Goal: Task Accomplishment & Management: Manage account settings

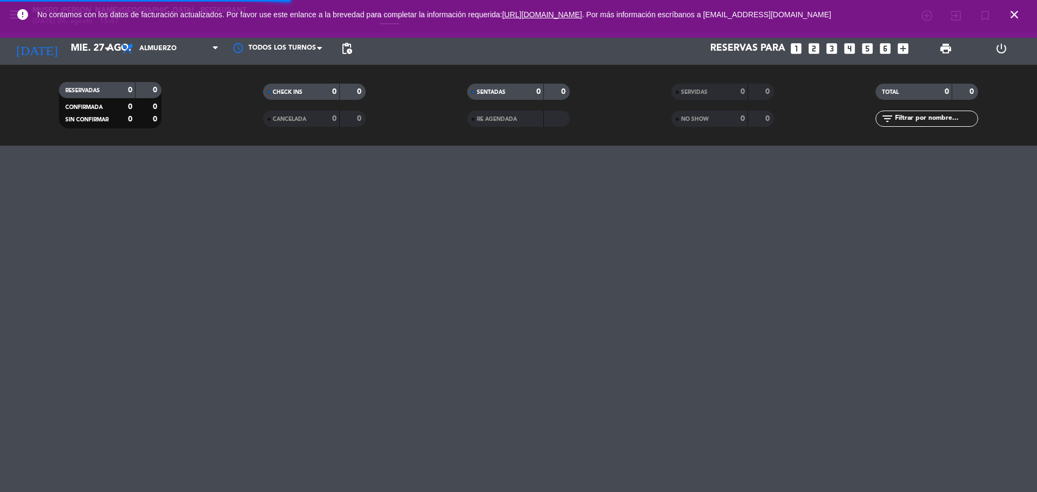
click at [1014, 12] on icon "close" at bounding box center [1014, 14] width 13 height 13
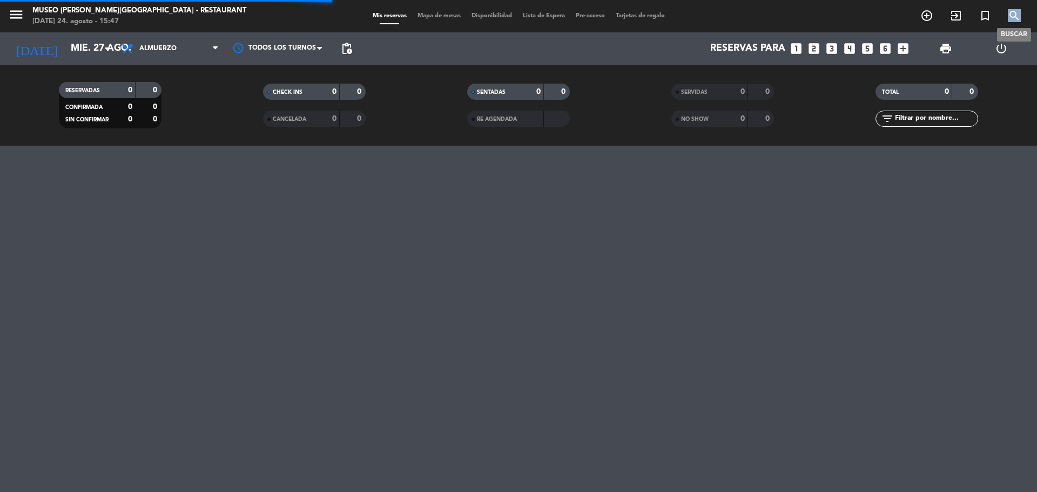
click at [1014, 12] on icon "search" at bounding box center [1014, 15] width 13 height 13
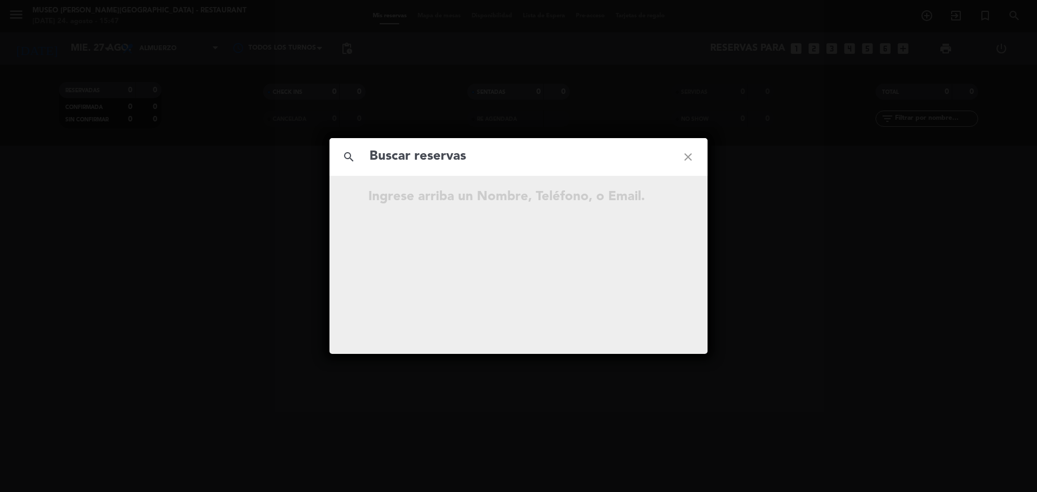
click at [430, 160] on input "text" at bounding box center [518, 157] width 300 height 22
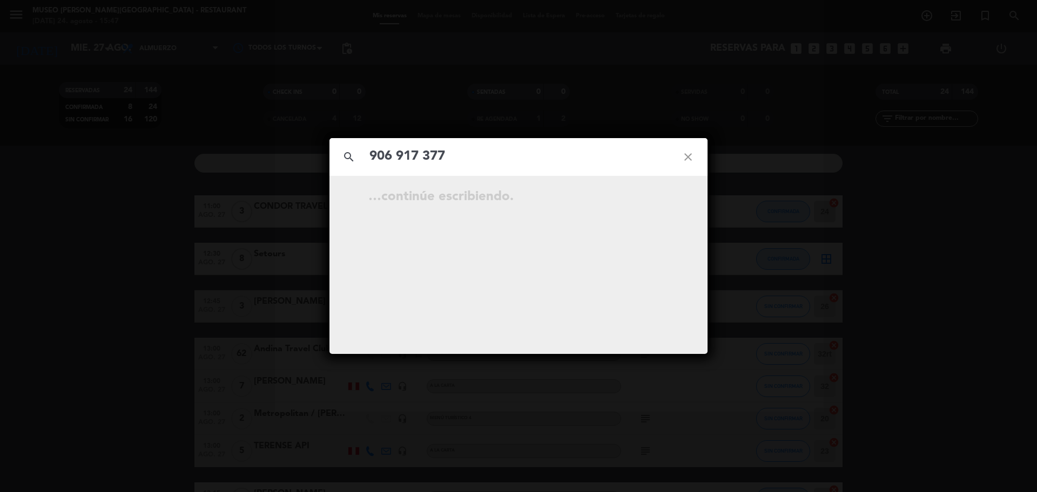
click at [426, 157] on input "906 917 377" at bounding box center [518, 157] width 300 height 22
type input "906917377"
click at [451, 158] on input "906917377" at bounding box center [518, 157] width 300 height 22
click at [664, 195] on icon "open_in_new" at bounding box center [660, 198] width 13 height 13
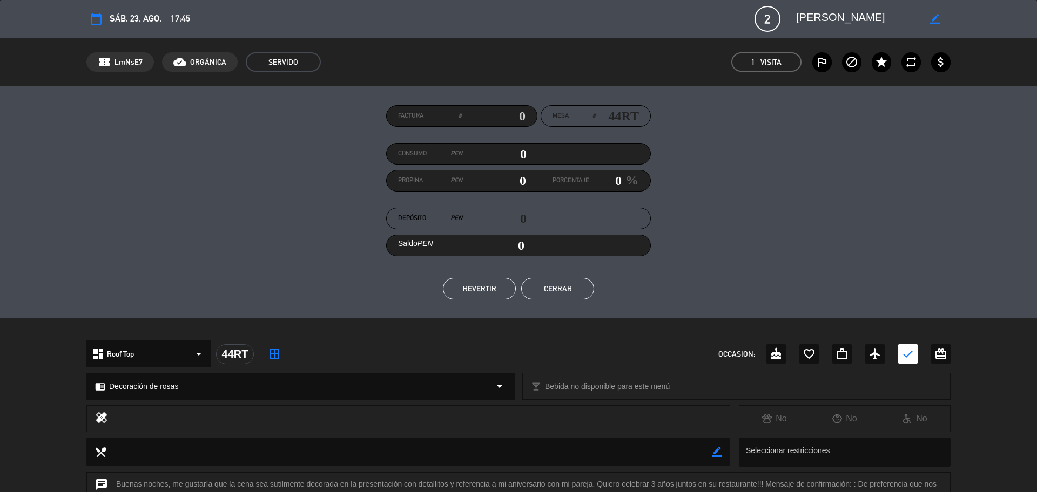
drag, startPoint x: 906, startPoint y: 16, endPoint x: 793, endPoint y: 19, distance: 113.4
click at [793, 19] on div "border_color" at bounding box center [869, 18] width 162 height 19
click at [581, 292] on button "Cerrar" at bounding box center [557, 289] width 73 height 22
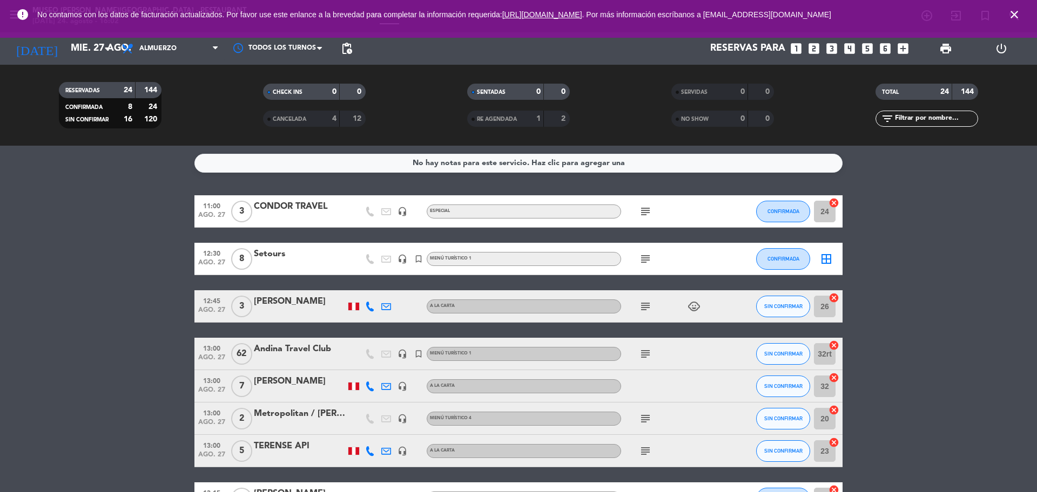
click at [1022, 12] on span "close" at bounding box center [1014, 14] width 29 height 29
click at [1019, 13] on icon "close" at bounding box center [1014, 14] width 13 height 13
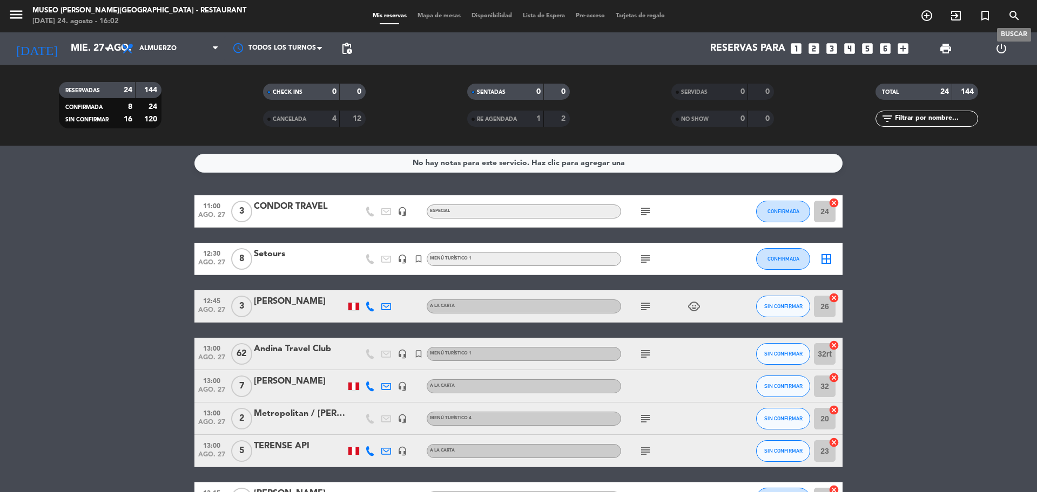
click at [1017, 13] on icon "search" at bounding box center [1014, 15] width 13 height 13
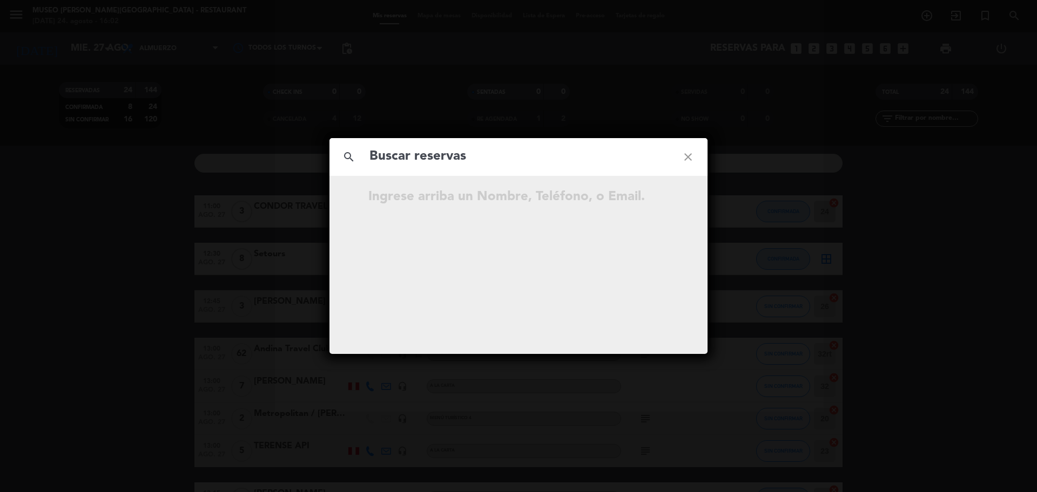
click at [532, 156] on input "text" at bounding box center [518, 157] width 300 height 22
click at [424, 166] on input "944 473 993" at bounding box center [518, 157] width 300 height 22
type input "944473993"
click at [464, 164] on input "944473993" at bounding box center [518, 157] width 300 height 22
click at [659, 194] on icon "open_in_new" at bounding box center [660, 198] width 13 height 13
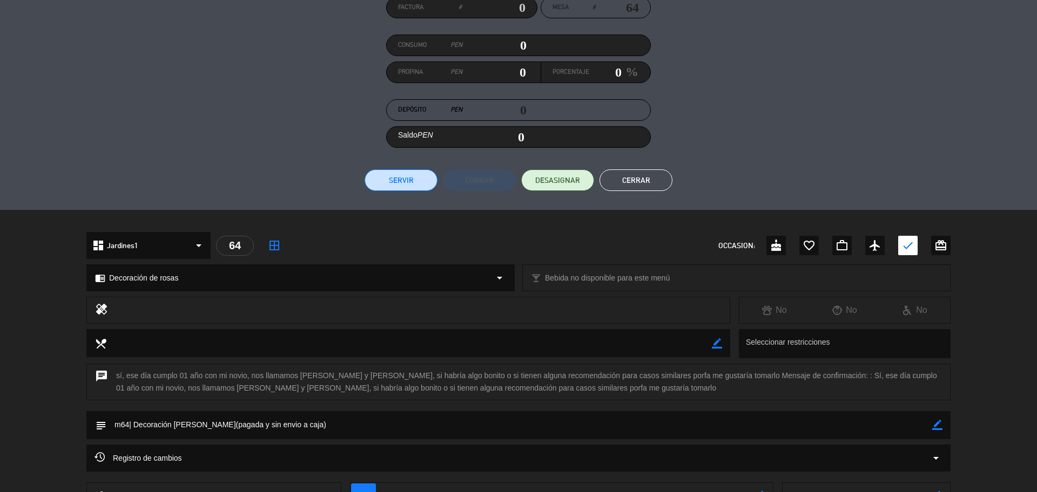
scroll to position [191, 0]
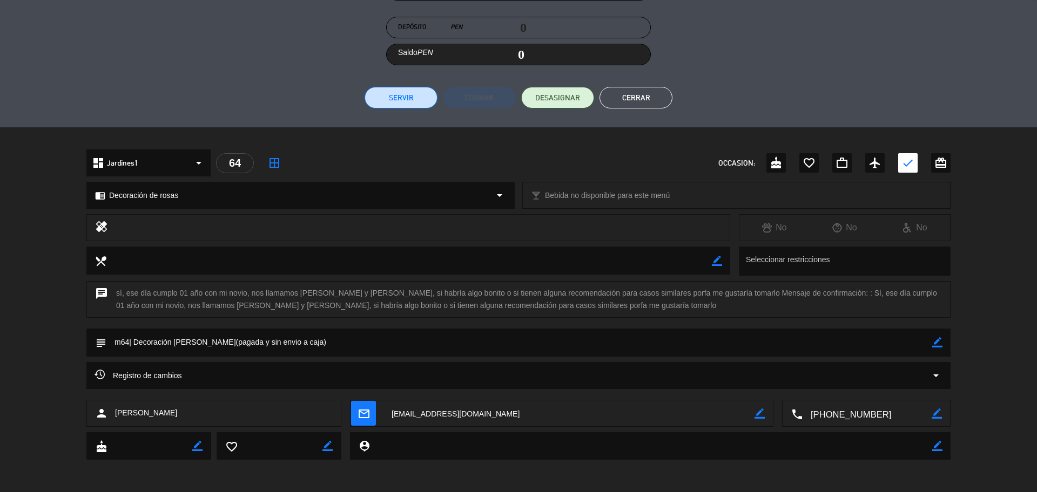
click at [444, 424] on textarea at bounding box center [568, 414] width 371 height 27
click at [936, 342] on icon "border_color" at bounding box center [937, 343] width 10 height 10
drag, startPoint x: 267, startPoint y: 348, endPoint x: 240, endPoint y: 348, distance: 27.0
click at [240, 348] on textarea at bounding box center [519, 343] width 826 height 28
type textarea "m64| Decoración [PERSON_NAME](pagada y enviado a caja)"
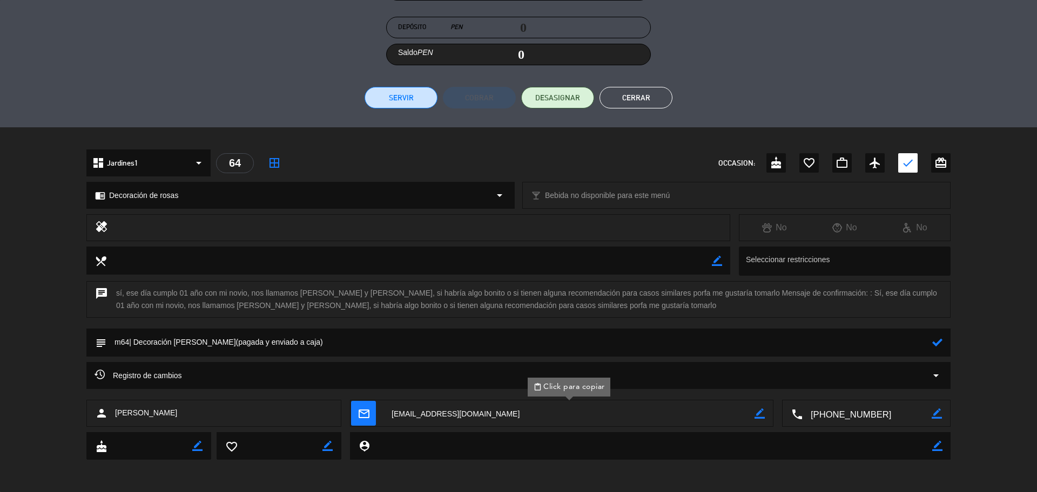
click at [939, 343] on icon at bounding box center [937, 343] width 10 height 10
click at [935, 345] on icon "border_color" at bounding box center [937, 343] width 10 height 10
click at [623, 99] on button "Cerrar" at bounding box center [635, 98] width 73 height 22
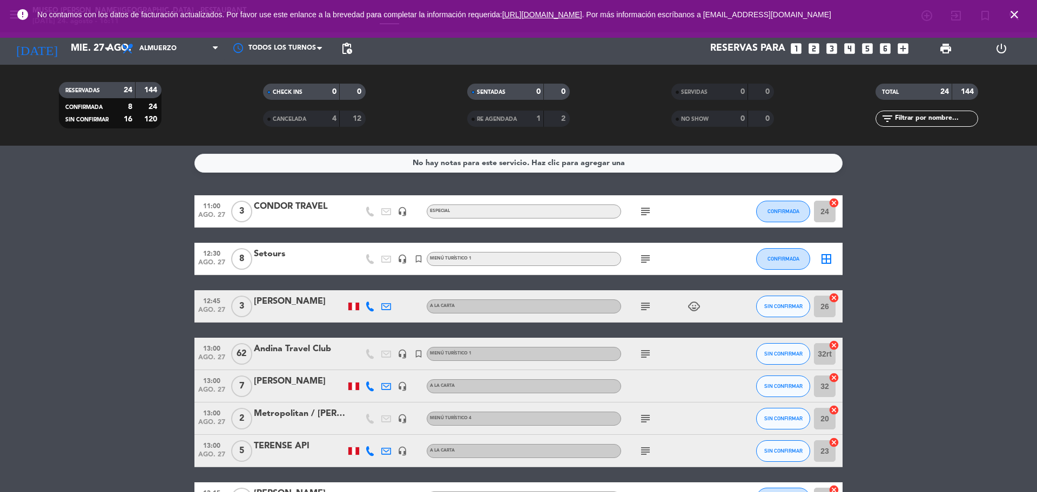
click at [1013, 15] on icon "close" at bounding box center [1014, 14] width 13 height 13
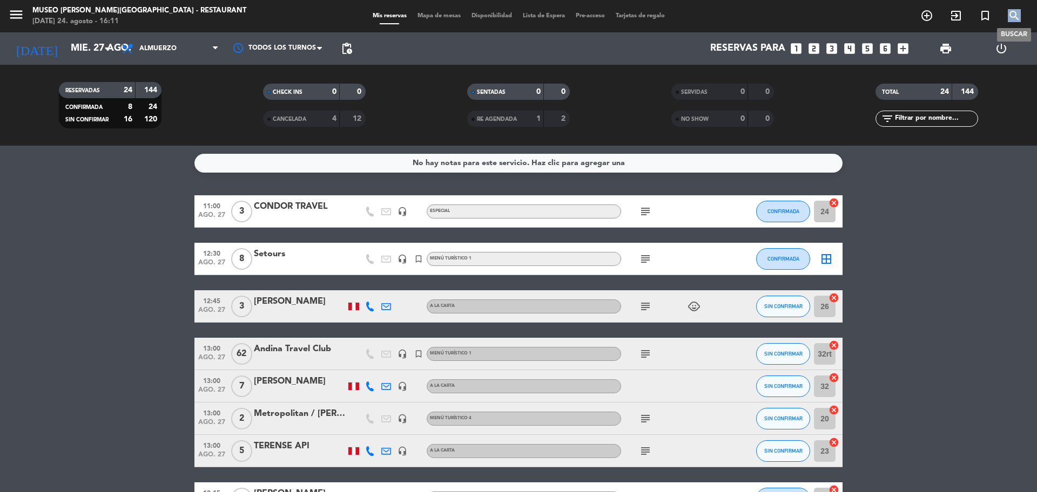
click at [1013, 15] on icon "search" at bounding box center [1014, 15] width 13 height 13
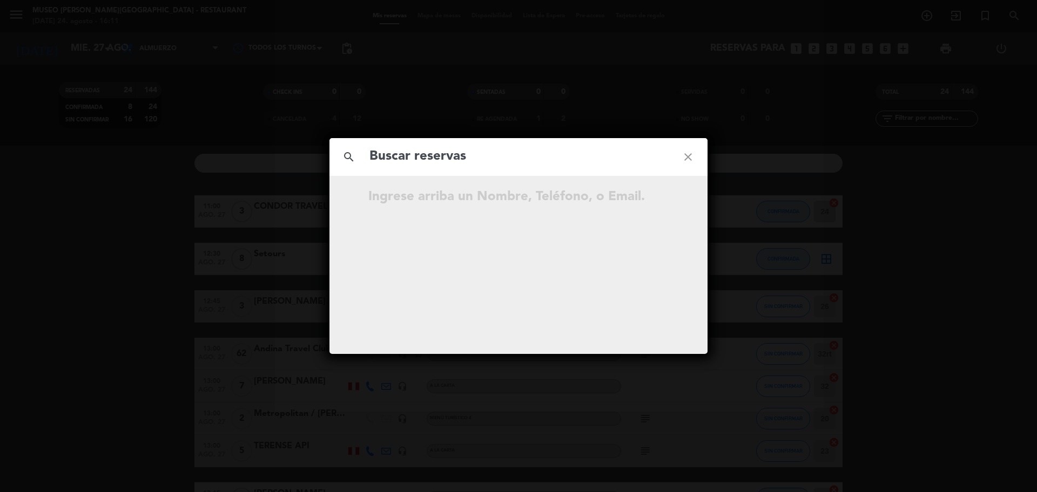
drag, startPoint x: 444, startPoint y: 152, endPoint x: 444, endPoint y: 161, distance: 9.2
click at [444, 153] on input "text" at bounding box center [518, 157] width 300 height 22
click at [444, 161] on input "text" at bounding box center [518, 157] width 300 height 22
click at [425, 161] on input "933 244 699" at bounding box center [518, 157] width 300 height 22
type input "933244699"
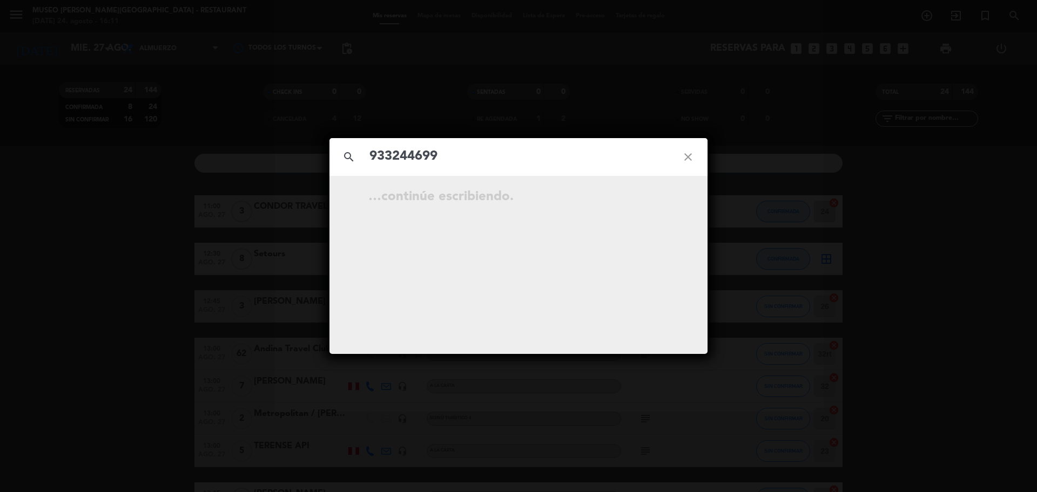
click at [468, 153] on input "933244699" at bounding box center [518, 157] width 300 height 22
click at [664, 199] on icon "open_in_new" at bounding box center [660, 198] width 13 height 13
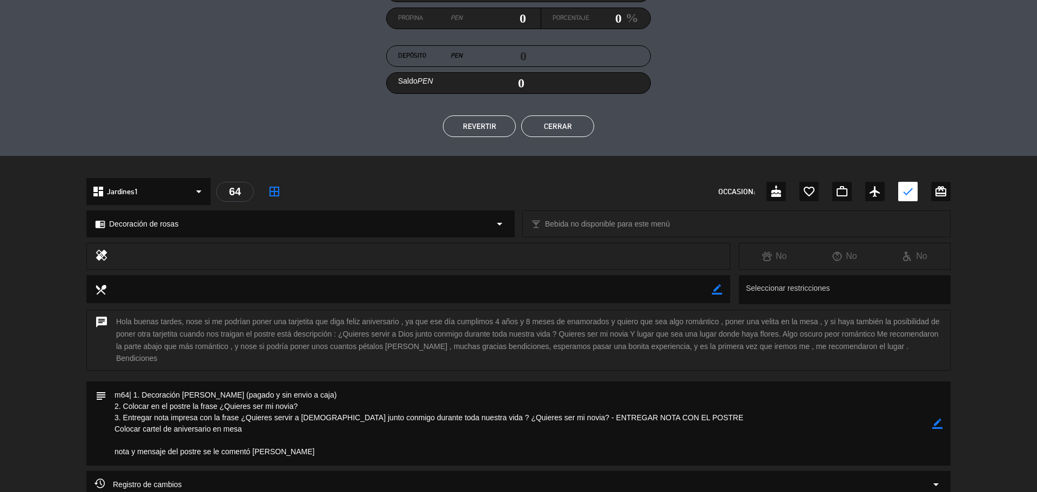
scroll to position [259, 0]
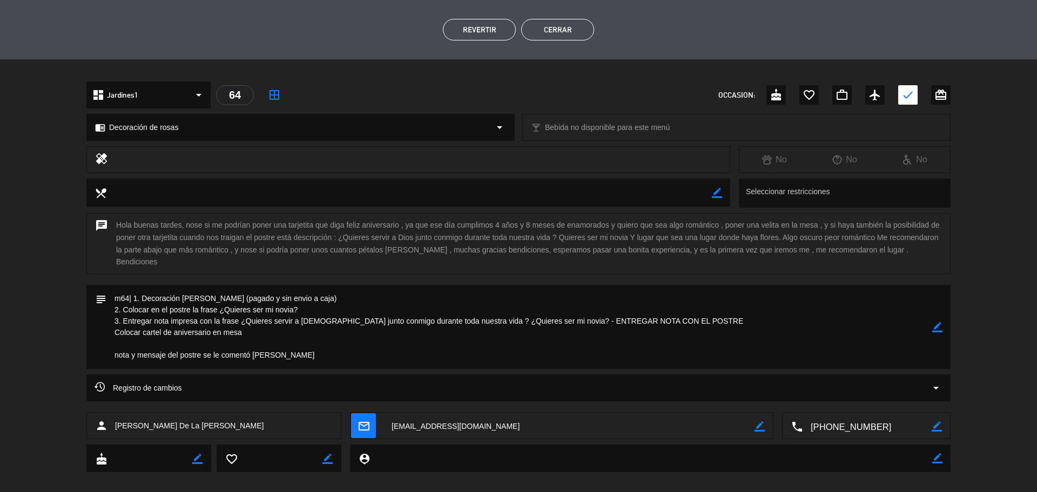
click at [507, 413] on textarea at bounding box center [568, 426] width 371 height 27
click at [932, 322] on icon "border_color" at bounding box center [937, 327] width 10 height 10
drag, startPoint x: 275, startPoint y: 284, endPoint x: 266, endPoint y: 285, distance: 9.8
click at [266, 285] on textarea at bounding box center [519, 327] width 826 height 84
drag, startPoint x: 268, startPoint y: 286, endPoint x: 247, endPoint y: 287, distance: 20.6
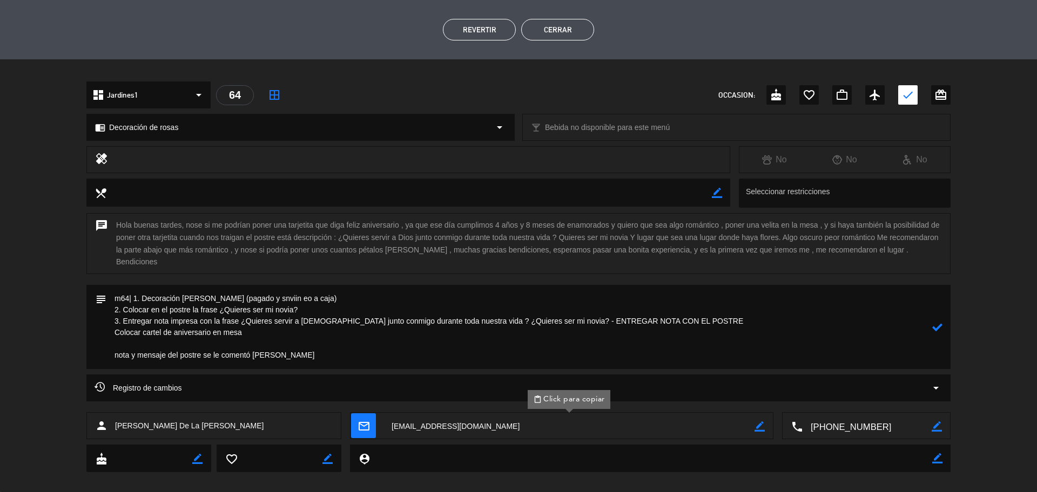
click at [247, 287] on textarea at bounding box center [519, 327] width 826 height 84
type textarea "m64| 1. Decoración [PERSON_NAME] (pagado yenviado eo a caja) 2. Colocar en el p…"
click at [934, 322] on icon at bounding box center [937, 327] width 10 height 10
click at [934, 322] on icon "border_color" at bounding box center [937, 327] width 10 height 10
click at [934, 322] on icon at bounding box center [937, 327] width 10 height 10
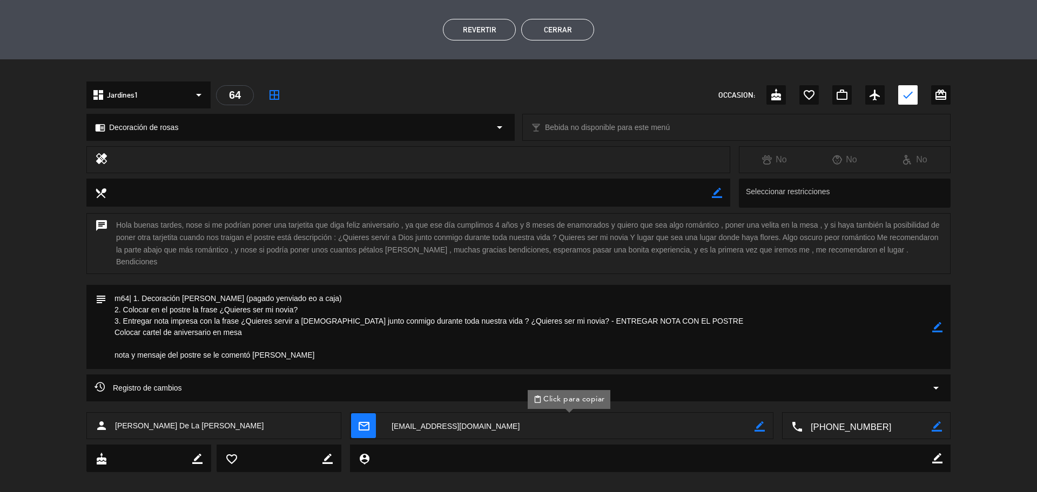
click at [585, 31] on button "Cerrar" at bounding box center [557, 30] width 73 height 22
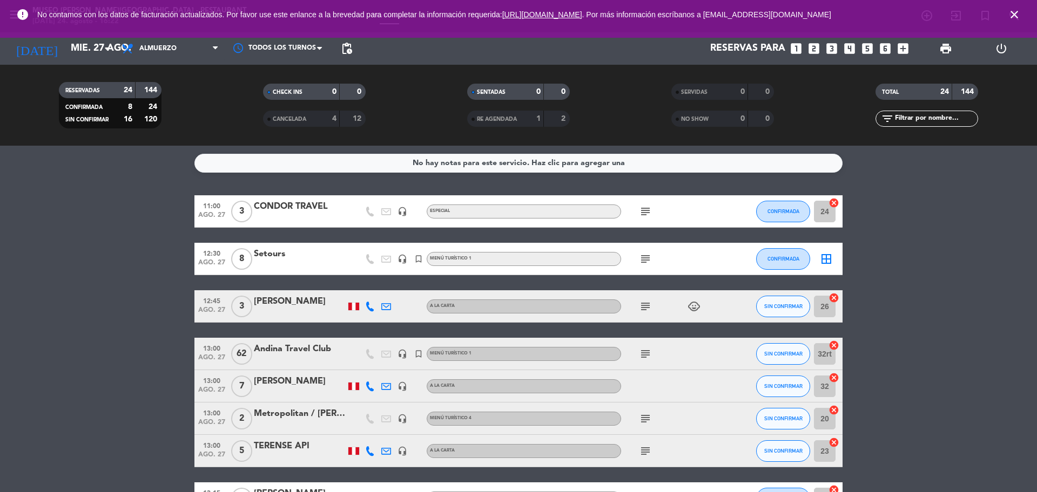
click at [898, 52] on icon "add_box" at bounding box center [903, 49] width 14 height 14
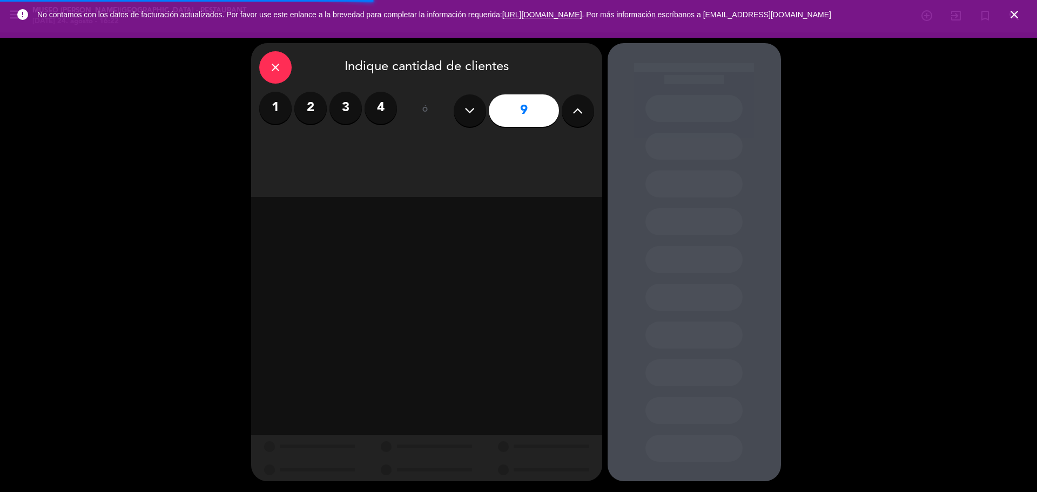
click at [574, 114] on icon at bounding box center [577, 111] width 10 height 16
type input "10"
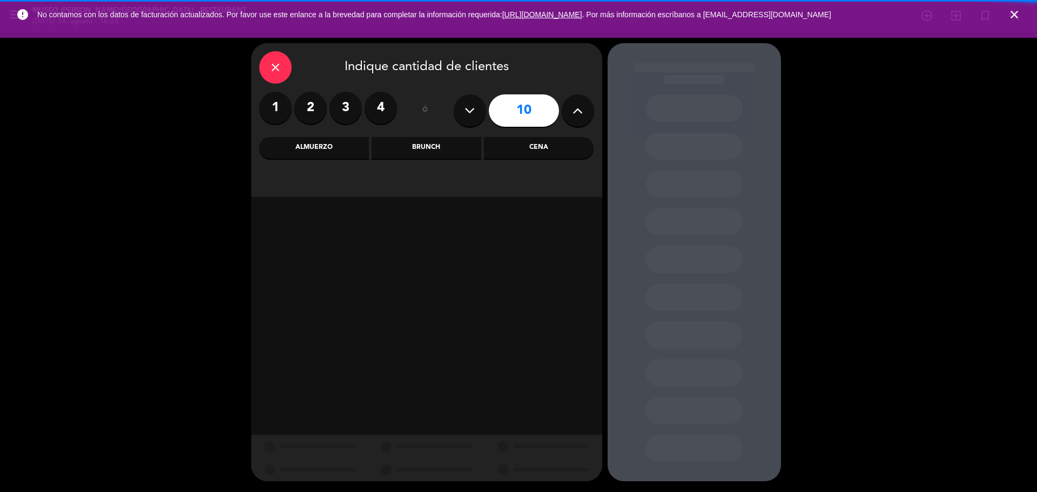
click at [566, 146] on div "Cena" at bounding box center [539, 148] width 110 height 22
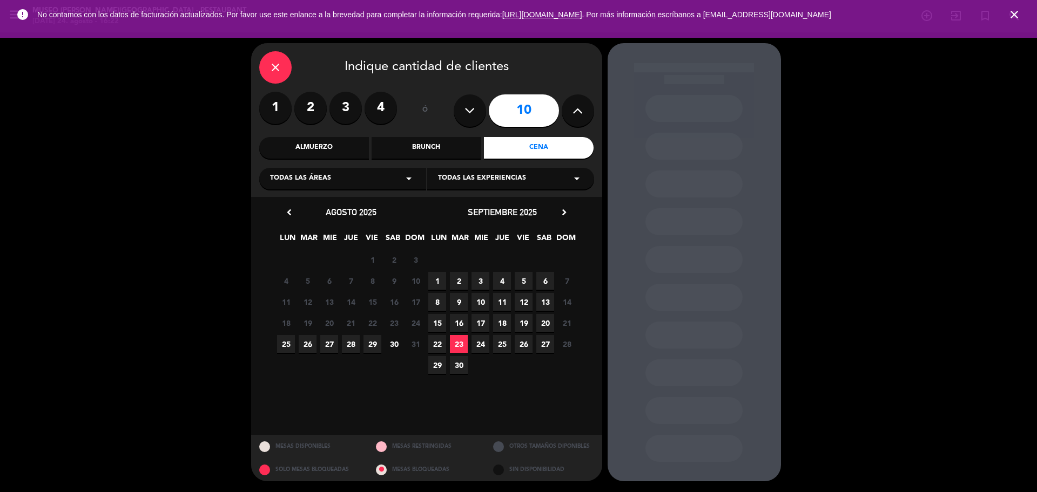
click at [354, 348] on span "28" at bounding box center [351, 344] width 18 height 18
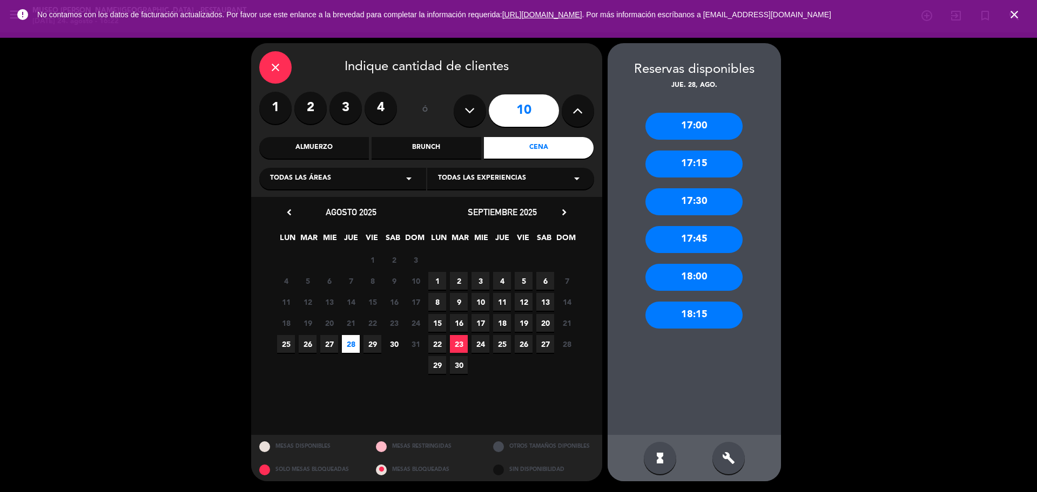
drag, startPoint x: 372, startPoint y: 345, endPoint x: 390, endPoint y: 333, distance: 22.2
click at [373, 345] on span "29" at bounding box center [372, 344] width 18 height 18
click at [282, 65] on div "close" at bounding box center [275, 67] width 32 height 32
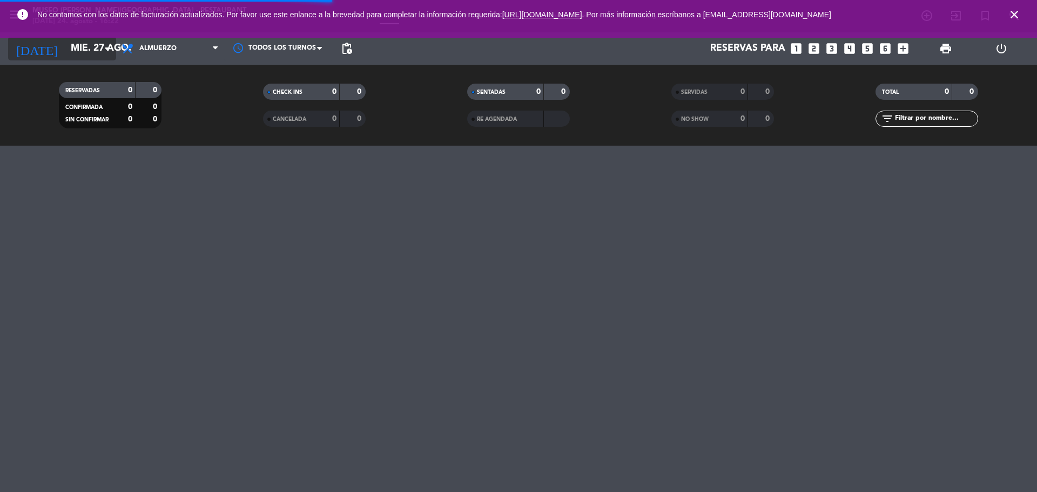
click at [86, 57] on input "mié. 27 ago." at bounding box center [127, 49] width 125 height 22
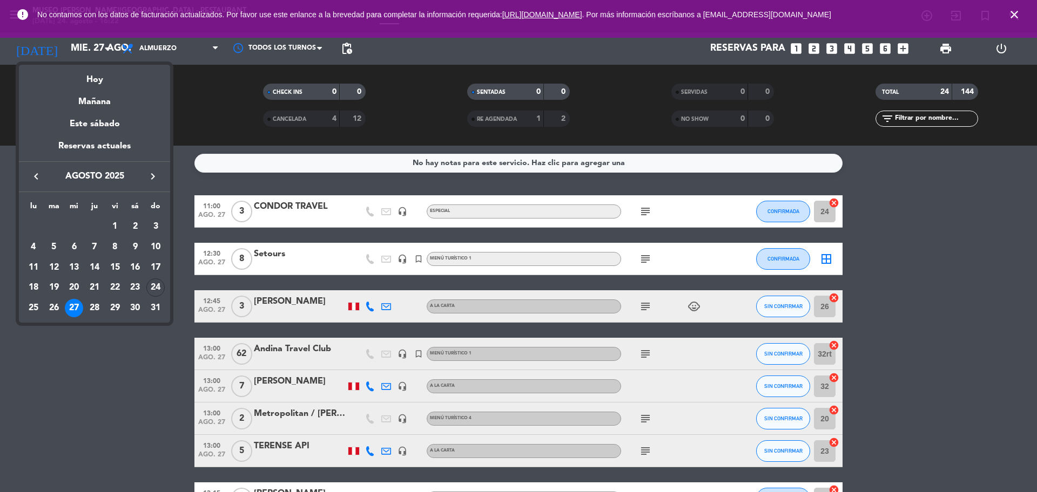
click at [117, 306] on div "29" at bounding box center [115, 308] width 18 height 18
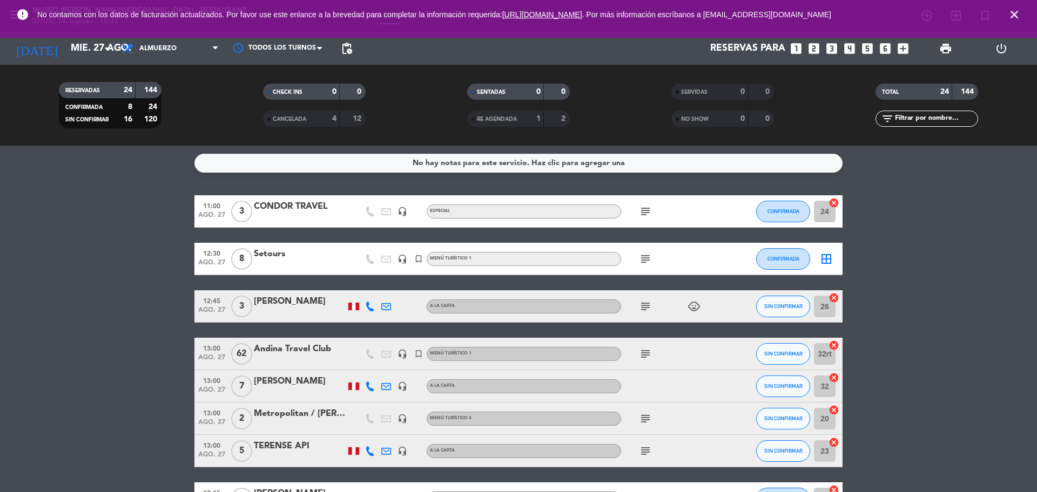
type input "vie. 29 ago."
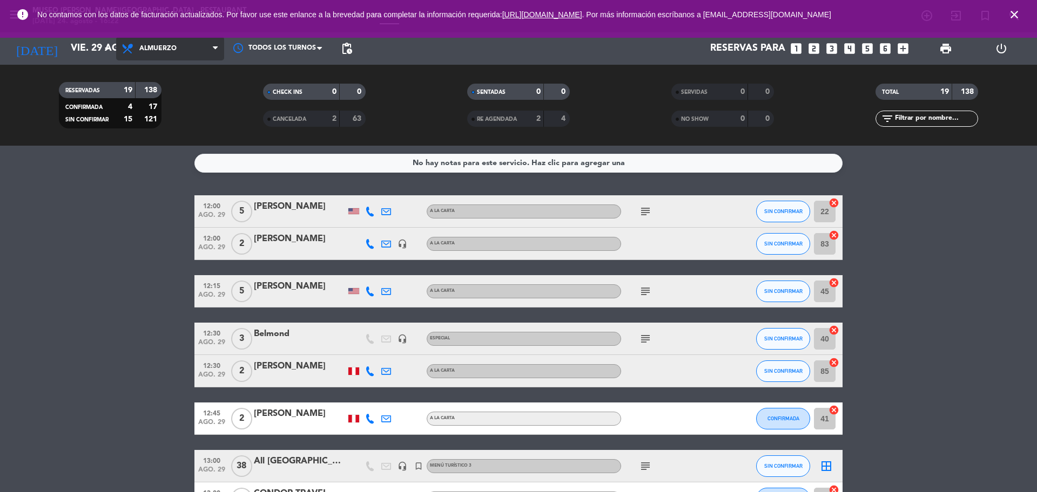
click at [183, 46] on span "Almuerzo" at bounding box center [170, 49] width 108 height 24
click at [177, 139] on div "menu [GEOGRAPHIC_DATA][PERSON_NAME] - Restaurant [DATE] 24. agosto - 16:22 Mis …" at bounding box center [518, 73] width 1037 height 146
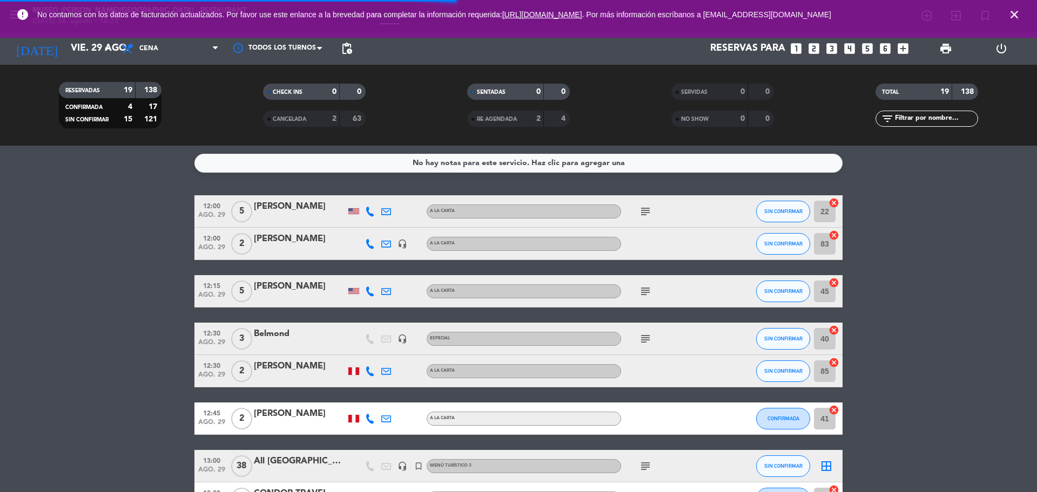
click at [1014, 15] on icon "close" at bounding box center [1014, 14] width 13 height 13
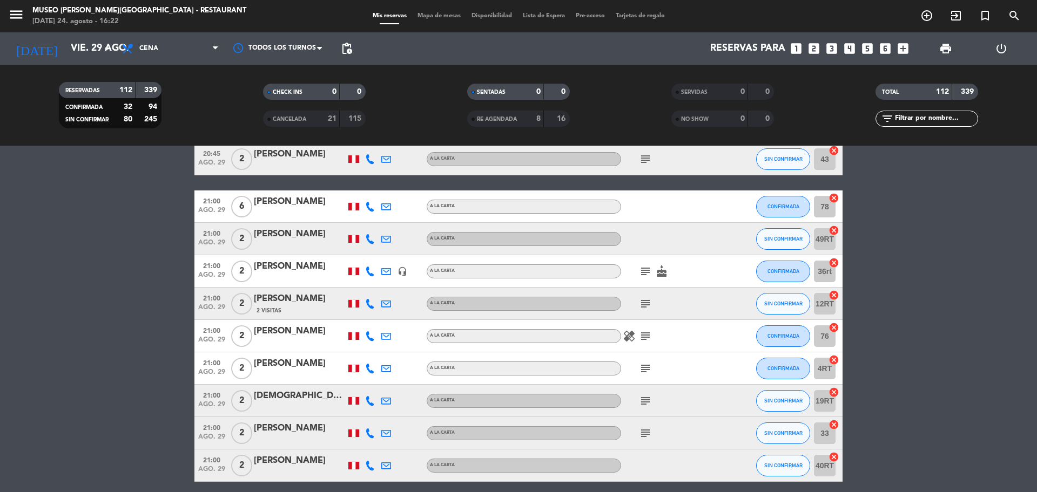
scroll to position [3598, 0]
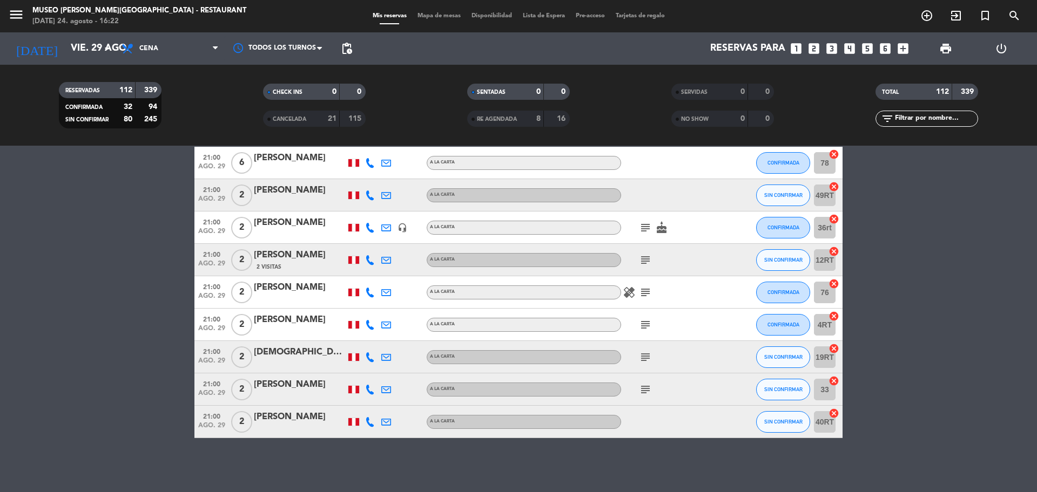
click at [348, 52] on span "pending_actions" at bounding box center [346, 48] width 13 height 13
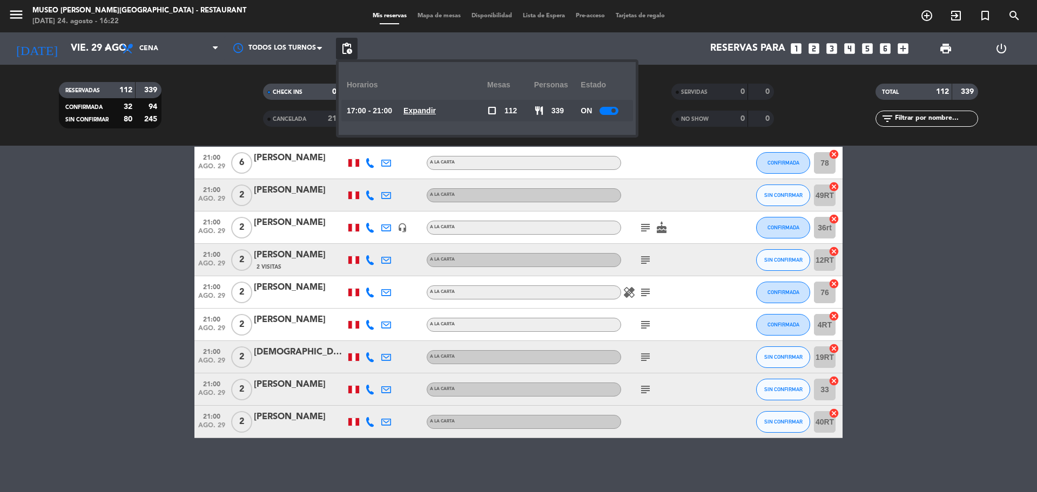
click at [441, 14] on span "Mapa de mesas" at bounding box center [439, 16] width 54 height 6
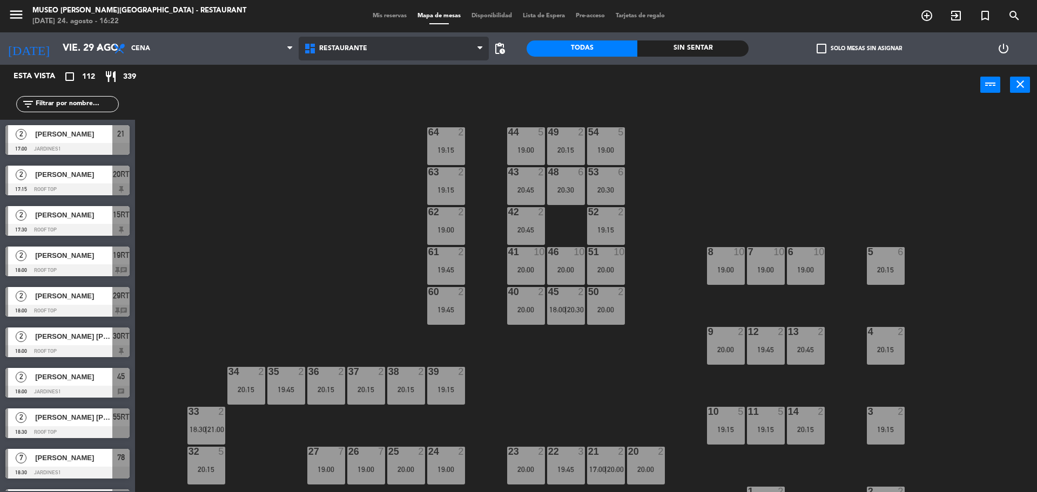
click at [348, 41] on span "Restaurante" at bounding box center [394, 49] width 191 height 24
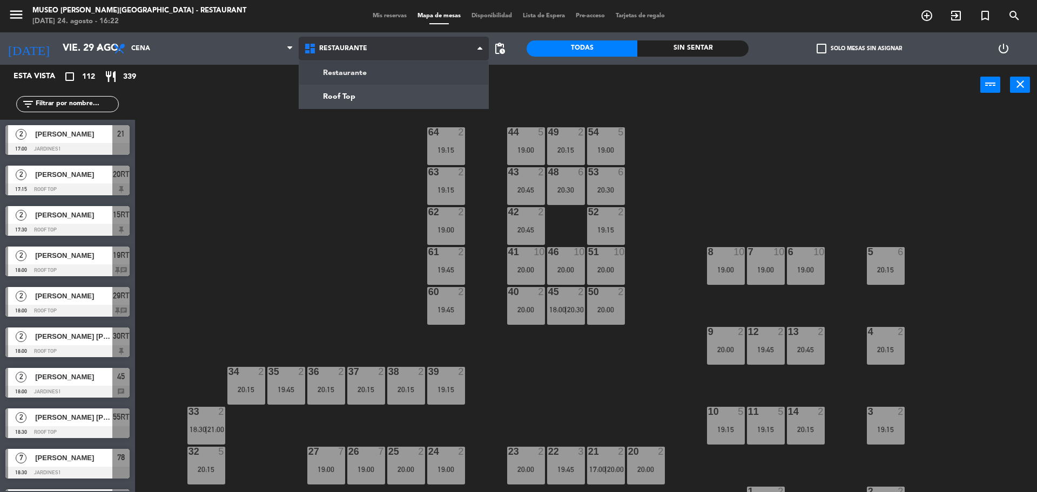
click at [347, 91] on ng-component "menu [GEOGRAPHIC_DATA][PERSON_NAME] - Restaurant [DATE] 24. agosto - 16:22 Mis …" at bounding box center [518, 247] width 1037 height 495
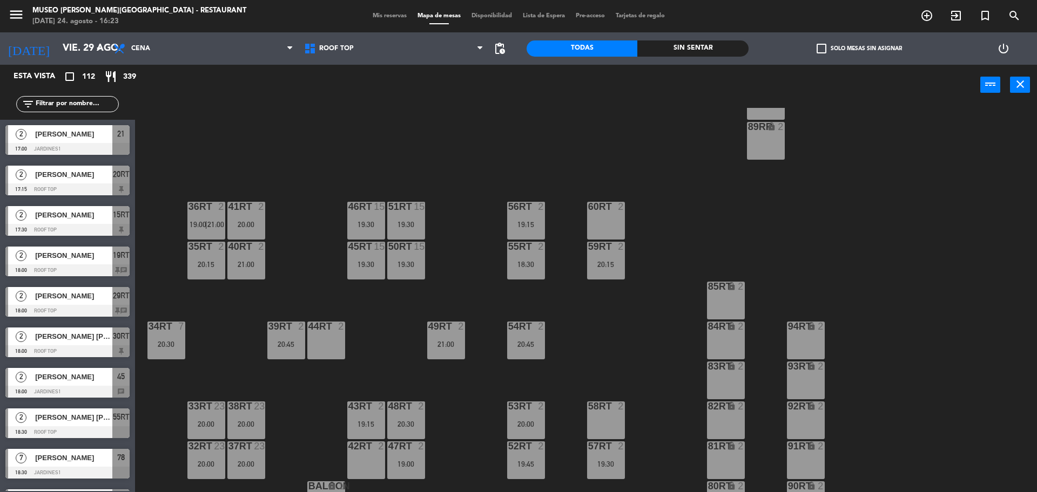
scroll to position [429, 0]
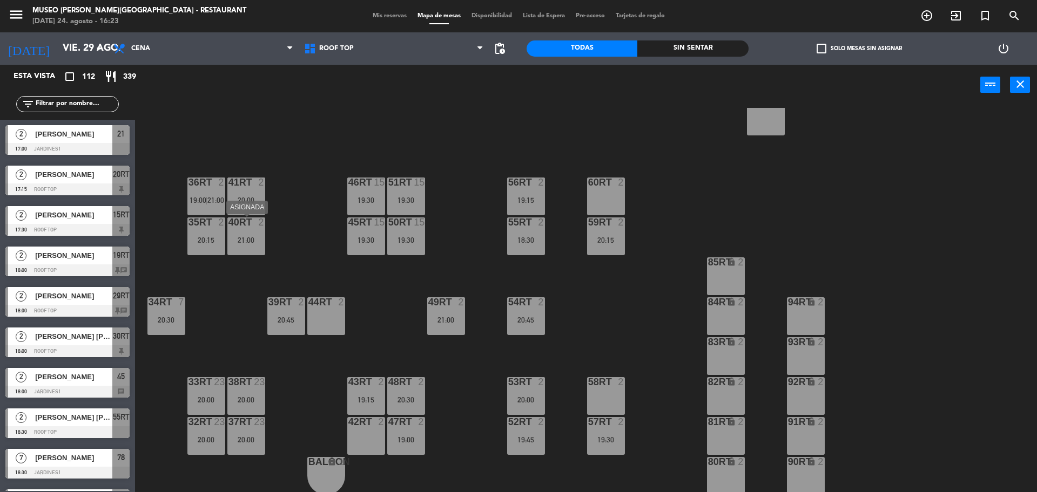
click at [245, 241] on div "21:00" at bounding box center [246, 241] width 38 height 8
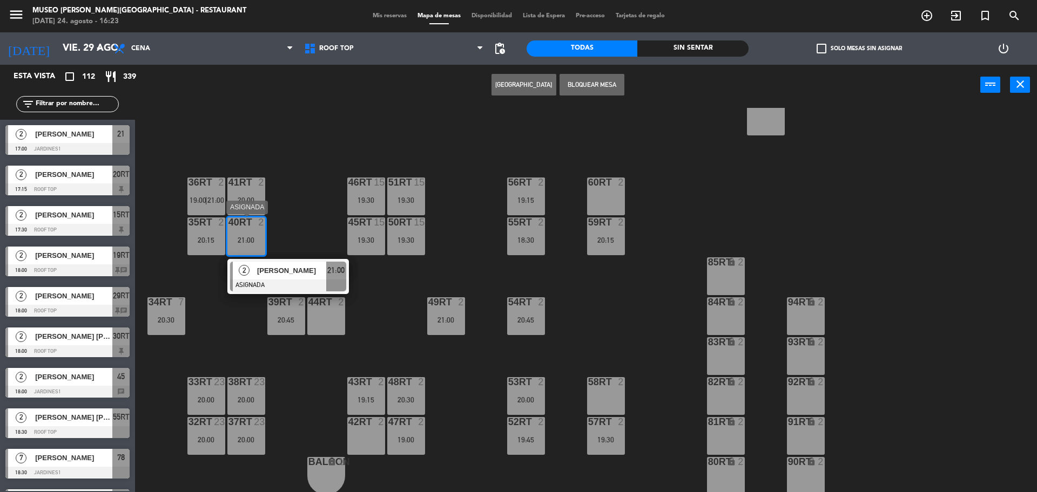
click at [293, 277] on div "2 [PERSON_NAME] ASIGNADA 21:00" at bounding box center [288, 276] width 138 height 35
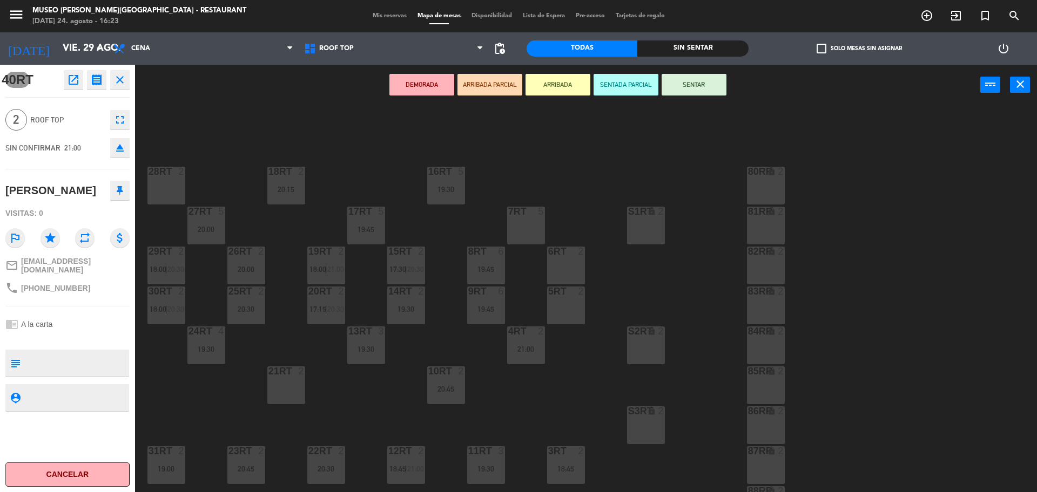
scroll to position [0, 0]
click at [576, 273] on div "6RT 2" at bounding box center [566, 266] width 38 height 38
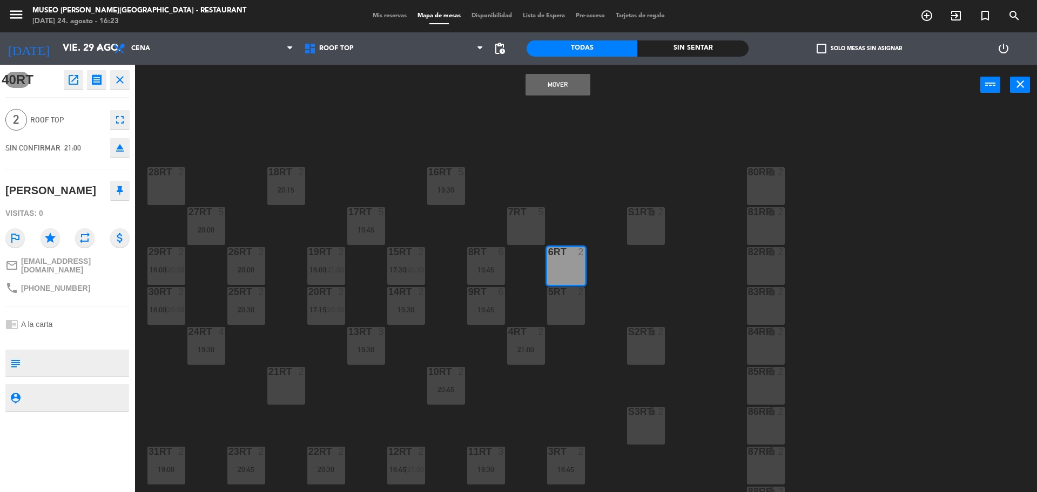
click at [549, 76] on button "Mover" at bounding box center [557, 85] width 65 height 22
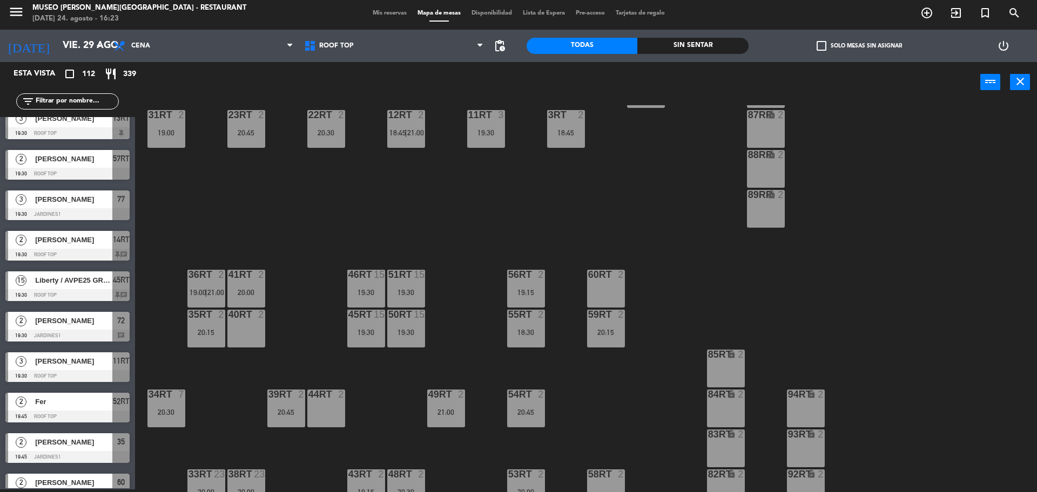
scroll to position [338, 0]
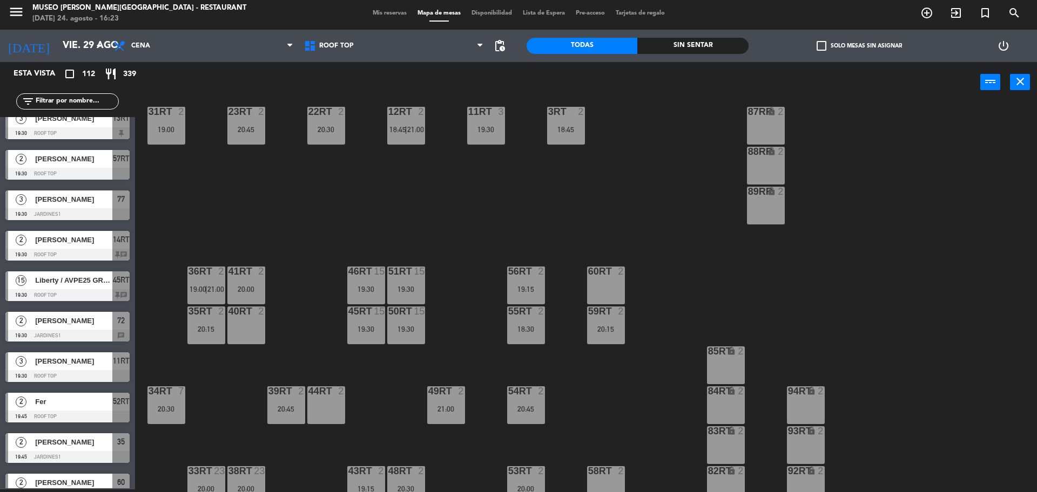
drag, startPoint x: 239, startPoint y: 291, endPoint x: 280, endPoint y: 303, distance: 43.0
click at [240, 291] on div "20:00" at bounding box center [246, 290] width 38 height 8
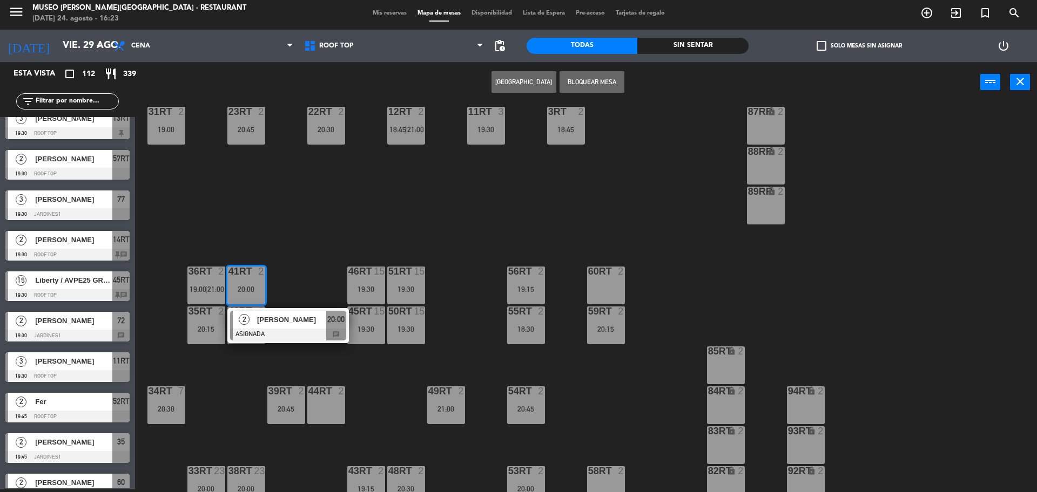
click at [294, 330] on div at bounding box center [288, 335] width 116 height 12
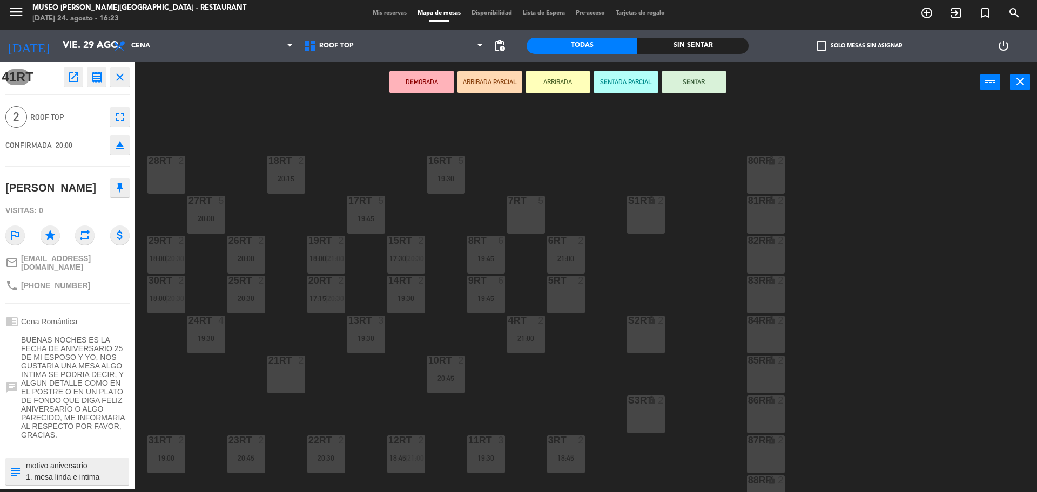
scroll to position [0, 0]
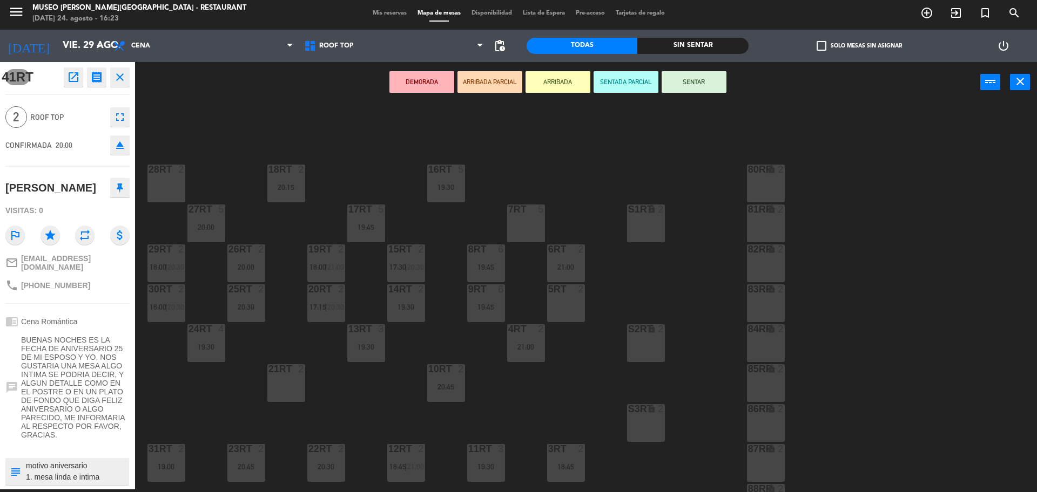
click at [169, 184] on div "28RT 2" at bounding box center [166, 184] width 38 height 38
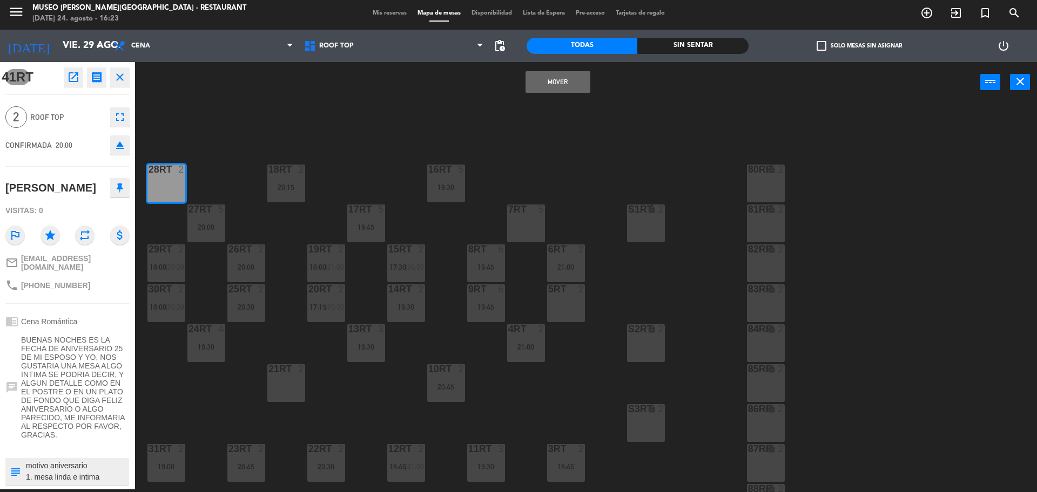
drag, startPoint x: 582, startPoint y: 82, endPoint x: 516, endPoint y: 132, distance: 82.8
click at [581, 82] on button "Mover" at bounding box center [557, 82] width 65 height 22
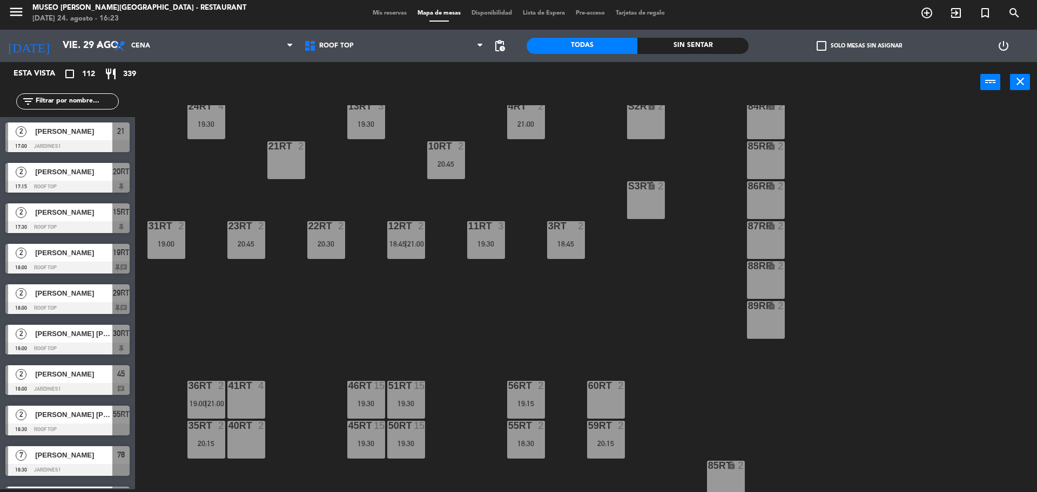
scroll to position [429, 0]
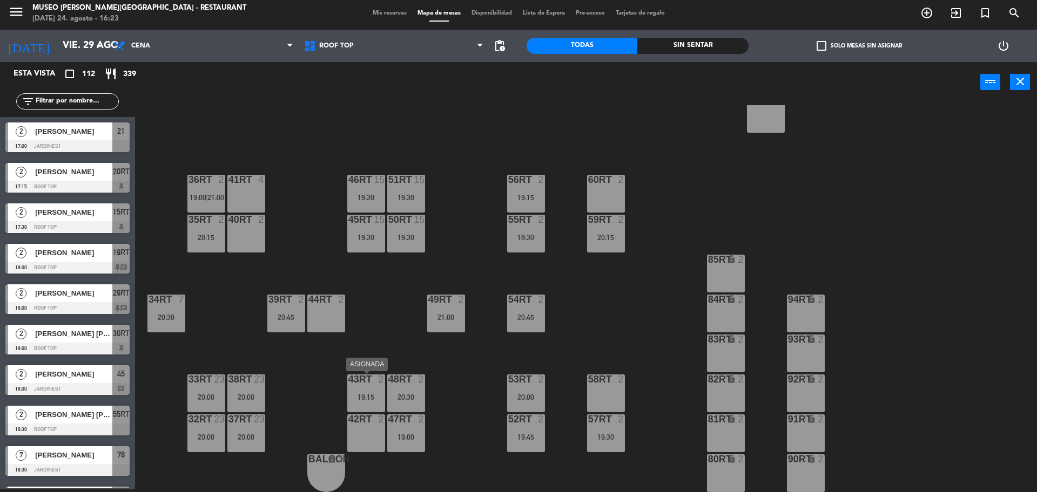
click at [365, 395] on div "19:15" at bounding box center [366, 398] width 38 height 8
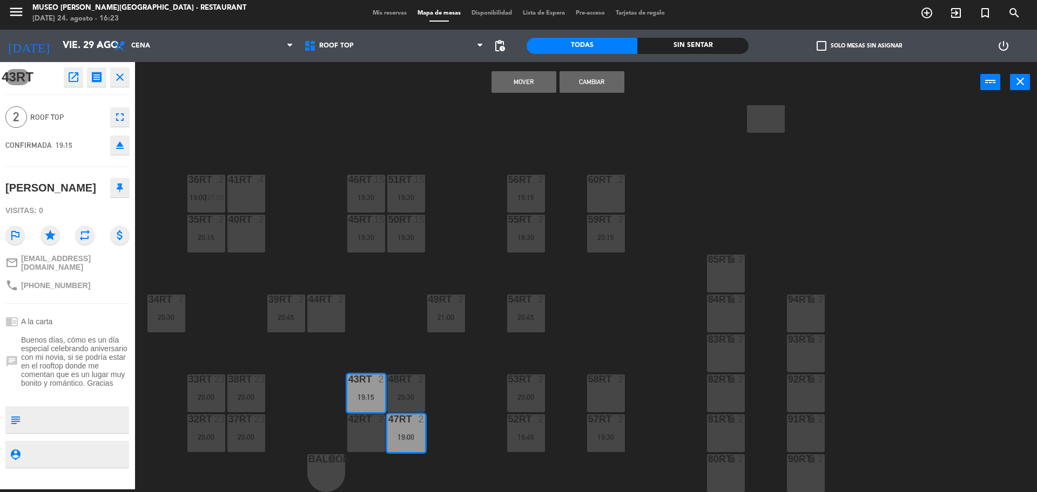
click at [387, 342] on div "18RT 2 20:15 16RT 5 19:30 28RT 2 20:00 80RR lock 2 27RT 5 20:00 7RT 5 S1RT lock…" at bounding box center [591, 298] width 892 height 387
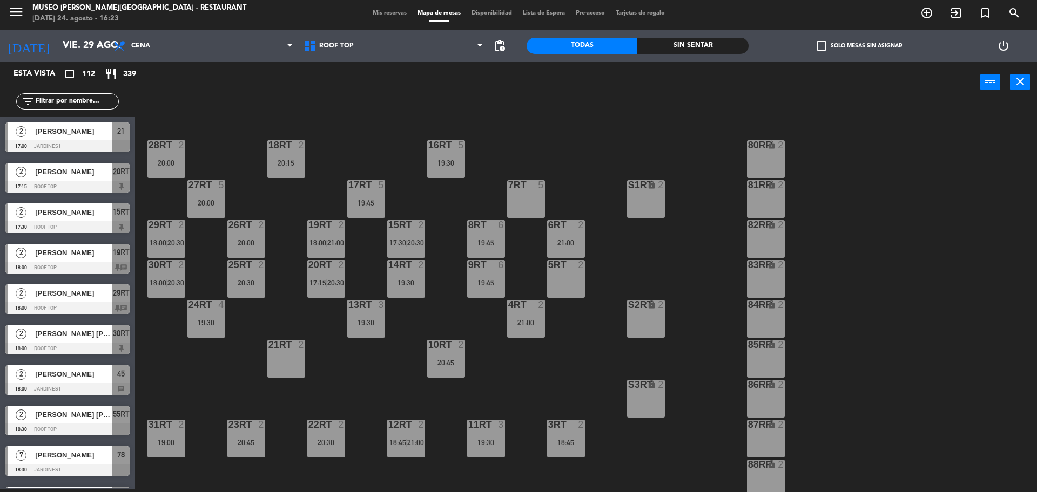
scroll to position [0, 0]
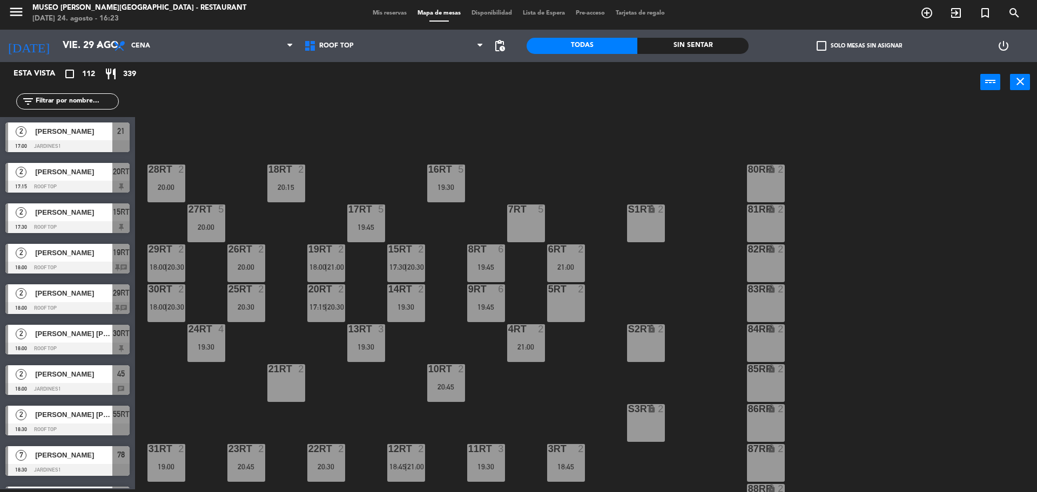
click at [378, 12] on span "Mis reservas" at bounding box center [389, 13] width 45 height 6
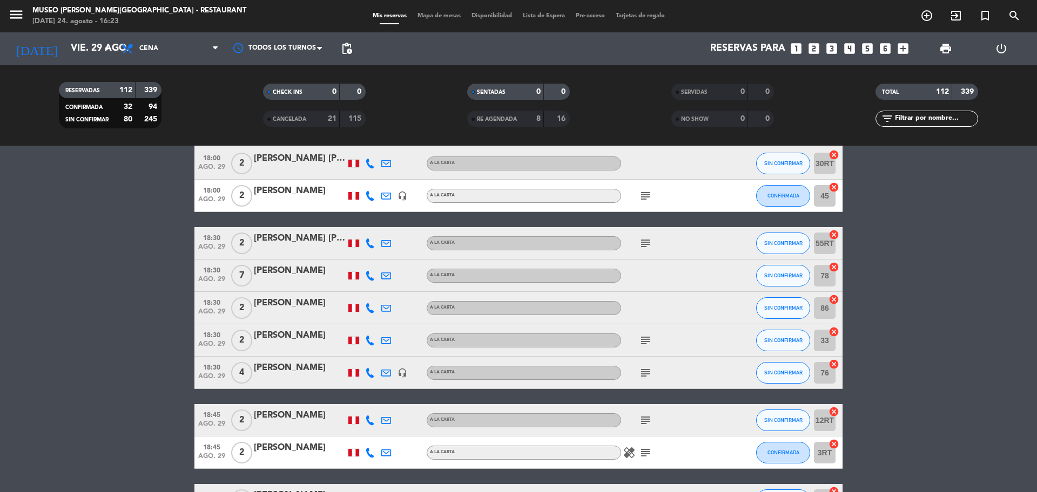
scroll to position [270, 0]
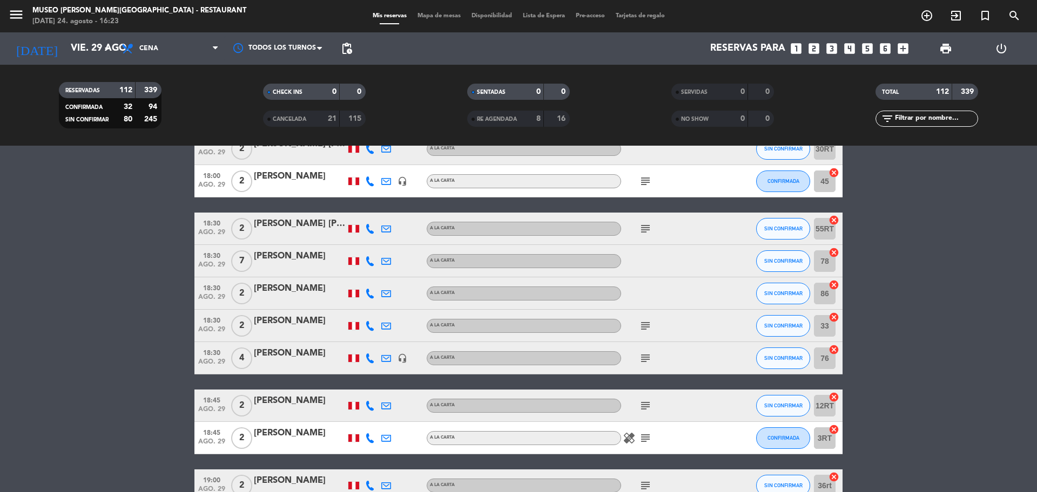
click at [833, 287] on icon "cancel" at bounding box center [833, 285] width 11 height 11
click at [645, 329] on icon "subject" at bounding box center [645, 326] width 13 height 13
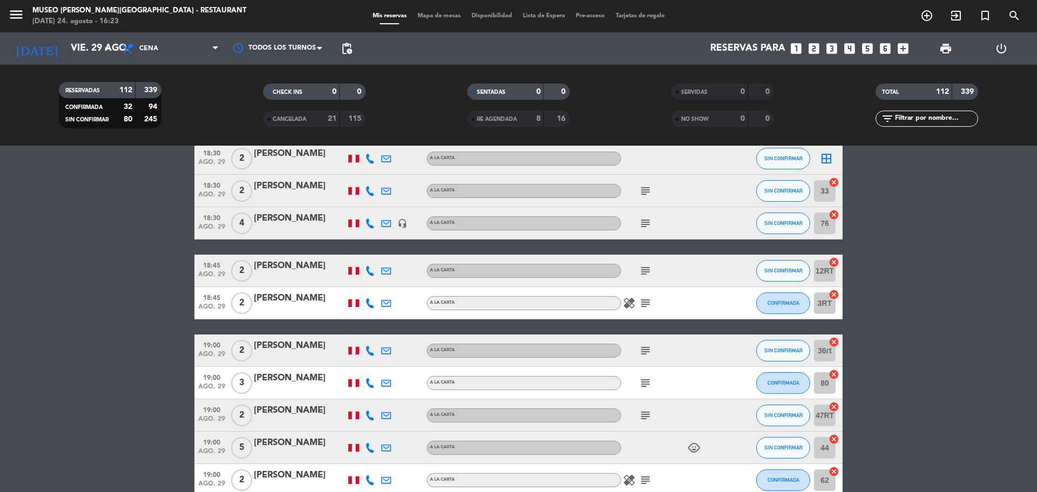
scroll to position [608, 0]
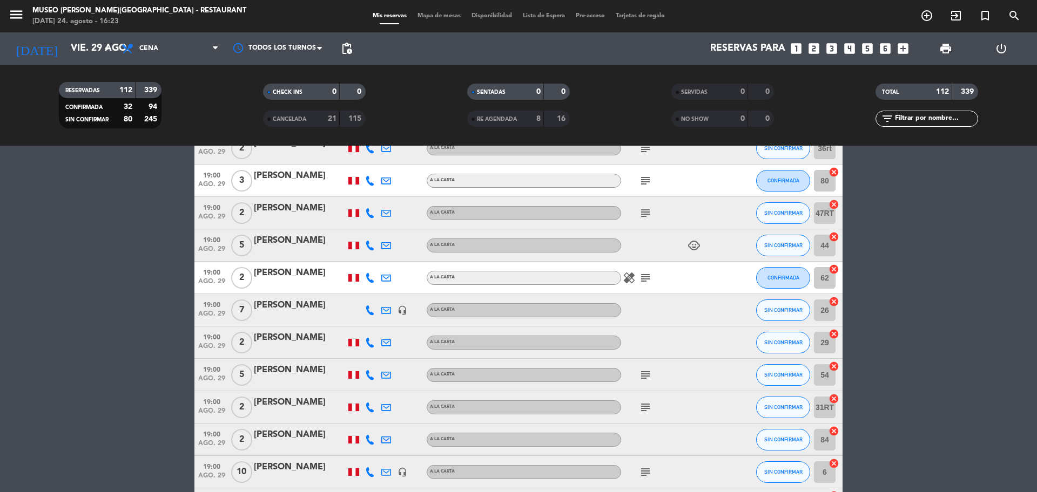
click at [646, 279] on icon "subject" at bounding box center [645, 278] width 13 height 13
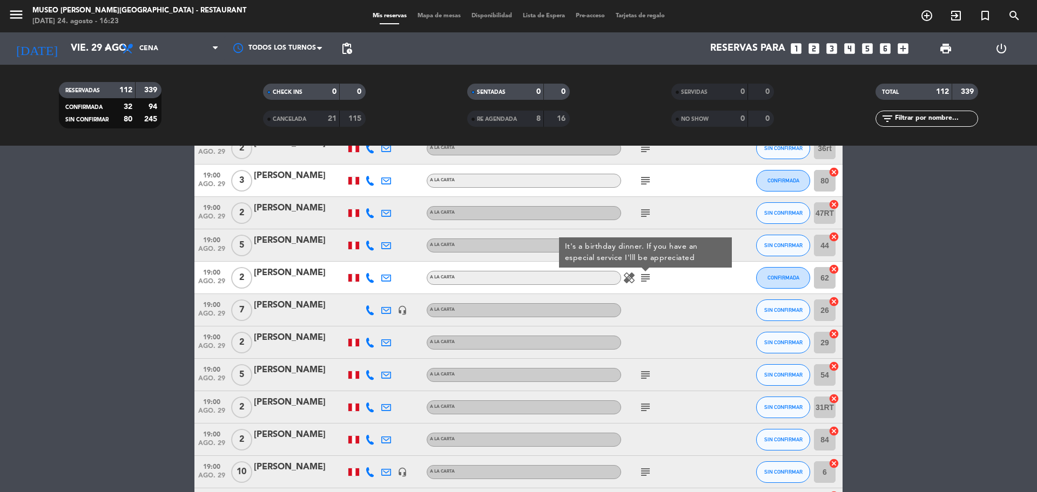
click at [831, 269] on icon "cancel" at bounding box center [833, 269] width 11 height 11
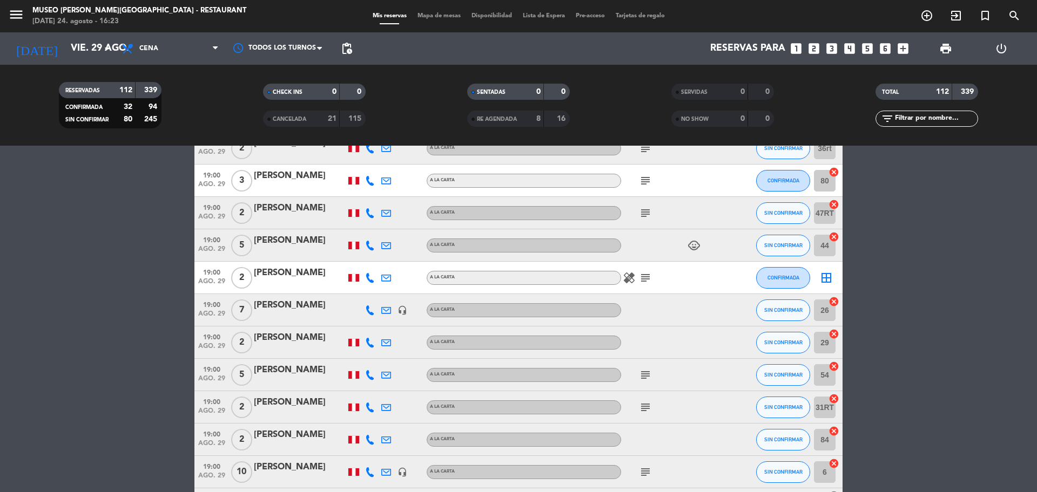
click at [840, 335] on div "29 cancel" at bounding box center [826, 343] width 32 height 32
click at [836, 333] on icon "cancel" at bounding box center [833, 334] width 11 height 11
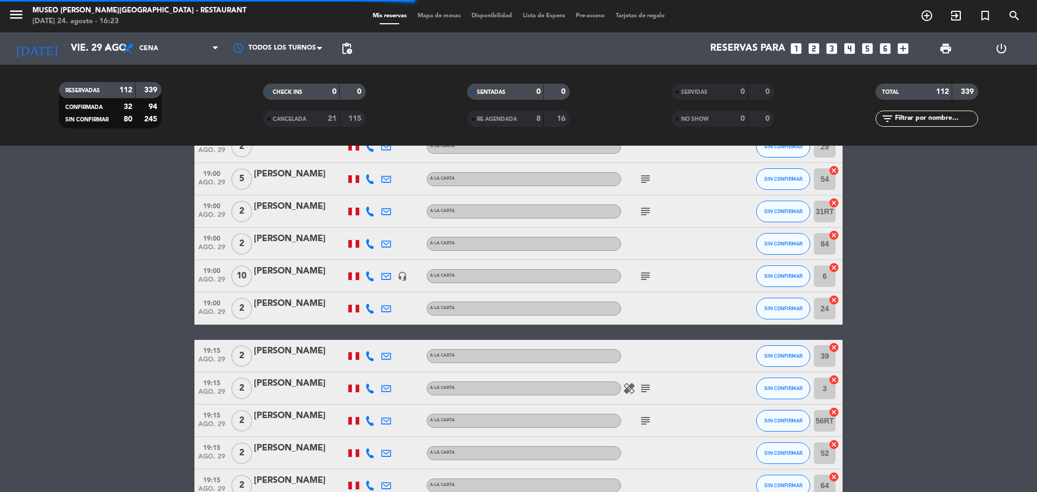
scroll to position [810, 0]
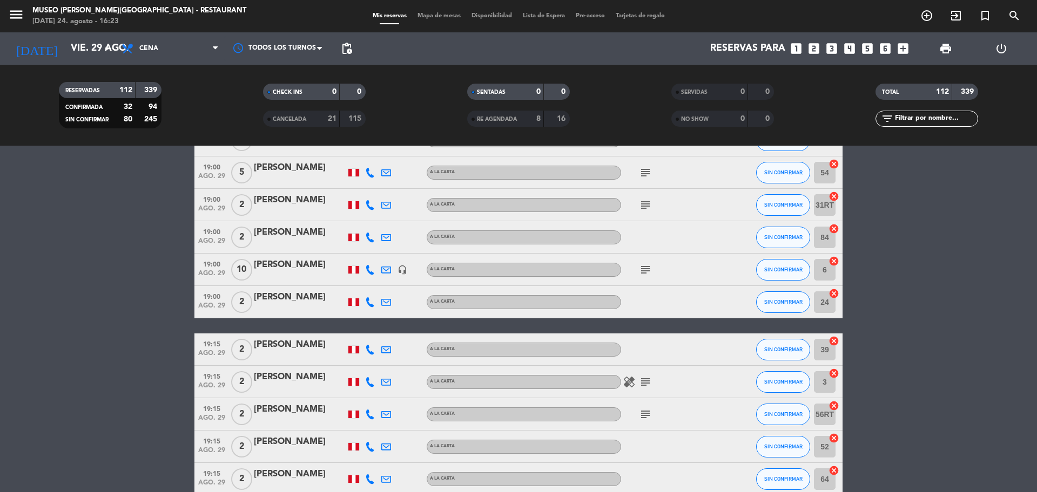
click at [834, 295] on icon "cancel" at bounding box center [833, 293] width 11 height 11
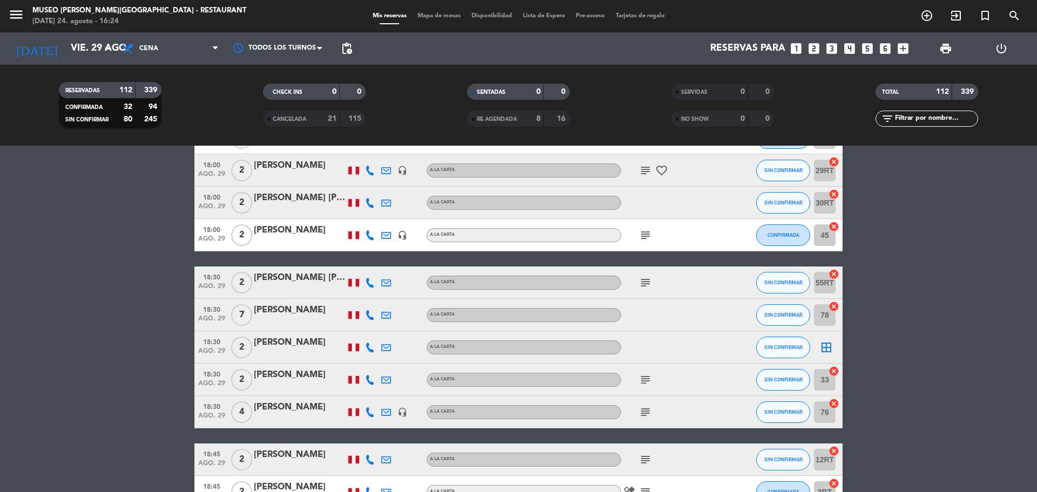
scroll to position [270, 0]
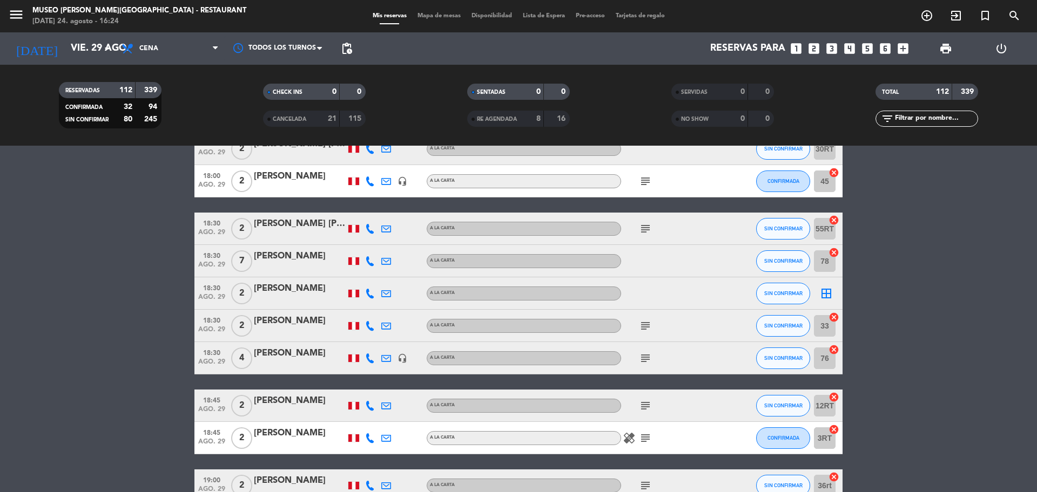
click at [436, 18] on span "Mapa de mesas" at bounding box center [439, 16] width 54 height 6
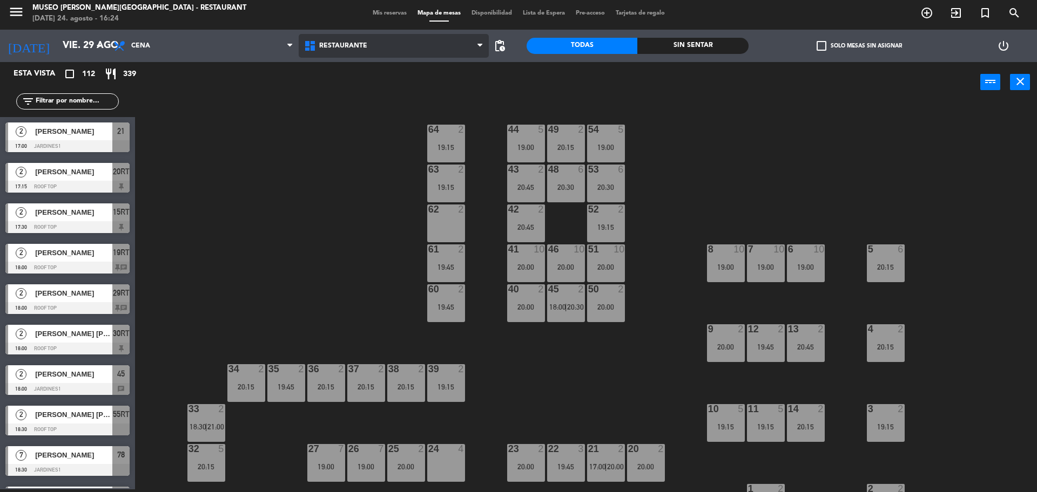
click at [328, 49] on span "Restaurante" at bounding box center [343, 46] width 48 height 8
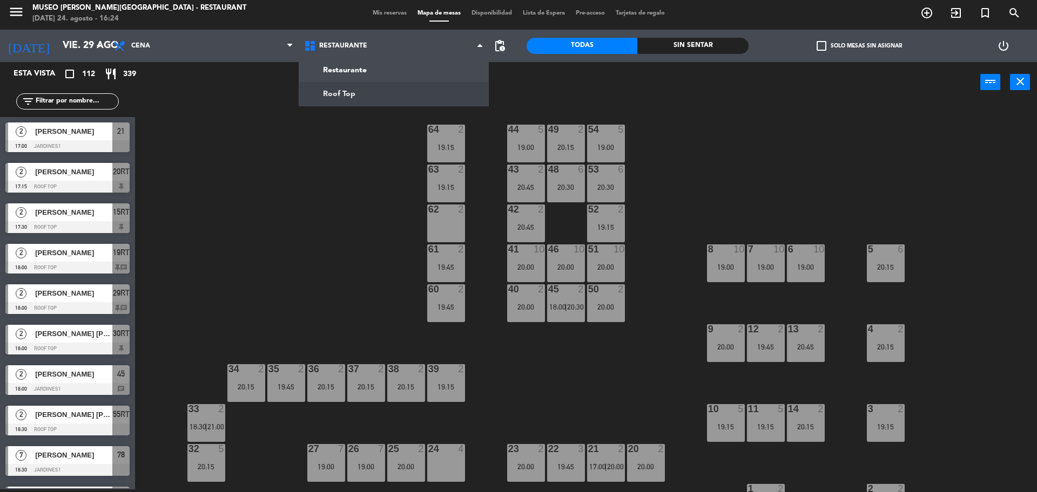
click at [318, 154] on div "44 5 19:00 49 2 20:15 54 5 19:00 64 2 19:15 48 6 20:30 53 6 20:30 63 2 19:15 43…" at bounding box center [591, 298] width 892 height 387
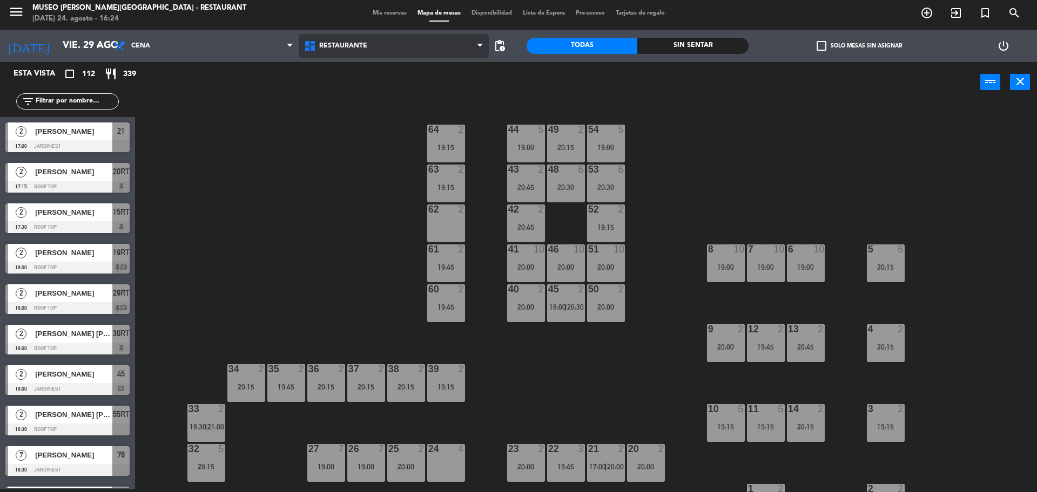
click at [367, 38] on span "Restaurante" at bounding box center [394, 46] width 191 height 24
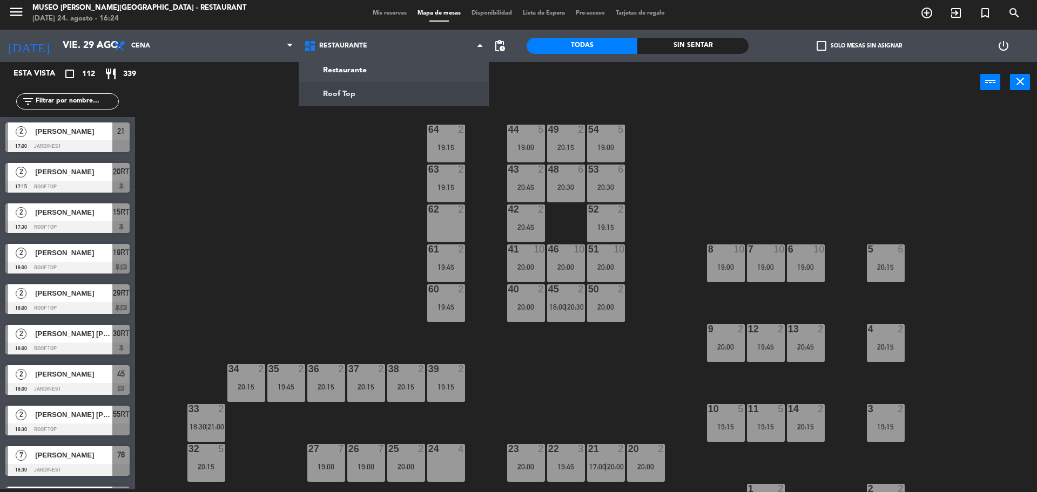
click at [363, 104] on ng-component "menu [GEOGRAPHIC_DATA][PERSON_NAME] - Restaurant [DATE] 24. agosto - 16:24 Mis …" at bounding box center [518, 244] width 1037 height 495
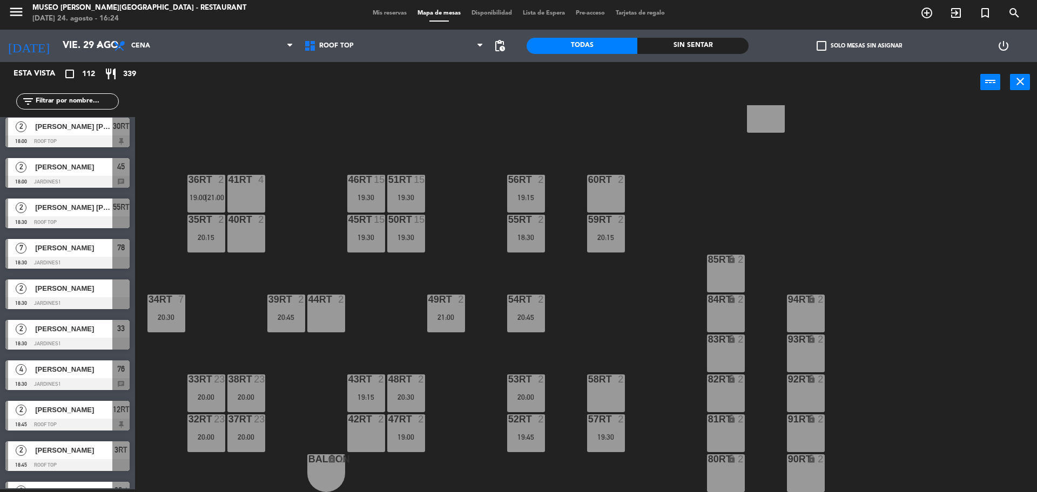
scroll to position [270, 0]
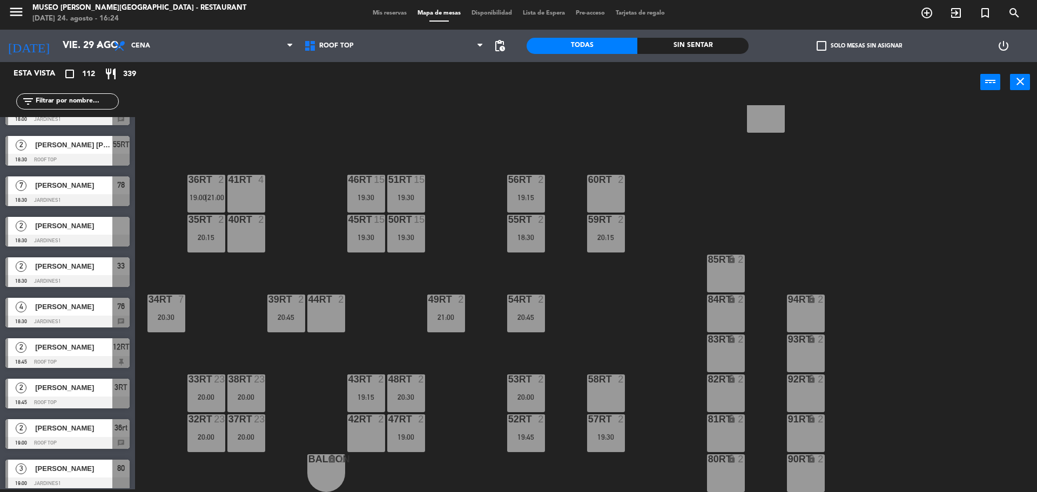
click at [75, 236] on div at bounding box center [67, 241] width 124 height 12
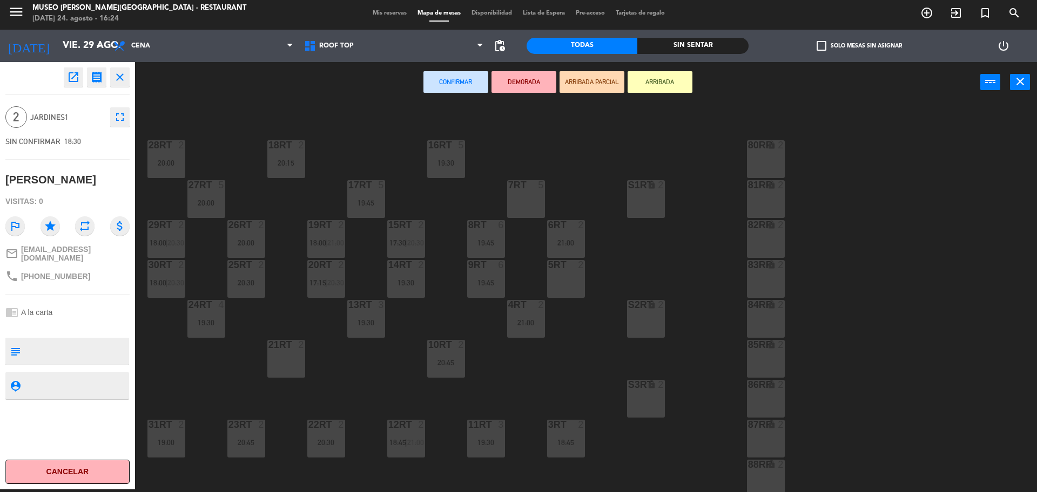
scroll to position [0, 0]
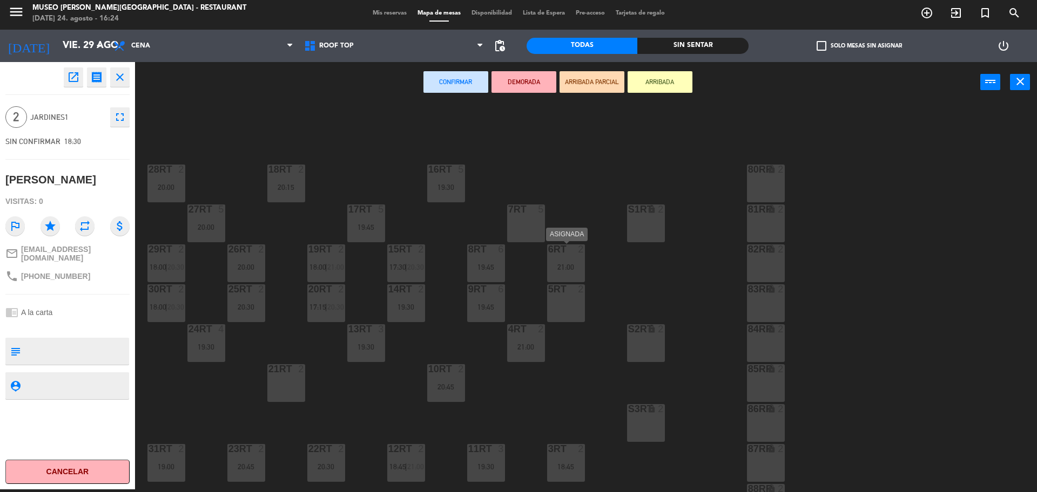
click at [563, 266] on div "21:00" at bounding box center [566, 268] width 38 height 8
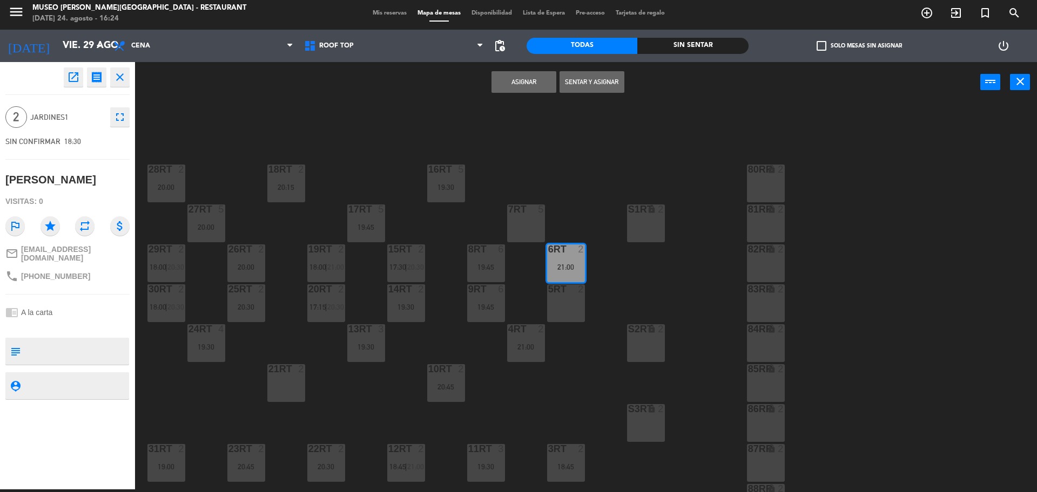
click at [515, 91] on button "Asignar" at bounding box center [523, 82] width 65 height 22
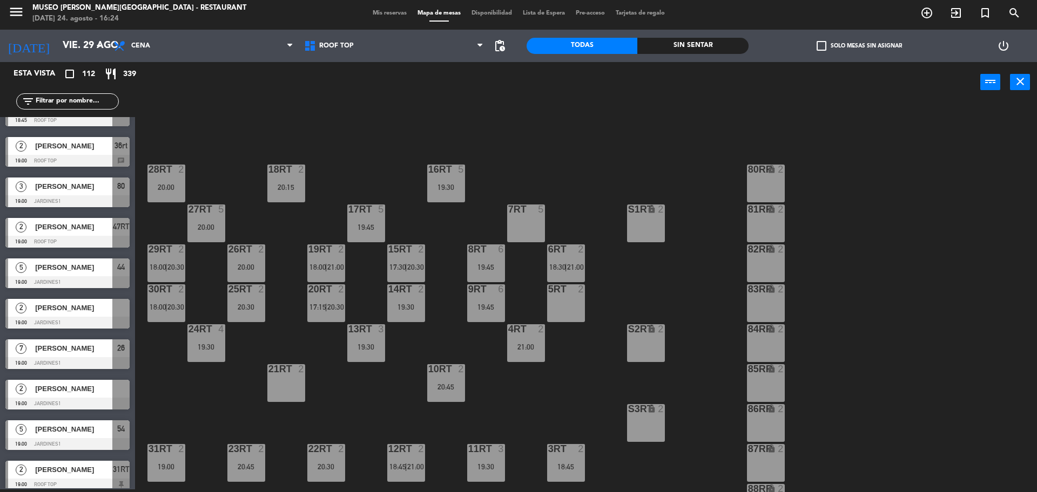
scroll to position [540, 0]
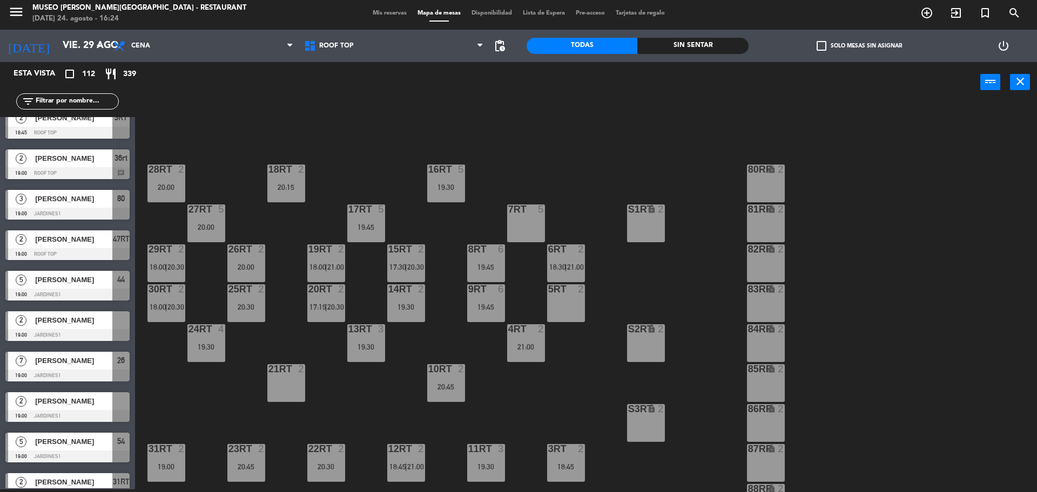
drag, startPoint x: 107, startPoint y: 326, endPoint x: 266, endPoint y: 293, distance: 161.5
click at [108, 326] on div "2 [PERSON_NAME] 19:00 Jardines1" at bounding box center [67, 326] width 135 height 41
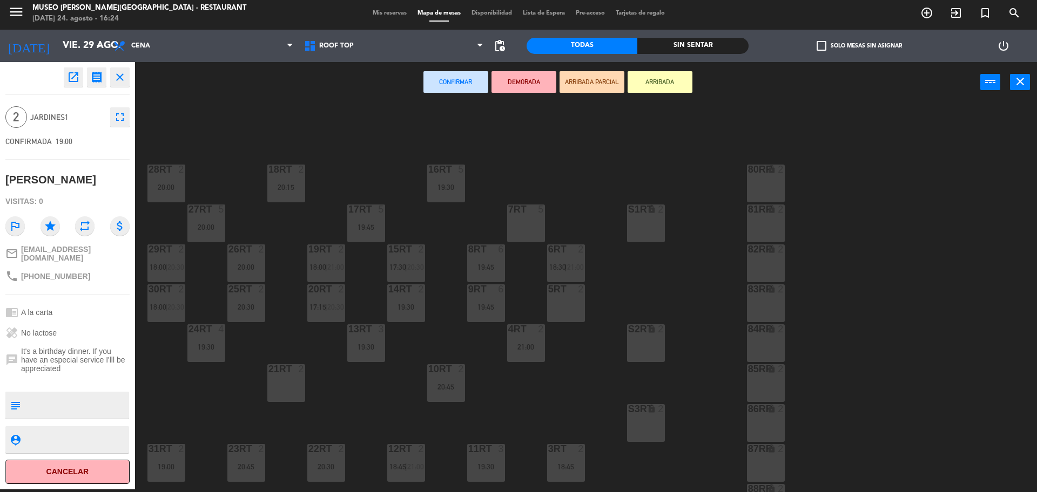
click at [557, 306] on div "5RT 2" at bounding box center [566, 304] width 38 height 38
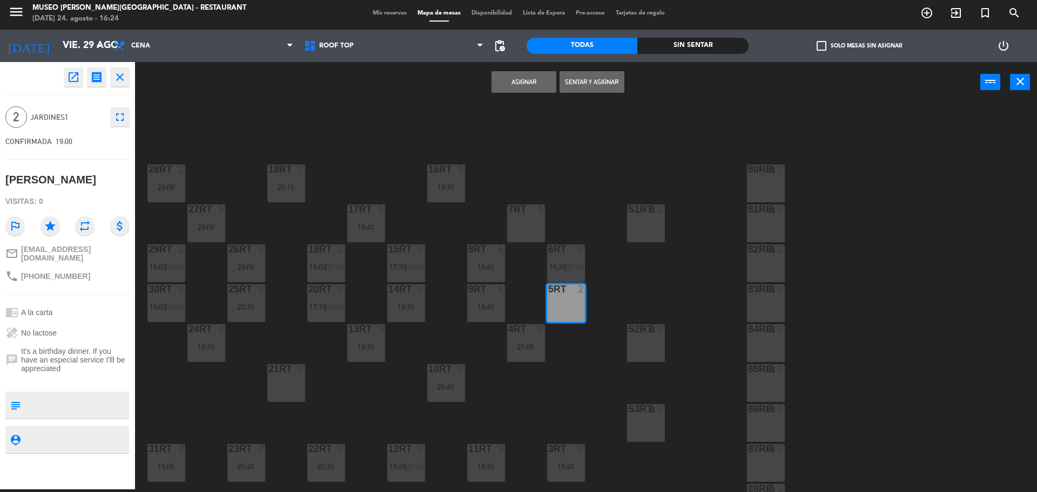
click at [511, 79] on button "Asignar" at bounding box center [523, 82] width 65 height 22
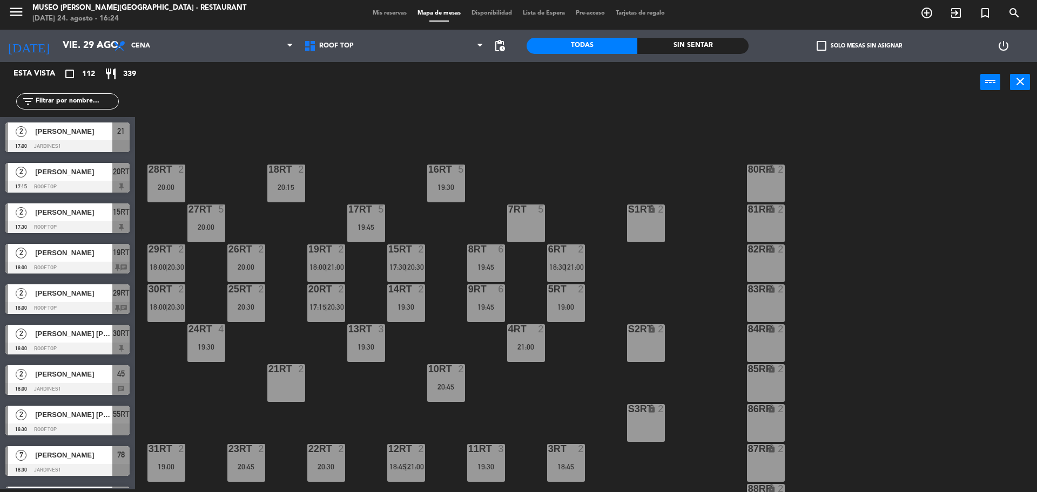
scroll to position [3, 0]
click at [532, 344] on div "21:00" at bounding box center [526, 347] width 38 height 8
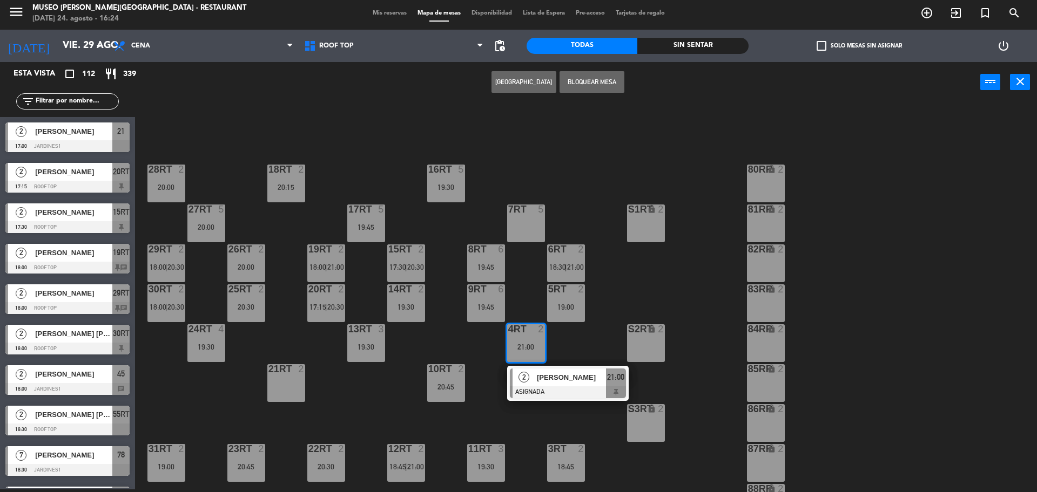
drag, startPoint x: 543, startPoint y: 378, endPoint x: 530, endPoint y: 380, distance: 13.1
click at [544, 379] on div "2 [PERSON_NAME] ASIGNADA 21:00" at bounding box center [568, 383] width 138 height 35
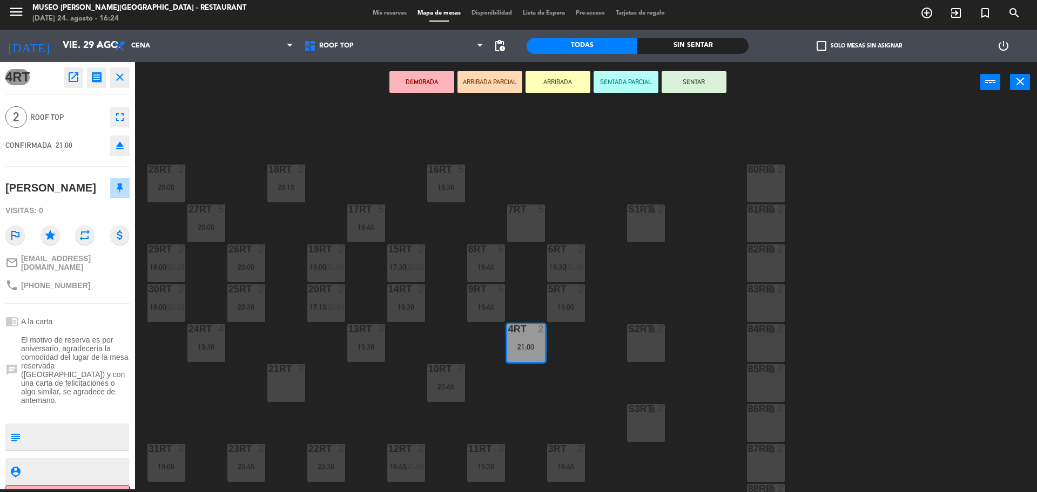
click at [294, 387] on div "21RT 2" at bounding box center [286, 384] width 38 height 38
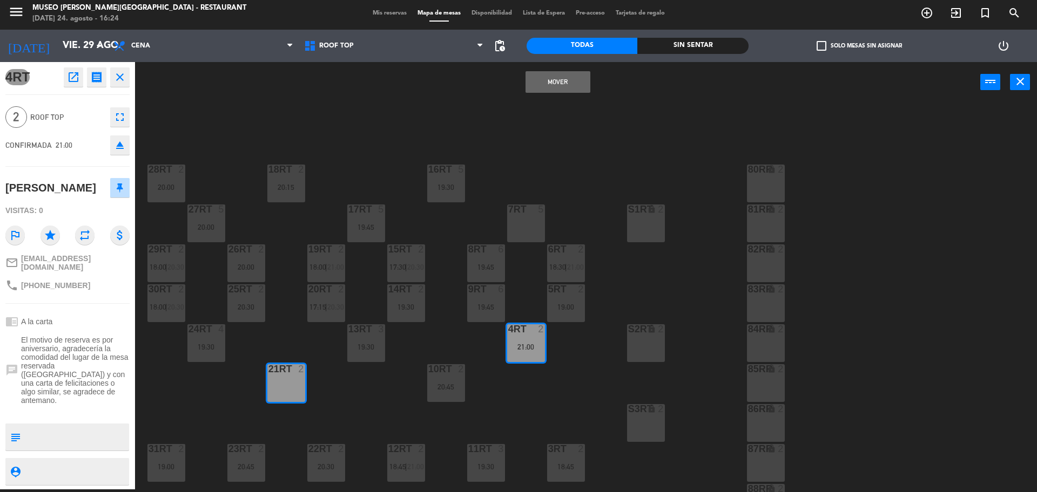
click at [570, 83] on button "Mover" at bounding box center [557, 82] width 65 height 22
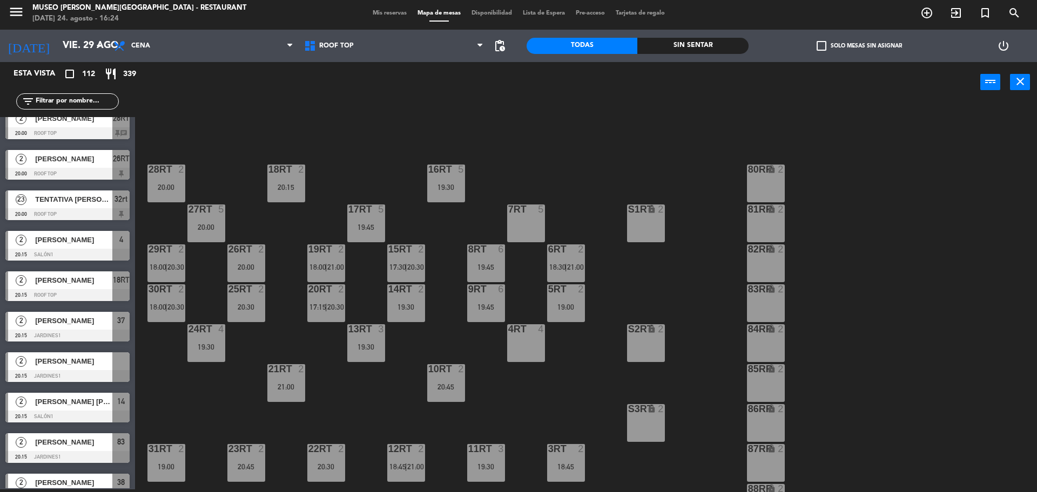
scroll to position [2713, 0]
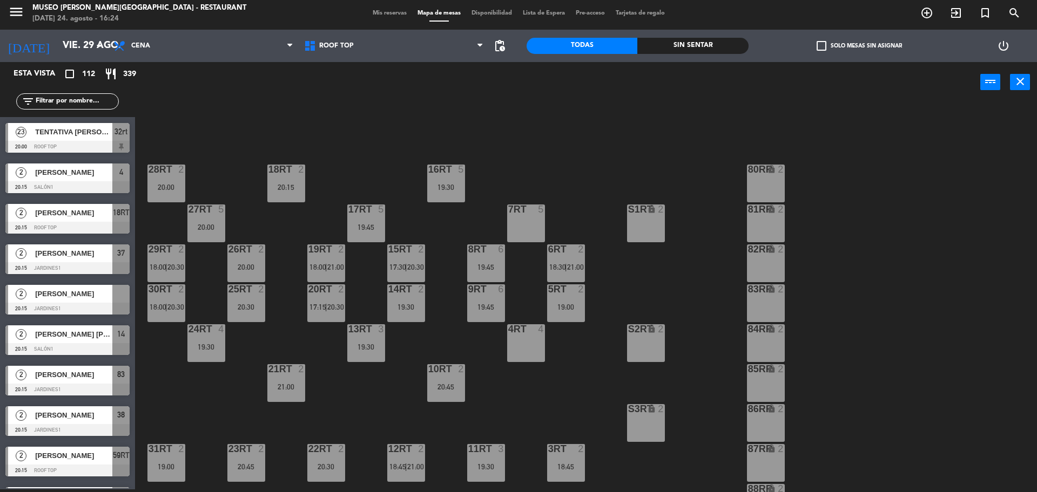
click at [72, 292] on span "[PERSON_NAME]" at bounding box center [73, 293] width 77 height 11
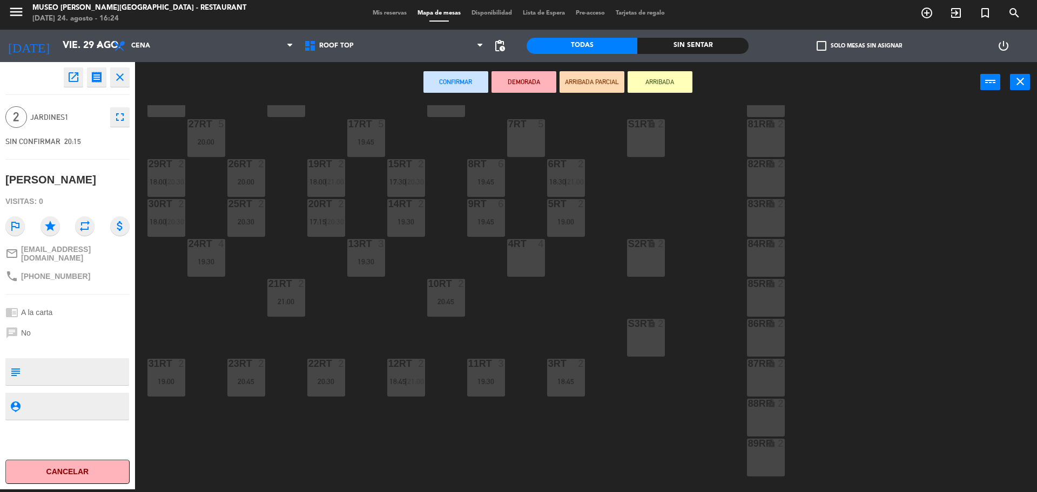
scroll to position [429, 0]
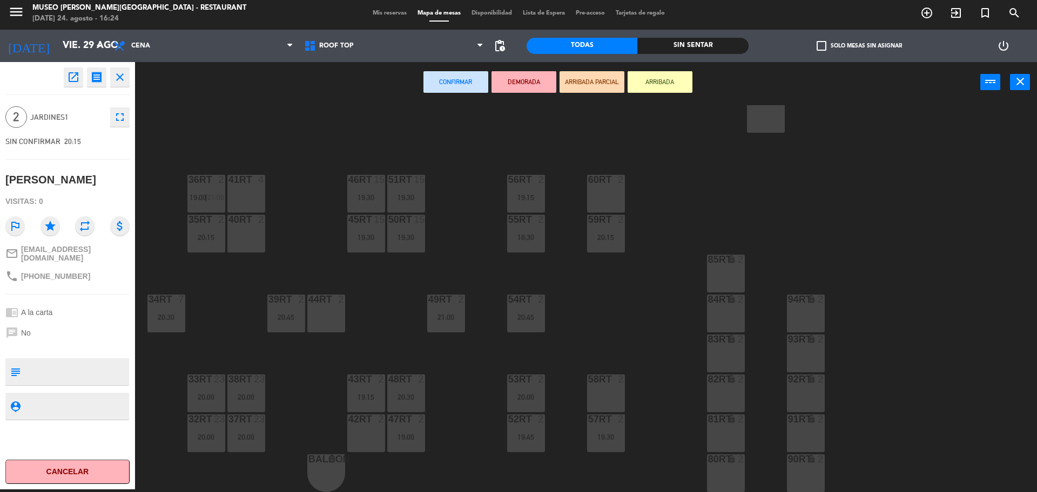
click at [253, 231] on div "40RT 2" at bounding box center [246, 234] width 38 height 38
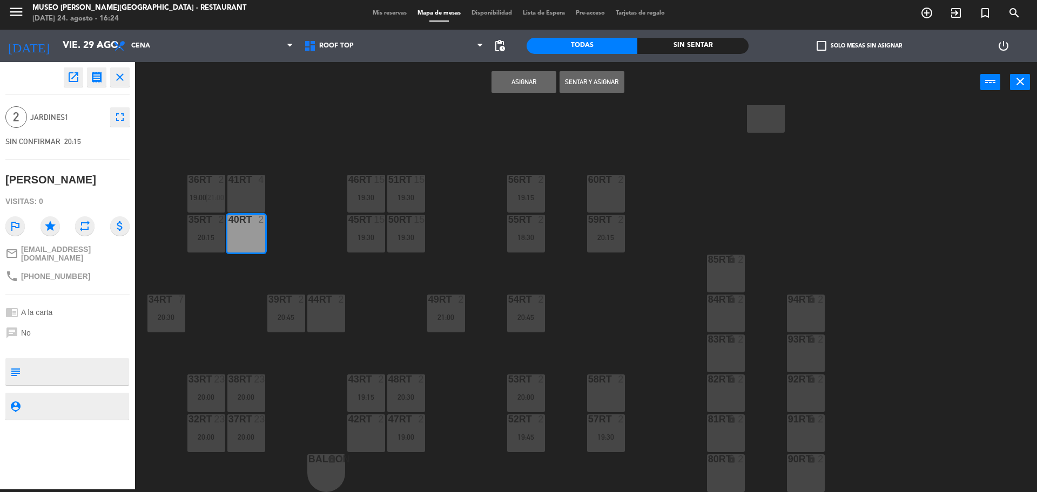
click at [545, 77] on button "Asignar" at bounding box center [523, 82] width 65 height 22
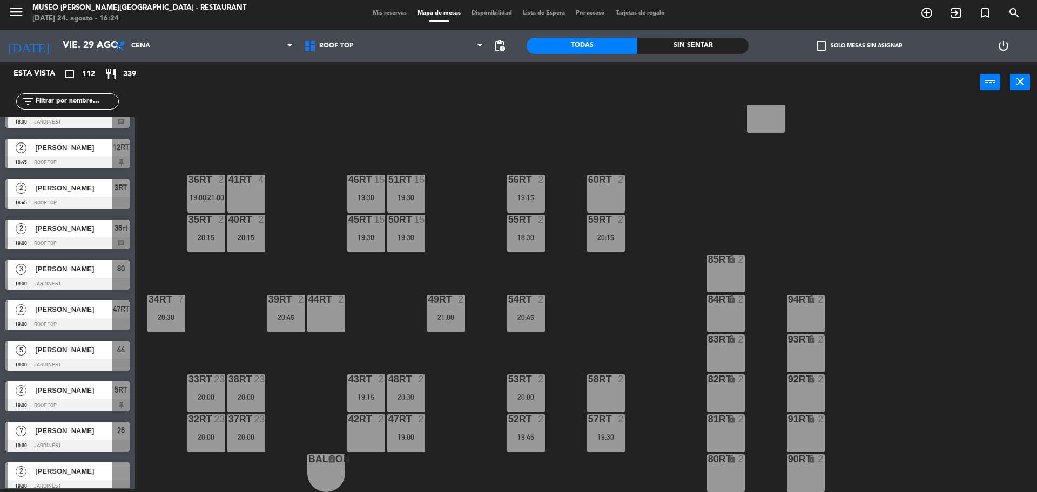
scroll to position [675, 0]
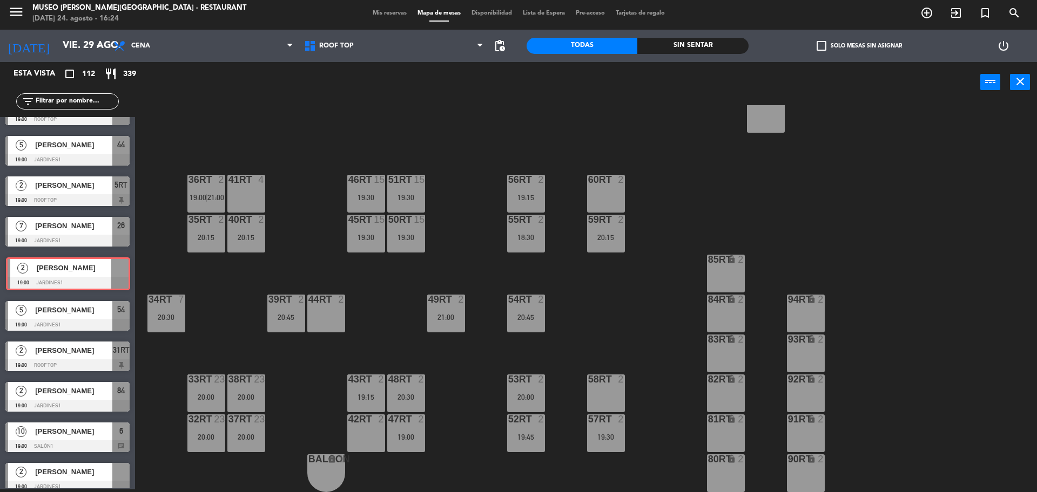
click at [64, 279] on div "2 [PERSON_NAME] 19:00 Jardines1 2 [PERSON_NAME] 19:00 Jardines1" at bounding box center [67, 274] width 135 height 44
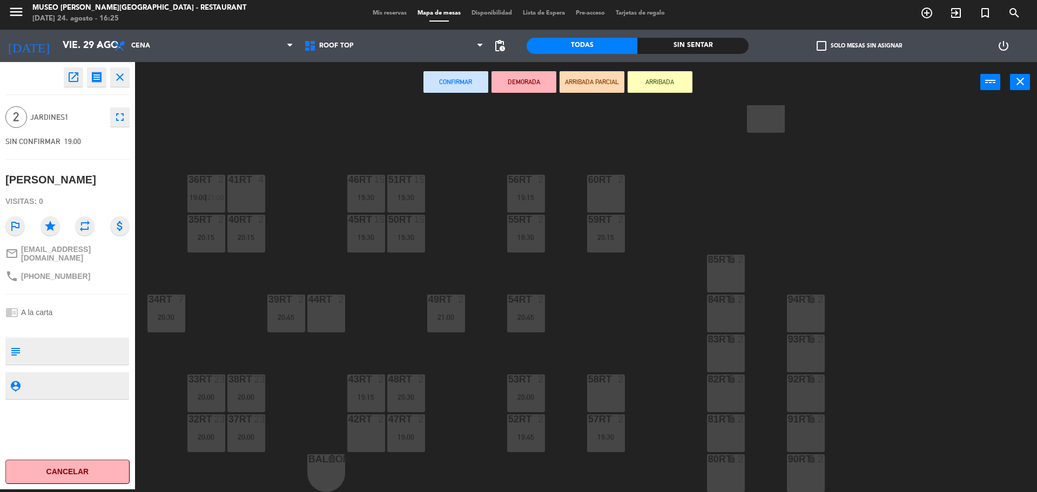
click at [251, 192] on div "41RT 4" at bounding box center [246, 194] width 38 height 38
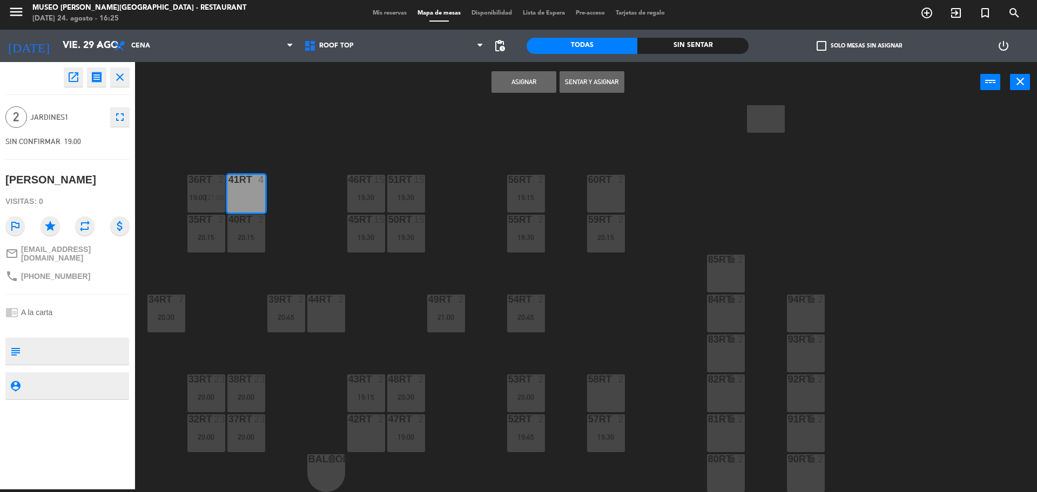
click at [512, 86] on button "Asignar" at bounding box center [523, 82] width 65 height 22
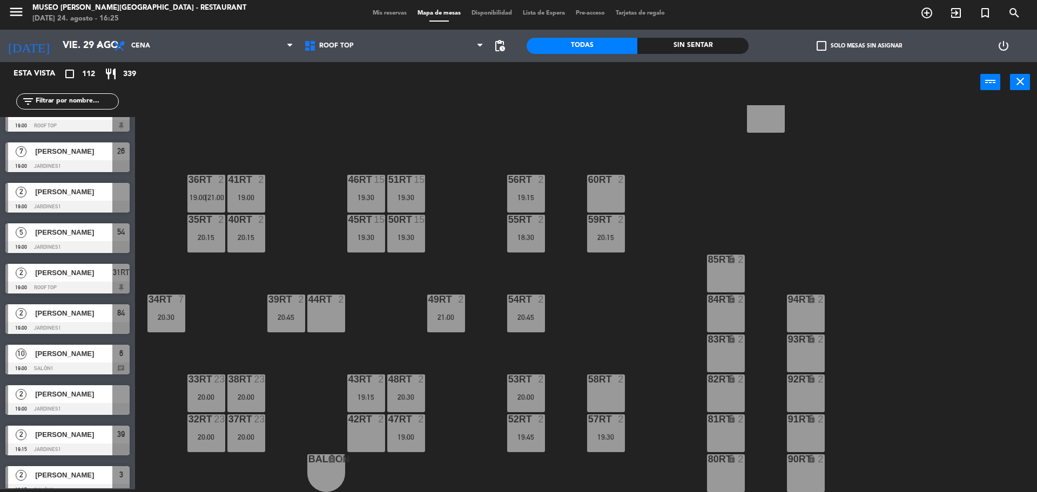
scroll to position [743, 0]
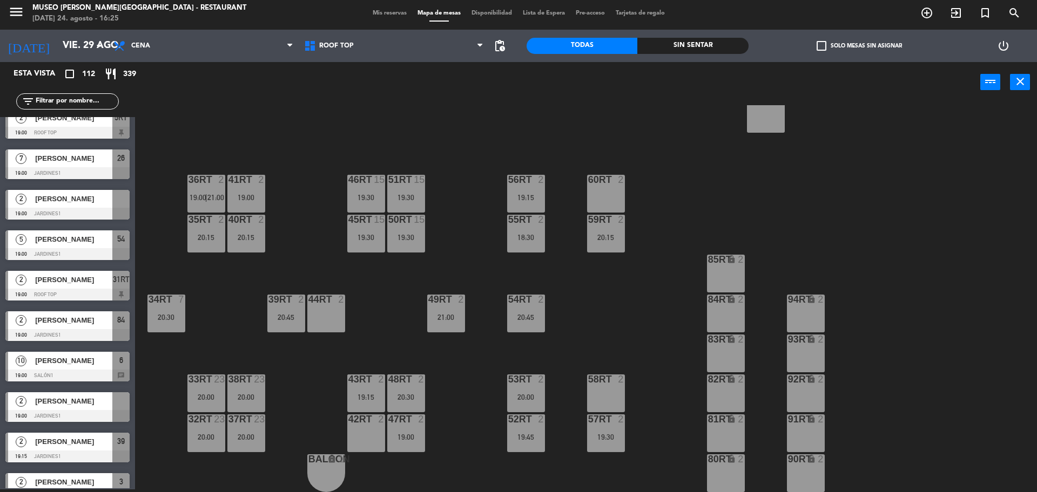
click at [81, 209] on div "2 [PERSON_NAME] 19:00 Jardines1" at bounding box center [67, 205] width 135 height 41
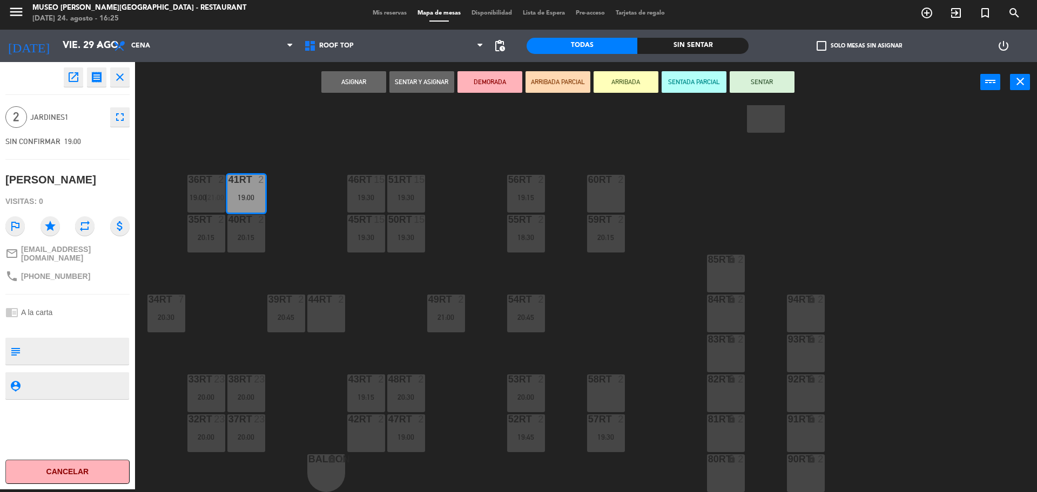
click at [275, 272] on div "18RT 2 20:15 16RT 5 19:30 28RT 2 20:00 80RR lock 2 27RT 5 20:00 7RT 5 S1RT lock…" at bounding box center [591, 298] width 892 height 387
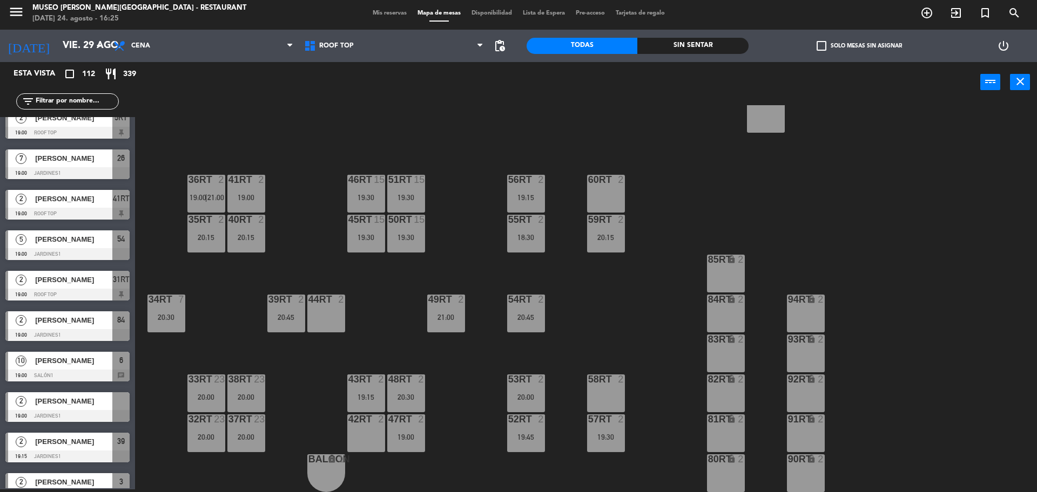
scroll to position [878, 0]
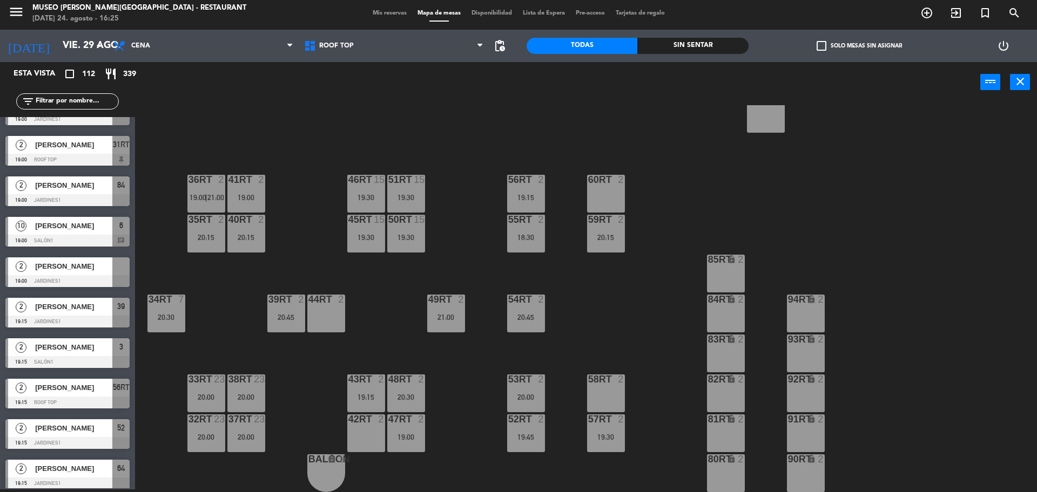
click at [74, 276] on div at bounding box center [67, 281] width 124 height 12
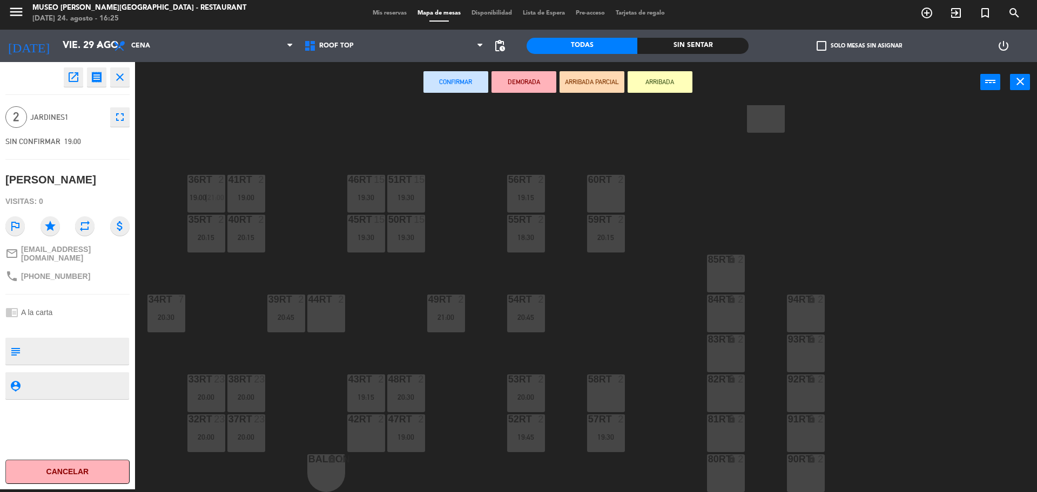
click at [334, 313] on div "44RT 2" at bounding box center [326, 314] width 38 height 38
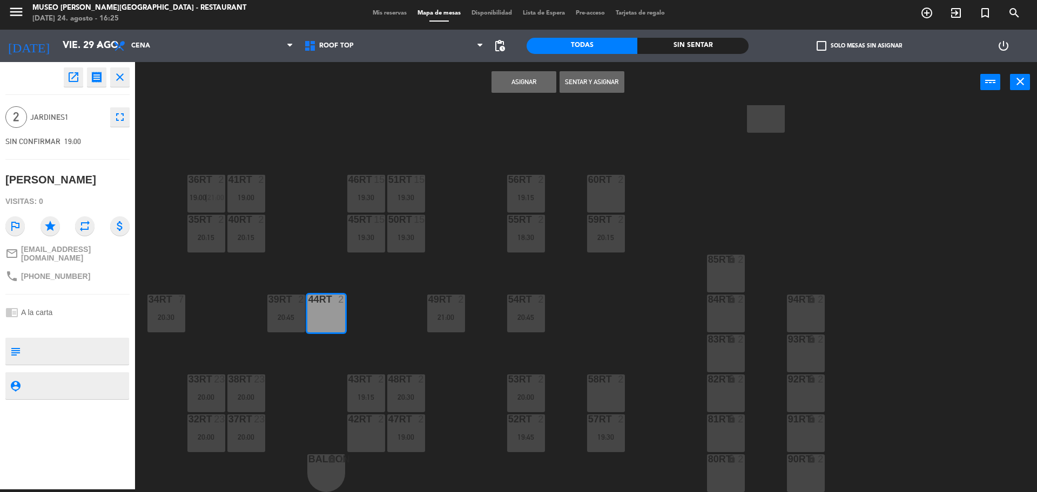
click at [522, 72] on button "Asignar" at bounding box center [523, 82] width 65 height 22
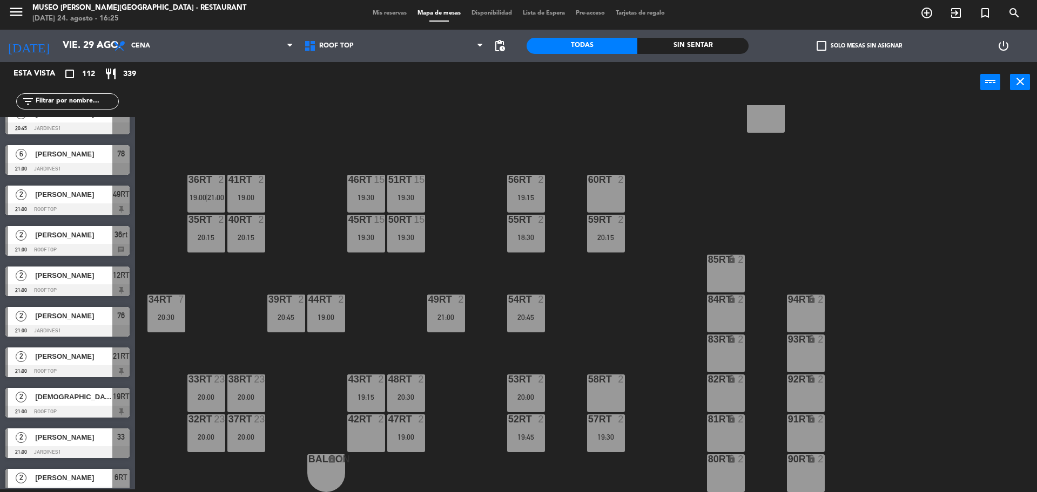
scroll to position [4165, 0]
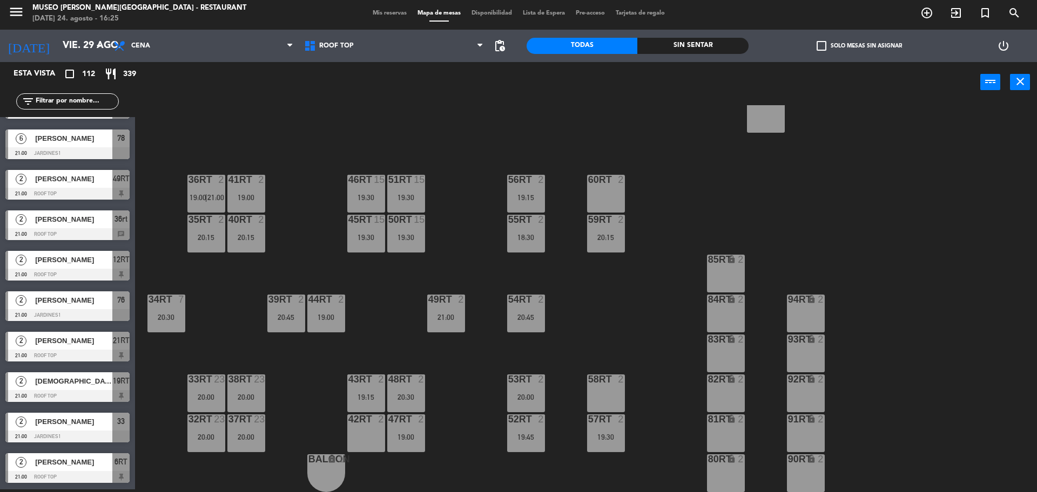
click at [381, 4] on div "menu [GEOGRAPHIC_DATA][PERSON_NAME] - Restaurant [DATE] 24. agosto - 16:25 Mis …" at bounding box center [518, 13] width 1037 height 32
click at [381, 11] on span "Mis reservas" at bounding box center [389, 13] width 45 height 6
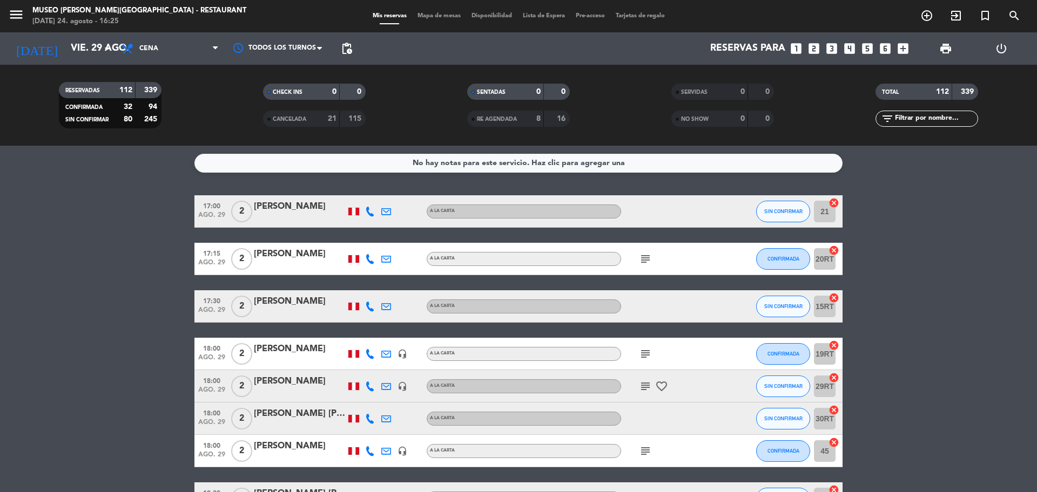
click at [890, 50] on icon "looks_6" at bounding box center [885, 49] width 14 height 14
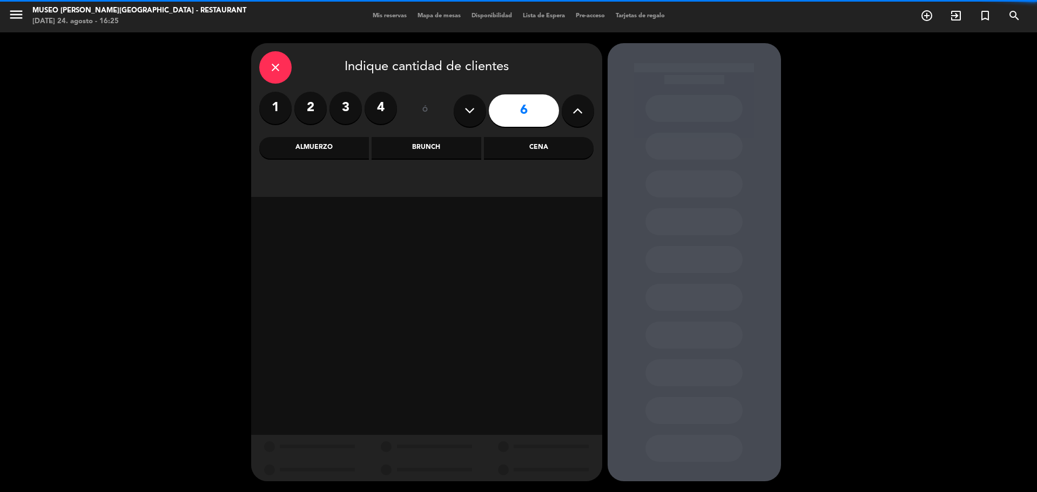
click at [583, 111] on button at bounding box center [578, 111] width 32 height 32
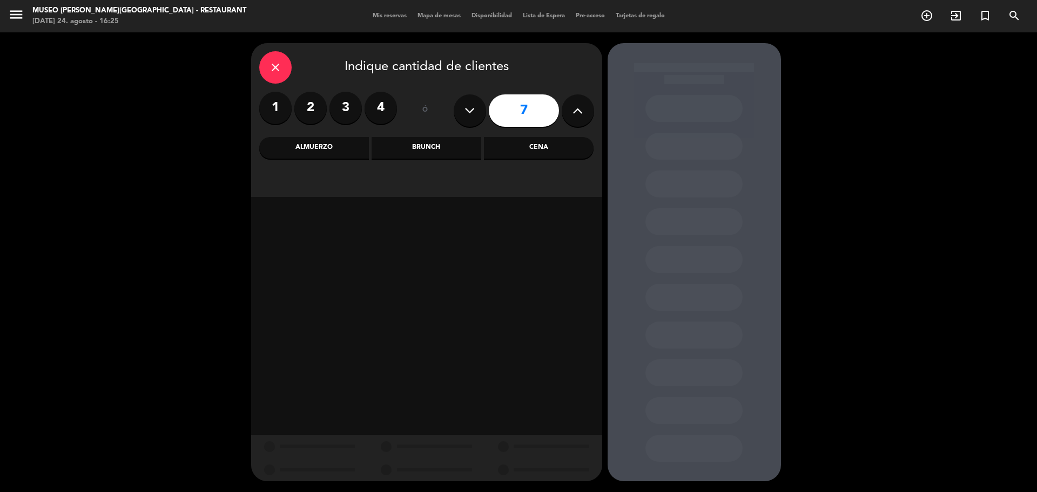
click at [583, 111] on button at bounding box center [578, 111] width 32 height 32
type input "10"
click at [566, 143] on div "Cena" at bounding box center [539, 148] width 110 height 22
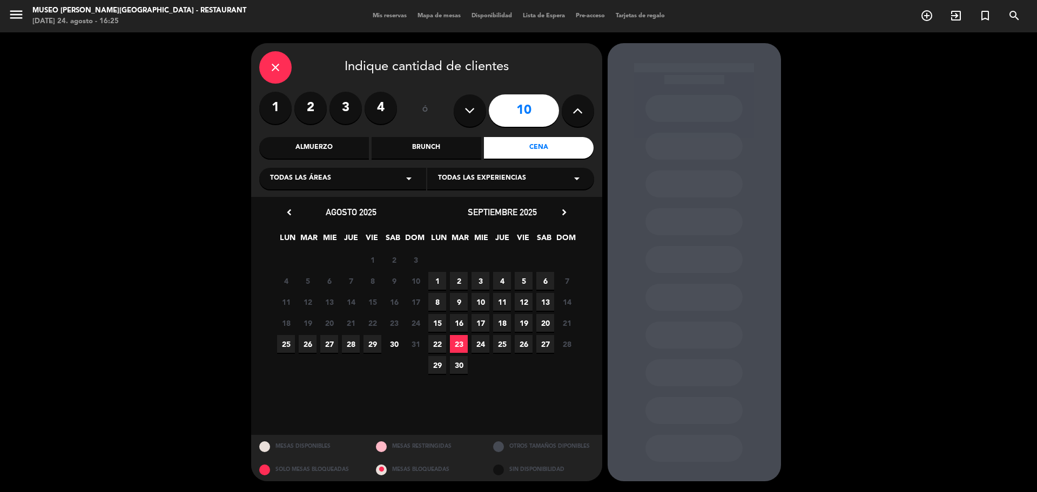
click at [380, 350] on span "29" at bounding box center [372, 344] width 18 height 18
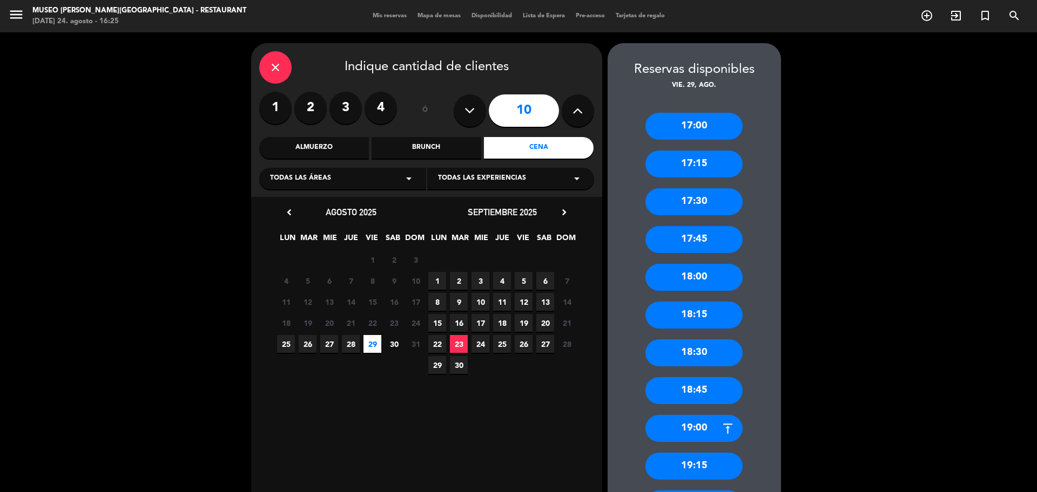
click at [271, 73] on icon "close" at bounding box center [275, 67] width 13 height 13
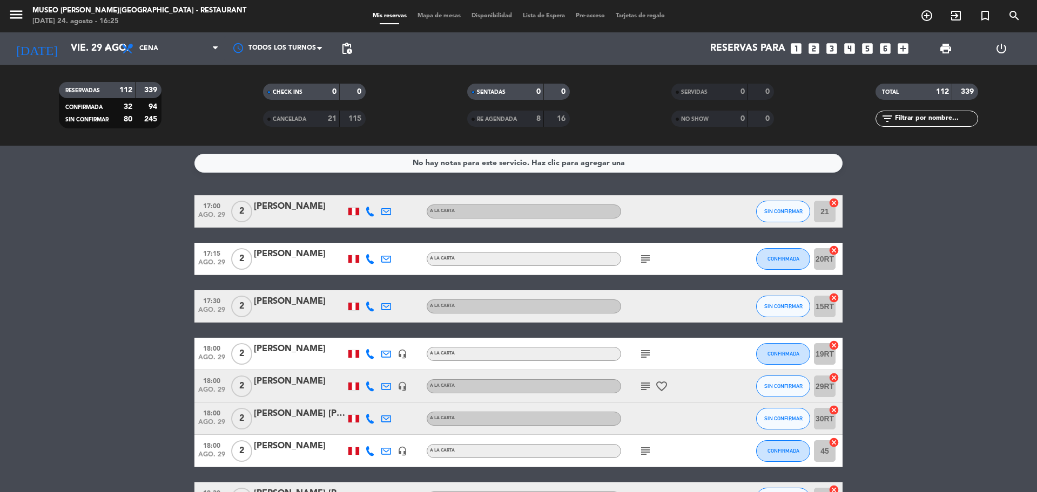
click at [348, 41] on span "pending_actions" at bounding box center [347, 49] width 22 height 22
click at [348, 43] on span "pending_actions" at bounding box center [346, 48] width 13 height 13
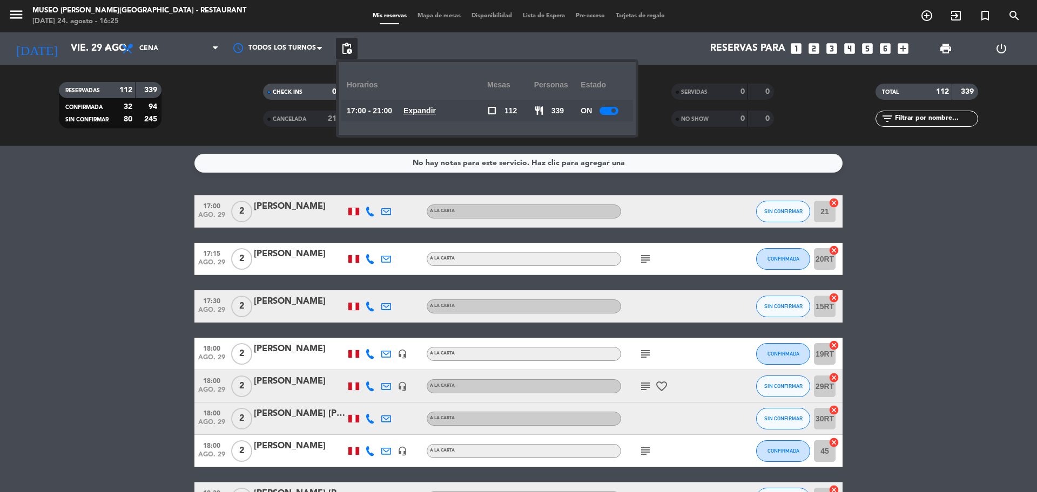
click at [436, 111] on u "Expandir" at bounding box center [419, 110] width 32 height 9
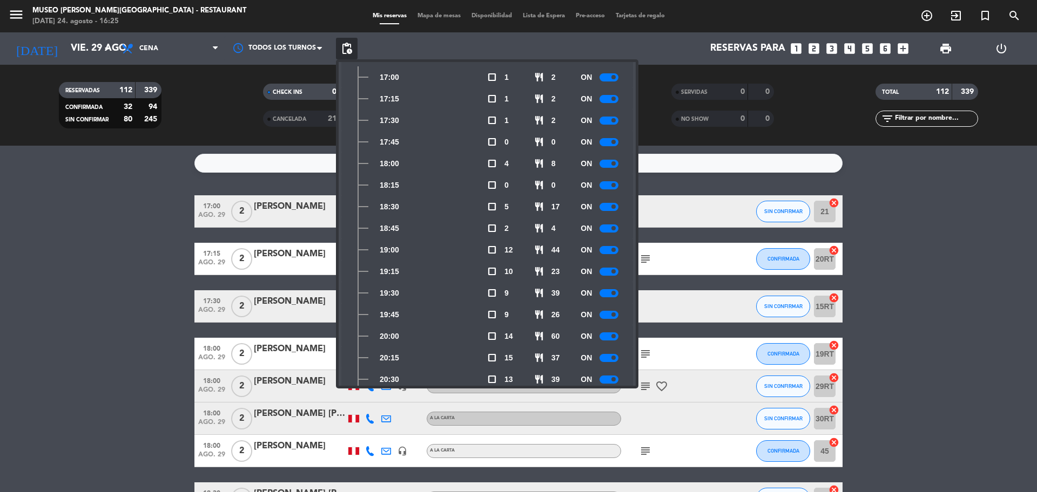
scroll to position [116, 0]
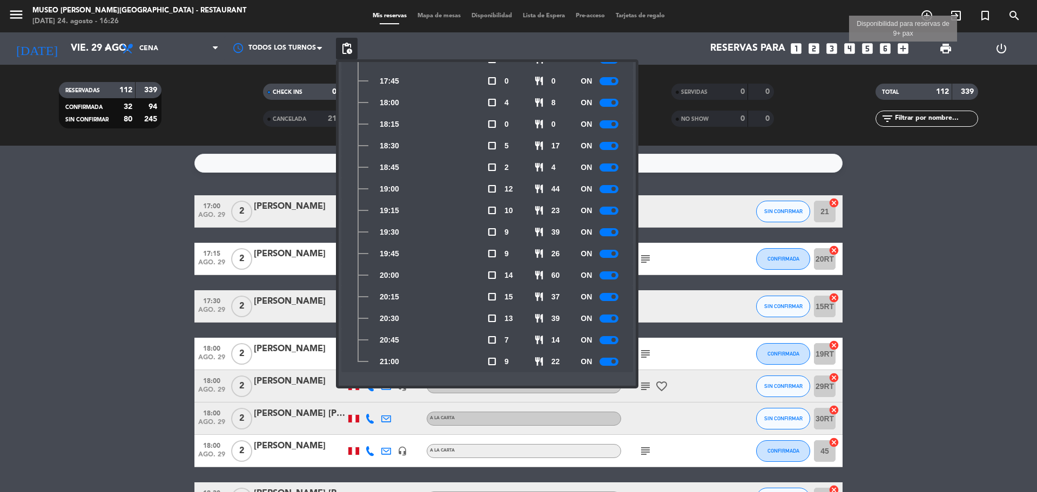
click at [900, 50] on icon "add_box" at bounding box center [903, 49] width 14 height 14
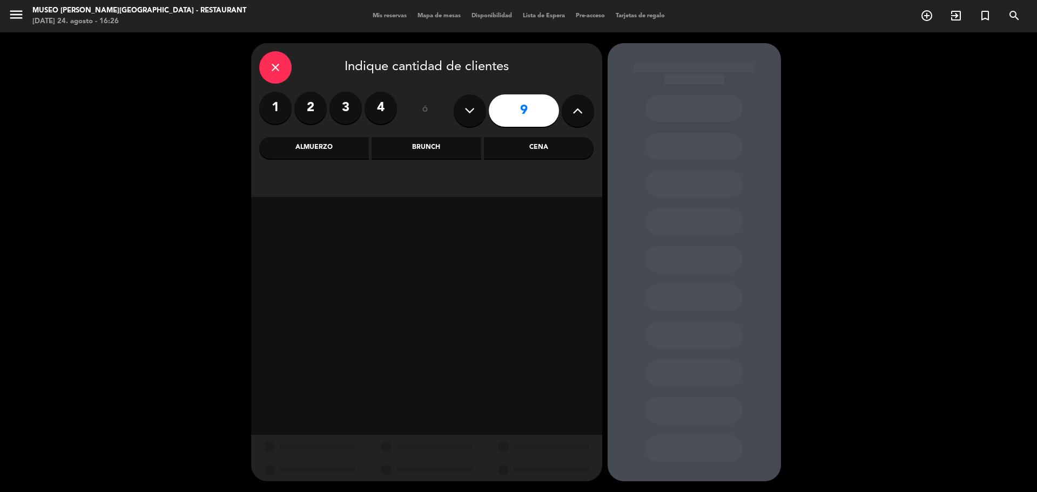
click at [565, 119] on button at bounding box center [578, 111] width 32 height 32
type input "10"
click at [542, 146] on div "Cena" at bounding box center [539, 148] width 110 height 22
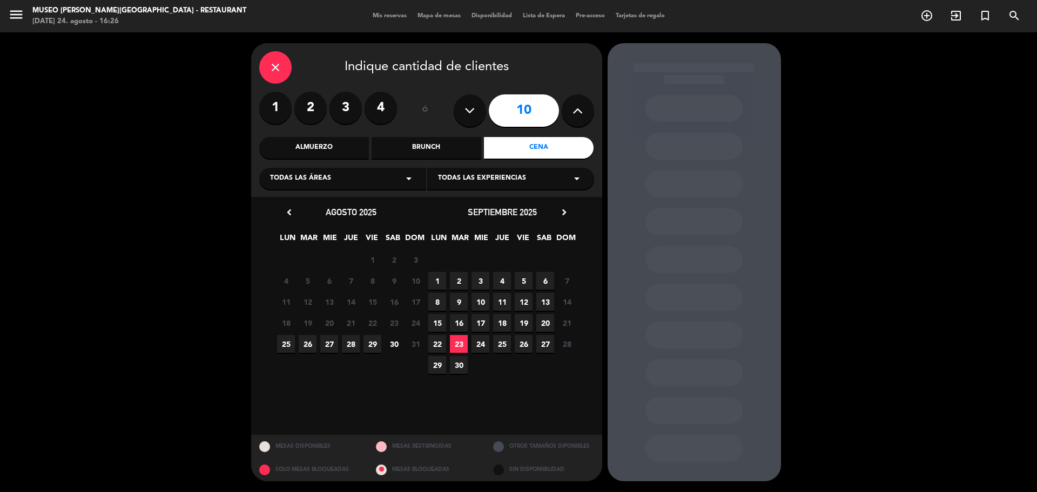
click at [379, 347] on span "29" at bounding box center [372, 344] width 18 height 18
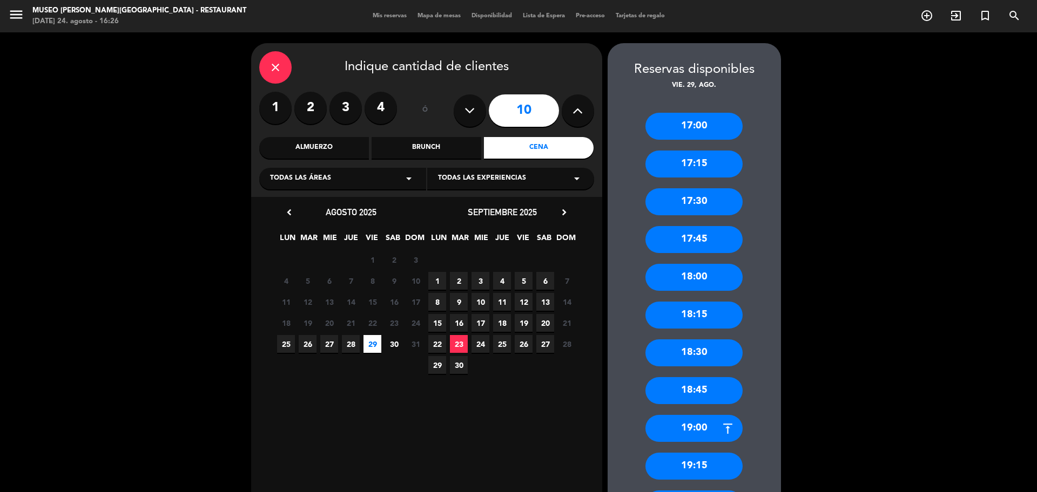
click at [279, 73] on icon "close" at bounding box center [275, 67] width 13 height 13
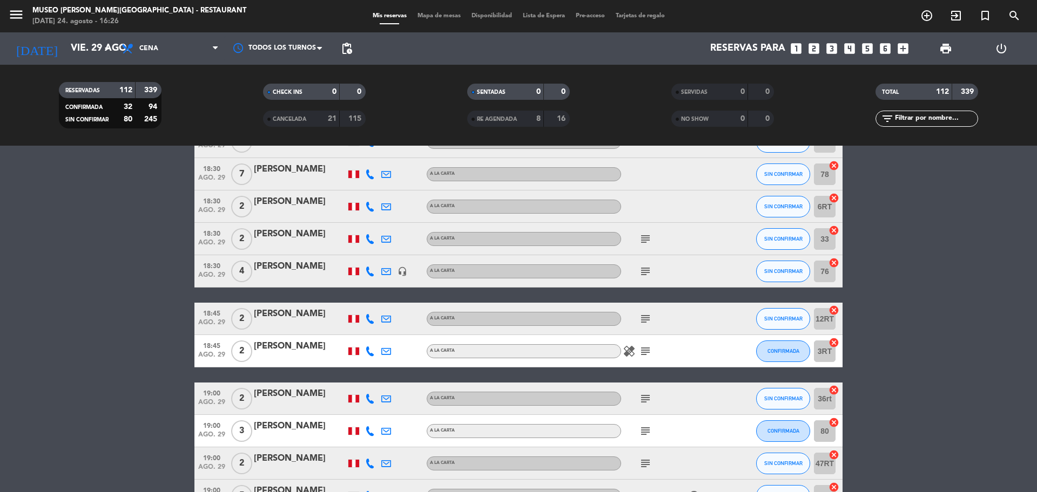
scroll to position [338, 0]
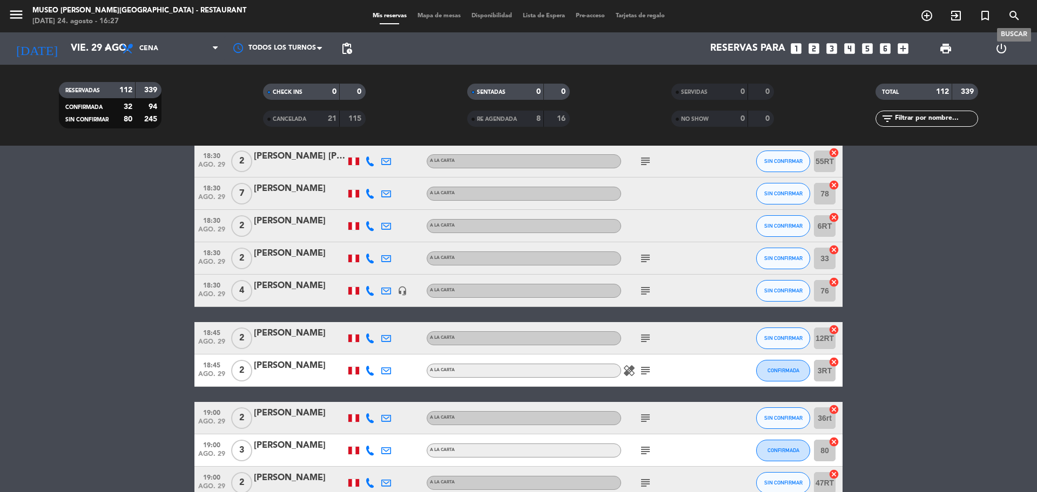
click at [1014, 19] on icon "search" at bounding box center [1014, 15] width 13 height 13
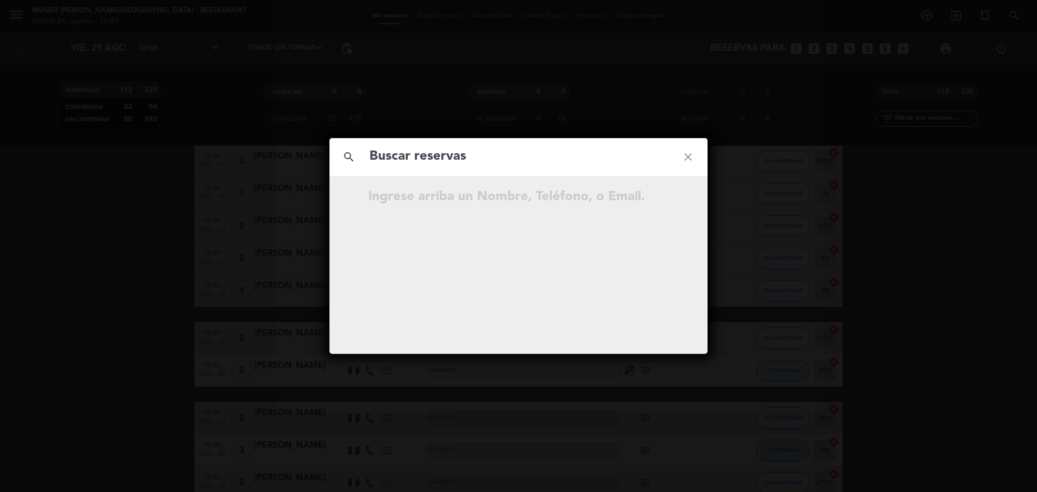
click at [531, 164] on input "text" at bounding box center [518, 157] width 300 height 22
click at [418, 167] on input "973 097 227" at bounding box center [518, 157] width 300 height 22
type input "973097227"
click at [454, 159] on input "973097227" at bounding box center [518, 157] width 300 height 22
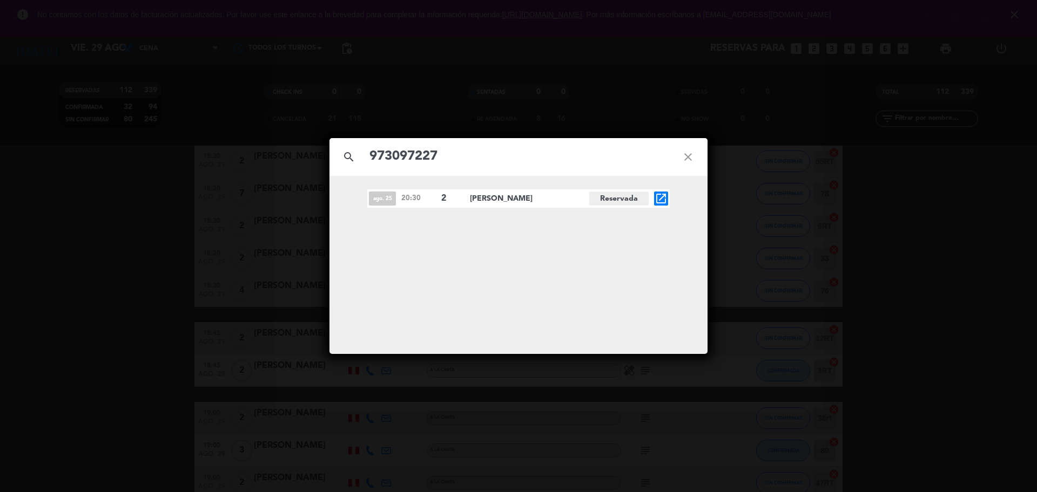
click at [690, 159] on icon "close" at bounding box center [688, 157] width 39 height 39
click at [689, 160] on icon "close" at bounding box center [688, 157] width 39 height 39
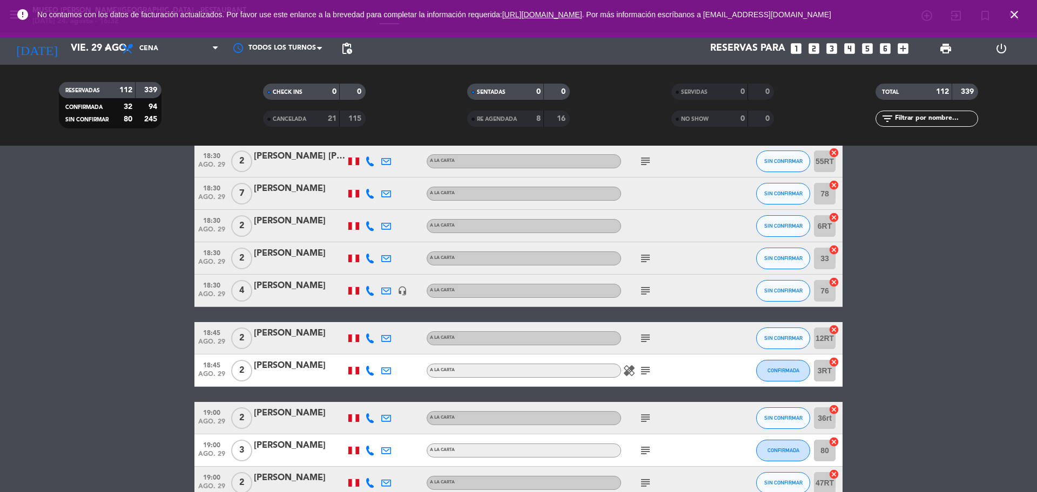
click at [1009, 17] on icon "close" at bounding box center [1014, 14] width 13 height 13
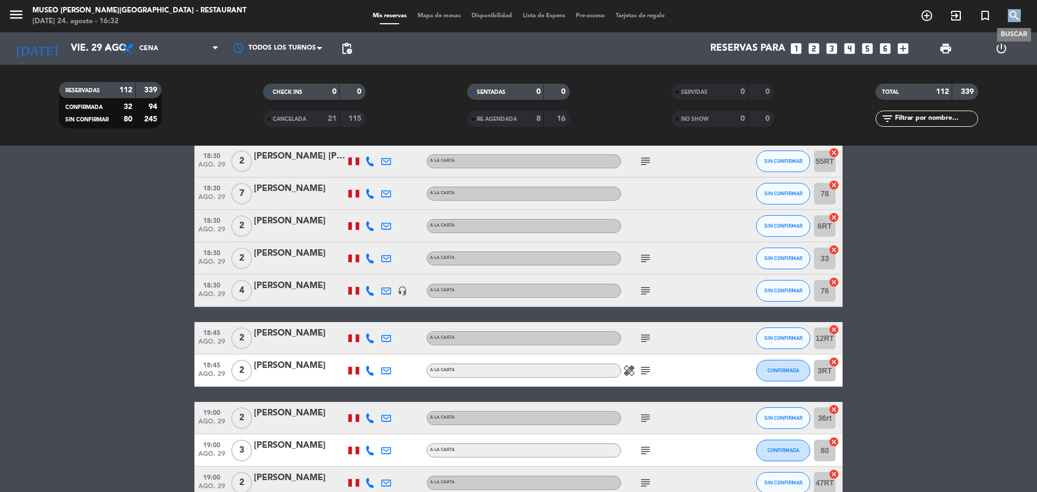
click at [1009, 18] on icon "search" at bounding box center [1014, 15] width 13 height 13
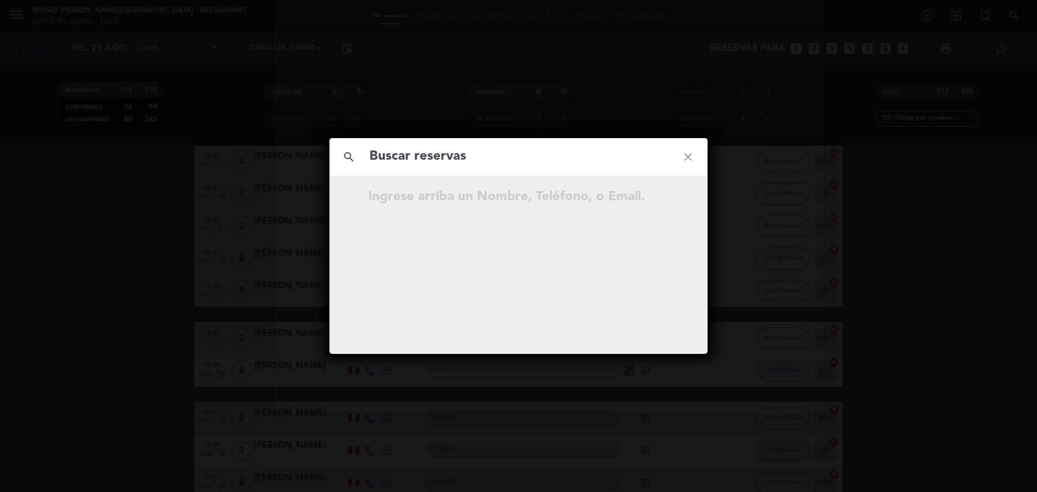
click at [542, 166] on input "text" at bounding box center [518, 157] width 300 height 22
click at [422, 165] on input "974 205 530" at bounding box center [518, 157] width 300 height 22
type input "974205530"
click at [466, 165] on input "974205530" at bounding box center [518, 157] width 300 height 22
click at [665, 199] on icon "open_in_new" at bounding box center [660, 198] width 13 height 13
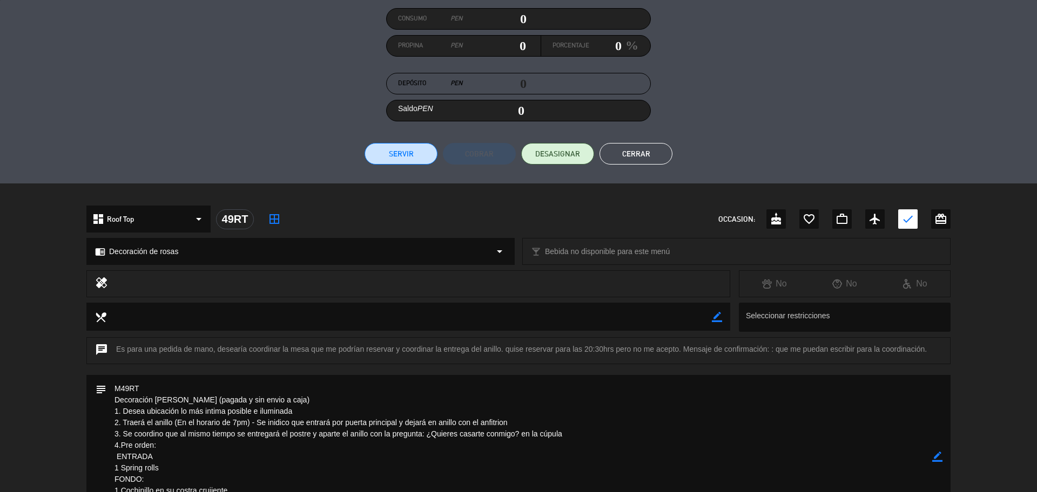
scroll to position [317, 0]
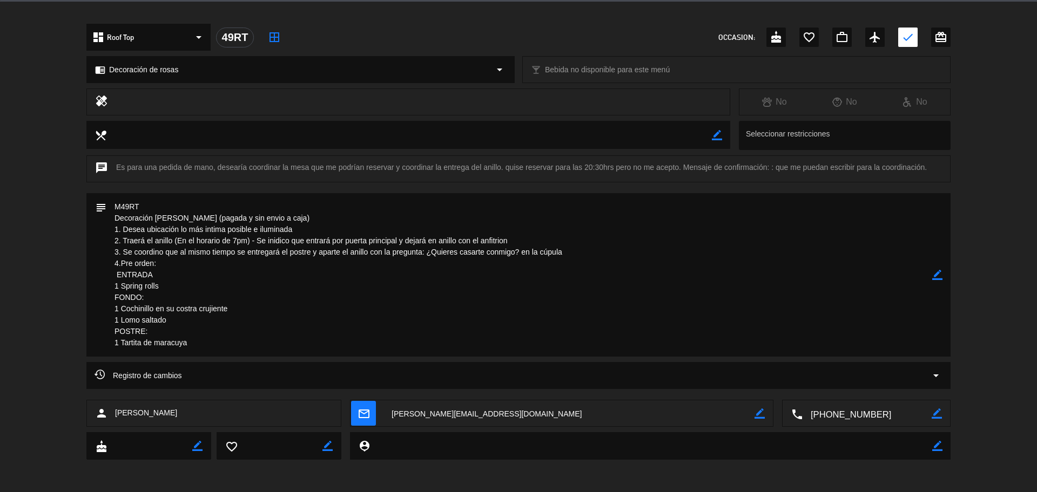
click at [933, 273] on icon "border_color" at bounding box center [937, 275] width 10 height 10
click at [212, 259] on textarea at bounding box center [519, 275] width 826 height 164
click at [937, 279] on icon at bounding box center [937, 275] width 10 height 10
click at [476, 411] on textarea at bounding box center [568, 414] width 371 height 27
click at [944, 273] on div "subject border_color" at bounding box center [518, 275] width 864 height 164
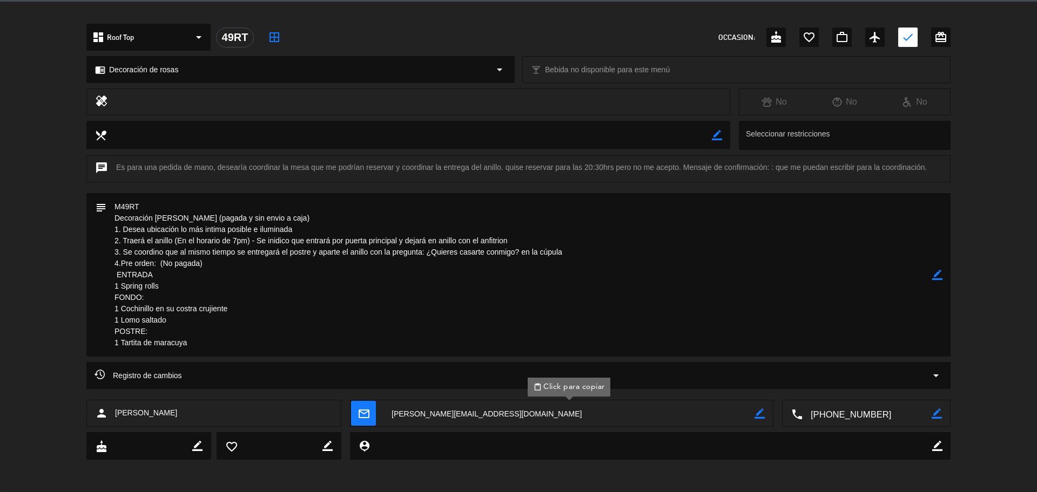
click at [940, 273] on icon "border_color" at bounding box center [937, 275] width 10 height 10
drag, startPoint x: 252, startPoint y: 217, endPoint x: 223, endPoint y: 216, distance: 28.6
click at [220, 217] on textarea at bounding box center [519, 275] width 826 height 164
type textarea "M49RT Decoración [PERSON_NAME] (pagada y enviado a caja) 1. Desea ubicación lo …"
click at [937, 275] on icon at bounding box center [937, 275] width 10 height 10
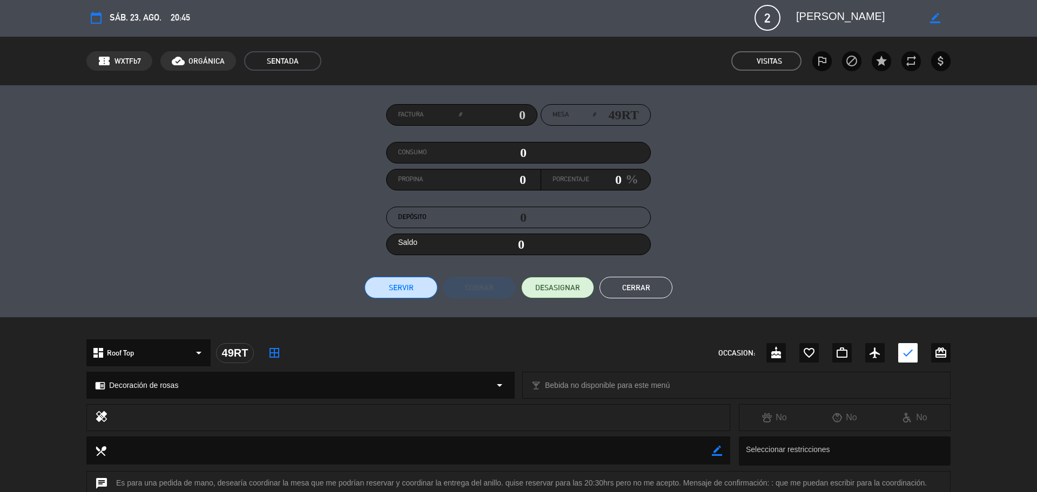
scroll to position [0, 0]
click at [644, 283] on button "Cerrar" at bounding box center [635, 289] width 73 height 22
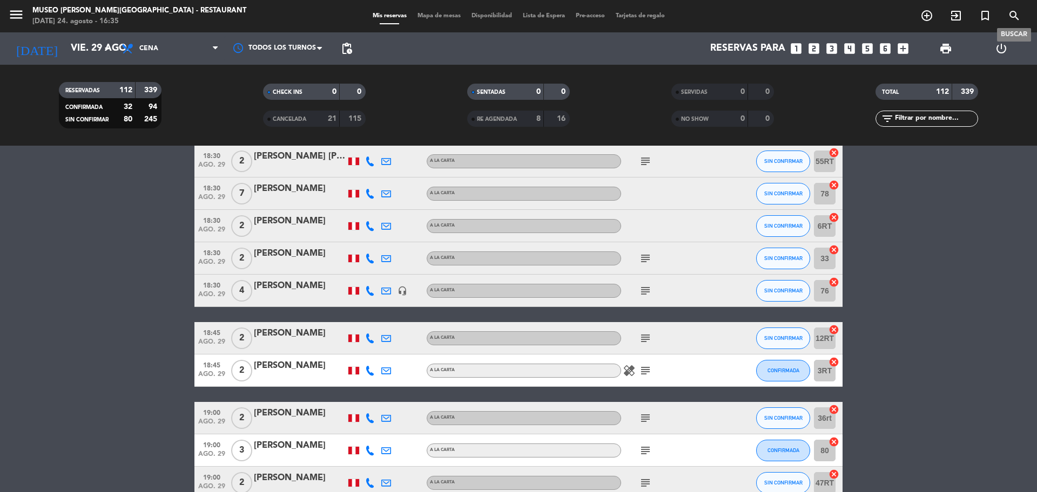
click at [1017, 11] on icon "search" at bounding box center [1014, 15] width 13 height 13
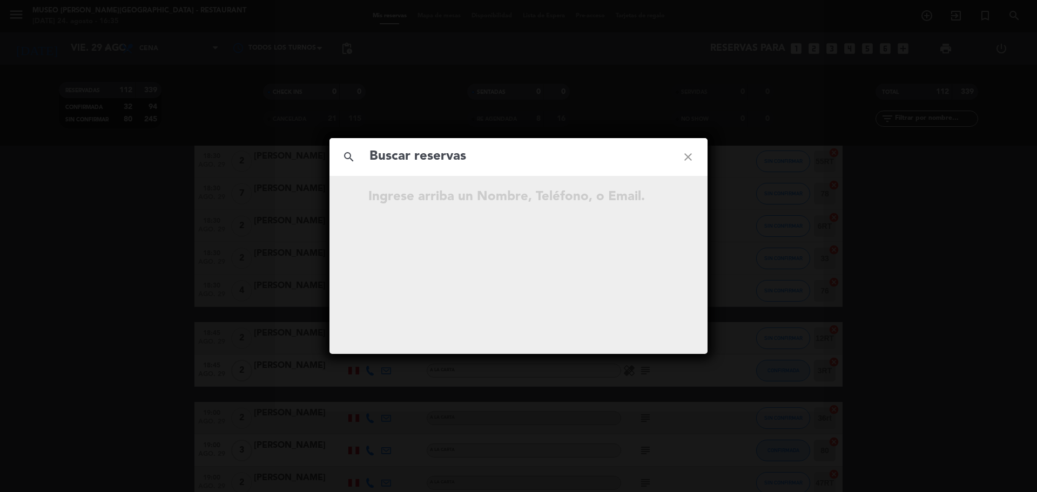
click at [551, 160] on input "text" at bounding box center [518, 157] width 300 height 22
click at [426, 164] on input "914 868 945" at bounding box center [518, 157] width 300 height 22
type input "914868945"
click at [458, 158] on input "914868945" at bounding box center [518, 157] width 300 height 22
click at [660, 232] on icon "open_in_new" at bounding box center [660, 230] width 13 height 13
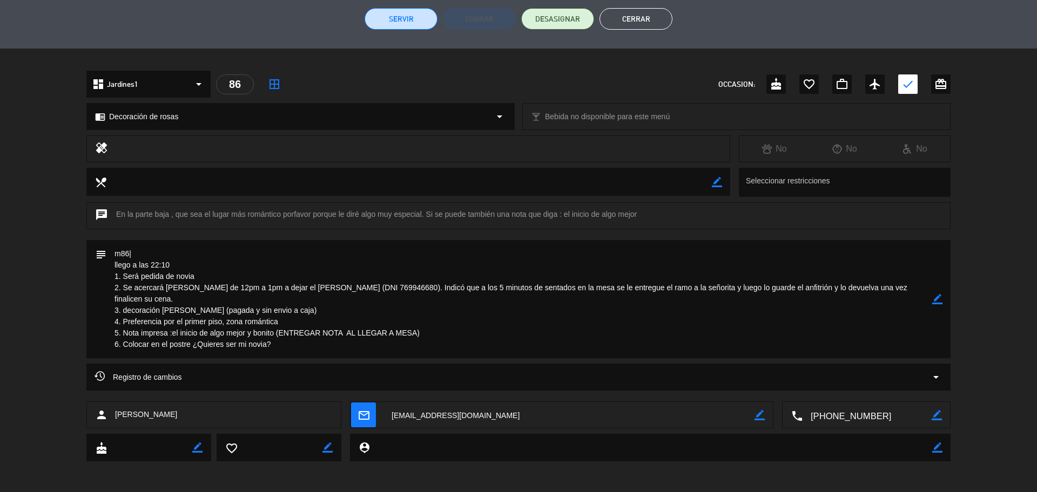
scroll to position [272, 0]
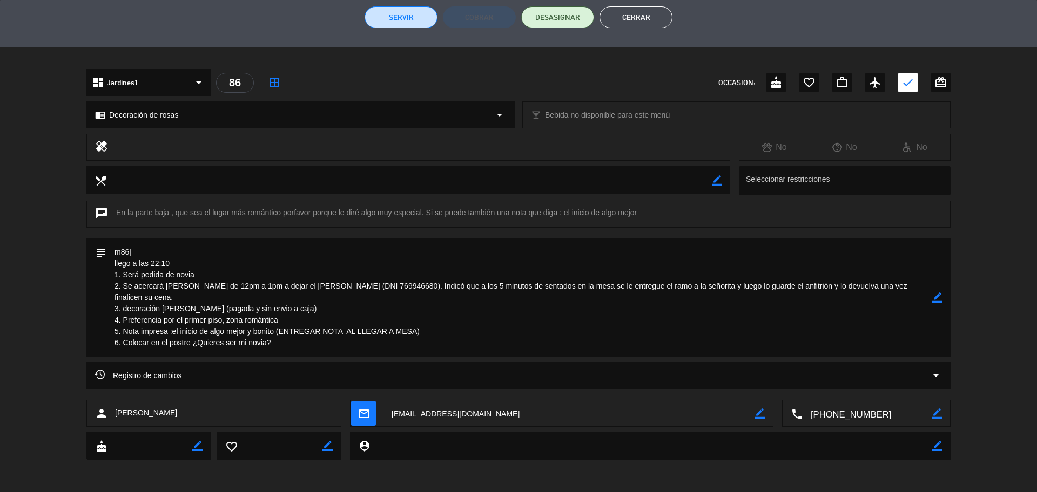
click at [503, 411] on textarea at bounding box center [568, 414] width 371 height 27
click at [933, 299] on icon "border_color" at bounding box center [937, 298] width 10 height 10
drag, startPoint x: 257, startPoint y: 312, endPoint x: 226, endPoint y: 312, distance: 30.8
click at [226, 312] on textarea at bounding box center [519, 298] width 826 height 118
type textarea "m86| llego a las 22:10 1. Será pedida de novia 2. Se acercará [PERSON_NAME] de …"
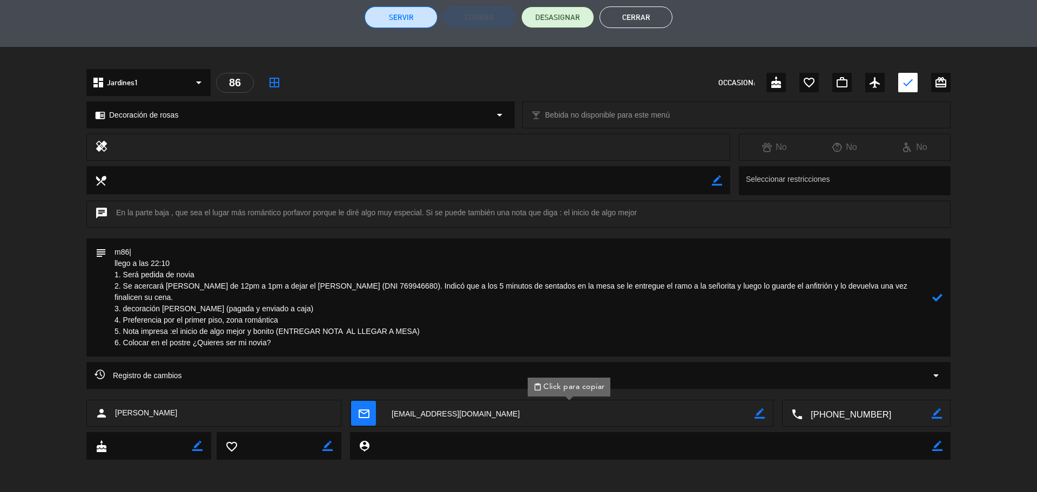
click at [933, 298] on icon at bounding box center [937, 298] width 10 height 10
click at [647, 21] on button "Cerrar" at bounding box center [635, 17] width 73 height 22
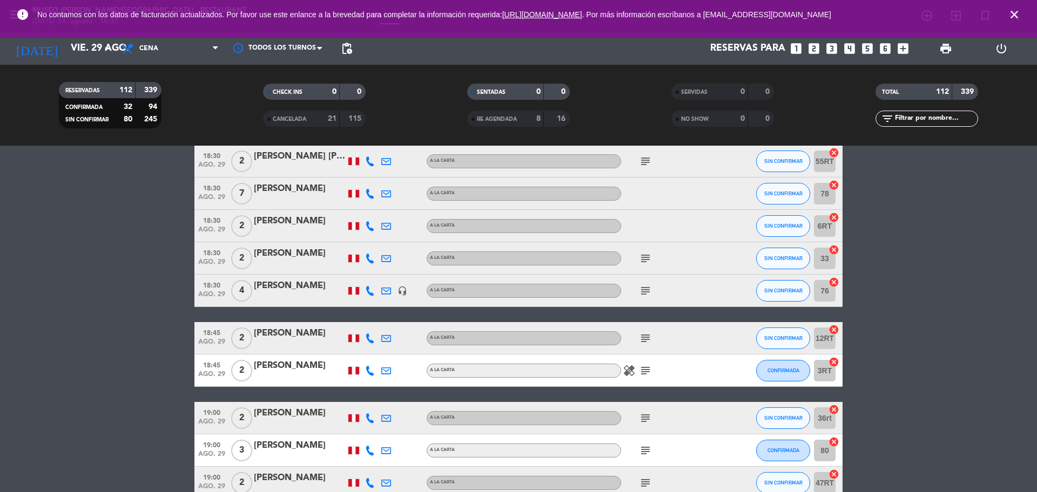
click at [1015, 14] on icon "close" at bounding box center [1014, 14] width 13 height 13
click at [933, 14] on icon "search" at bounding box center [926, 15] width 13 height 13
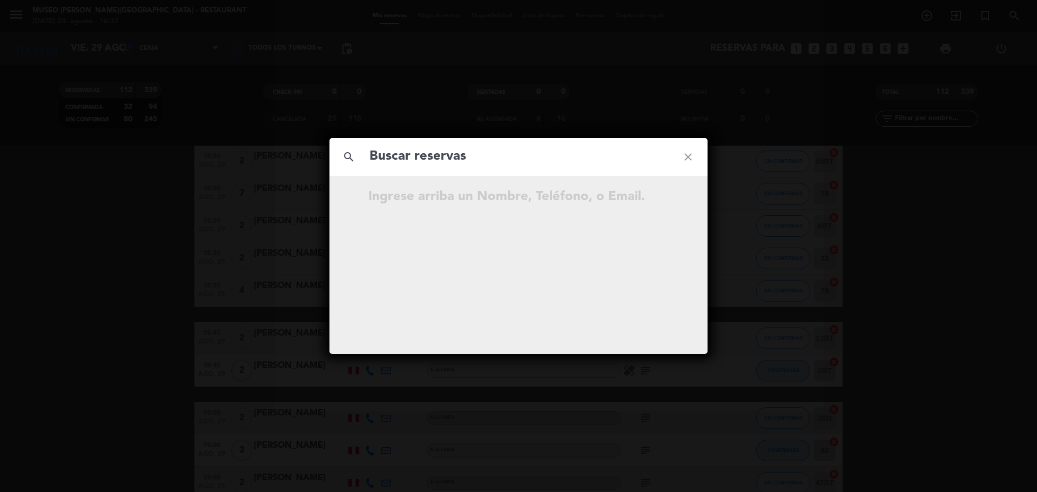
click at [456, 160] on input "text" at bounding box center [518, 157] width 300 height 22
click at [424, 159] on input "939 183 737" at bounding box center [518, 157] width 300 height 22
type input "939183737"
click at [441, 160] on input "939183737" at bounding box center [518, 157] width 300 height 22
click at [659, 233] on icon "open_in_new" at bounding box center [660, 230] width 13 height 13
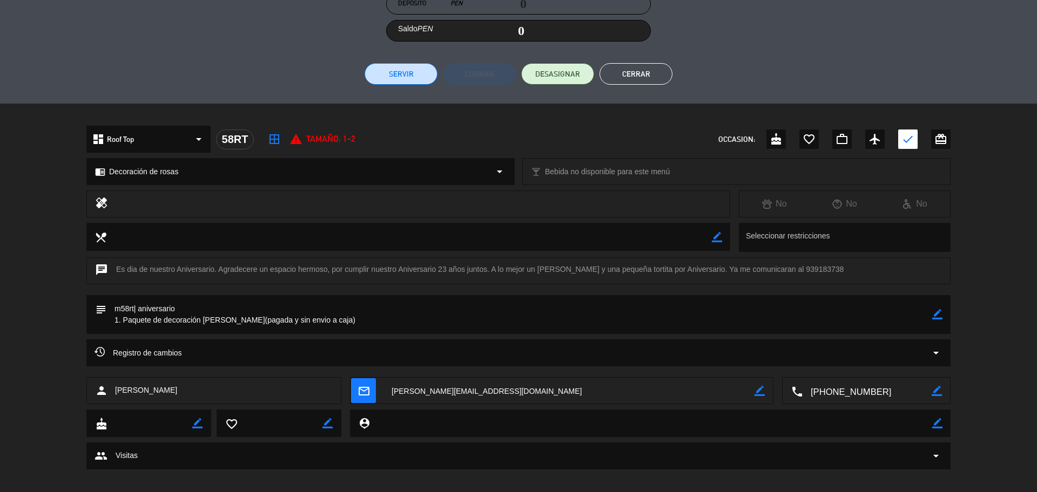
scroll to position [225, 0]
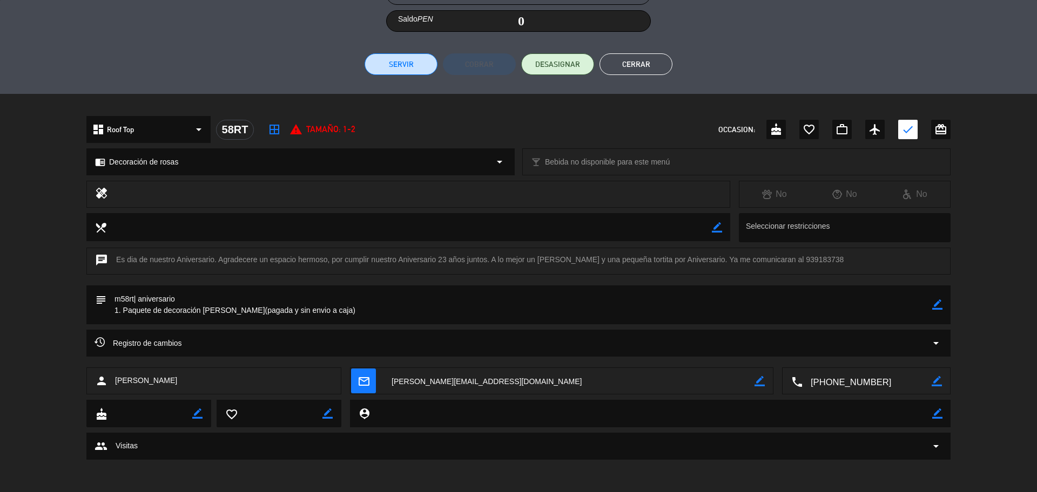
click at [516, 384] on textarea at bounding box center [568, 381] width 371 height 27
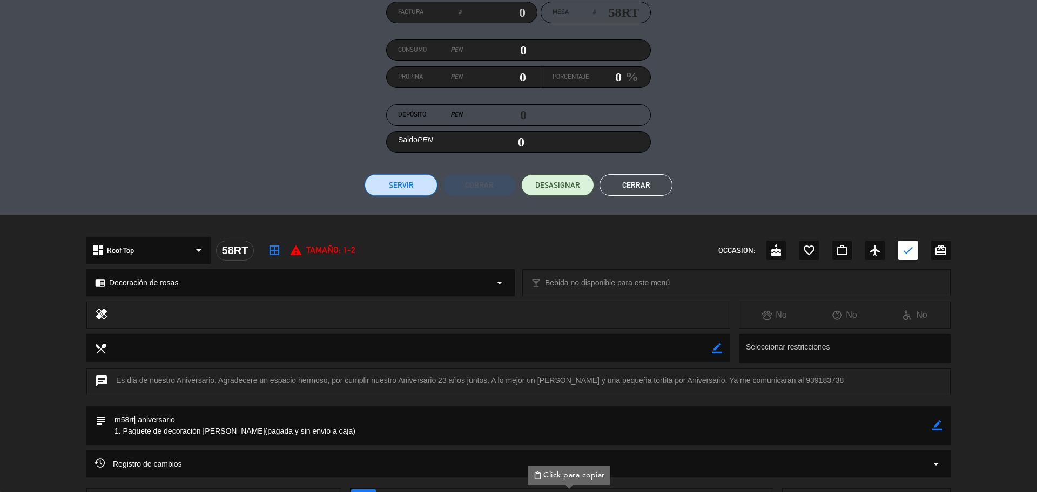
scroll to position [203, 0]
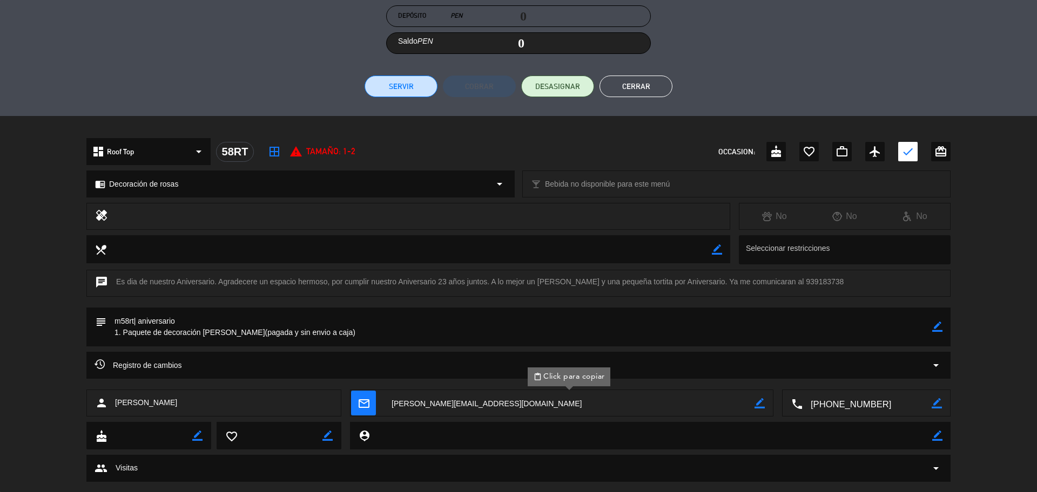
click at [939, 325] on icon "border_color" at bounding box center [937, 327] width 10 height 10
drag, startPoint x: 296, startPoint y: 334, endPoint x: 267, endPoint y: 340, distance: 29.8
click at [267, 340] on textarea at bounding box center [519, 327] width 826 height 39
type textarea "m58rt| aniversario 1. Paquete de decoración [PERSON_NAME](pagada y enviado a ca…"
click at [937, 328] on icon at bounding box center [937, 327] width 10 height 10
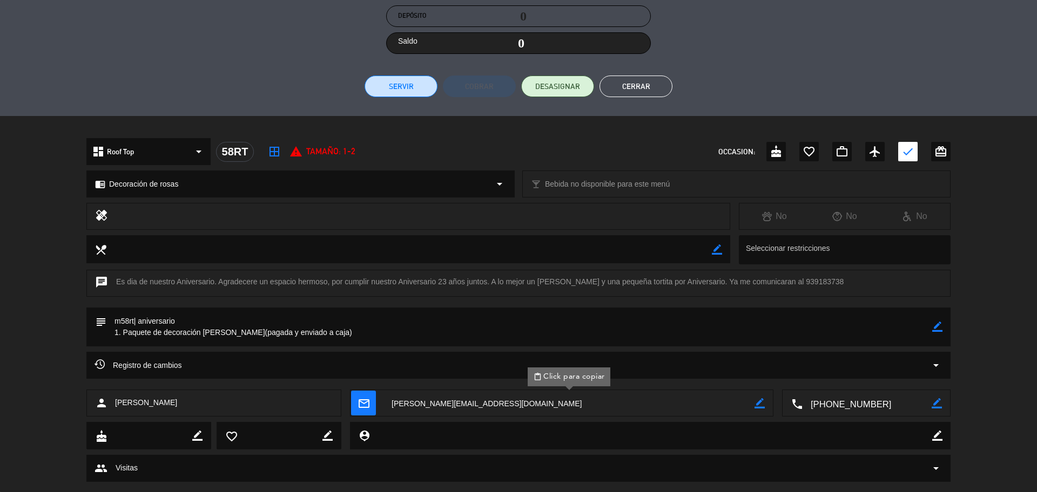
click at [631, 80] on button "Cerrar" at bounding box center [635, 87] width 73 height 22
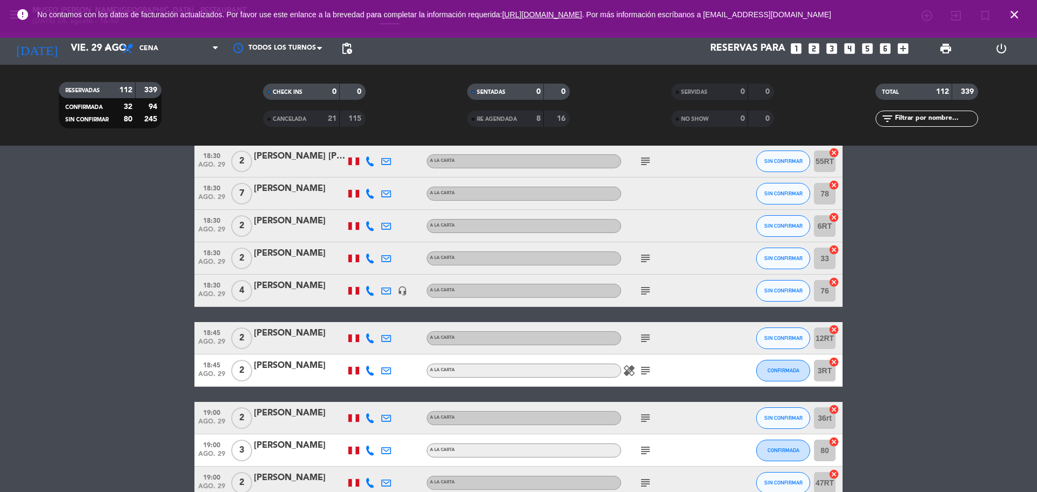
click at [1016, 15] on icon "close" at bounding box center [1014, 14] width 13 height 13
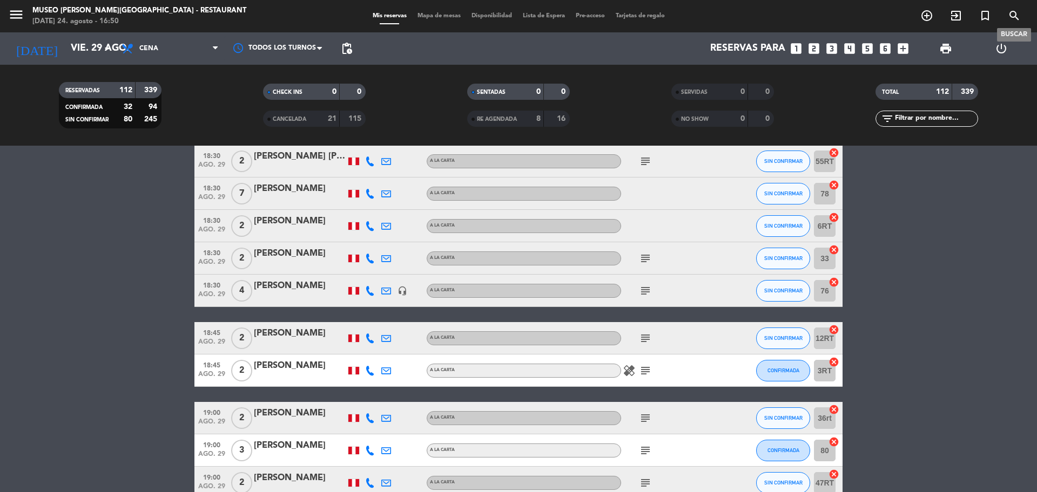
click at [1014, 14] on icon "search" at bounding box center [1014, 15] width 13 height 13
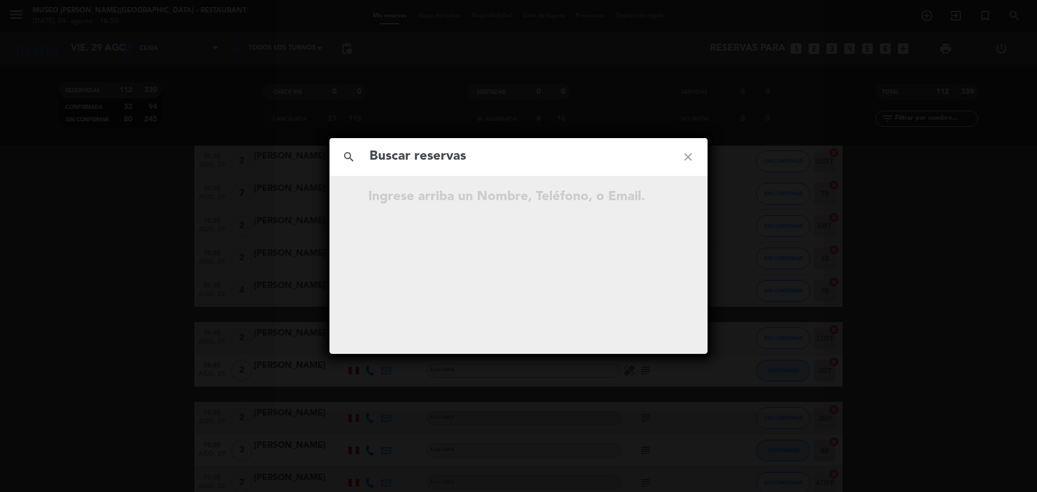
click at [503, 154] on input "text" at bounding box center [518, 157] width 300 height 22
click at [425, 158] on input "924 379 542" at bounding box center [518, 157] width 300 height 22
type input "924379542"
click at [656, 199] on icon "open_in_new" at bounding box center [660, 198] width 13 height 13
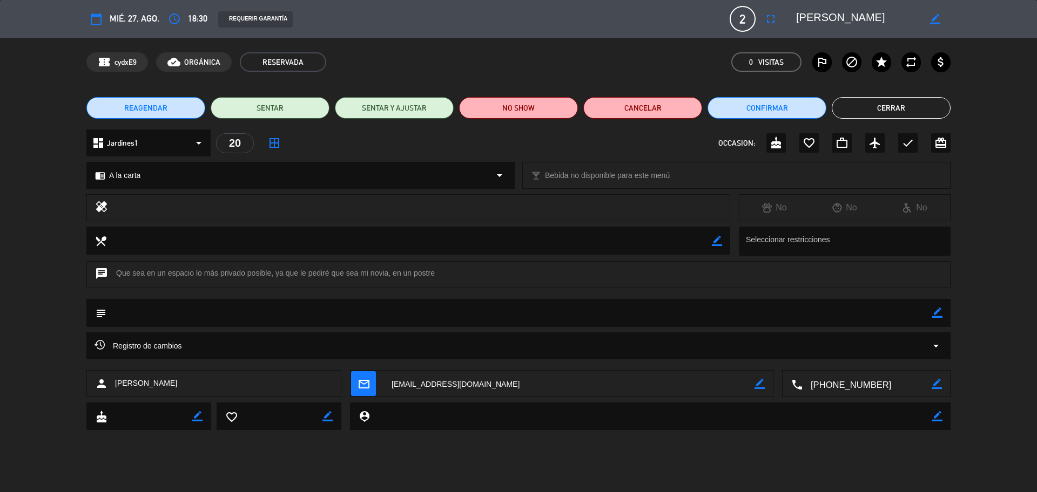
click at [936, 308] on icon "border_color" at bounding box center [937, 313] width 10 height 10
click at [885, 316] on textarea at bounding box center [519, 313] width 826 height 28
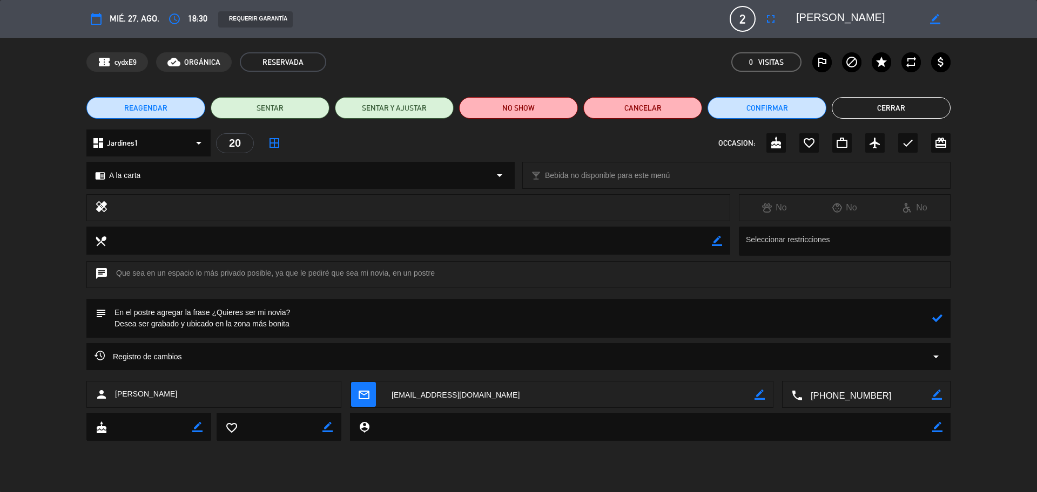
type textarea "En el postre agregar la frase ¿Quieres ser mi novia? Desea ser grabado y ubicad…"
click at [934, 324] on div at bounding box center [937, 318] width 10 height 39
click at [934, 321] on icon at bounding box center [937, 318] width 10 height 10
click at [936, 319] on icon "border_color" at bounding box center [937, 318] width 10 height 10
click at [936, 319] on icon at bounding box center [937, 318] width 10 height 10
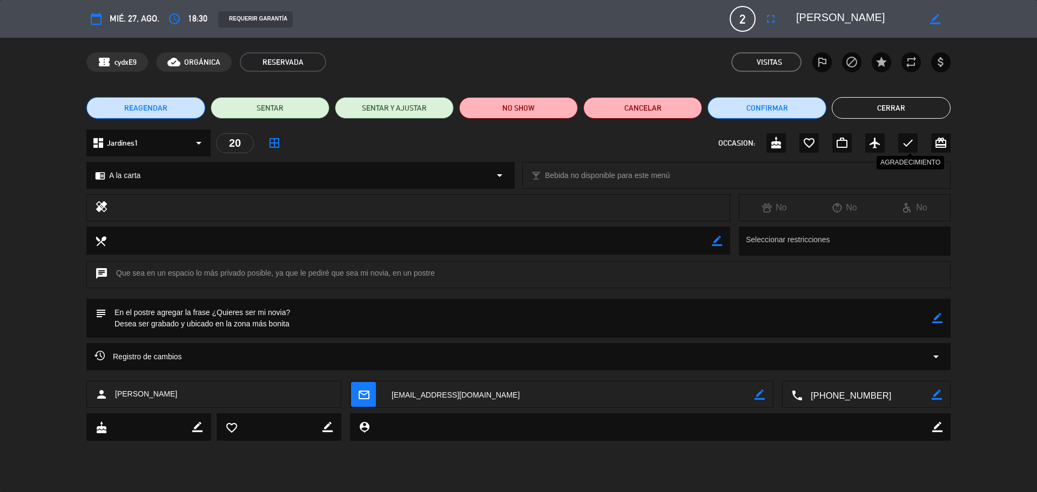
click at [902, 141] on icon "check" at bounding box center [907, 143] width 13 height 13
click at [912, 107] on button "Cerrar" at bounding box center [891, 108] width 119 height 22
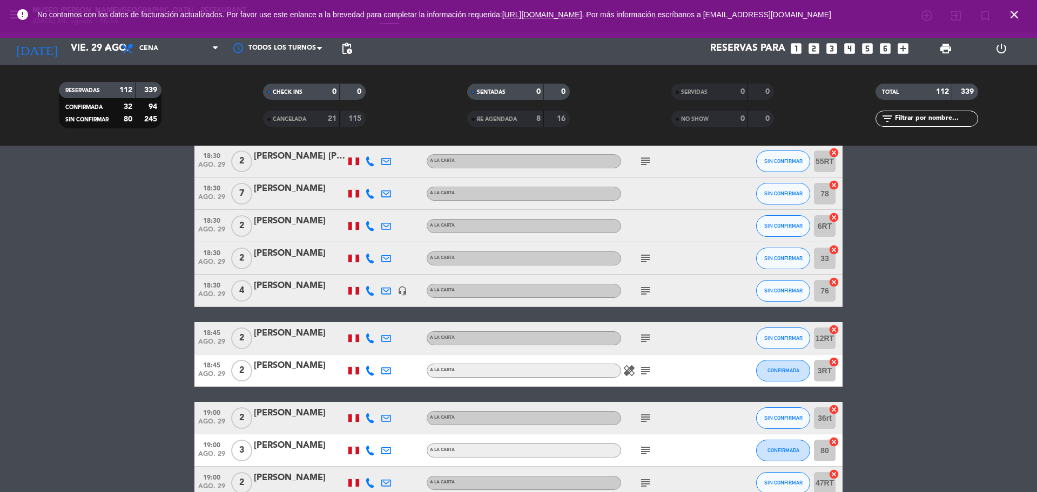
click at [1012, 15] on icon "close" at bounding box center [1014, 14] width 13 height 13
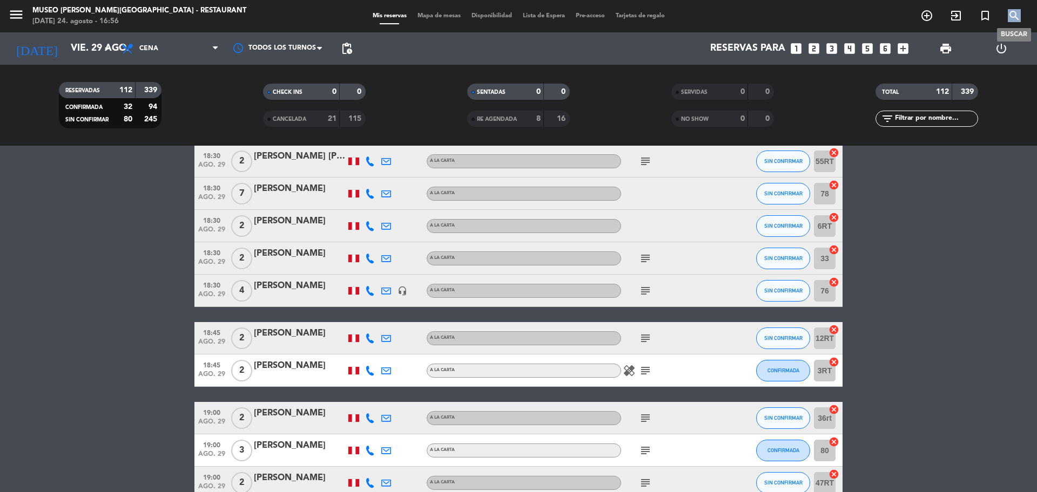
click at [1013, 15] on icon "search" at bounding box center [1014, 15] width 13 height 13
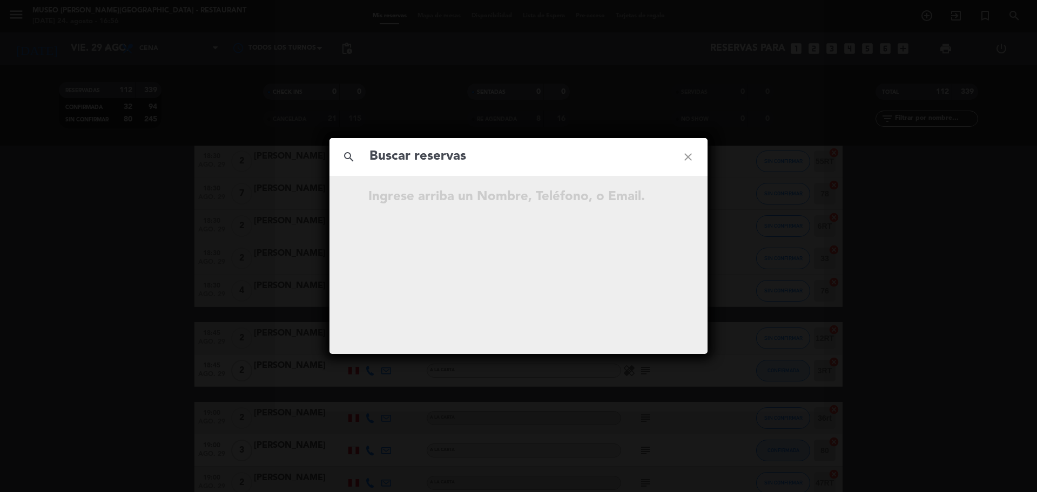
click at [529, 150] on input "text" at bounding box center [518, 157] width 300 height 22
click at [428, 162] on input "948 517 407" at bounding box center [518, 157] width 300 height 22
click at [445, 165] on input "948517407" at bounding box center [518, 157] width 300 height 22
click at [372, 165] on input "948517407" at bounding box center [518, 157] width 300 height 22
type input "948517407"
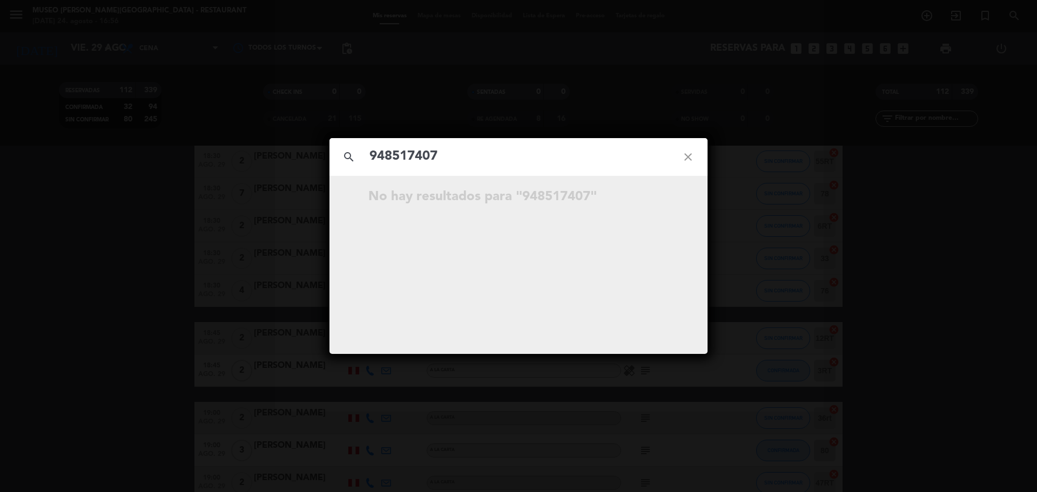
click at [478, 165] on input "948517407" at bounding box center [518, 157] width 300 height 22
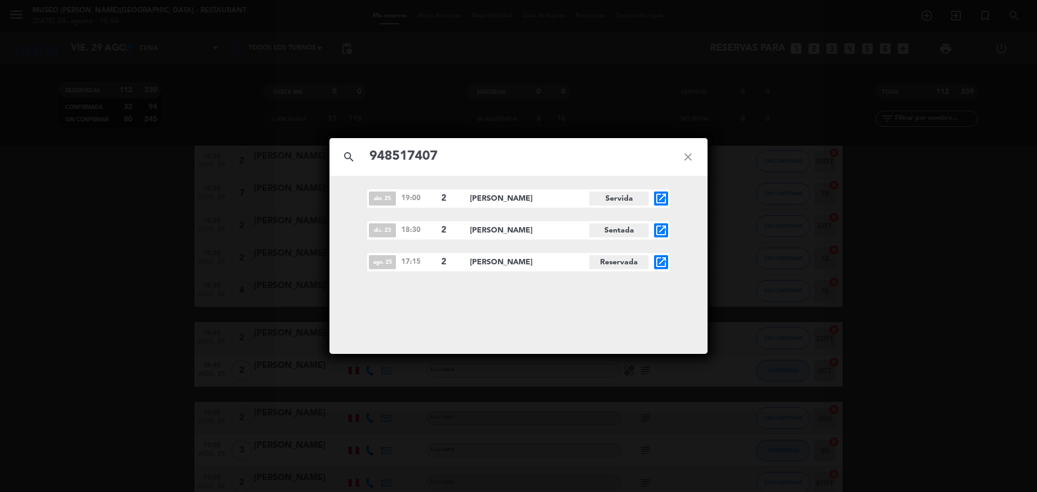
click at [660, 265] on icon "open_in_new" at bounding box center [660, 262] width 13 height 13
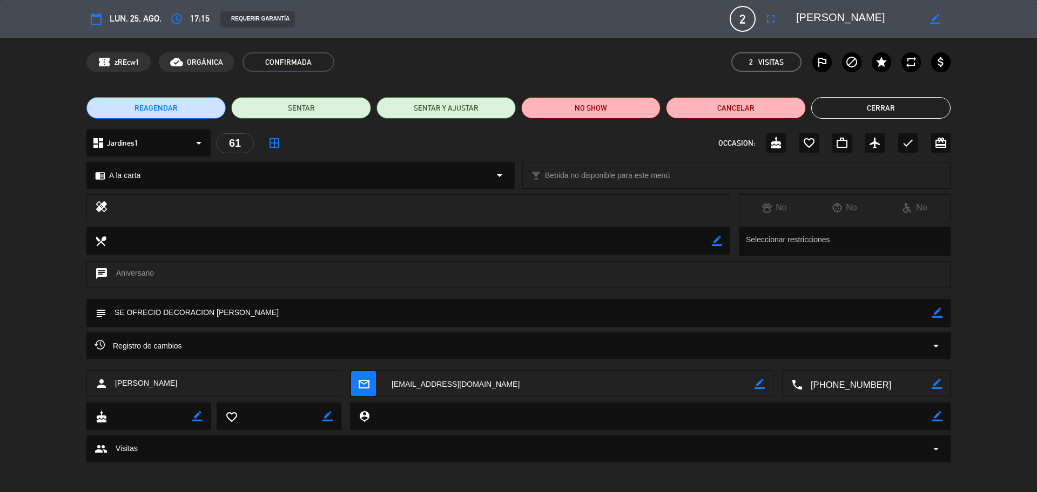
click at [149, 169] on div "chrome_reader_mode A la carta arrow_drop_down" at bounding box center [300, 176] width 427 height 26
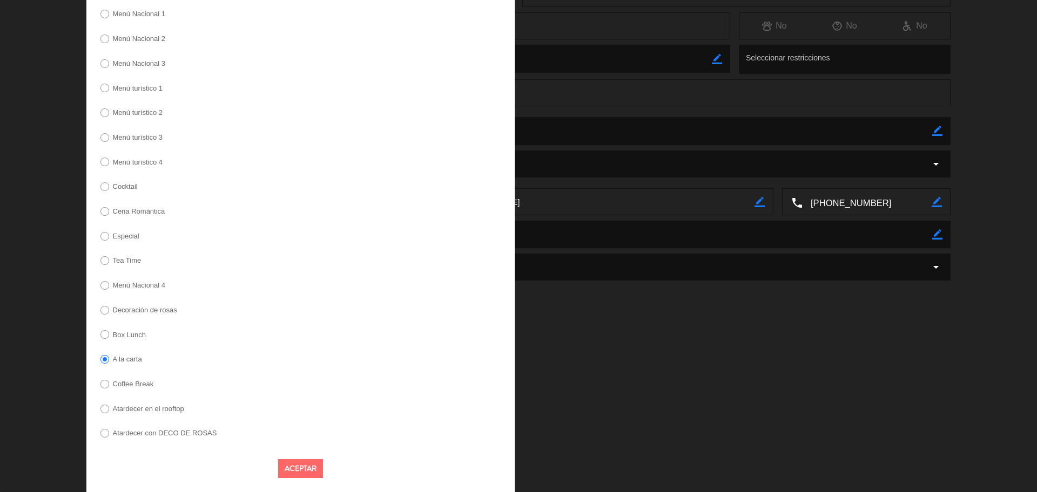
scroll to position [183, 0]
click at [163, 309] on label "Decoración de rosas" at bounding box center [145, 309] width 64 height 7
click at [307, 468] on button "Aceptar" at bounding box center [300, 468] width 45 height 19
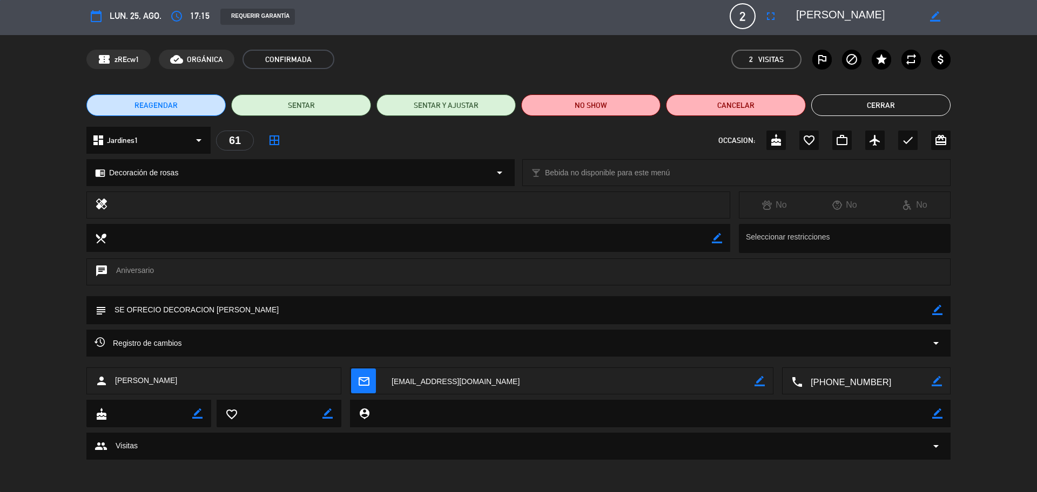
scroll to position [3, 0]
click at [937, 308] on icon "border_color" at bounding box center [937, 310] width 10 height 10
drag, startPoint x: 318, startPoint y: 305, endPoint x: 94, endPoint y: 313, distance: 224.3
click at [94, 313] on div "subject" at bounding box center [518, 310] width 864 height 28
type textarea "Paquete de decoración [PERSON_NAME] (pagado y sin envio a caja)"
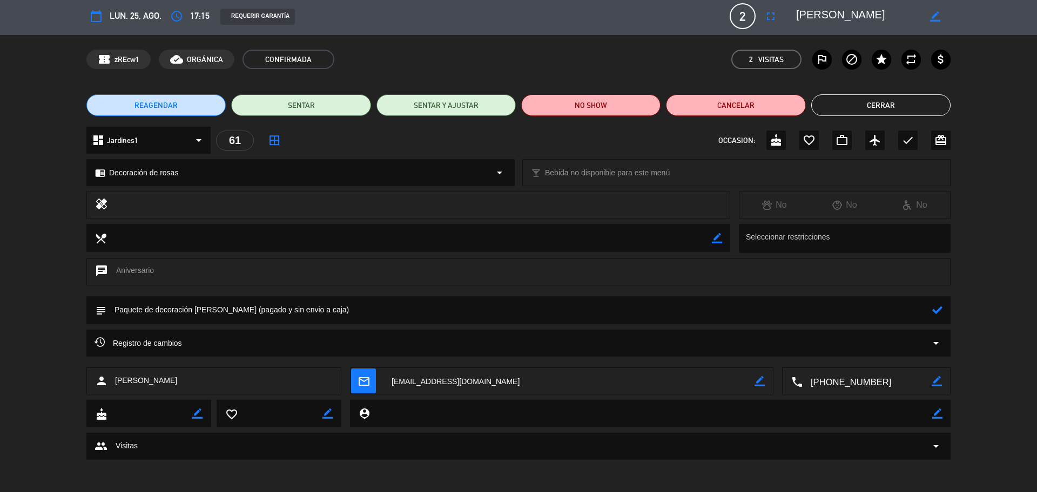
click at [935, 309] on icon at bounding box center [937, 310] width 10 height 10
click at [908, 140] on icon "check" at bounding box center [907, 140] width 13 height 13
click at [861, 101] on button "Cerrar" at bounding box center [880, 106] width 139 height 22
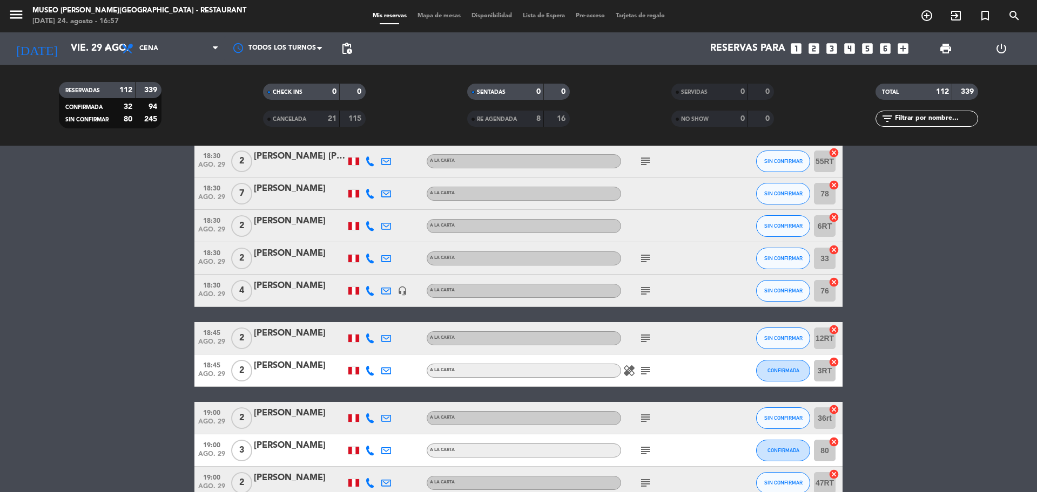
click at [809, 48] on icon "looks_two" at bounding box center [814, 49] width 14 height 14
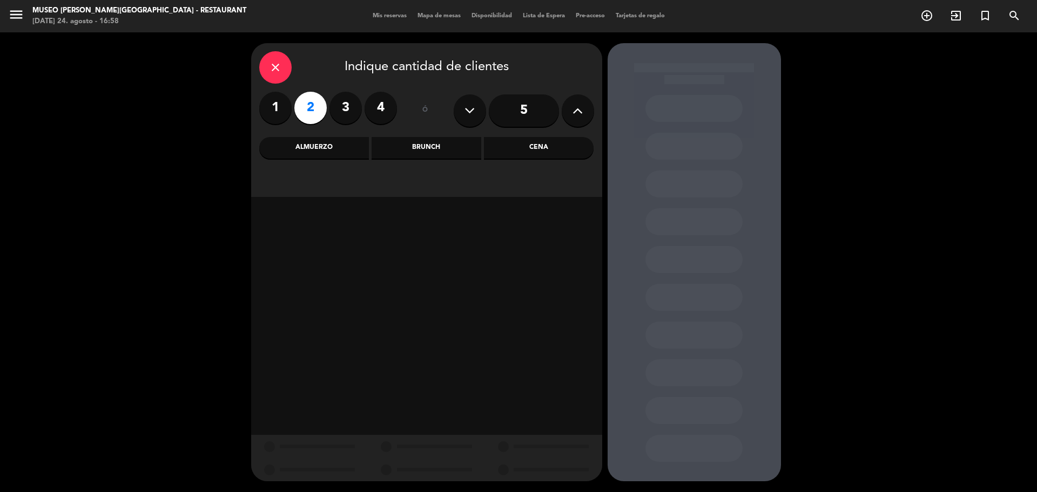
click at [544, 146] on div "Cena" at bounding box center [539, 148] width 110 height 22
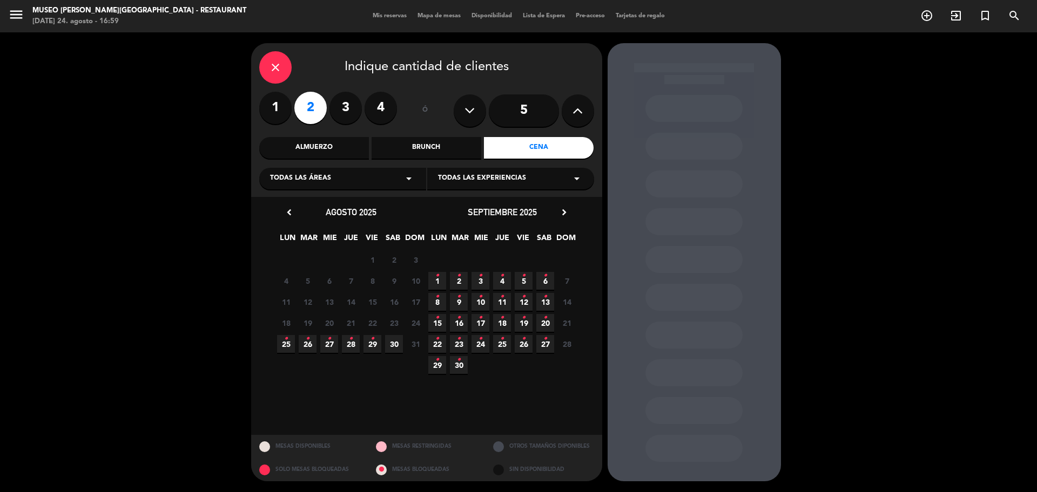
click at [400, 345] on span "30" at bounding box center [394, 344] width 18 height 18
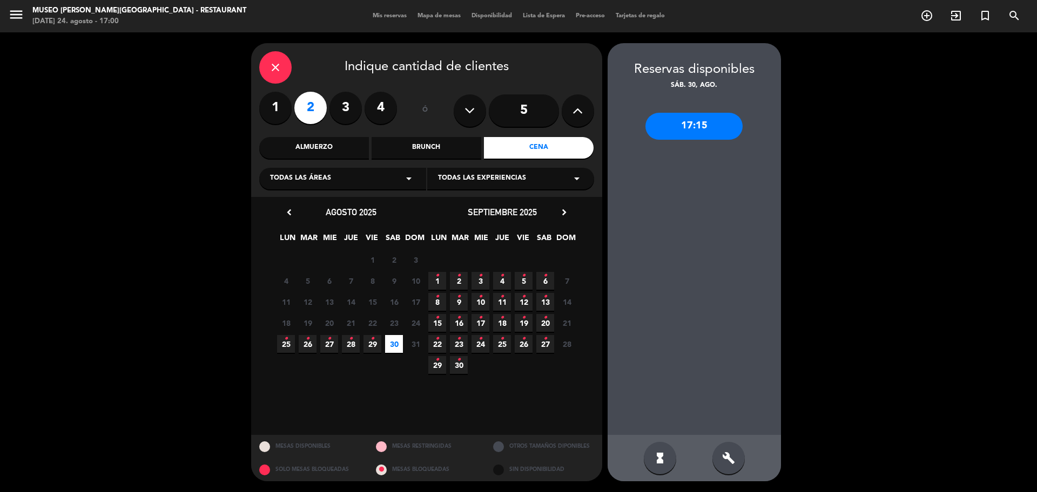
click at [309, 346] on span "26 •" at bounding box center [308, 344] width 18 height 18
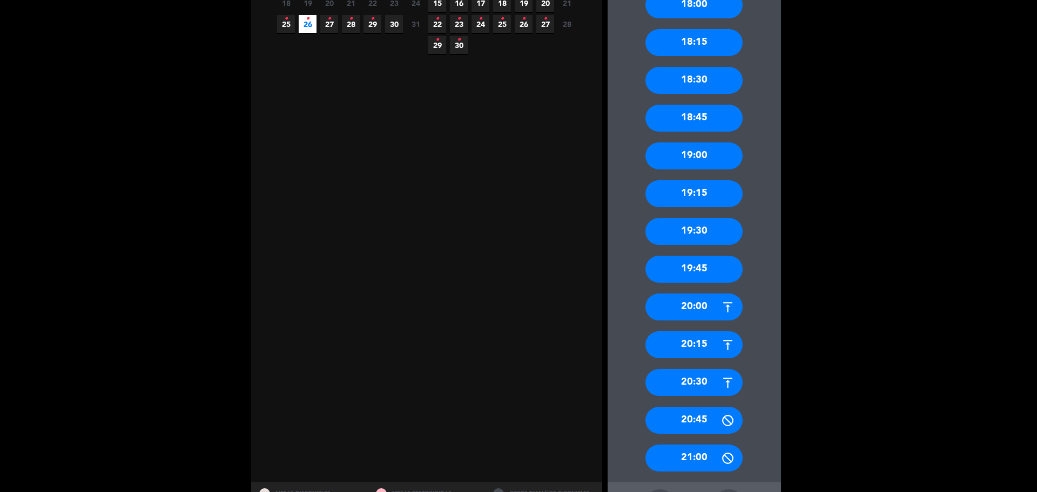
scroll to position [338, 0]
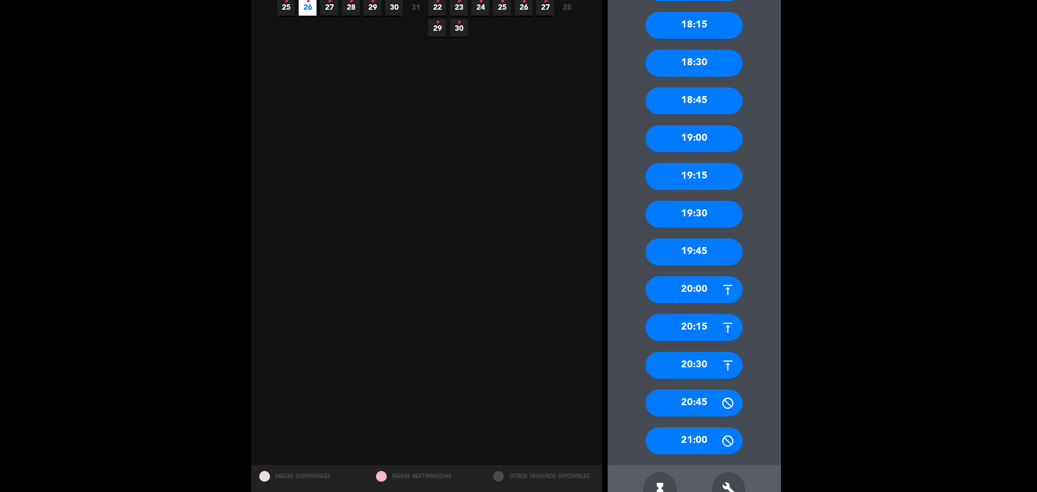
click at [693, 141] on div "19:00" at bounding box center [693, 138] width 97 height 27
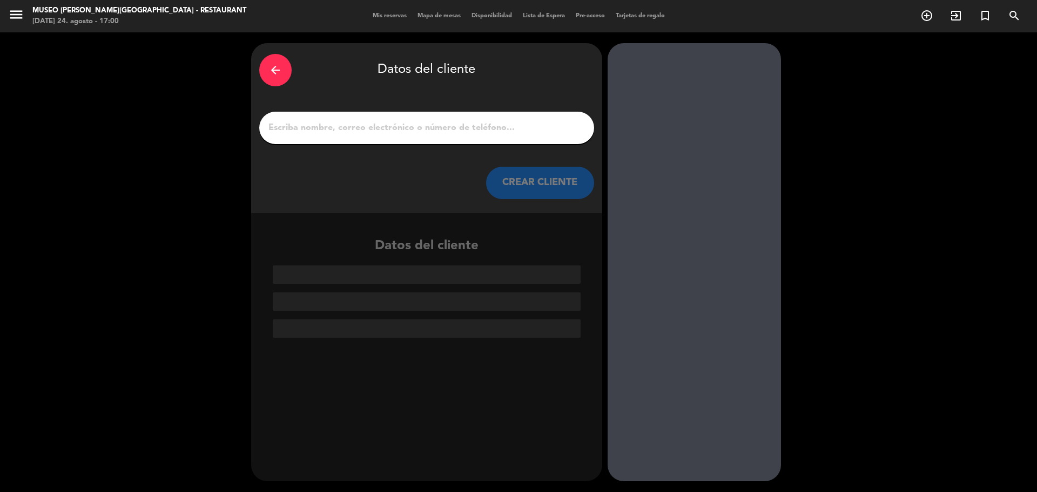
click at [376, 134] on input "1" at bounding box center [426, 127] width 319 height 15
paste input "[PERSON_NAME]"
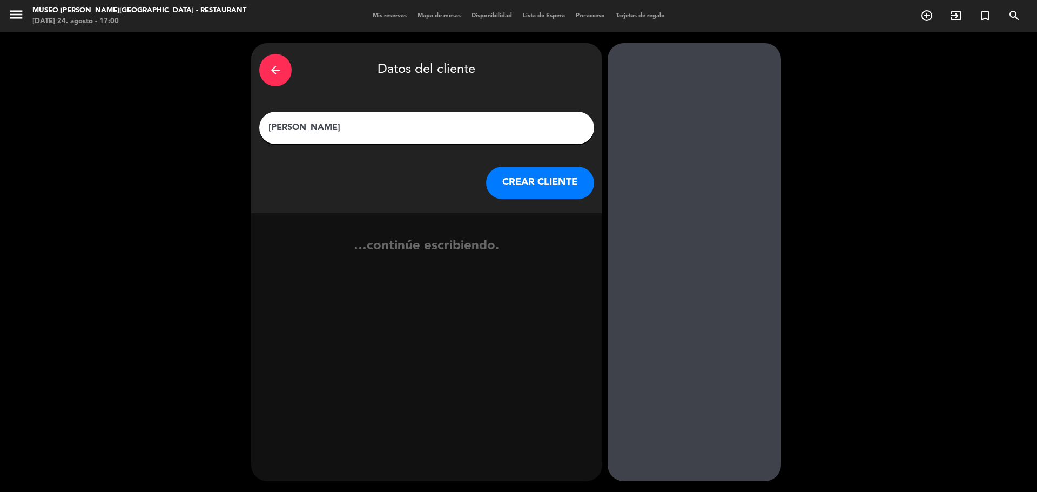
type input "[PERSON_NAME]"
click at [508, 188] on button "CREAR CLIENTE" at bounding box center [540, 183] width 108 height 32
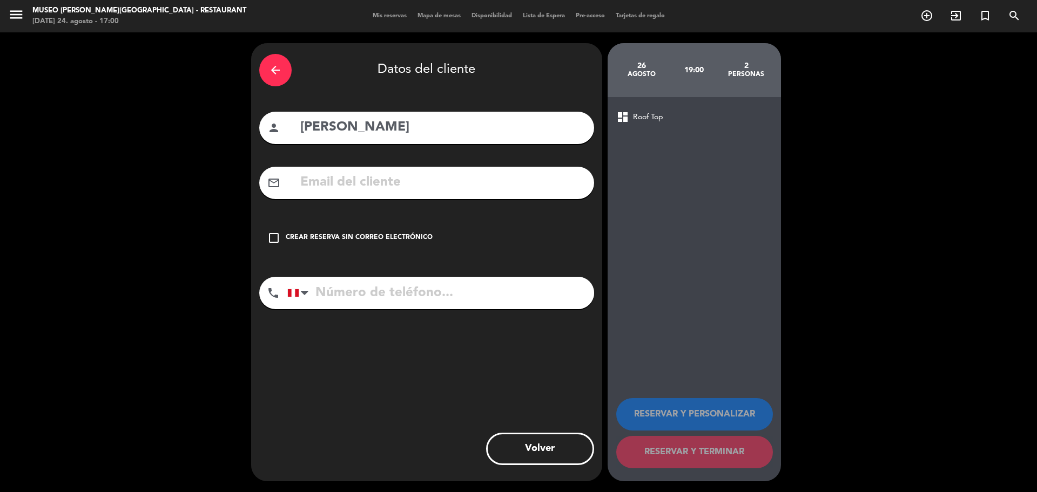
click at [378, 239] on div "Crear reserva sin correo electrónico" at bounding box center [359, 238] width 147 height 11
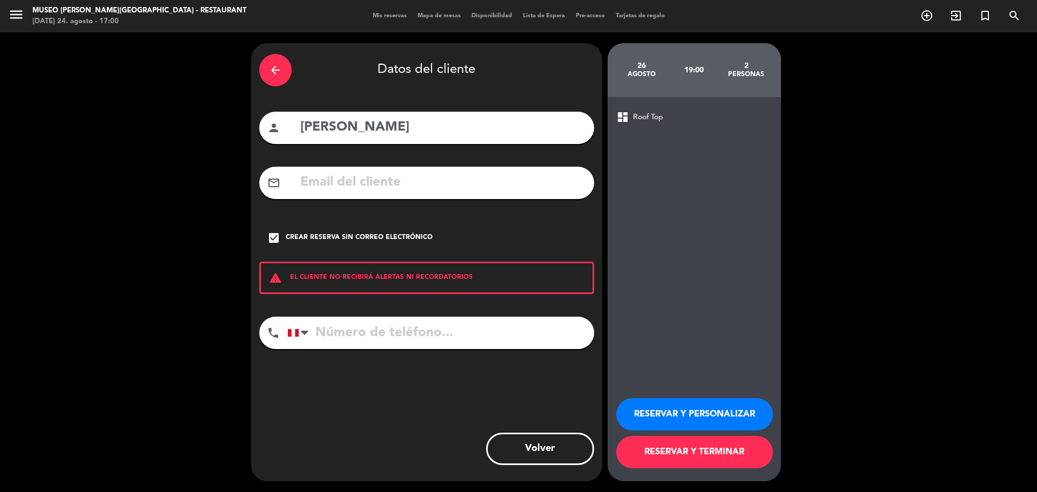
click at [453, 320] on input "tel" at bounding box center [440, 333] width 307 height 32
paste input "931 972 585"
type input "931 972 585"
click at [651, 407] on button "RESERVAR Y PERSONALIZAR" at bounding box center [694, 415] width 157 height 32
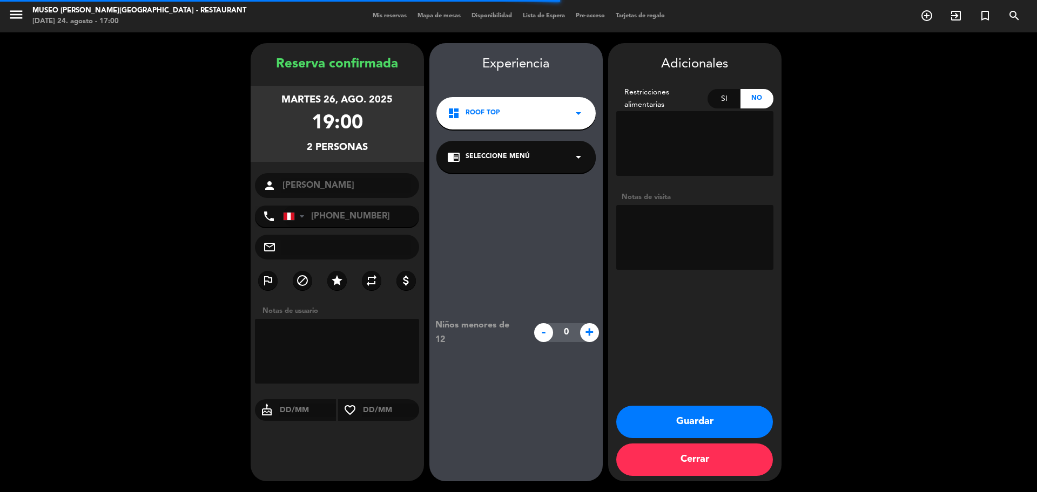
click at [490, 155] on span "Seleccione Menú" at bounding box center [497, 157] width 64 height 11
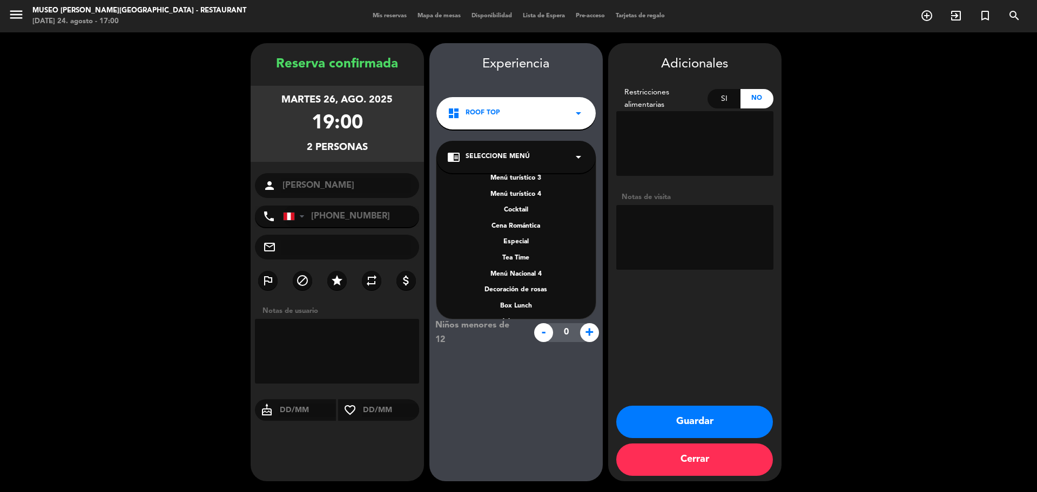
scroll to position [155, 0]
click at [531, 253] on div "A la carta" at bounding box center [516, 255] width 138 height 11
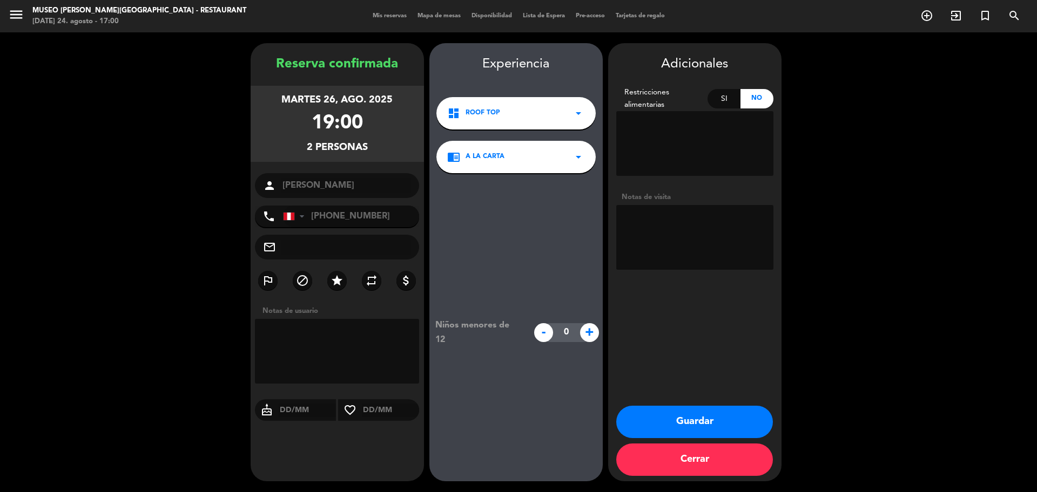
click at [676, 233] on textarea at bounding box center [694, 237] width 157 height 65
click at [662, 235] on textarea at bounding box center [694, 237] width 157 height 65
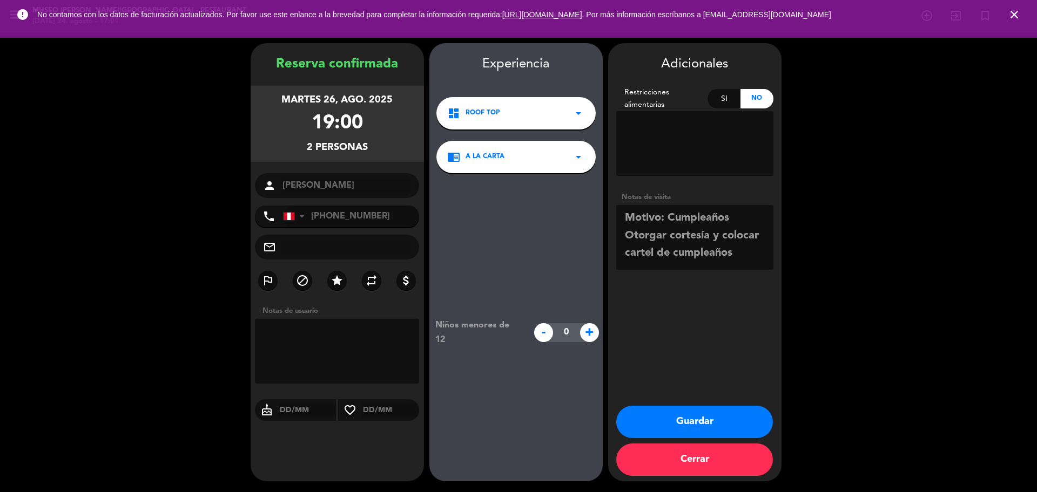
type textarea "Motivo: Cumpleaños Otorgar cortesía y colocar cartel de cumpleaños"
click at [658, 413] on button "Guardar" at bounding box center [694, 422] width 157 height 32
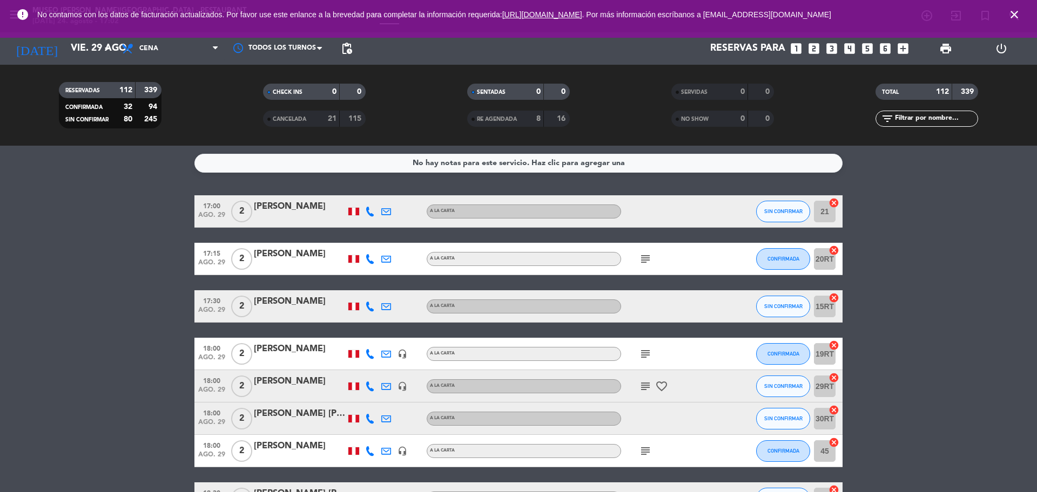
click at [1016, 16] on icon "close" at bounding box center [1014, 14] width 13 height 13
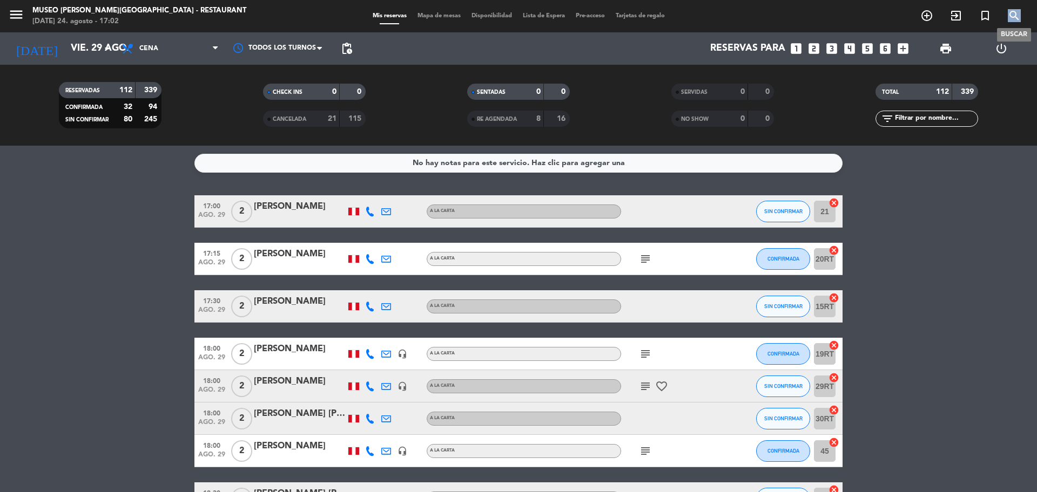
click at [1016, 16] on icon "search" at bounding box center [1014, 15] width 13 height 13
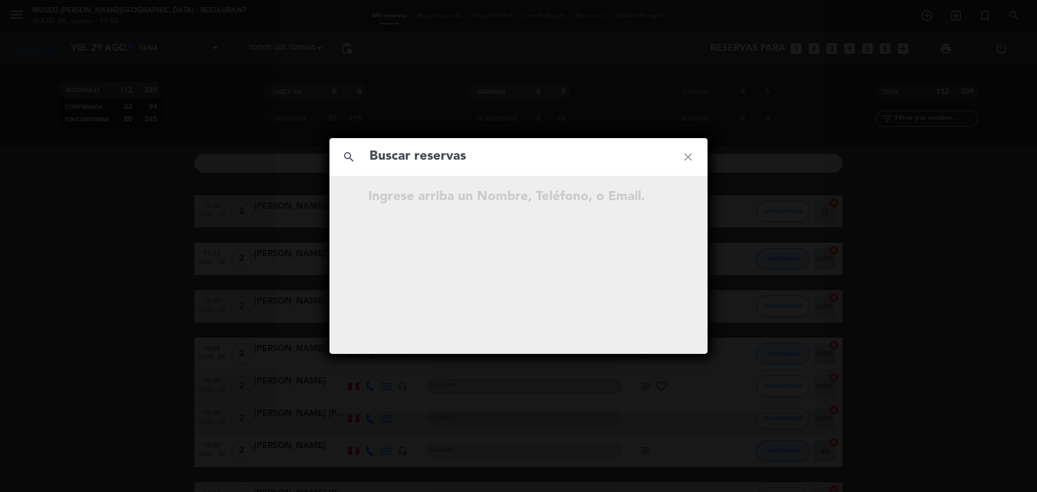
click at [595, 160] on input "text" at bounding box center [518, 157] width 300 height 22
click at [425, 165] on input "943 724 995" at bounding box center [518, 157] width 300 height 22
type input "943724995"
click at [455, 154] on input "943724995" at bounding box center [518, 157] width 300 height 22
click at [661, 233] on icon "open_in_new" at bounding box center [660, 230] width 13 height 13
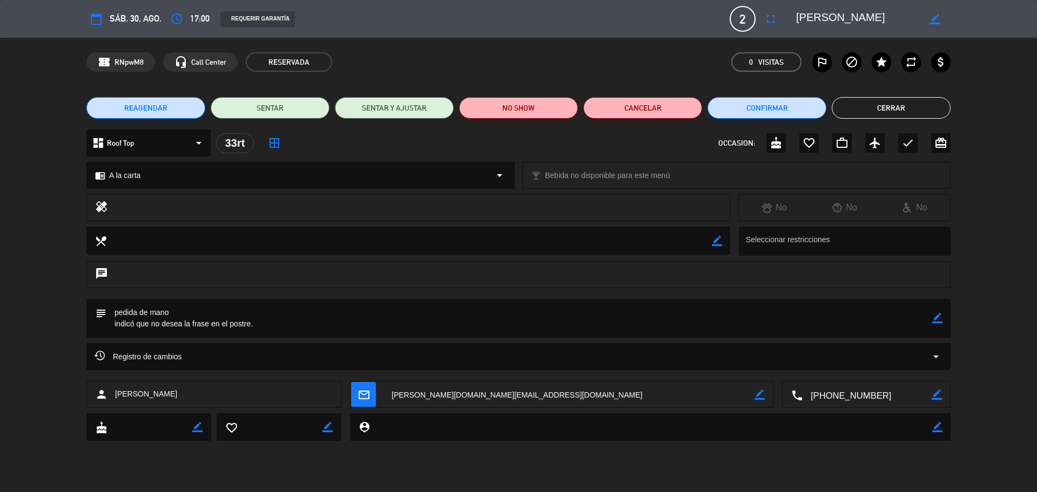
click at [298, 350] on div "Registro de cambios arrow_drop_down" at bounding box center [519, 356] width 848 height 13
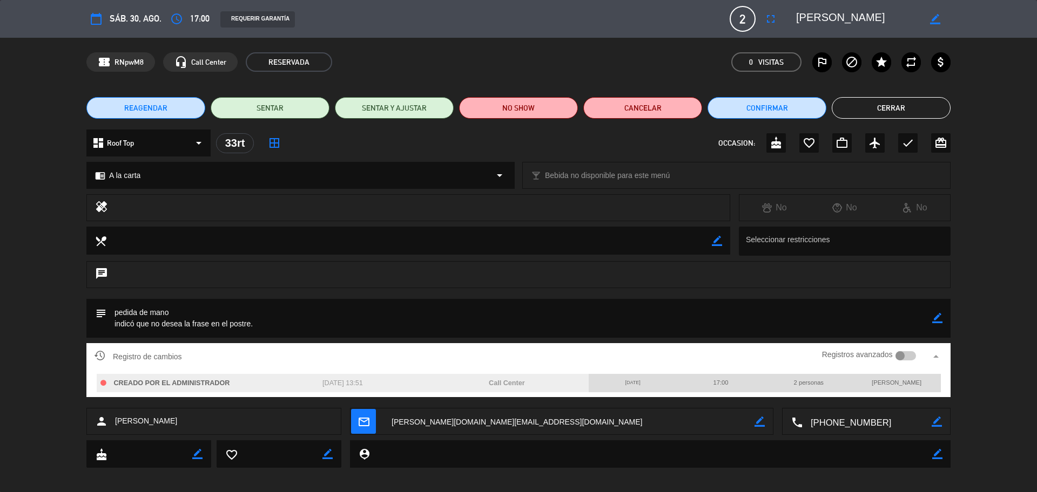
drag, startPoint x: 878, startPoint y: 110, endPoint x: 885, endPoint y: 107, distance: 7.7
click at [878, 110] on button "Cerrar" at bounding box center [891, 108] width 119 height 22
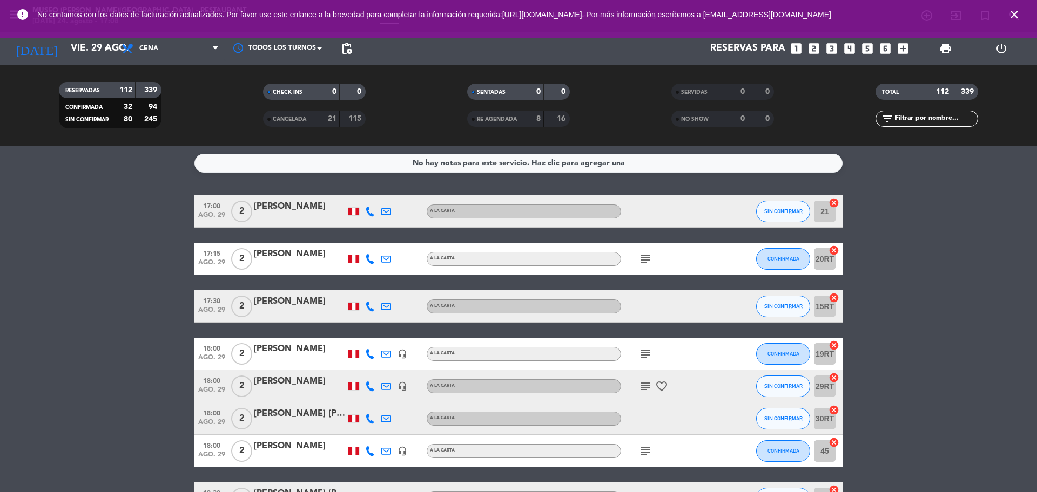
click at [1014, 17] on icon "close" at bounding box center [1014, 14] width 13 height 13
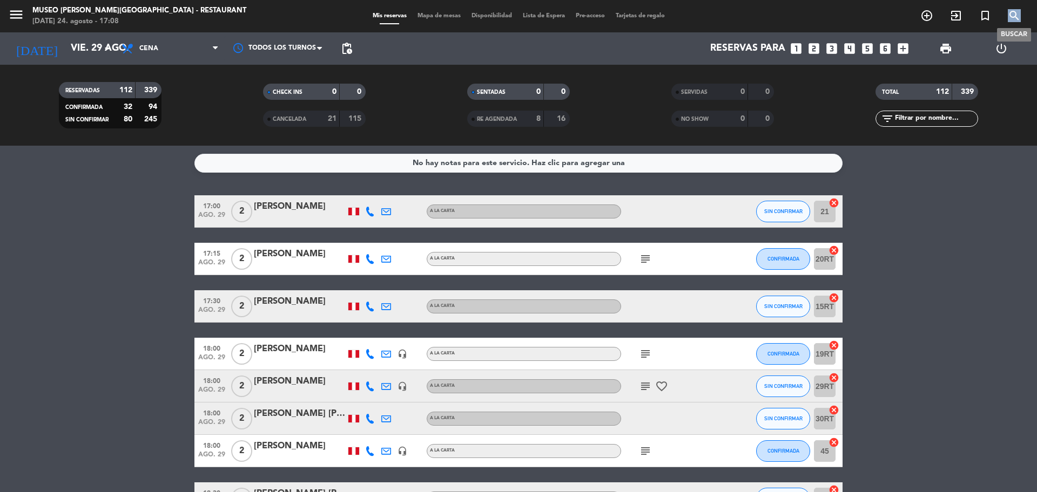
click at [1014, 17] on icon "search" at bounding box center [1014, 15] width 13 height 13
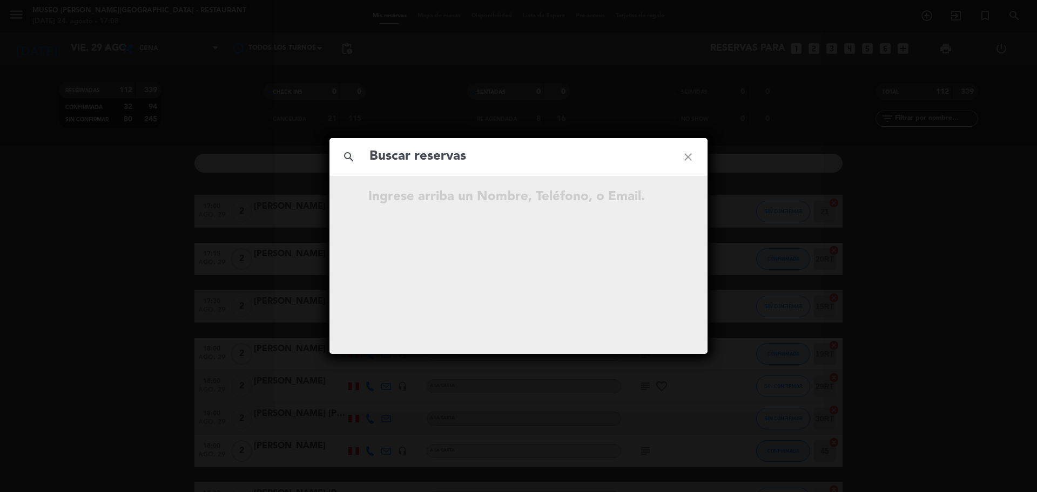
click at [607, 157] on input "text" at bounding box center [518, 157] width 300 height 22
click at [426, 160] on input "980 849 628" at bounding box center [518, 157] width 300 height 22
type input "980849628"
click at [456, 158] on input "980849628" at bounding box center [518, 157] width 300 height 22
click at [659, 204] on icon "open_in_new" at bounding box center [660, 198] width 13 height 13
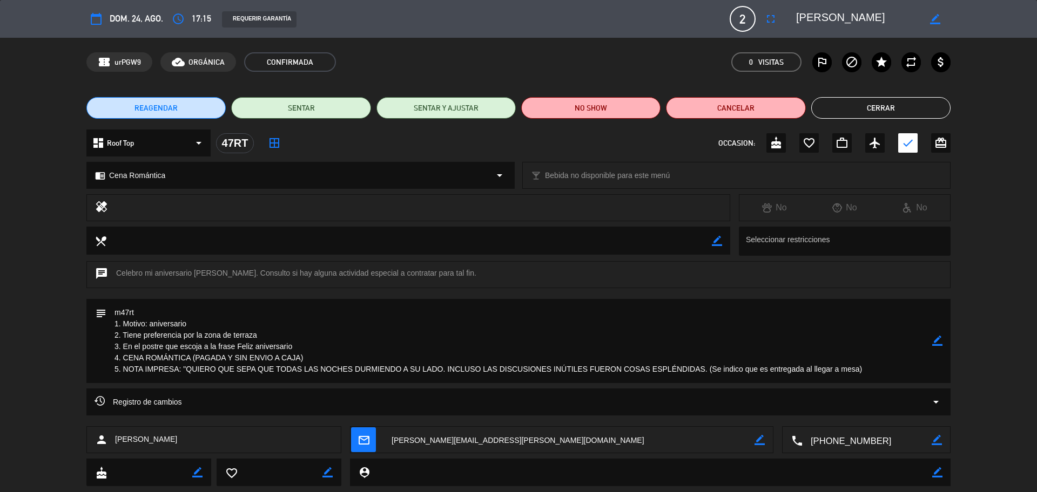
click at [477, 443] on textarea at bounding box center [568, 440] width 371 height 27
click at [934, 341] on icon "border_color" at bounding box center [937, 341] width 10 height 10
drag, startPoint x: 272, startPoint y: 359, endPoint x: 237, endPoint y: 357, distance: 35.7
click at [237, 357] on textarea at bounding box center [519, 341] width 826 height 84
type textarea "m47rt 1. Motivo: aniversario 2. Tiene preferencia por la zona de terraza 3. En …"
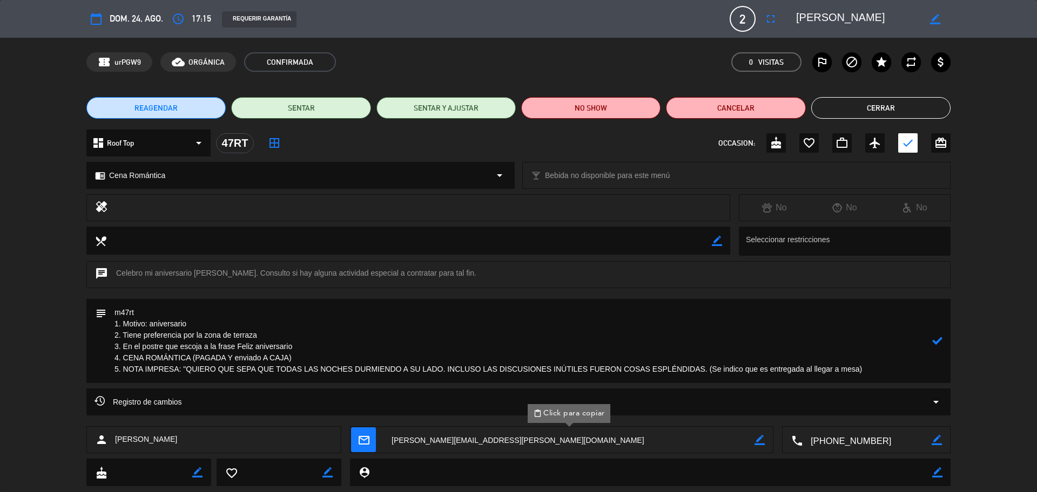
click at [933, 342] on icon at bounding box center [937, 341] width 10 height 10
click at [934, 342] on icon "border_color" at bounding box center [937, 341] width 10 height 10
click at [934, 342] on icon at bounding box center [937, 341] width 10 height 10
click at [934, 338] on icon "border_color" at bounding box center [937, 341] width 10 height 10
click at [934, 338] on icon at bounding box center [937, 341] width 10 height 10
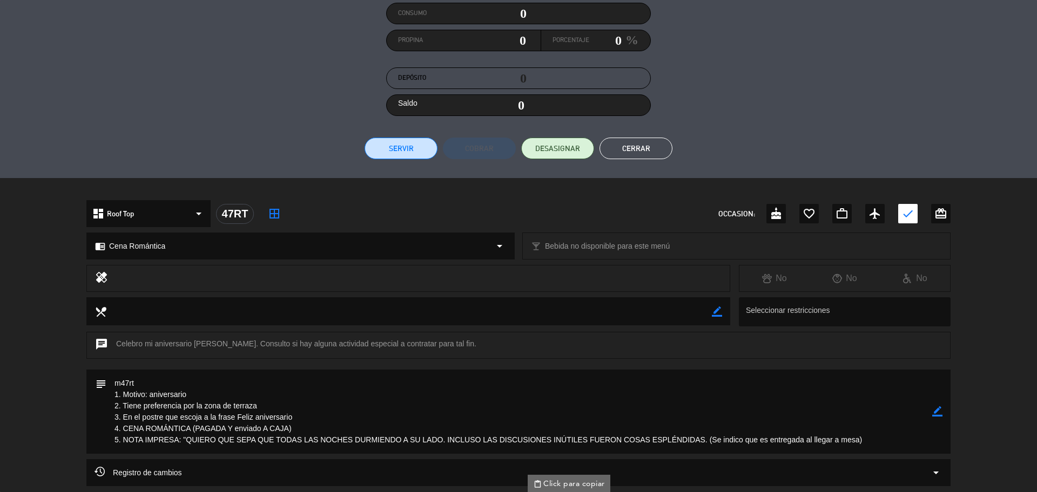
scroll to position [203, 0]
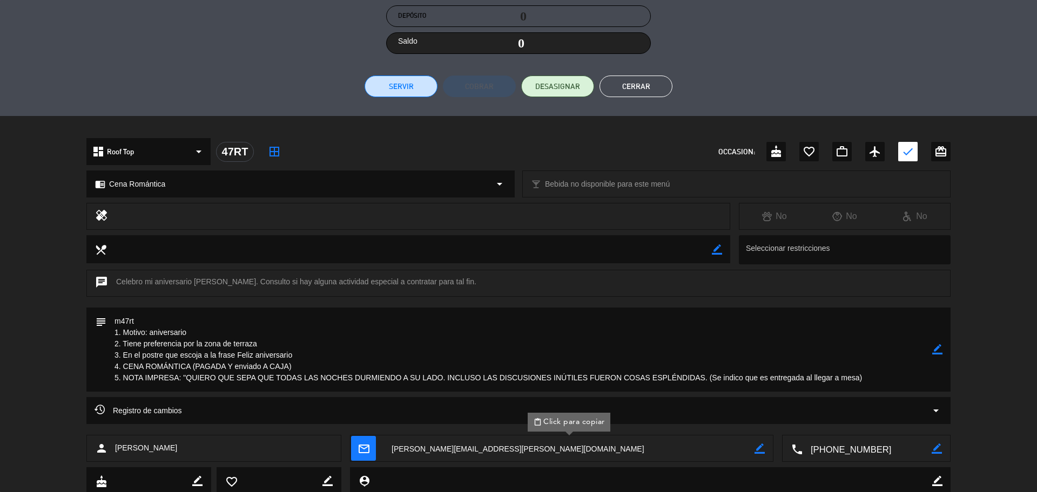
click at [653, 86] on button "Cerrar" at bounding box center [635, 87] width 73 height 22
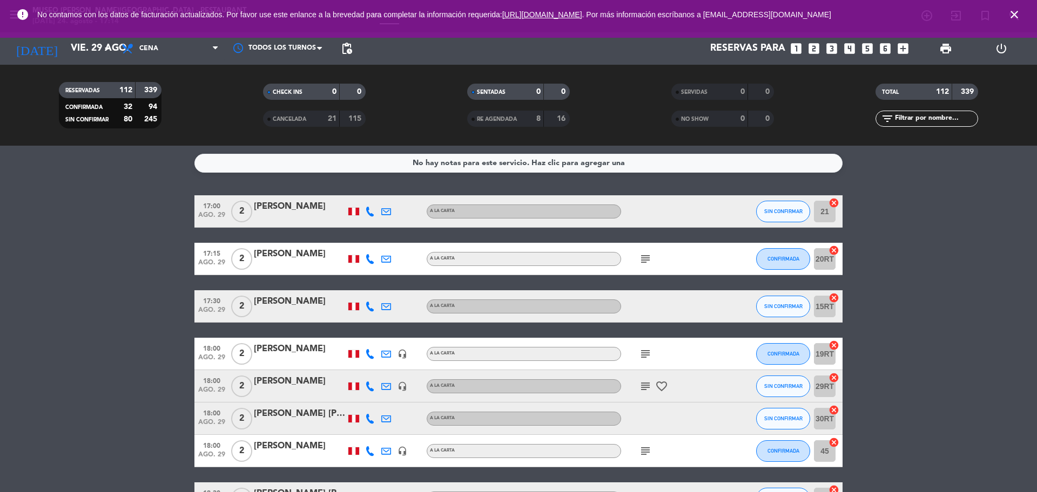
click at [1013, 15] on icon "close" at bounding box center [1014, 14] width 13 height 13
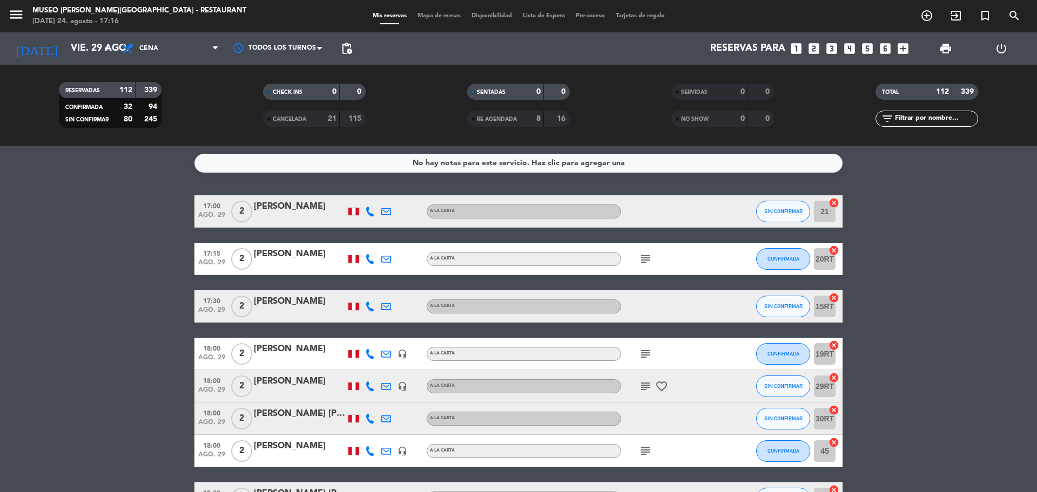
click at [838, 50] on icon "looks_3" at bounding box center [832, 49] width 14 height 14
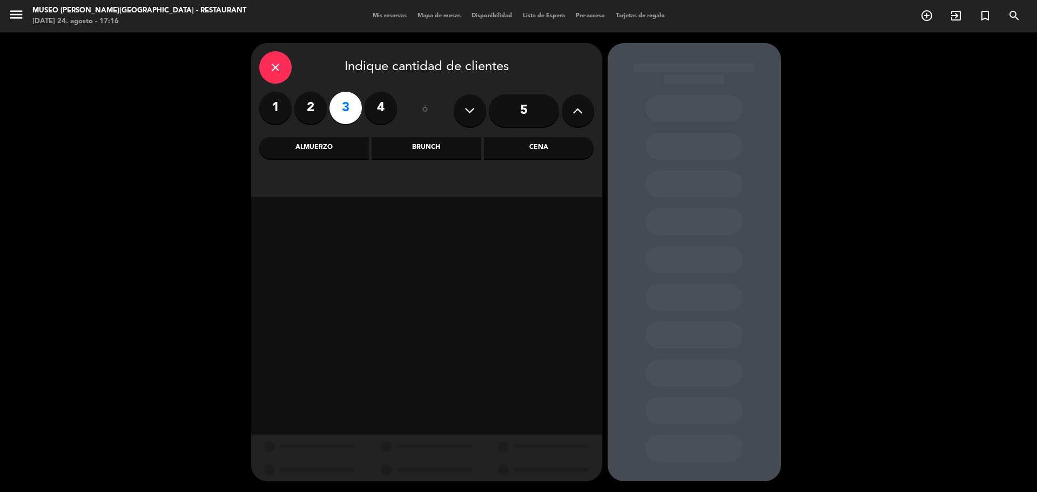
click at [549, 147] on div "Cena" at bounding box center [539, 148] width 110 height 22
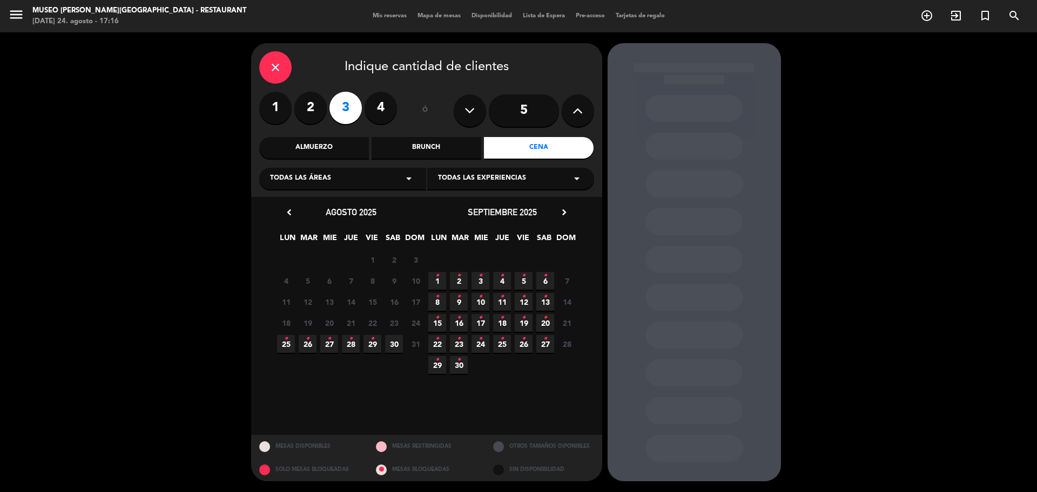
click at [373, 342] on icon "•" at bounding box center [372, 338] width 4 height 17
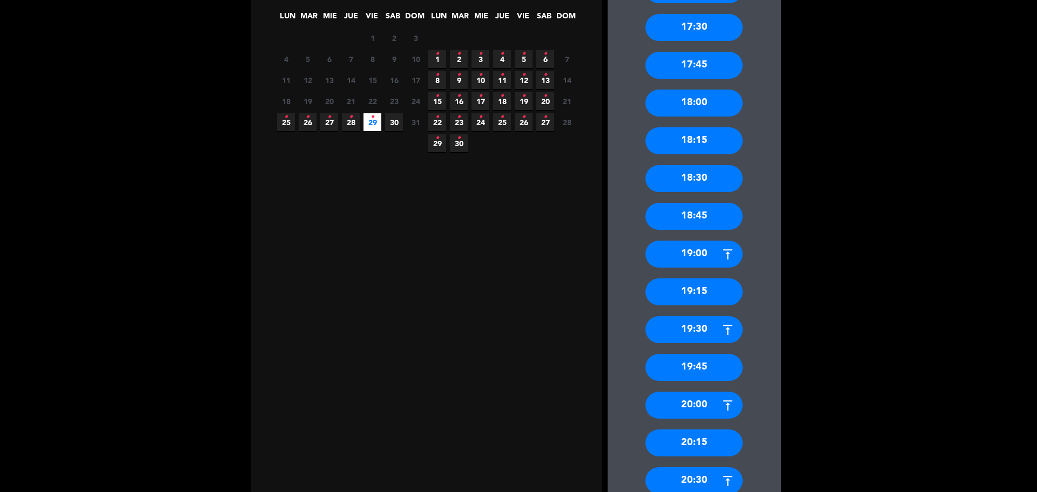
scroll to position [368, 0]
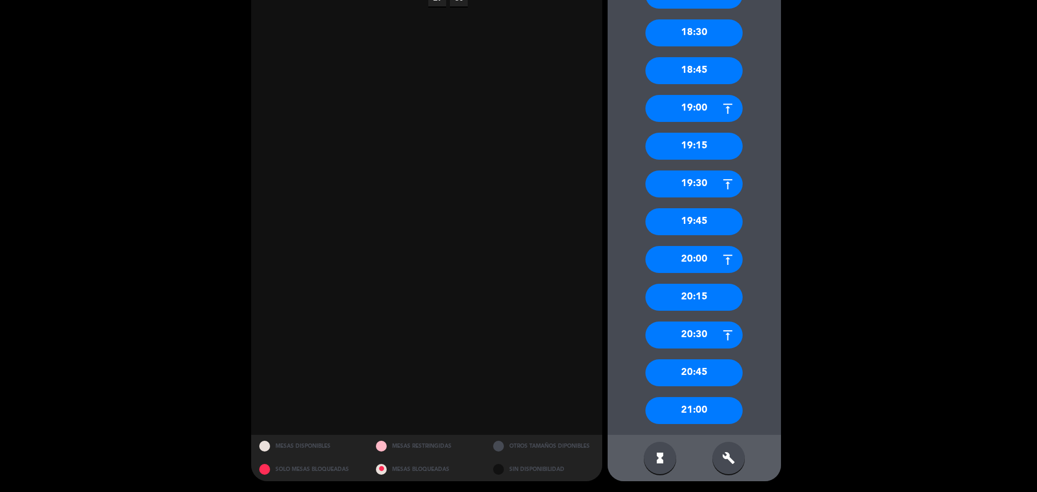
click at [701, 339] on div "20:30" at bounding box center [693, 335] width 97 height 27
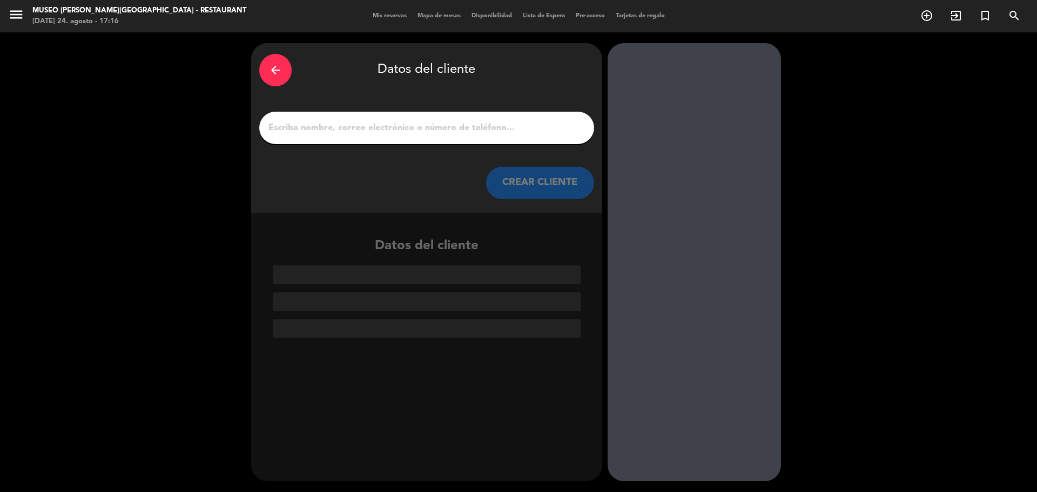
click at [381, 131] on input "1" at bounding box center [426, 127] width 319 height 15
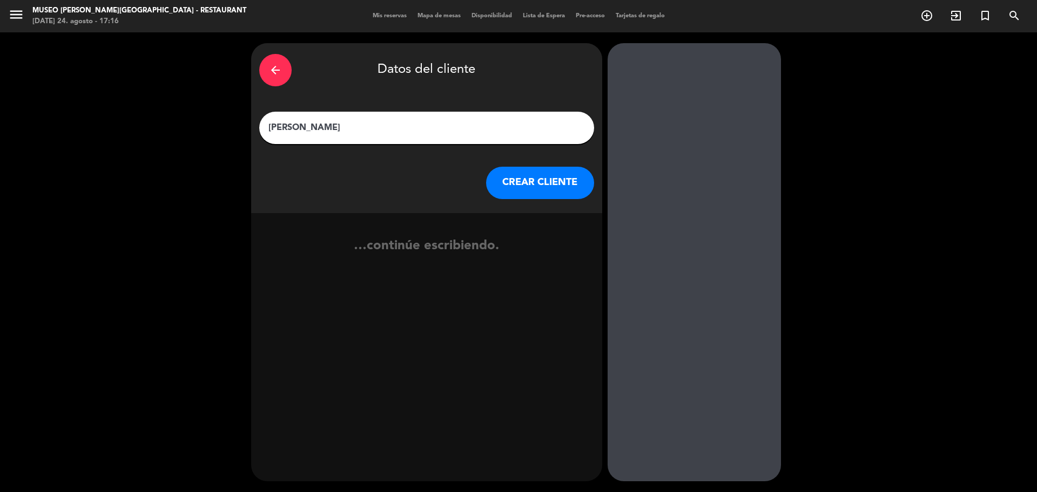
type input "[PERSON_NAME]"
click at [524, 173] on button "CREAR CLIENTE" at bounding box center [540, 183] width 108 height 32
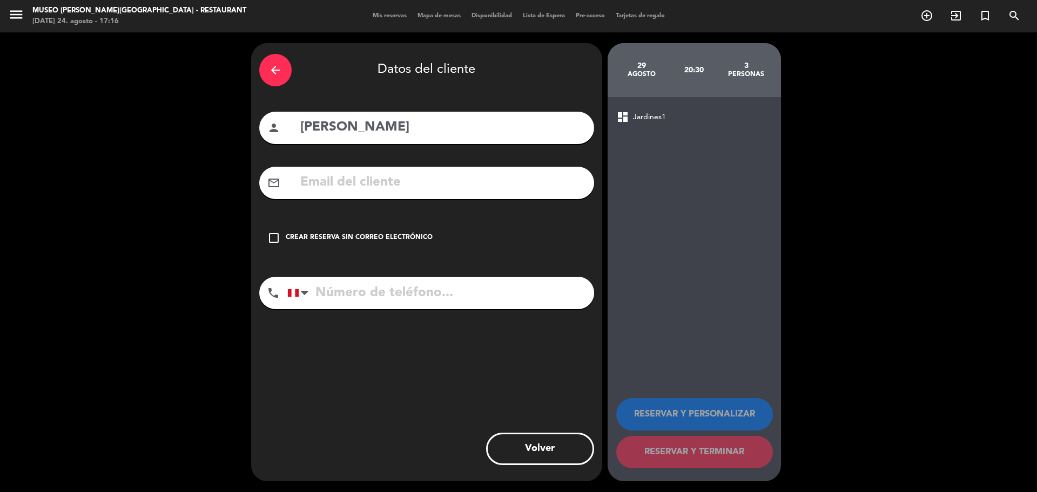
click at [508, 176] on input "text" at bounding box center [442, 183] width 287 height 22
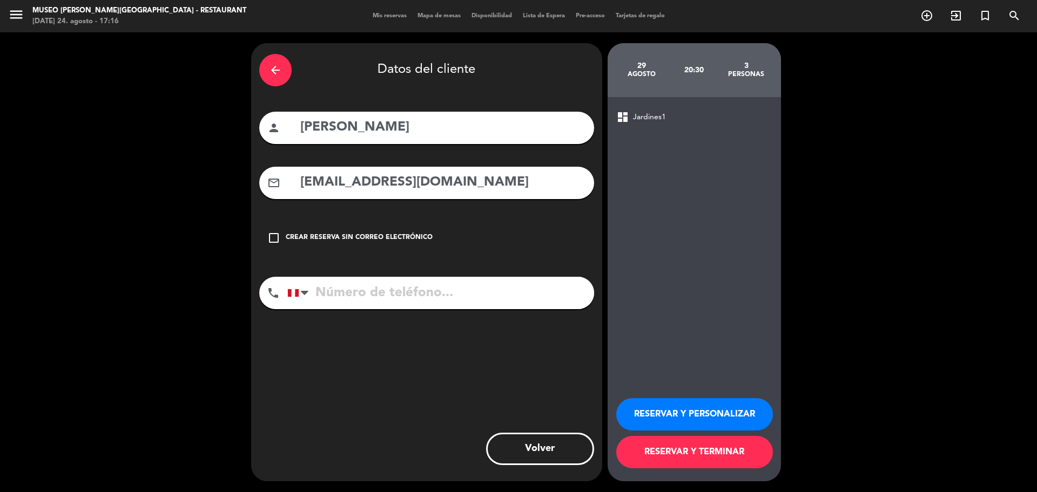
type input "[EMAIL_ADDRESS][DOMAIN_NAME]"
click at [524, 288] on input "tel" at bounding box center [440, 293] width 307 height 32
type input "994986154"
click at [701, 413] on button "RESERVAR Y PERSONALIZAR" at bounding box center [694, 415] width 157 height 32
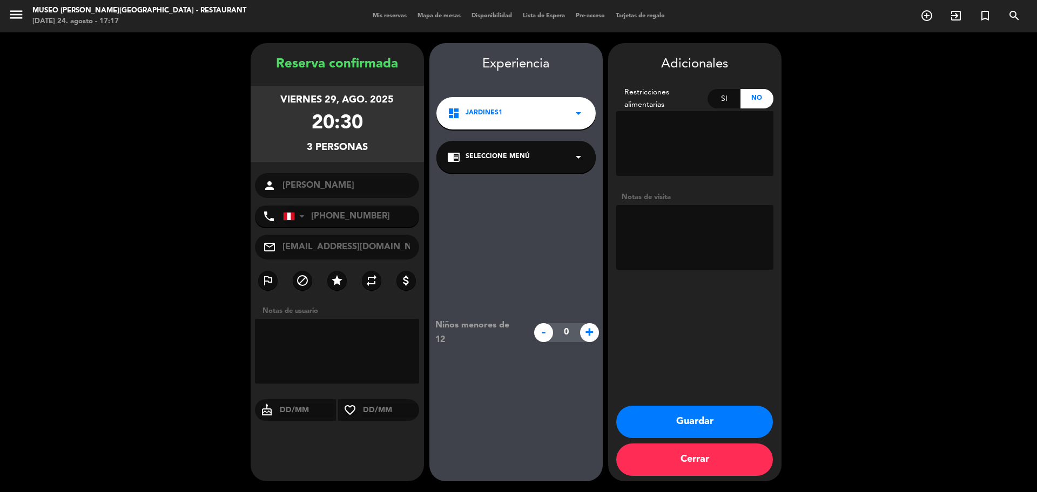
click at [556, 159] on div "chrome_reader_mode Seleccione Menú arrow_drop_down" at bounding box center [515, 157] width 159 height 32
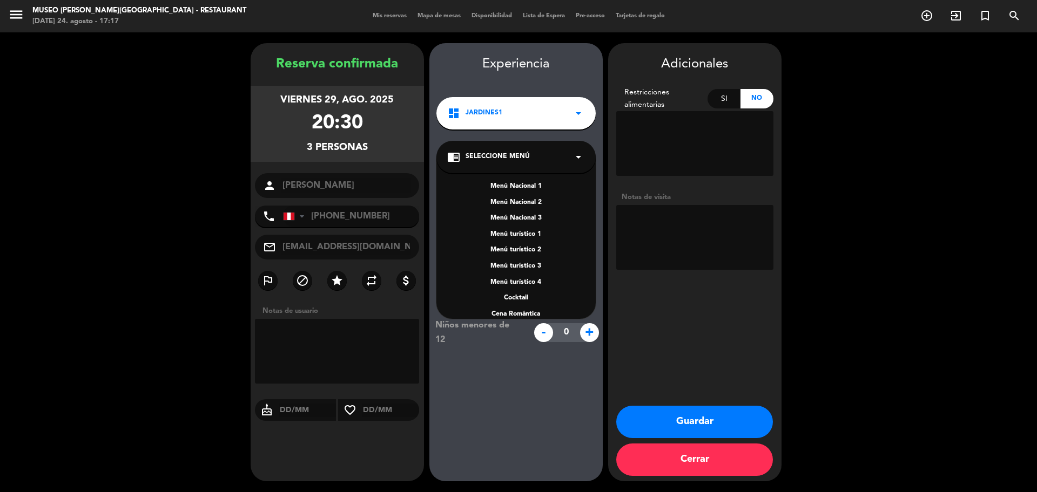
scroll to position [155, 0]
click at [514, 257] on div "A la carta" at bounding box center [516, 255] width 138 height 11
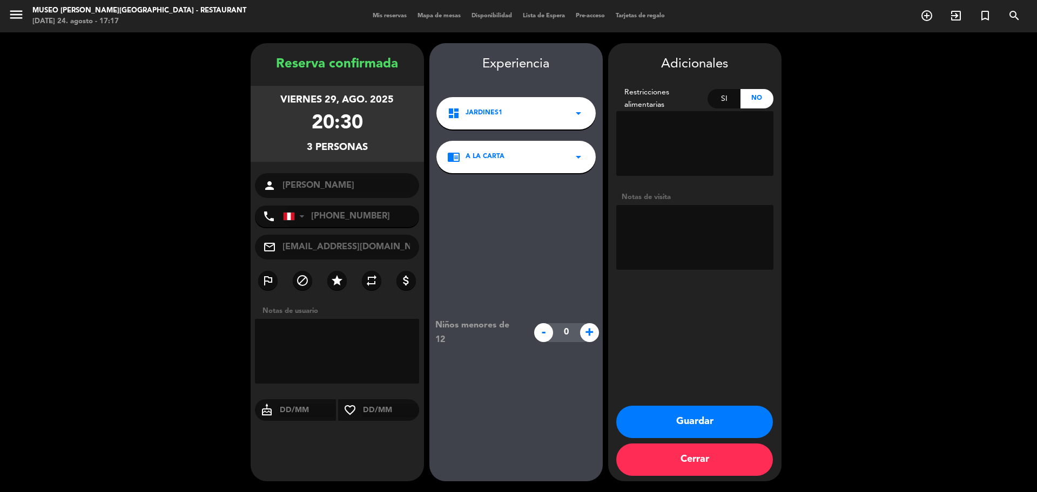
click at [691, 237] on textarea at bounding box center [694, 237] width 157 height 65
click at [740, 229] on textarea at bounding box center [694, 237] width 157 height 65
click at [711, 253] on textarea at bounding box center [694, 237] width 157 height 65
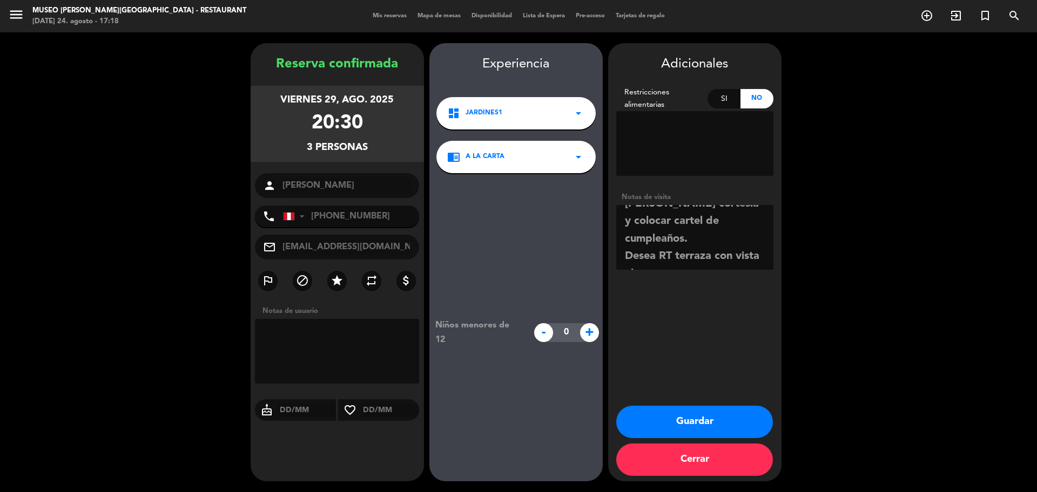
type textarea "motivo: cumpleaños [PERSON_NAME] cortesía y colocar cartel de cumpleaños. Desea…"
click at [710, 418] on button "Guardar" at bounding box center [694, 422] width 157 height 32
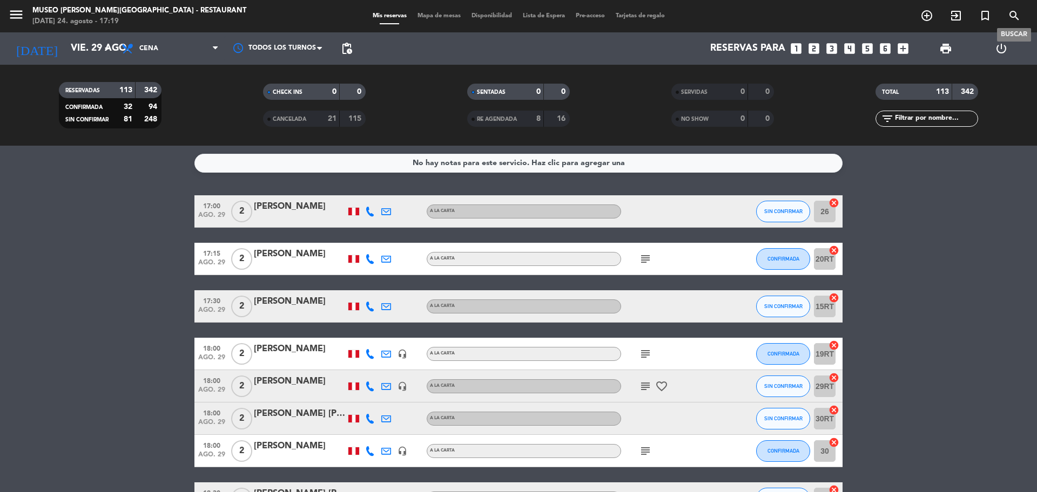
click at [1013, 10] on icon "search" at bounding box center [1014, 15] width 13 height 13
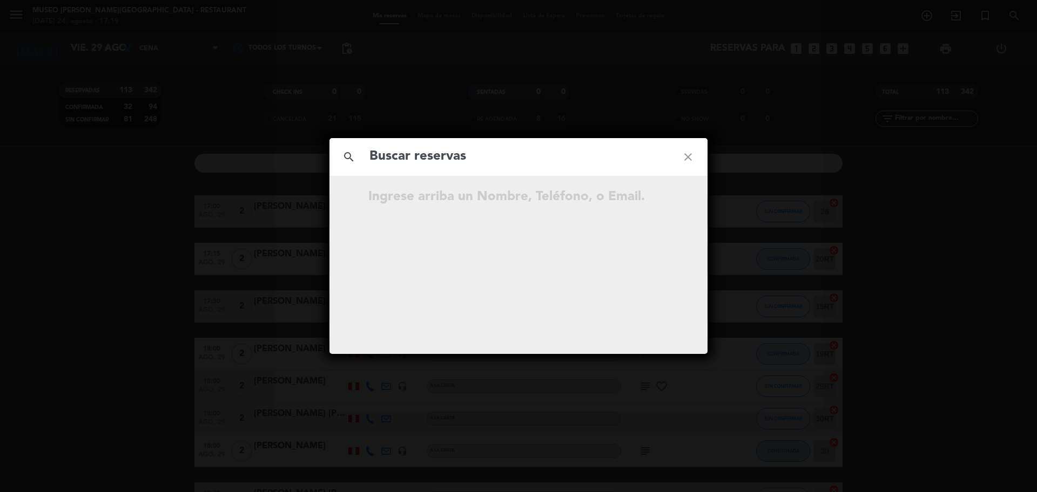
click at [534, 157] on input "text" at bounding box center [518, 157] width 300 height 22
click at [420, 167] on input "973 097 227" at bounding box center [518, 157] width 300 height 22
type input "973097227"
click at [439, 160] on input "973097227" at bounding box center [518, 157] width 300 height 22
click at [660, 204] on icon "open_in_new" at bounding box center [660, 198] width 13 height 13
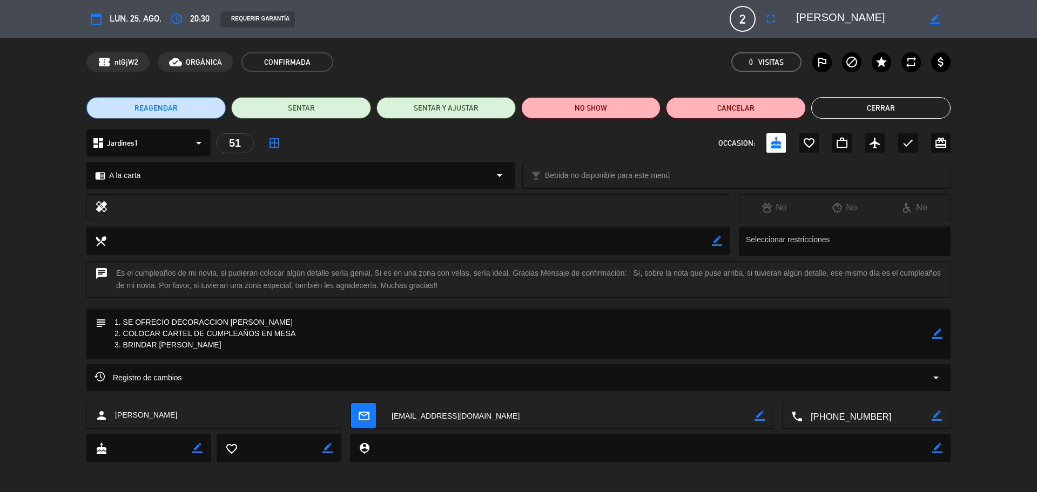
click at [291, 376] on div "Registro de cambios arrow_drop_down" at bounding box center [519, 378] width 848 height 13
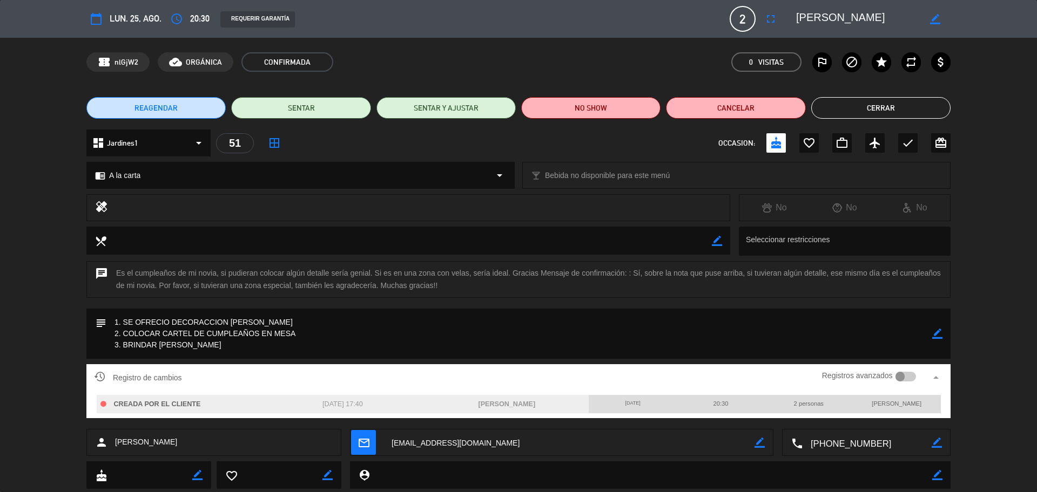
click at [853, 452] on textarea at bounding box center [866, 443] width 129 height 27
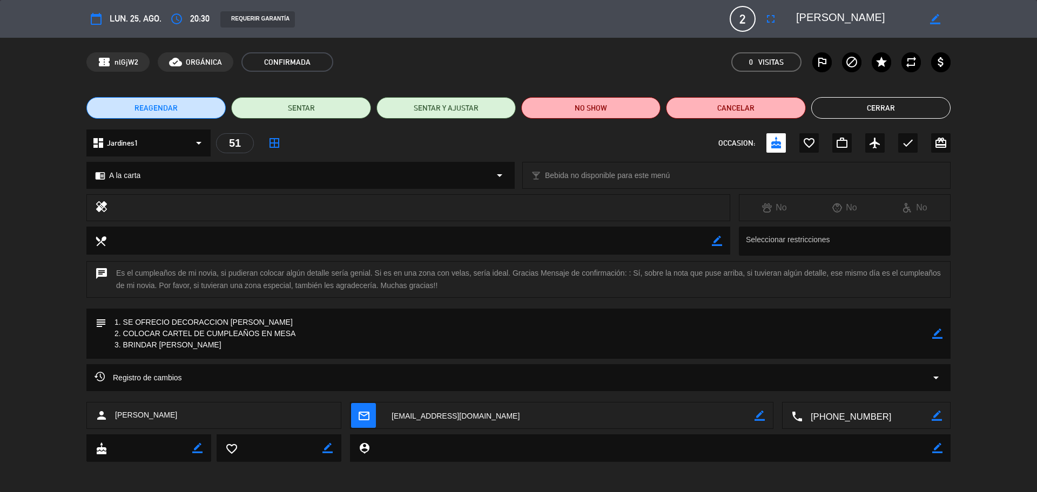
click at [936, 336] on icon "border_color" at bounding box center [937, 334] width 10 height 10
click at [292, 322] on textarea at bounding box center [519, 334] width 826 height 50
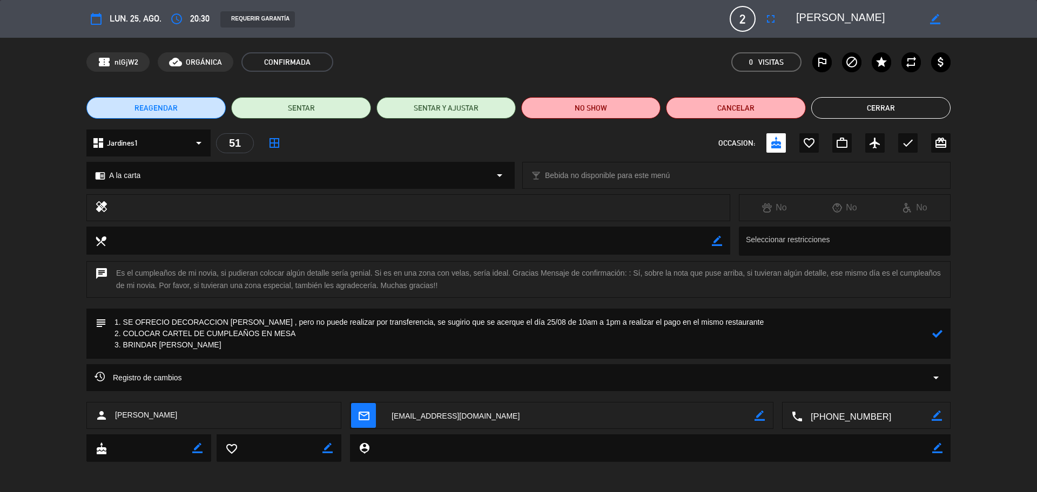
type textarea "1. SE OFRECIO DECORACCION [PERSON_NAME] , pero no puede realizar por transferen…"
click at [933, 333] on icon at bounding box center [937, 334] width 10 height 10
click at [934, 329] on icon "border_color" at bounding box center [937, 334] width 10 height 10
click at [934, 329] on icon at bounding box center [937, 334] width 10 height 10
click at [939, 336] on icon "border_color" at bounding box center [937, 334] width 10 height 10
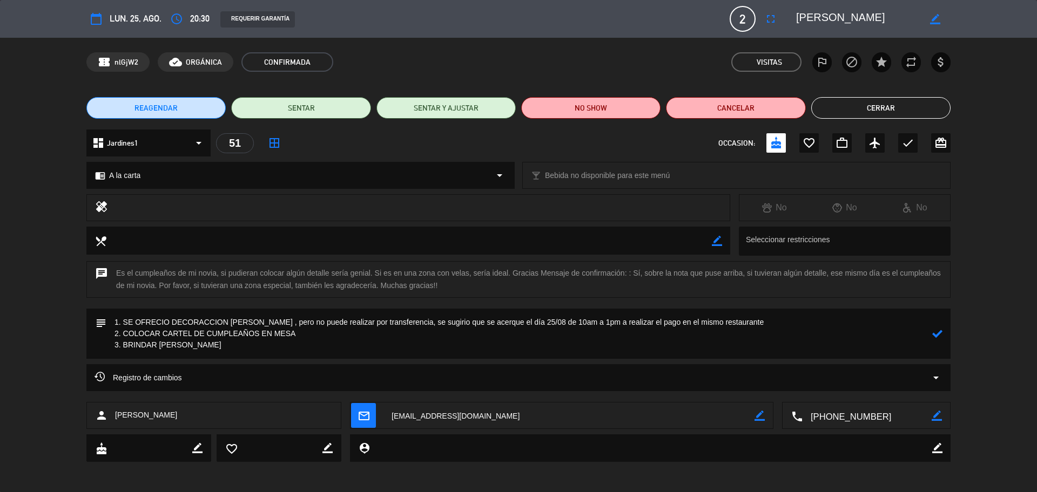
click at [939, 335] on icon at bounding box center [937, 334] width 10 height 10
click at [883, 105] on button "Cerrar" at bounding box center [880, 108] width 139 height 22
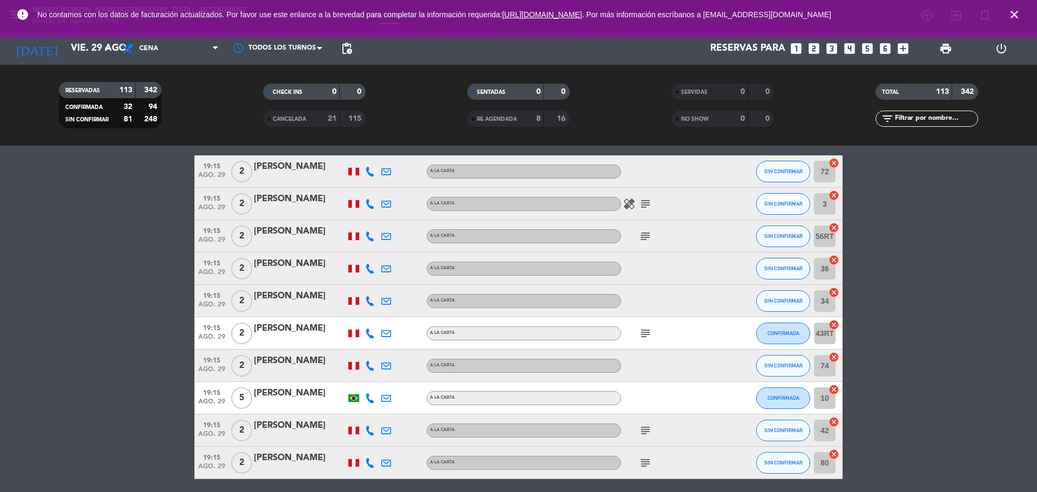
scroll to position [1215, 0]
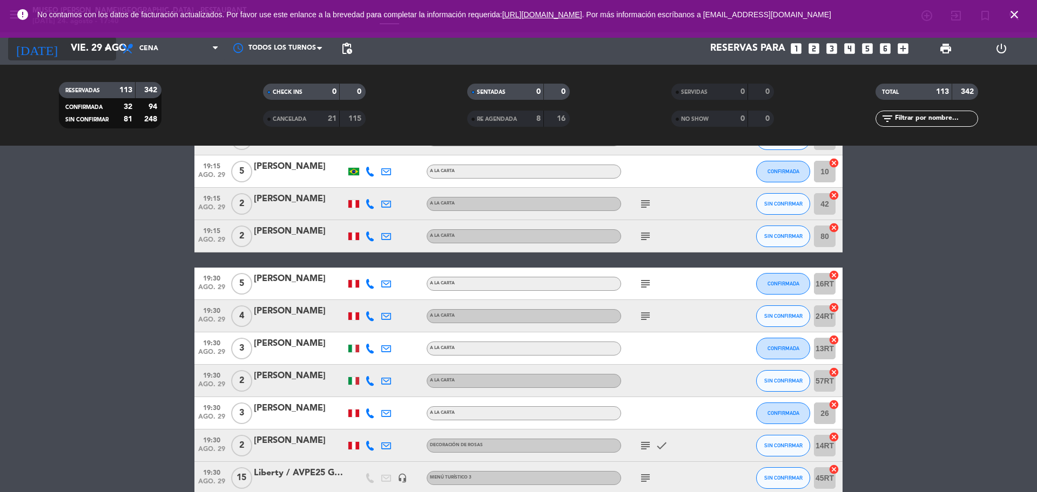
click at [73, 48] on input "vie. 29 ago." at bounding box center [127, 49] width 125 height 22
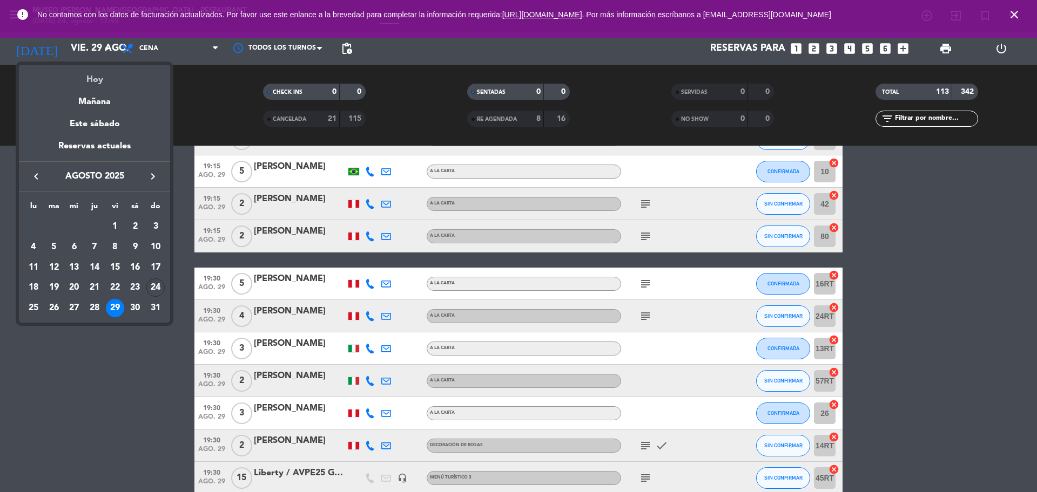
click at [82, 83] on div "Hoy" at bounding box center [94, 76] width 151 height 22
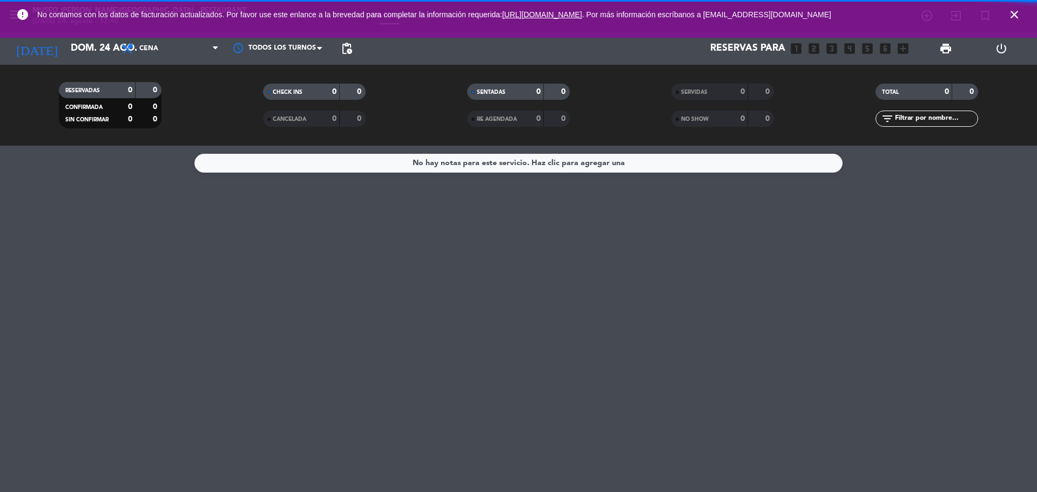
scroll to position [0, 0]
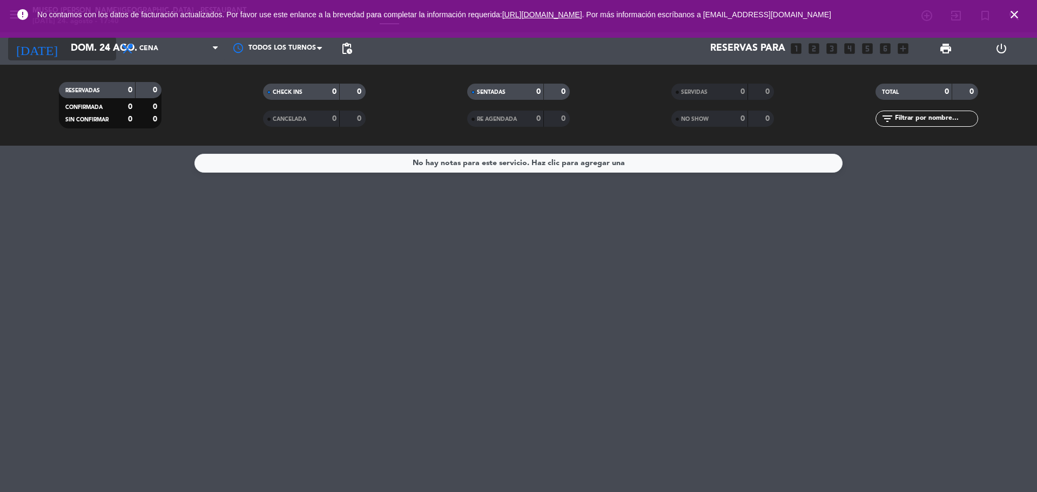
click at [72, 48] on input "dom. 24 ago." at bounding box center [127, 49] width 125 height 22
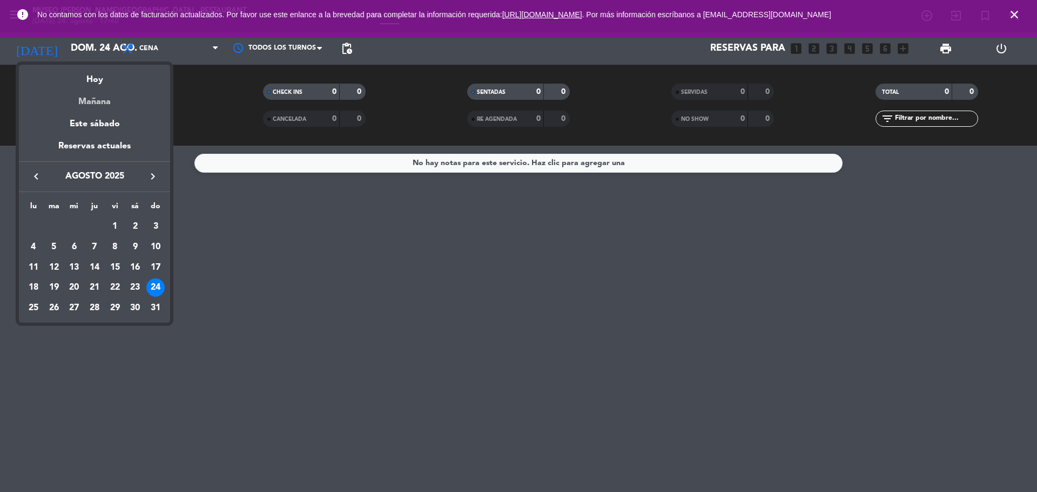
click at [98, 96] on div "Mañana" at bounding box center [94, 98] width 151 height 22
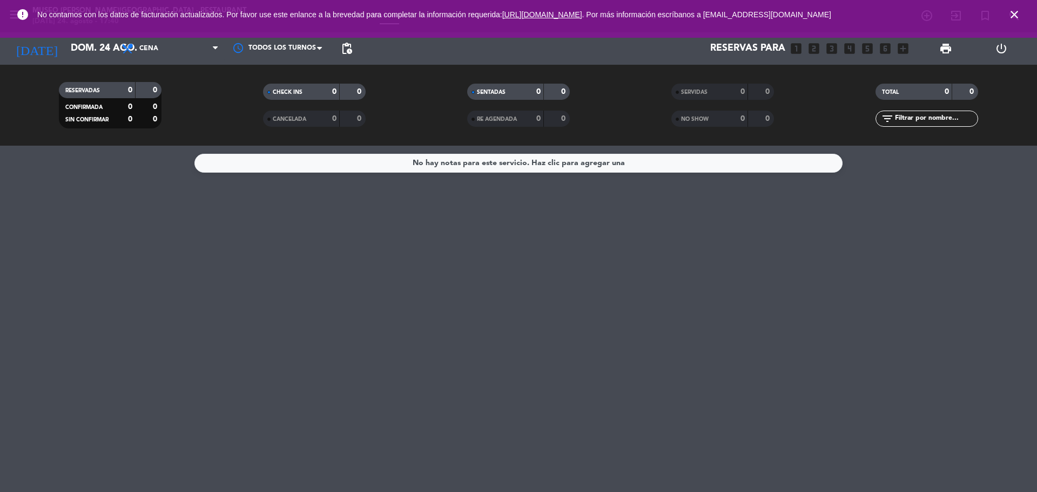
type input "lun. 25 ago."
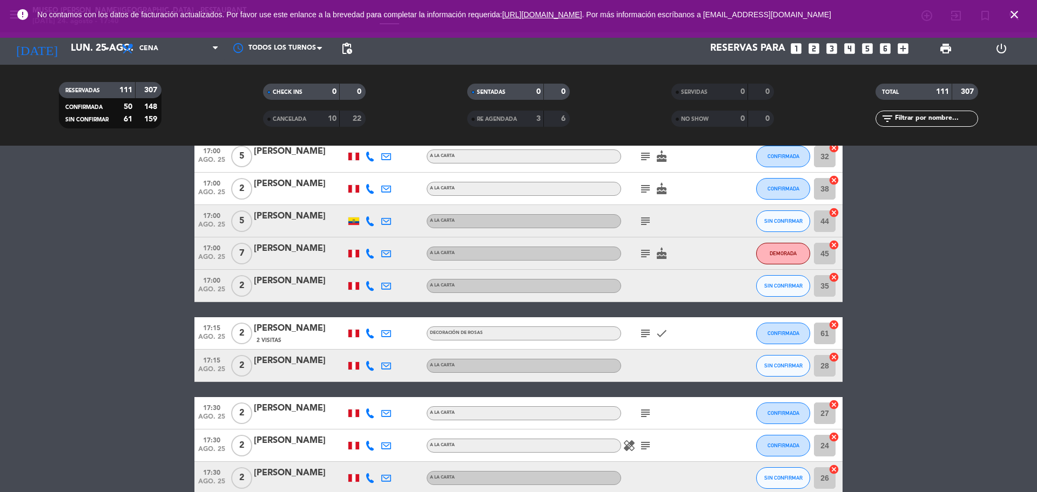
scroll to position [68, 0]
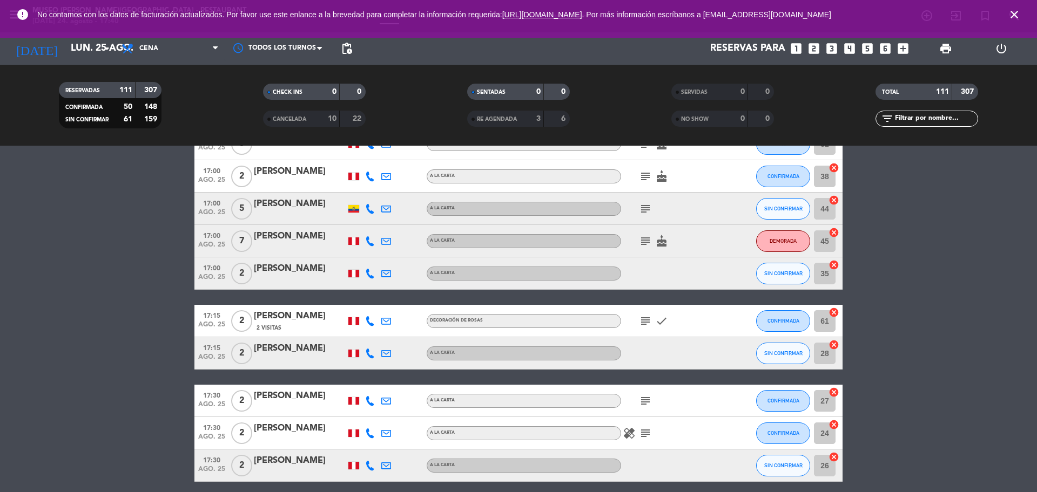
click at [649, 328] on div "subject check" at bounding box center [669, 321] width 97 height 32
click at [646, 325] on icon "subject" at bounding box center [645, 321] width 13 height 13
click at [298, 319] on div "[PERSON_NAME]" at bounding box center [300, 316] width 92 height 14
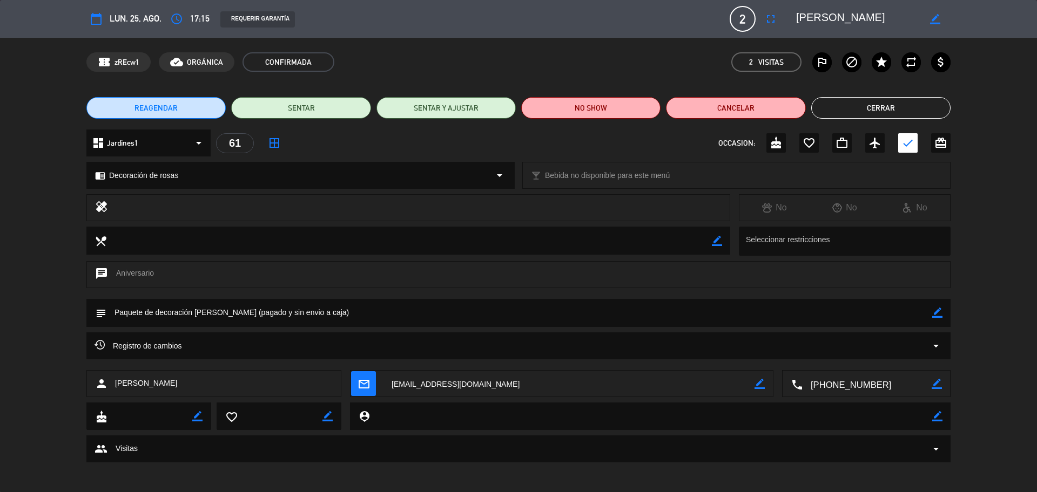
click at [853, 391] on textarea at bounding box center [866, 384] width 129 height 27
drag, startPoint x: 880, startPoint y: 15, endPoint x: 811, endPoint y: 14, distance: 69.1
click at [792, 16] on div "border_color" at bounding box center [869, 18] width 162 height 19
click at [831, 112] on button "Cerrar" at bounding box center [880, 108] width 139 height 22
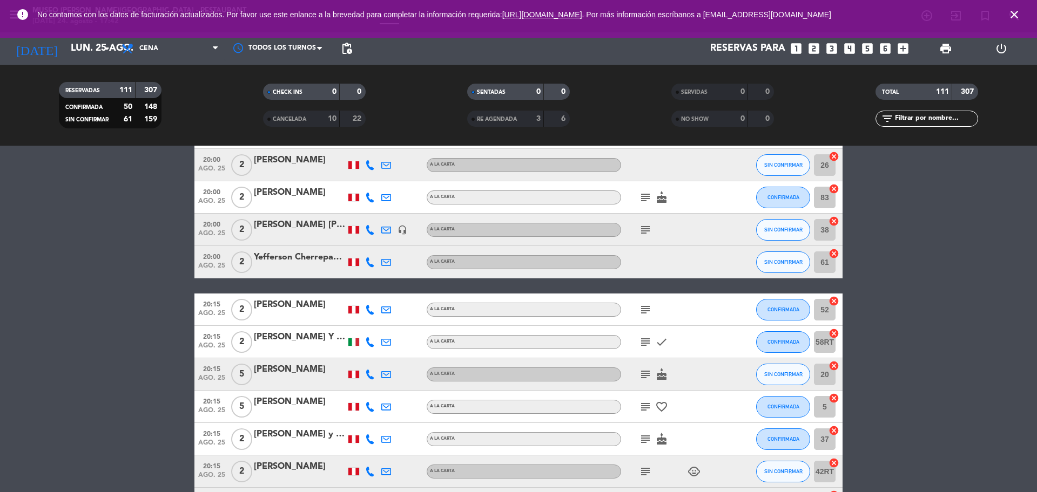
scroll to position [2470, 0]
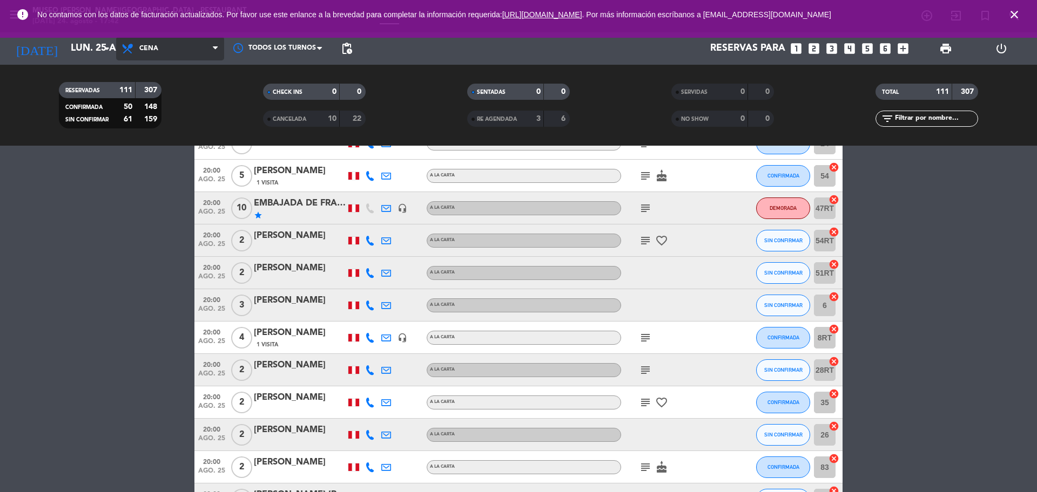
click at [176, 56] on span "Cena" at bounding box center [170, 49] width 108 height 24
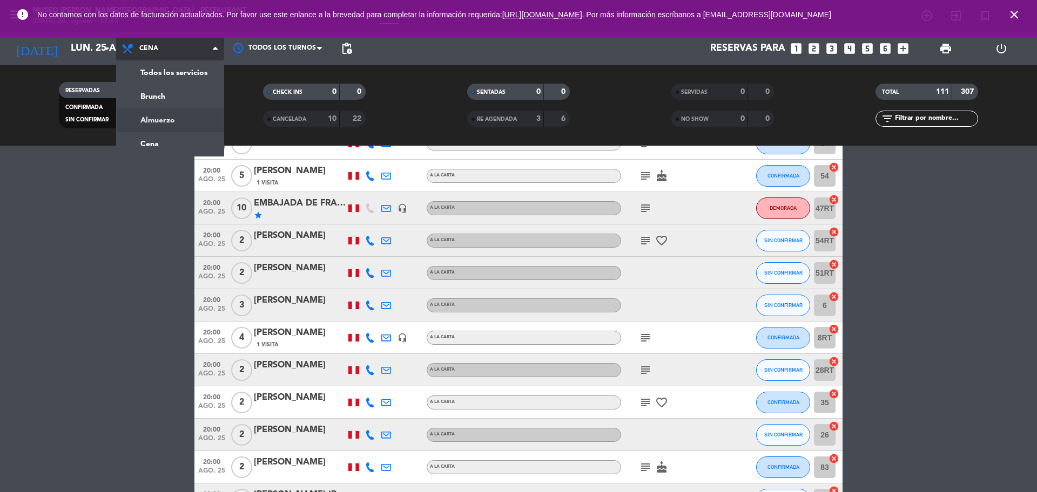
click at [174, 118] on div "menu [GEOGRAPHIC_DATA][PERSON_NAME] - Restaurant [DATE] 24. agosto - 17:42 Mis …" at bounding box center [518, 73] width 1037 height 146
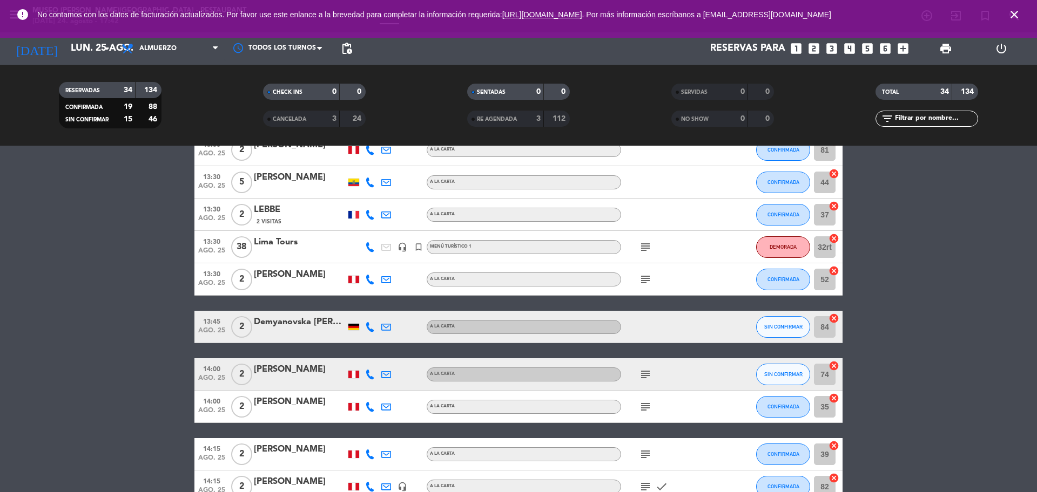
scroll to position [540, 0]
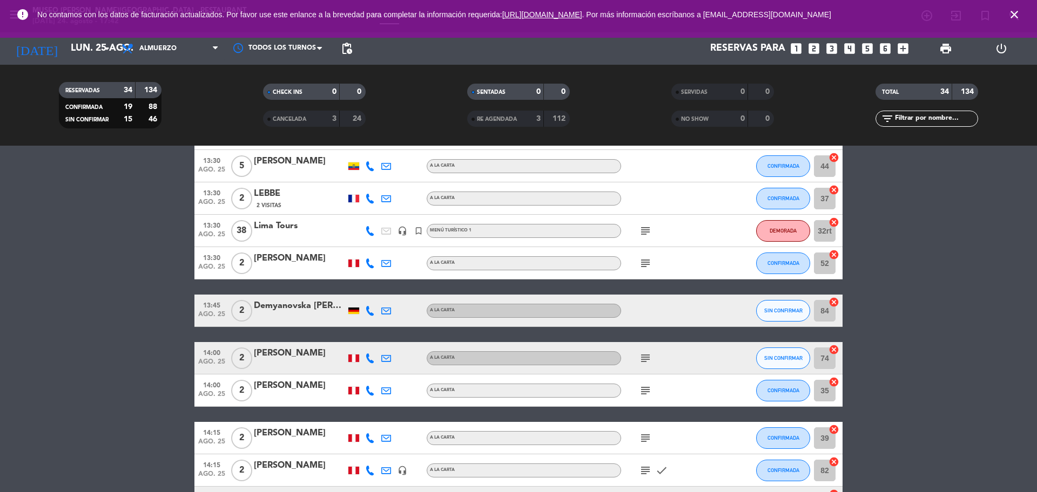
click at [645, 261] on icon "subject" at bounding box center [645, 263] width 13 height 13
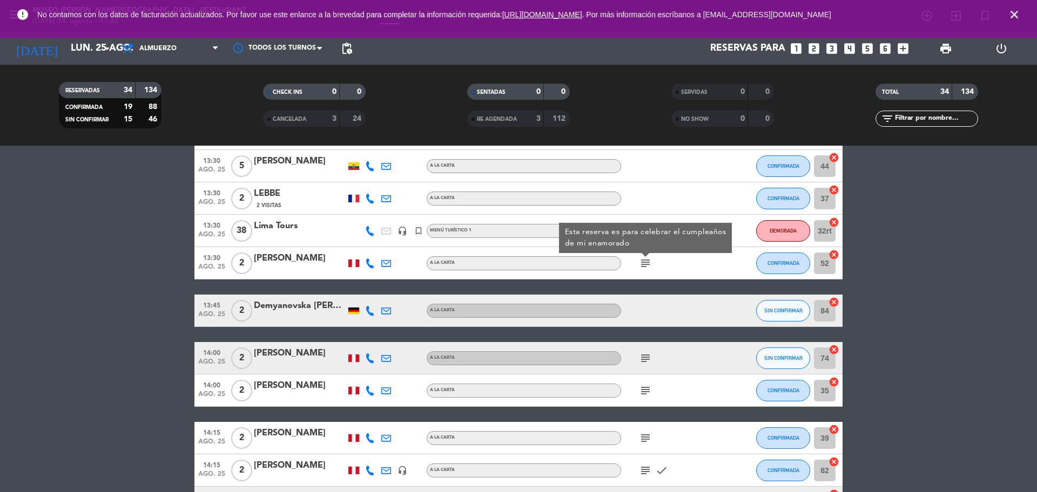
click at [647, 356] on icon "subject" at bounding box center [645, 358] width 13 height 13
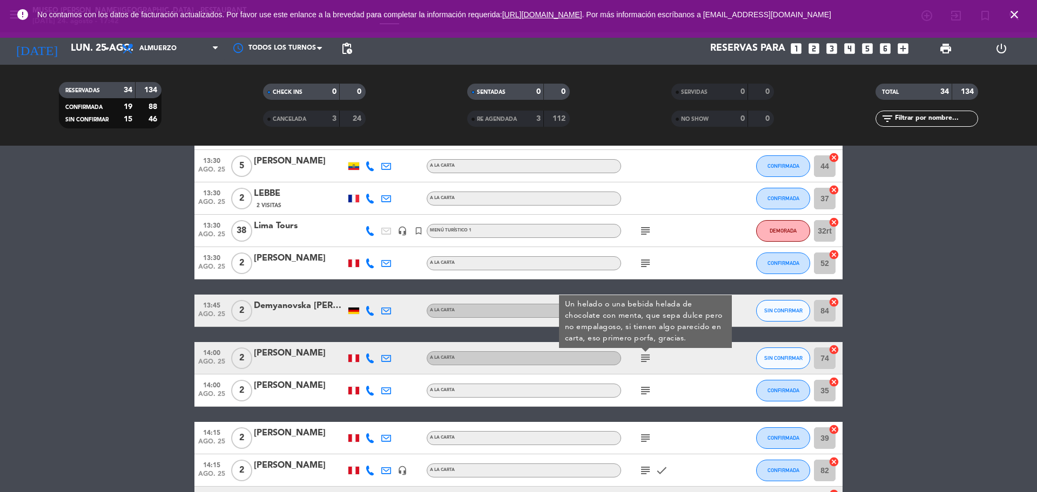
click at [642, 391] on icon "subject" at bounding box center [645, 390] width 13 height 13
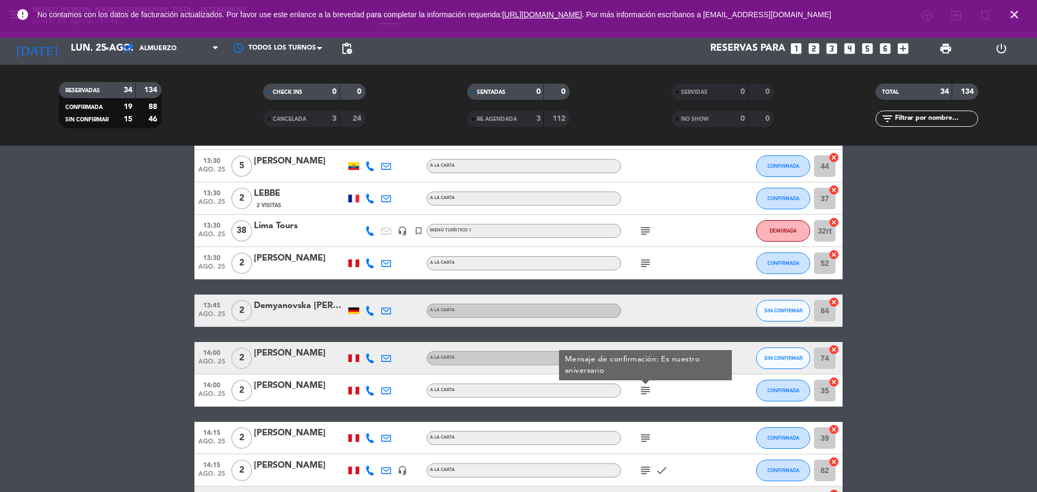
scroll to position [608, 0]
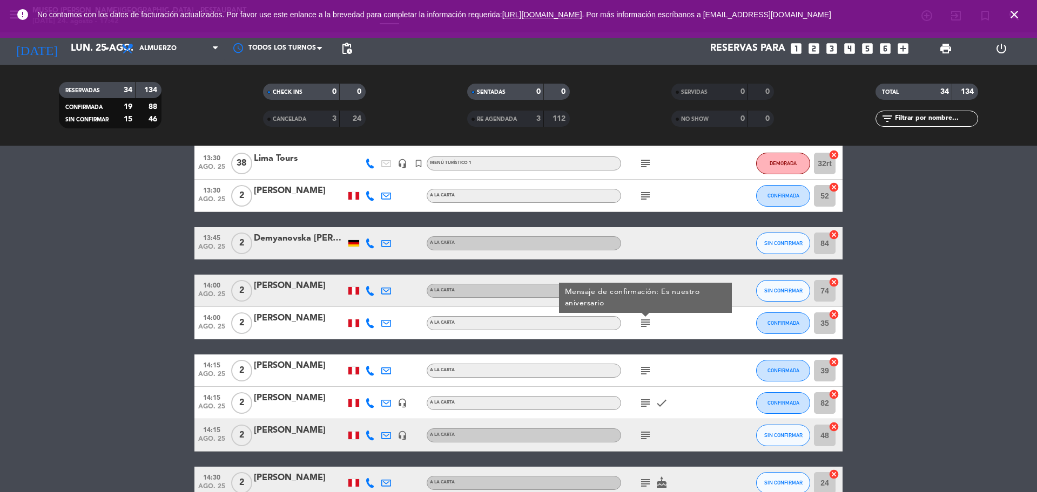
click at [645, 371] on icon "subject" at bounding box center [645, 371] width 13 height 13
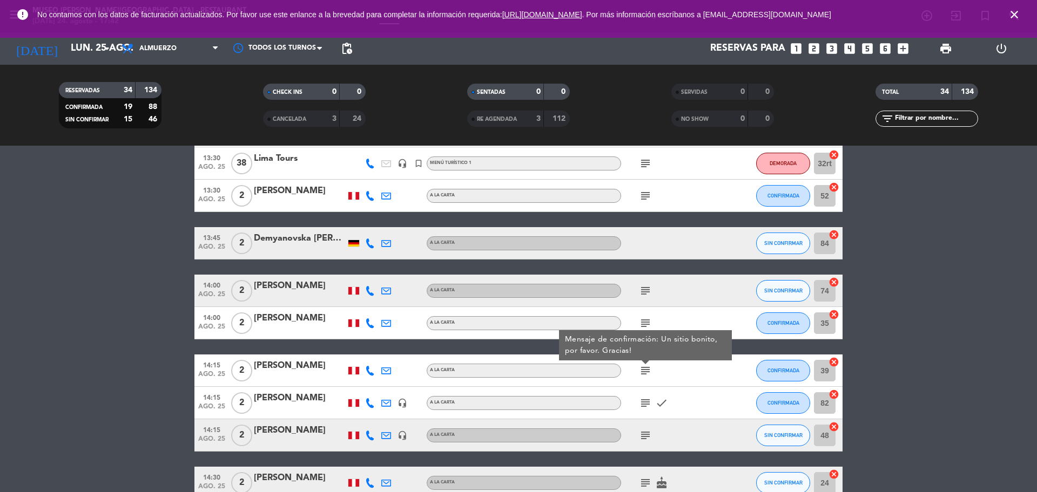
click at [645, 402] on icon "subject" at bounding box center [645, 403] width 13 height 13
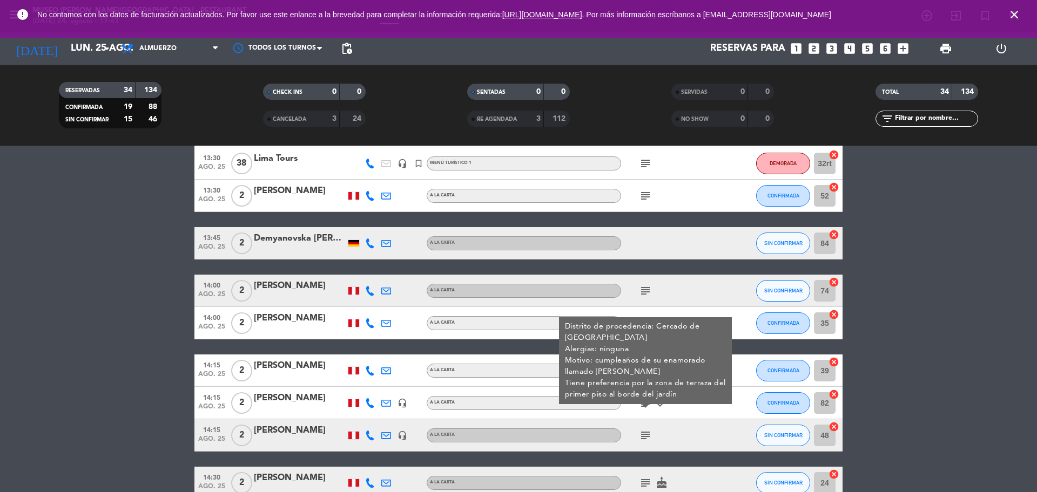
click at [645, 434] on icon "subject" at bounding box center [645, 435] width 13 height 13
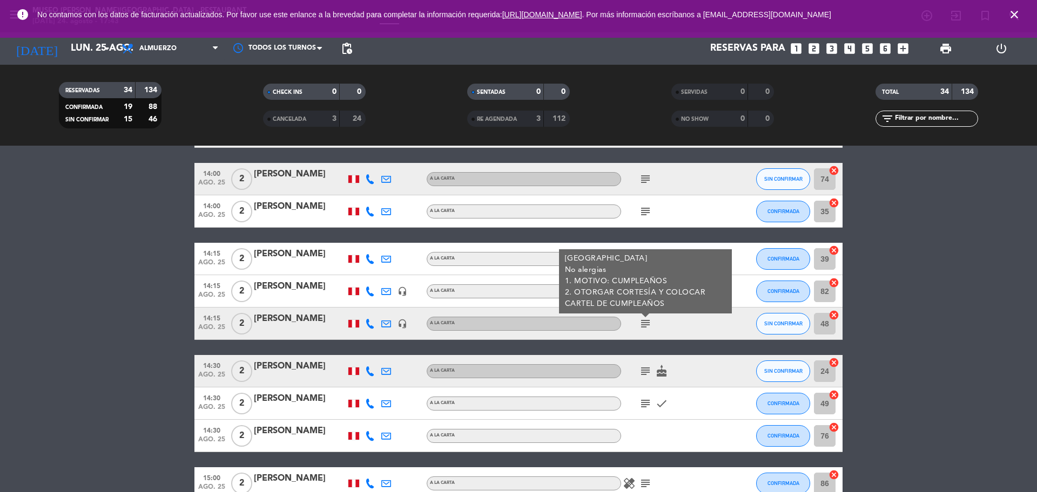
scroll to position [743, 0]
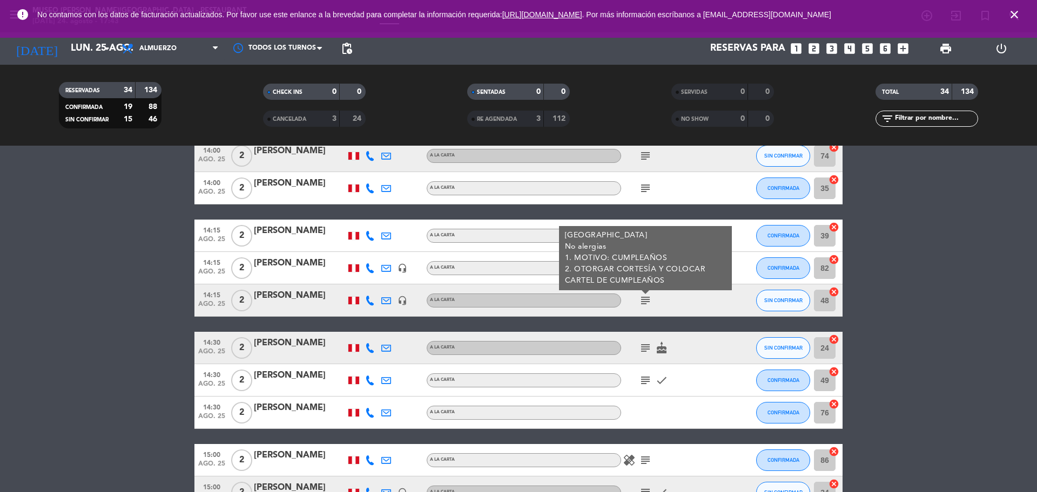
click at [646, 345] on icon "subject" at bounding box center [645, 348] width 13 height 13
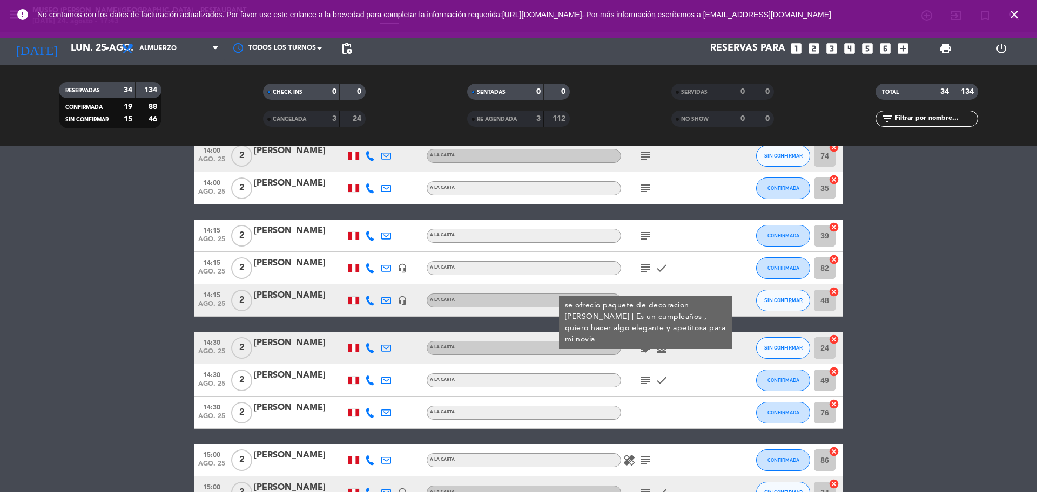
click at [649, 381] on icon "subject" at bounding box center [645, 380] width 13 height 13
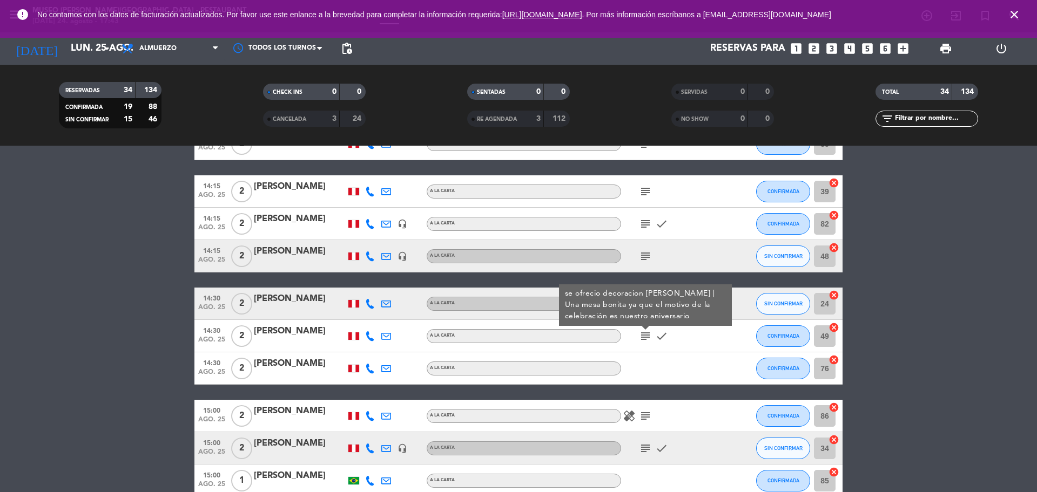
scroll to position [810, 0]
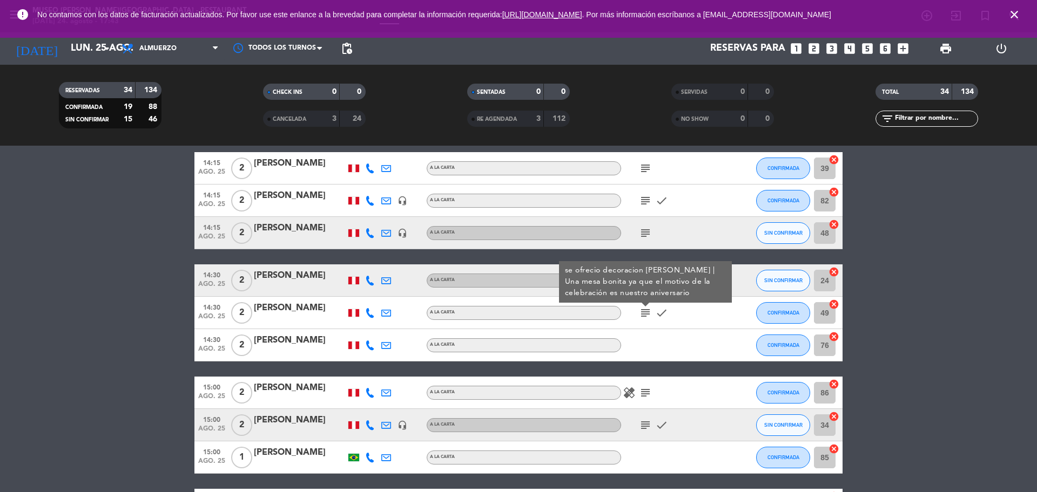
click at [649, 392] on icon "subject" at bounding box center [645, 393] width 13 height 13
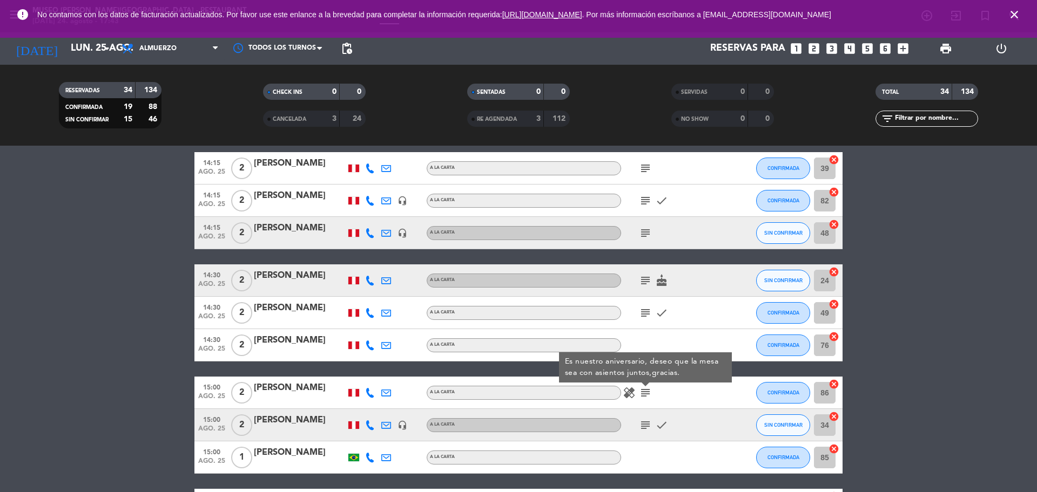
click at [643, 423] on icon "subject" at bounding box center [645, 425] width 13 height 13
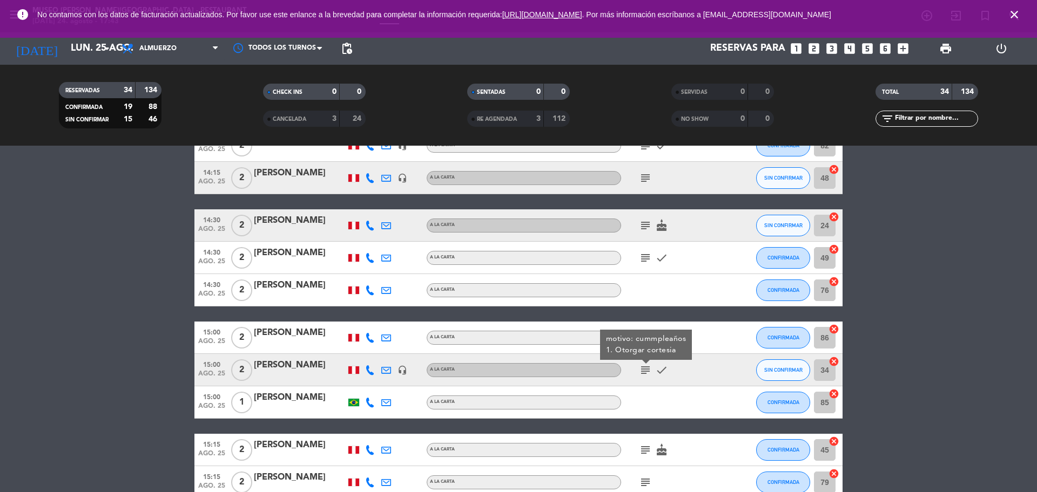
scroll to position [945, 0]
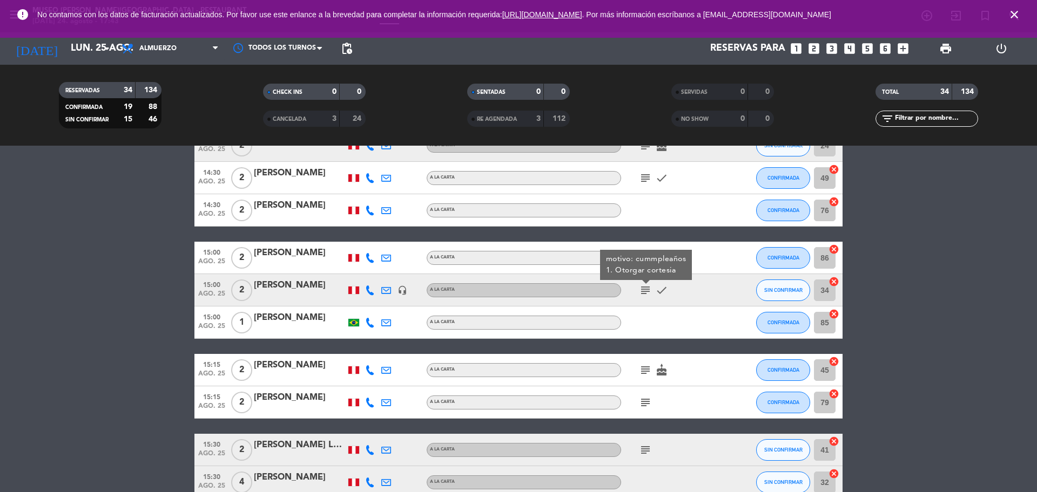
click at [647, 374] on icon "subject" at bounding box center [645, 370] width 13 height 13
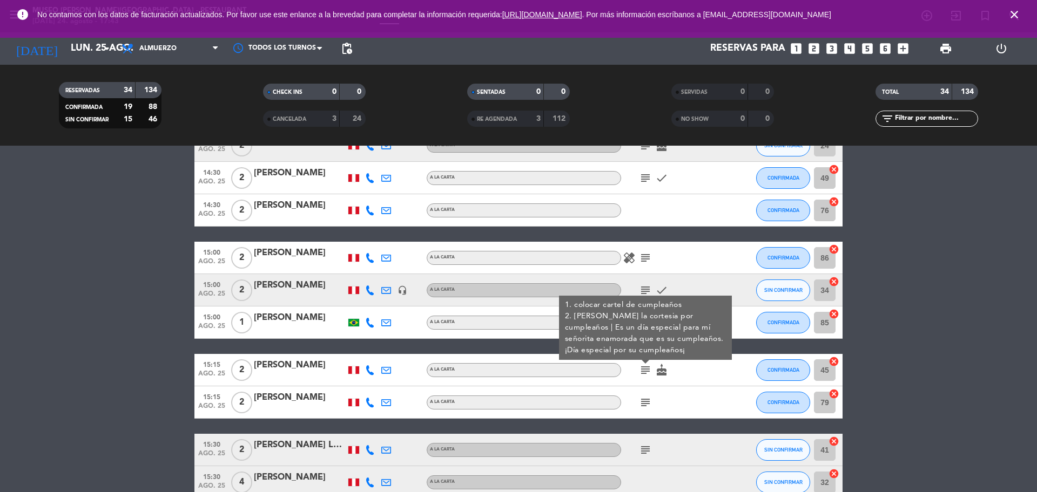
click at [646, 400] on icon "subject" at bounding box center [645, 402] width 13 height 13
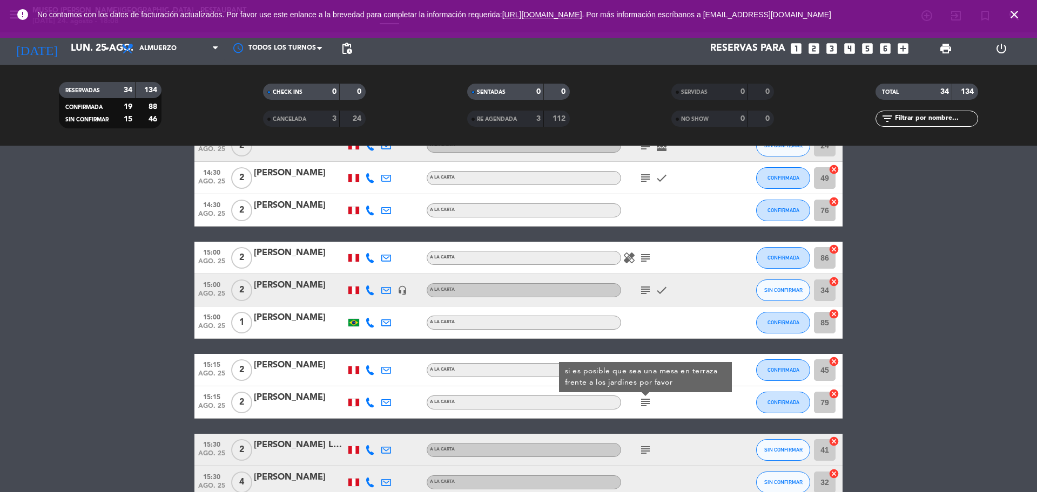
click at [640, 456] on span "subject" at bounding box center [645, 450] width 16 height 13
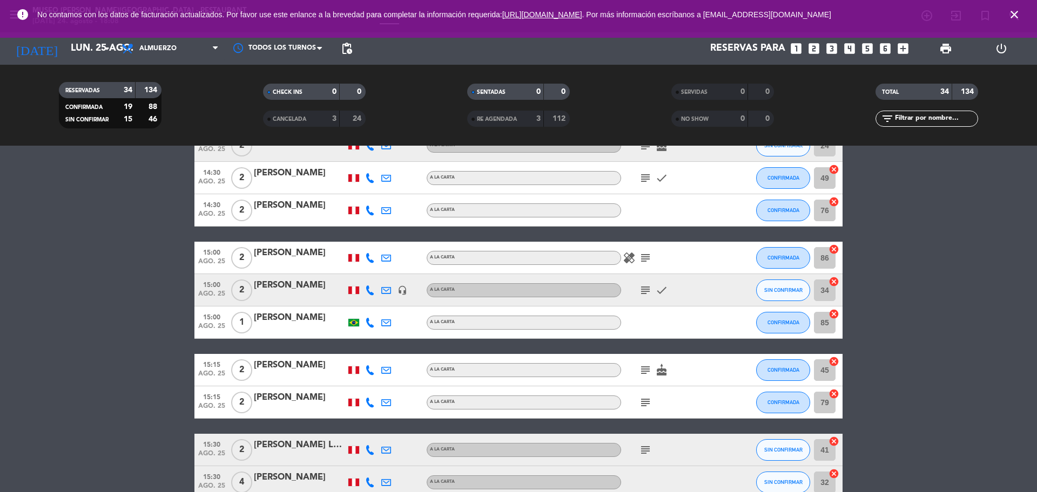
click at [643, 455] on icon "subject" at bounding box center [645, 450] width 13 height 13
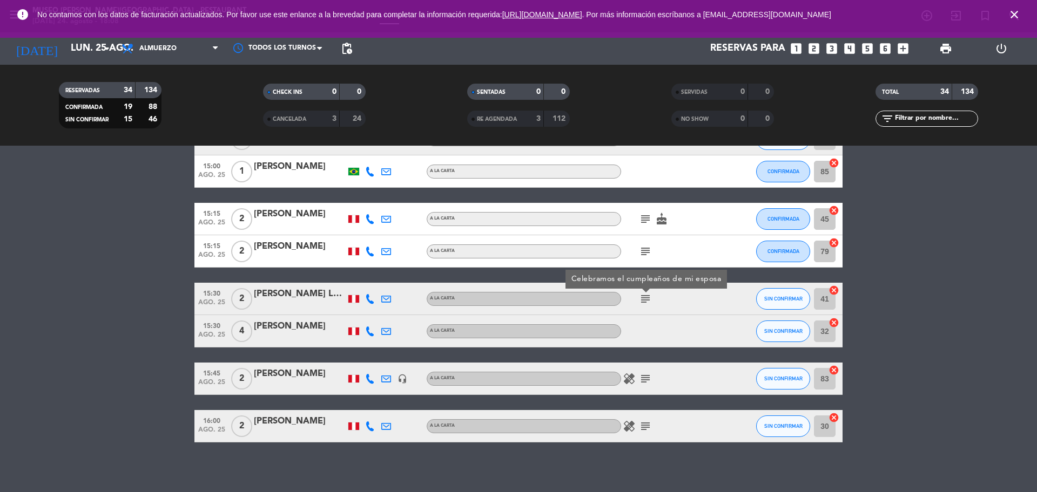
scroll to position [1101, 0]
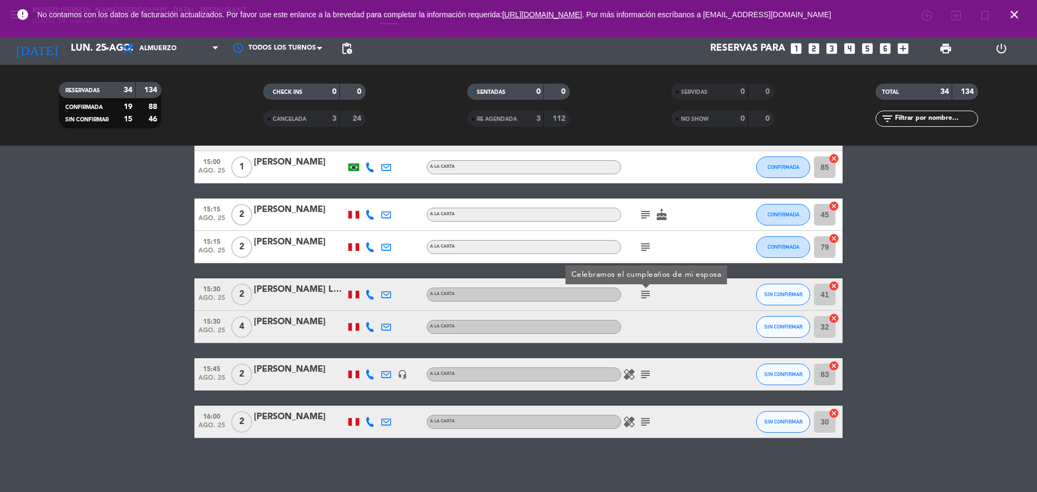
click at [647, 373] on icon "subject" at bounding box center [645, 374] width 13 height 13
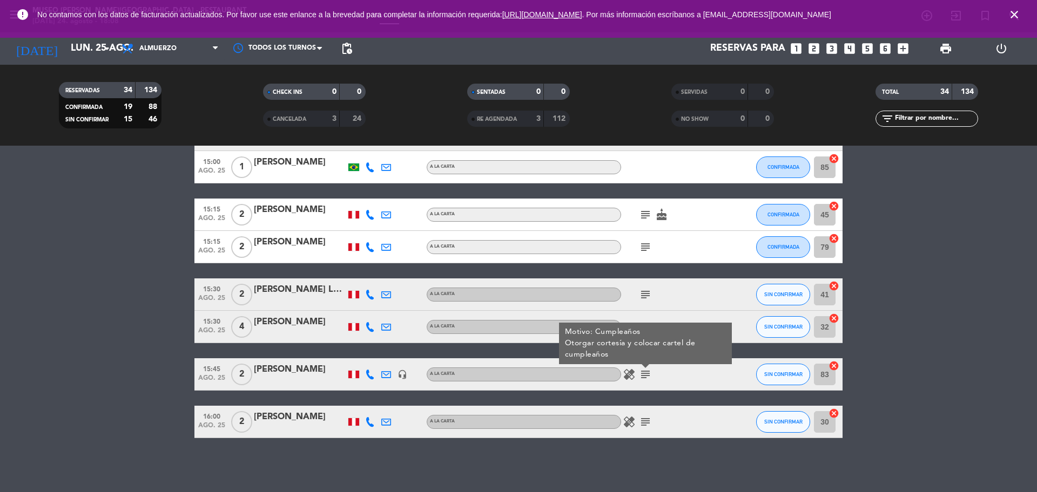
click at [643, 428] on icon "subject" at bounding box center [645, 422] width 13 height 13
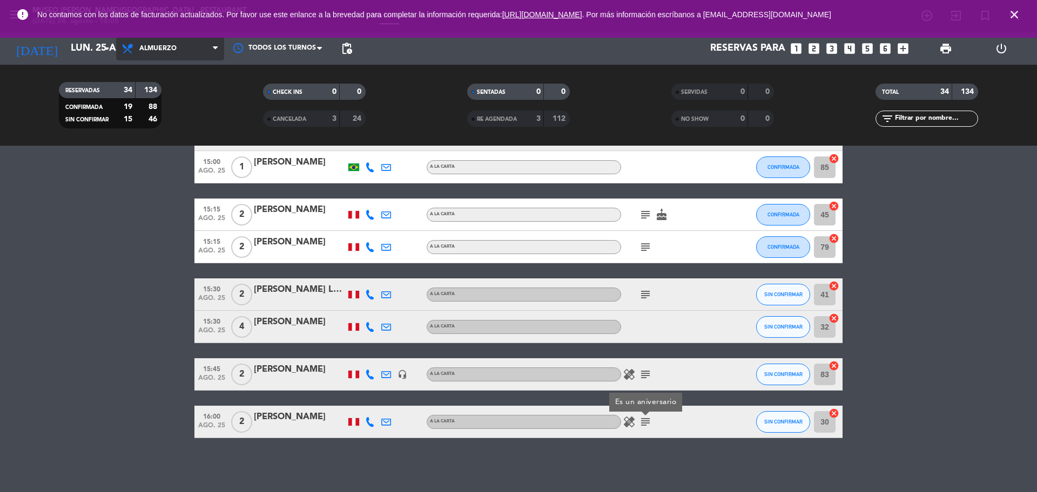
click at [175, 43] on span "Almuerzo" at bounding box center [170, 49] width 108 height 24
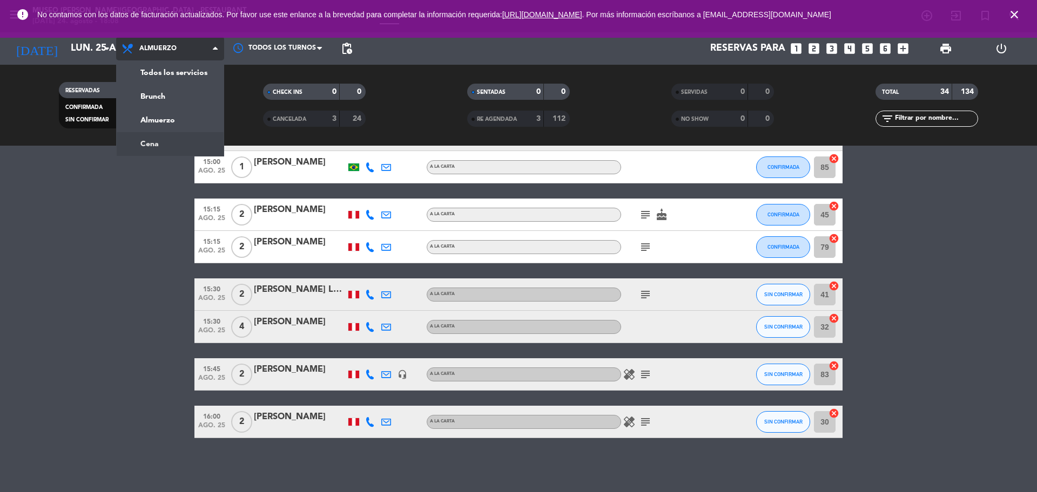
click at [173, 138] on div "menu [GEOGRAPHIC_DATA][PERSON_NAME] - Restaurant [DATE] 24. agosto - 18:08 Mis …" at bounding box center [518, 73] width 1037 height 146
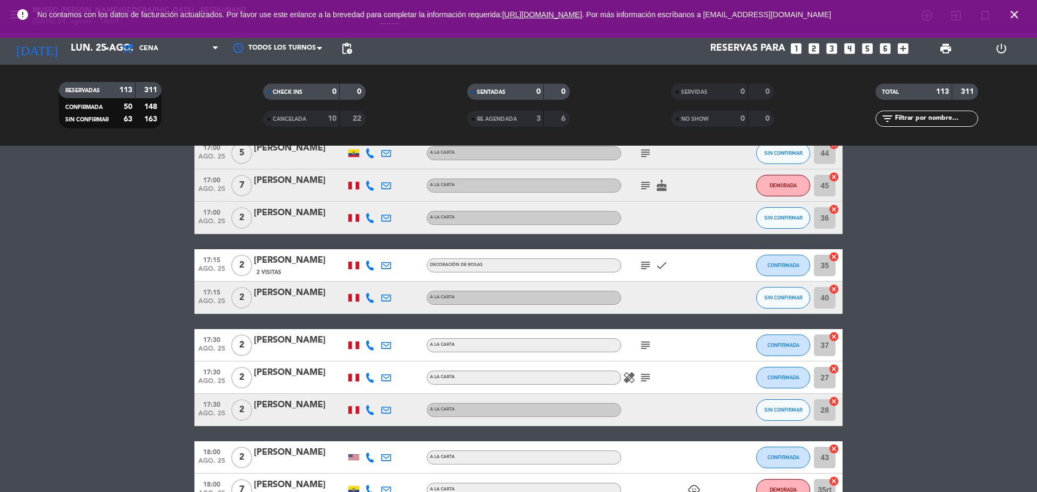
scroll to position [0, 0]
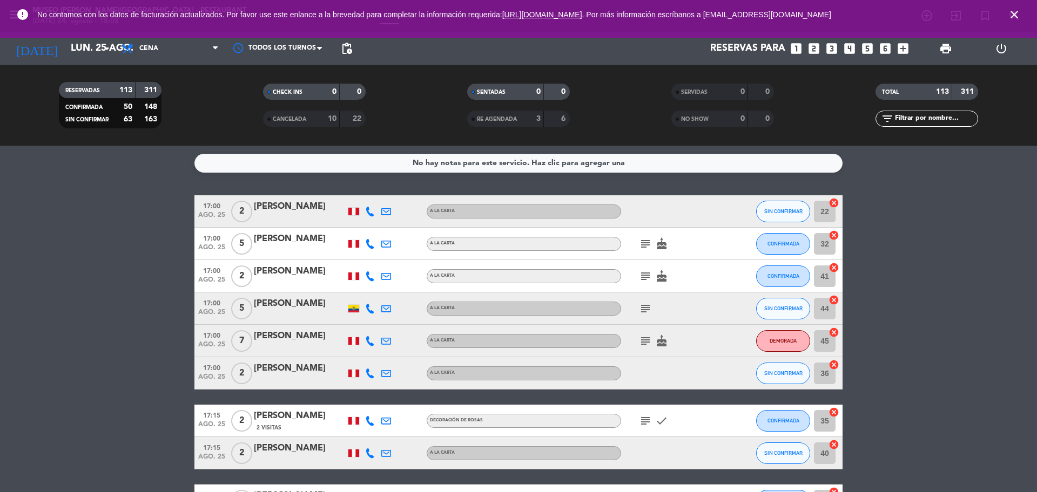
click at [647, 246] on icon "subject" at bounding box center [645, 244] width 13 height 13
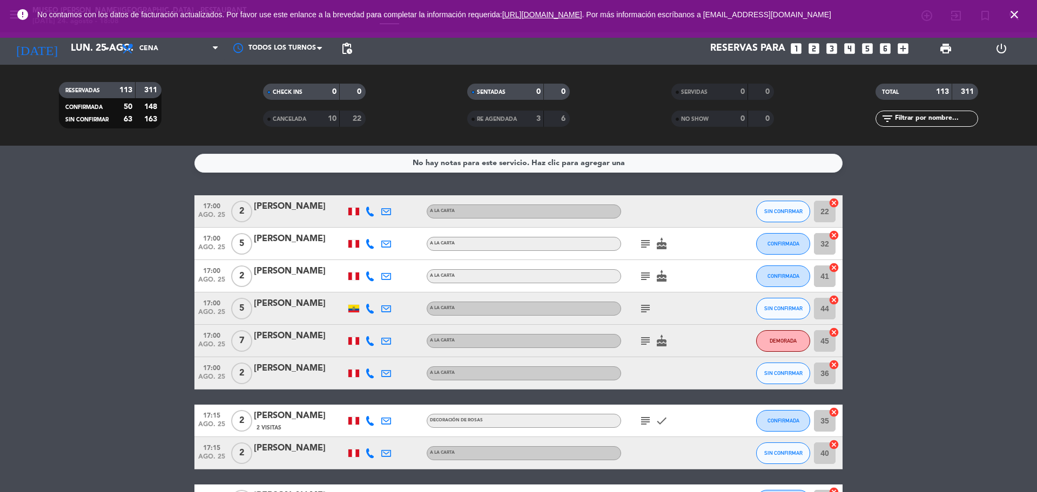
click at [649, 276] on icon "subject" at bounding box center [645, 276] width 13 height 13
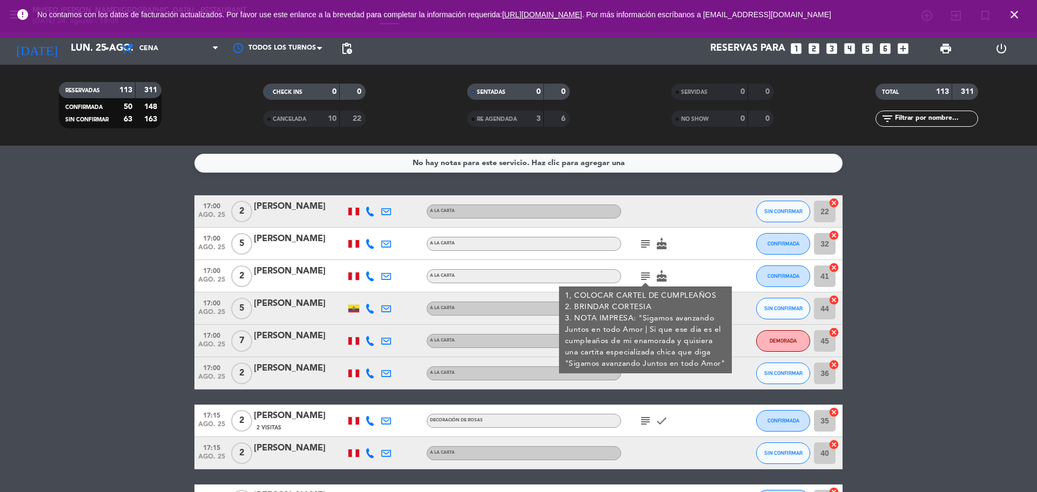
click at [304, 281] on div at bounding box center [300, 283] width 92 height 9
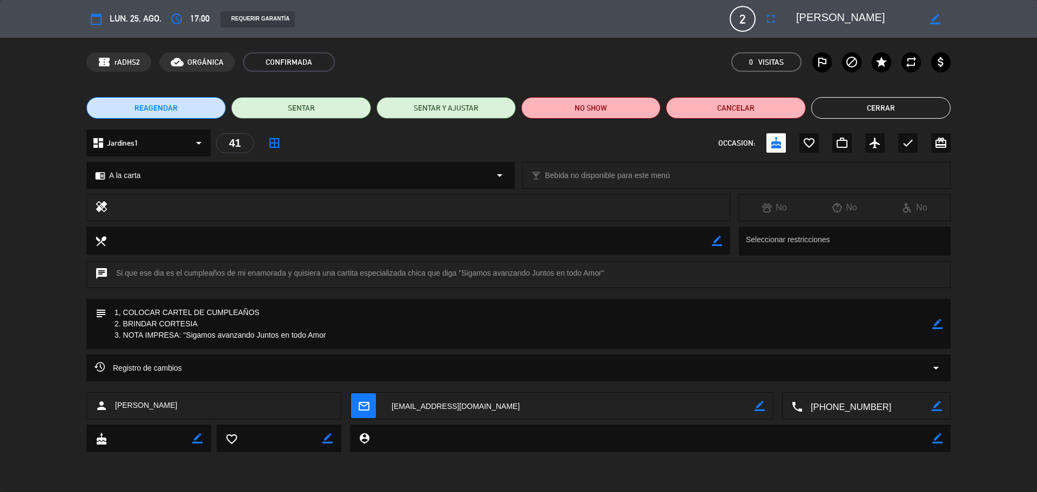
click at [845, 401] on textarea at bounding box center [866, 406] width 129 height 27
click at [887, 110] on button "Cerrar" at bounding box center [880, 108] width 139 height 22
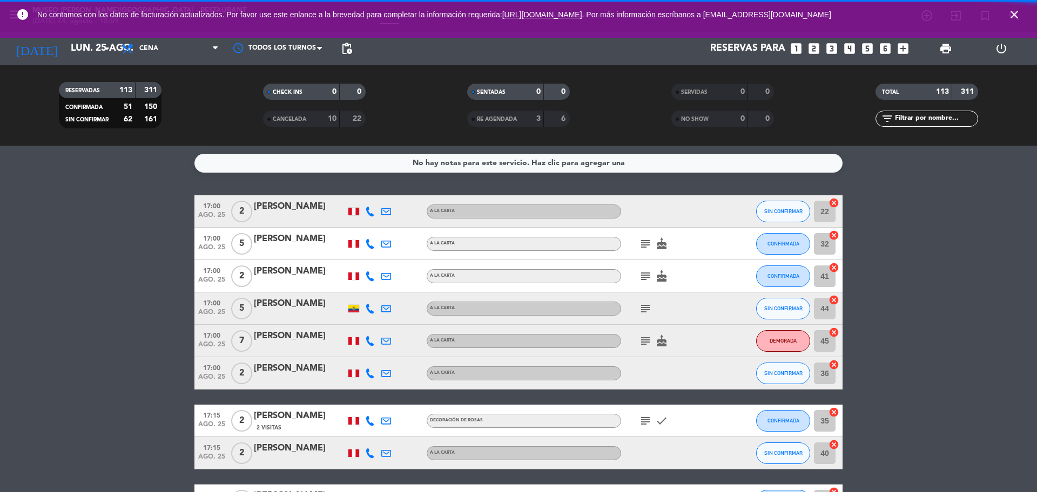
click at [644, 309] on icon "subject" at bounding box center [645, 308] width 13 height 13
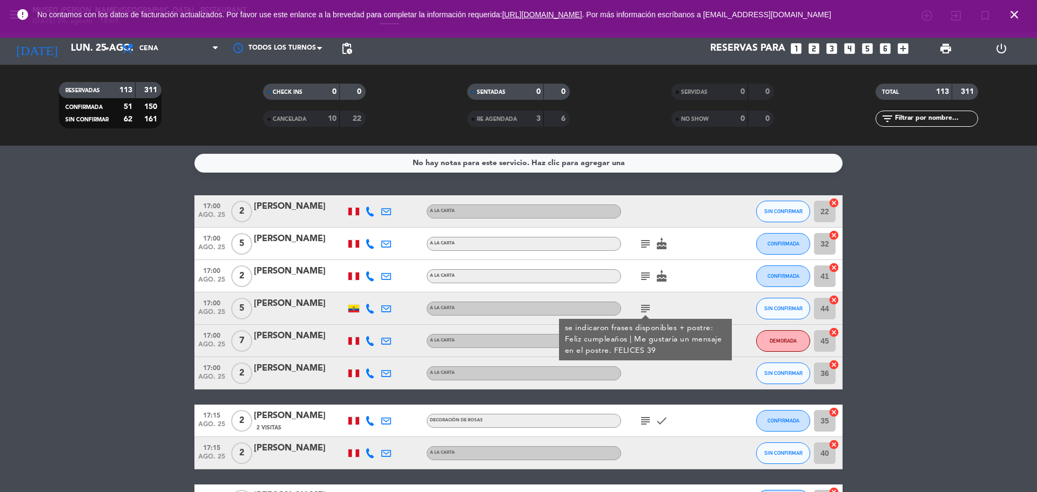
click at [299, 320] on div "17:00 [DATE] 5 [PERSON_NAME] A la carta subject se indicaron frases disponibles…" at bounding box center [518, 309] width 648 height 32
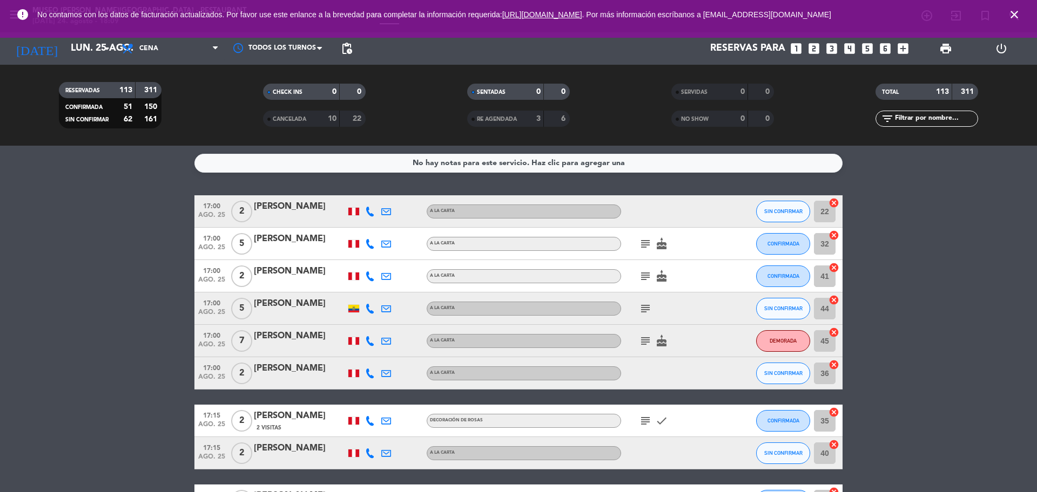
click at [293, 318] on div at bounding box center [300, 316] width 92 height 9
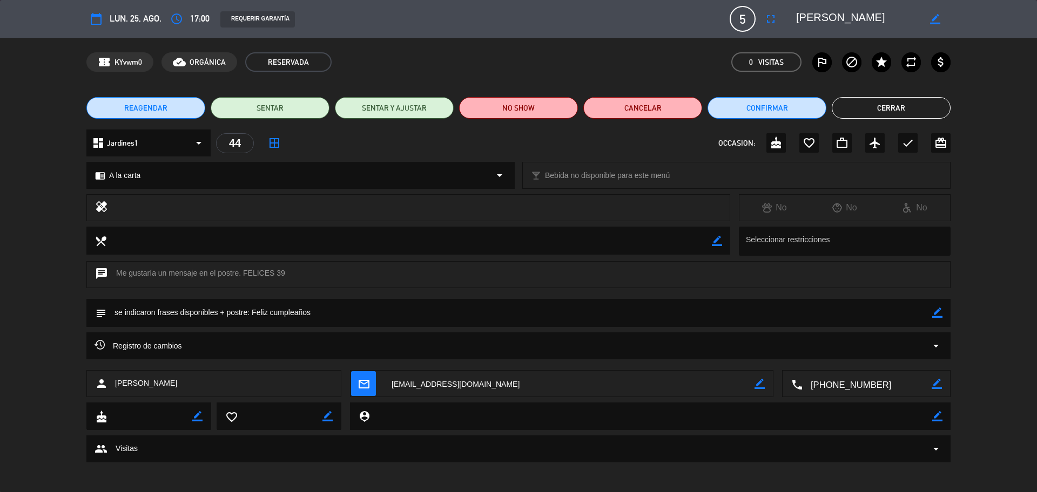
click at [870, 388] on textarea at bounding box center [866, 384] width 129 height 27
click at [939, 314] on icon "border_color" at bounding box center [937, 313] width 10 height 10
drag, startPoint x: 353, startPoint y: 318, endPoint x: 2, endPoint y: 332, distance: 351.8
click at [2, 332] on div "subject" at bounding box center [518, 315] width 1037 height 33
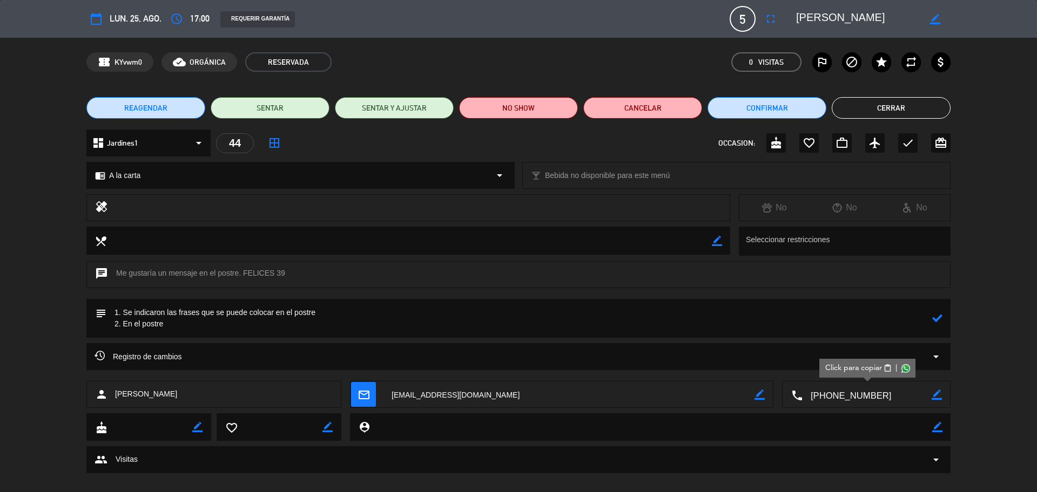
type textarea "1. Se indicaron las frases que se puede colocar en el postre 2. En el postre"
click at [902, 102] on button "Cerrar" at bounding box center [891, 108] width 119 height 22
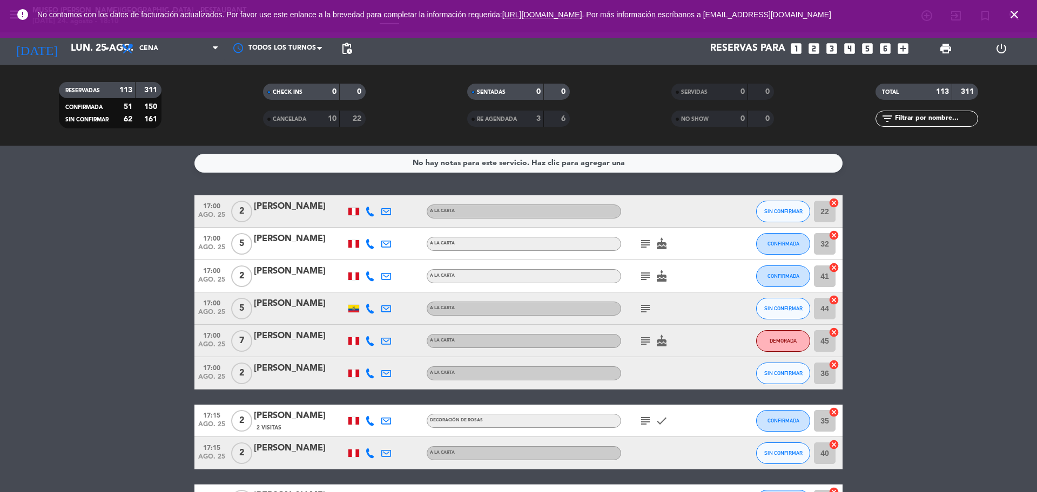
click at [644, 304] on icon "subject" at bounding box center [645, 308] width 13 height 13
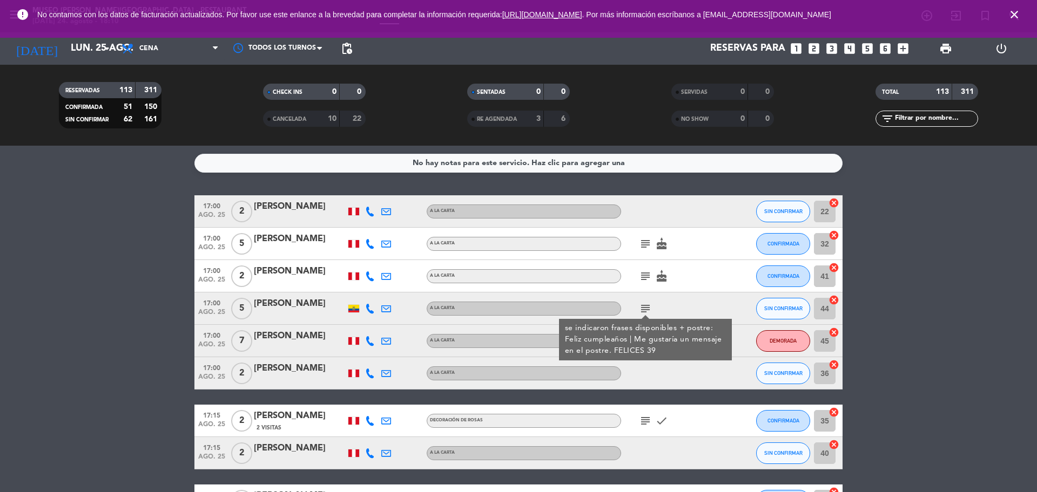
click at [292, 312] on div at bounding box center [300, 316] width 92 height 9
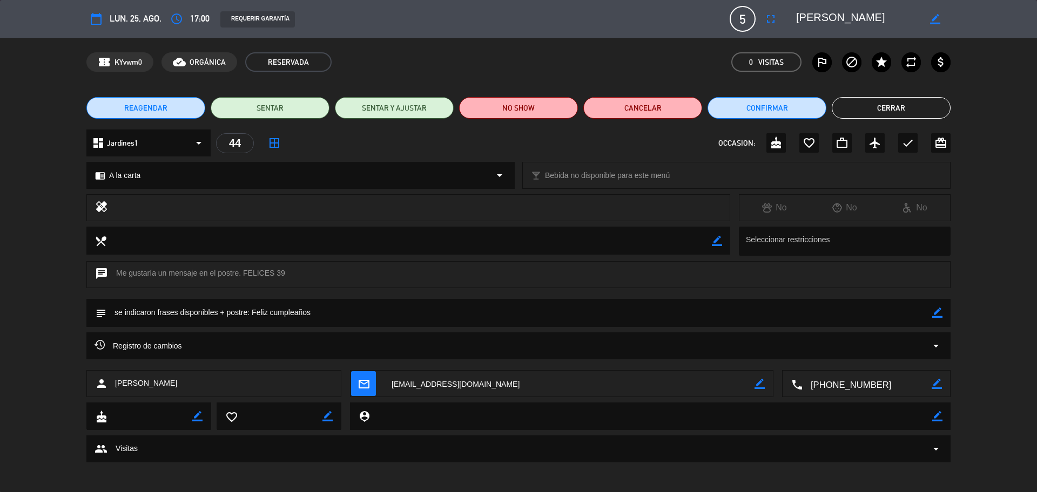
drag, startPoint x: 935, startPoint y: 316, endPoint x: 925, endPoint y: 315, distance: 10.9
click at [935, 315] on icon "border_color" at bounding box center [937, 313] width 10 height 10
drag, startPoint x: 337, startPoint y: 314, endPoint x: 26, endPoint y: 319, distance: 311.1
click at [28, 319] on div "subject" at bounding box center [518, 315] width 1037 height 33
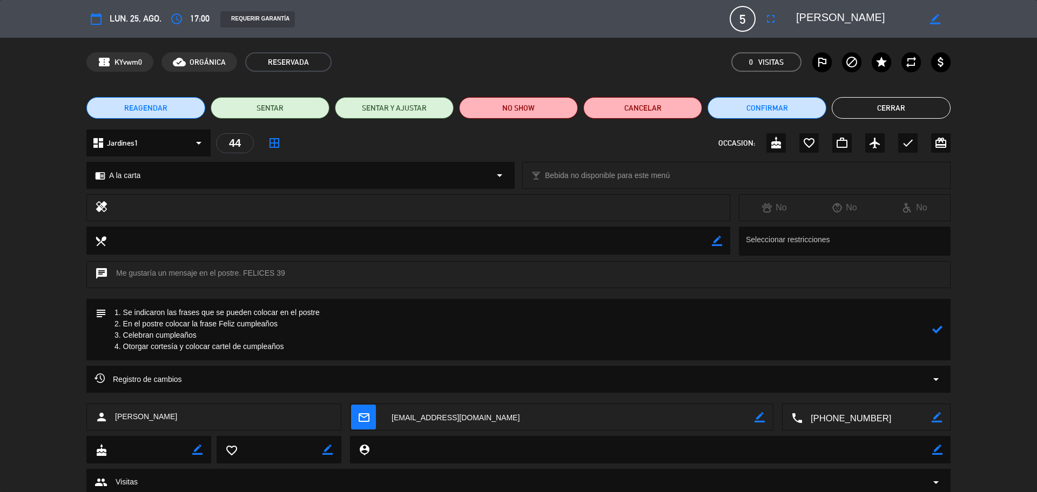
type textarea "1. Se indicaron las frases que se pueden colocar en el postre 2. En el postre c…"
drag, startPoint x: 936, startPoint y: 329, endPoint x: 865, endPoint y: 300, distance: 77.3
click at [937, 329] on icon at bounding box center [937, 330] width 10 height 10
click at [912, 141] on icon "check" at bounding box center [907, 143] width 13 height 13
click at [888, 104] on button "Cerrar" at bounding box center [891, 108] width 119 height 22
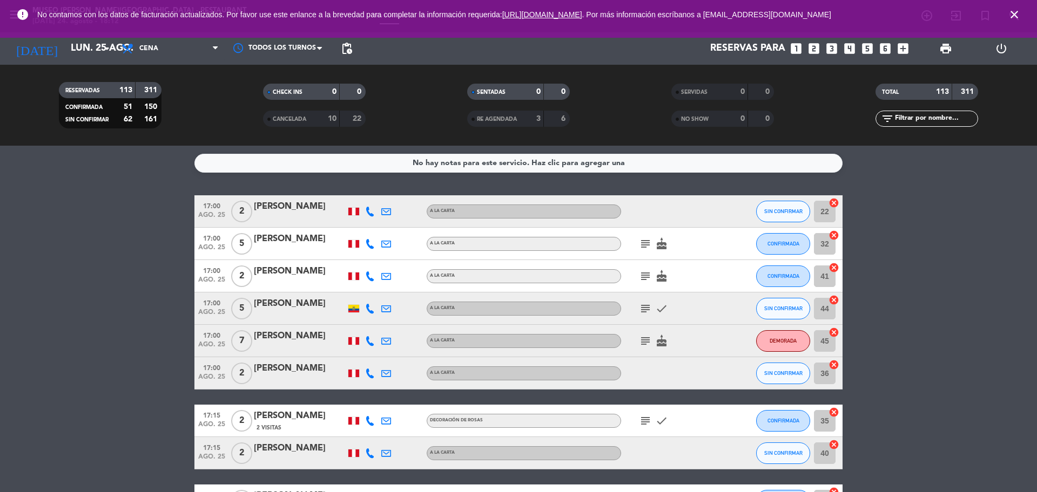
click at [649, 336] on icon "subject" at bounding box center [645, 341] width 13 height 13
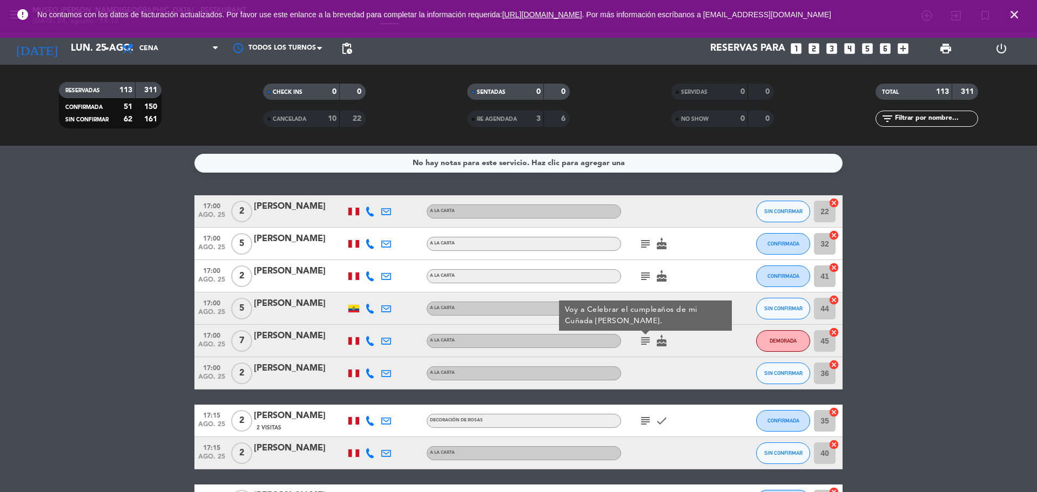
click at [651, 414] on div "subject check" at bounding box center [669, 421] width 97 height 32
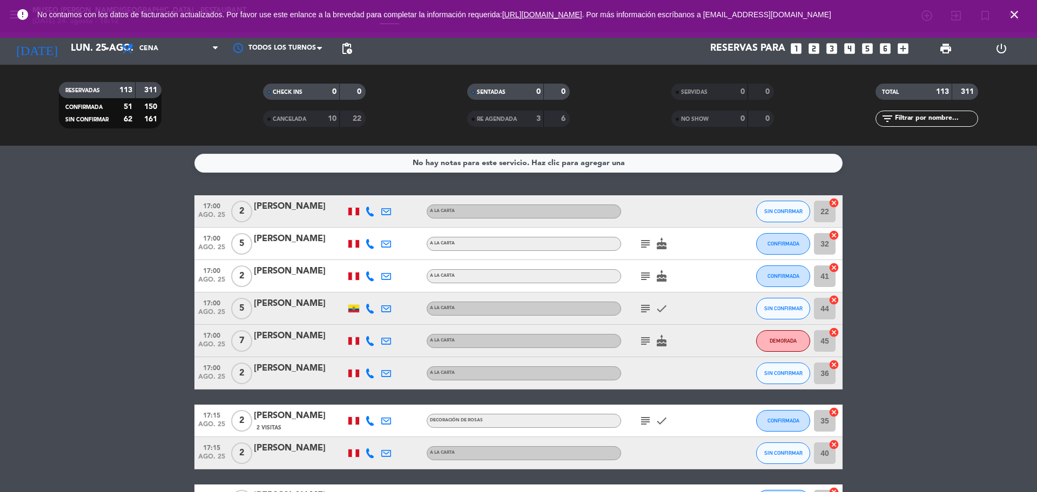
click at [651, 415] on icon "subject" at bounding box center [645, 421] width 13 height 13
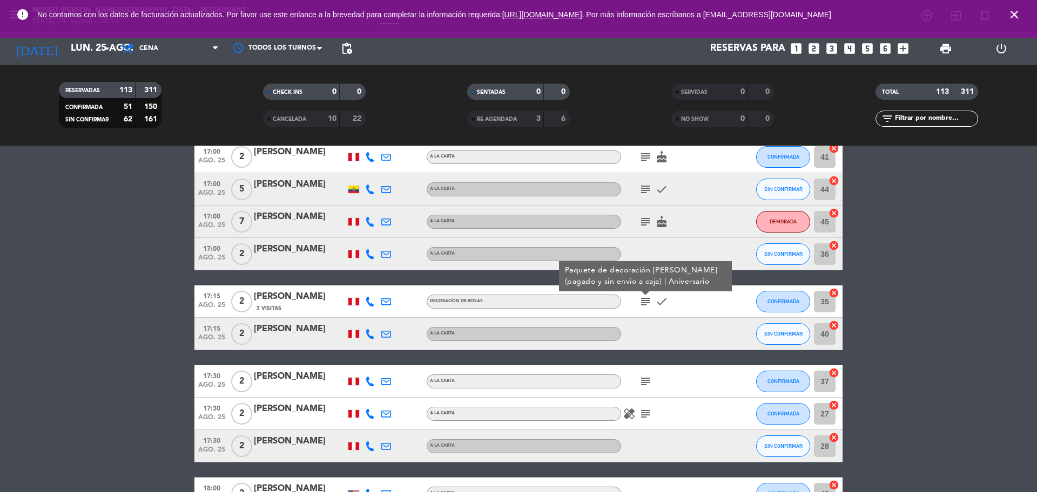
scroll to position [203, 0]
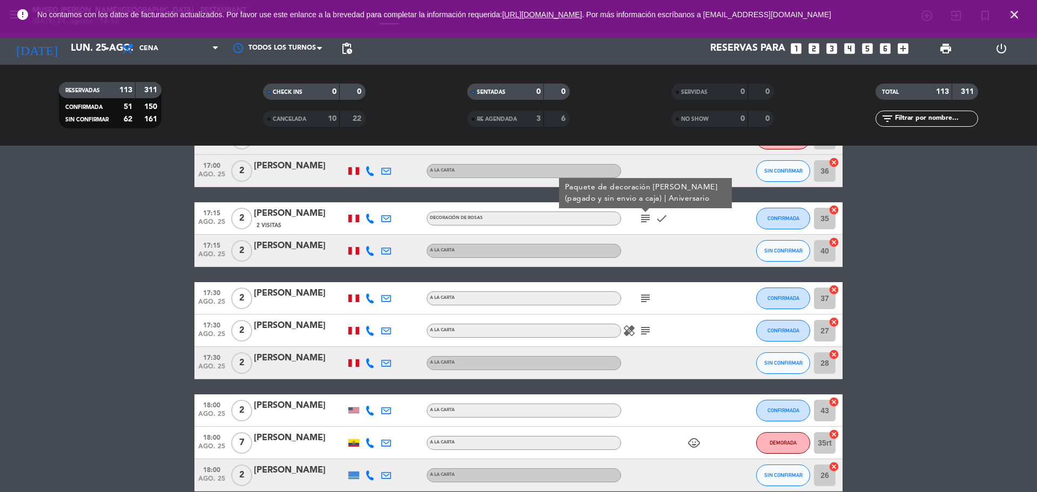
click at [646, 300] on icon "subject" at bounding box center [645, 298] width 13 height 13
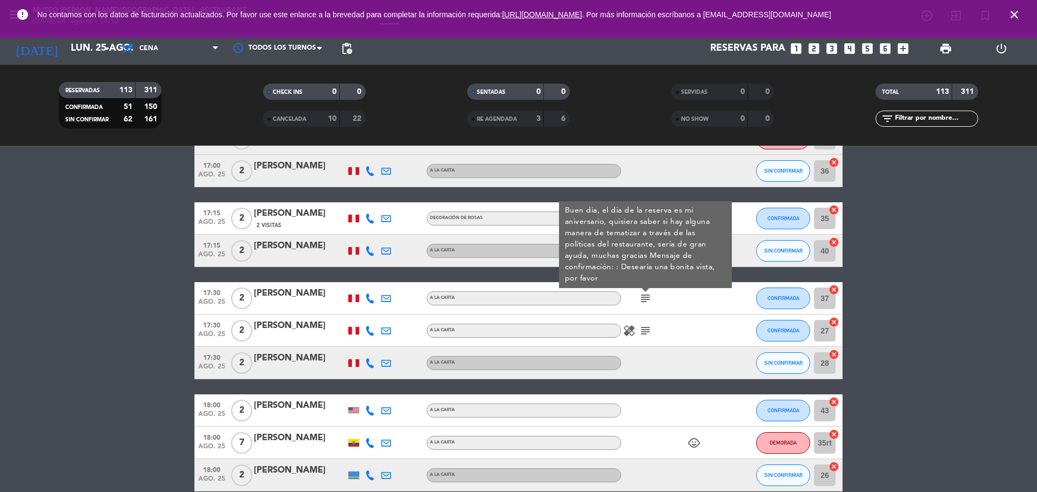
click at [219, 301] on span "ago. 25" at bounding box center [211, 305] width 27 height 12
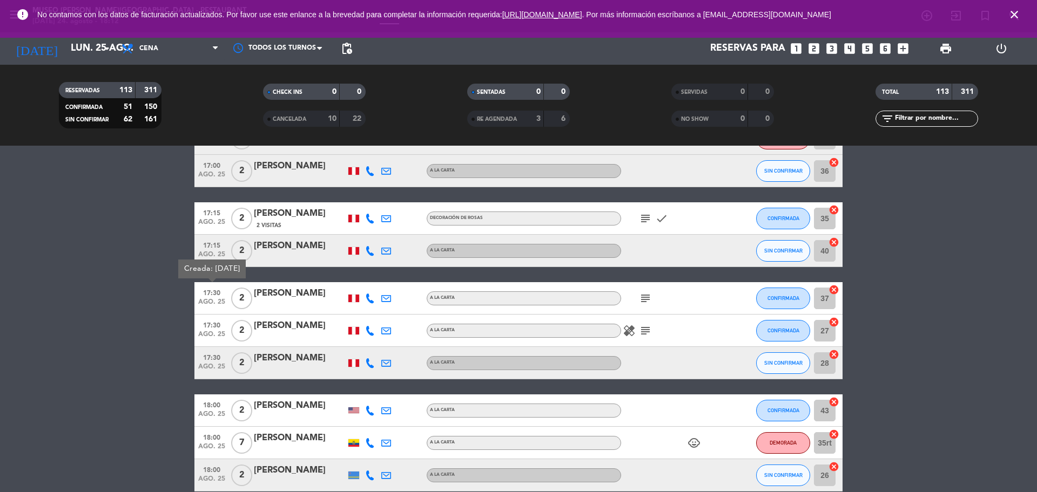
click at [311, 308] on div at bounding box center [300, 305] width 92 height 9
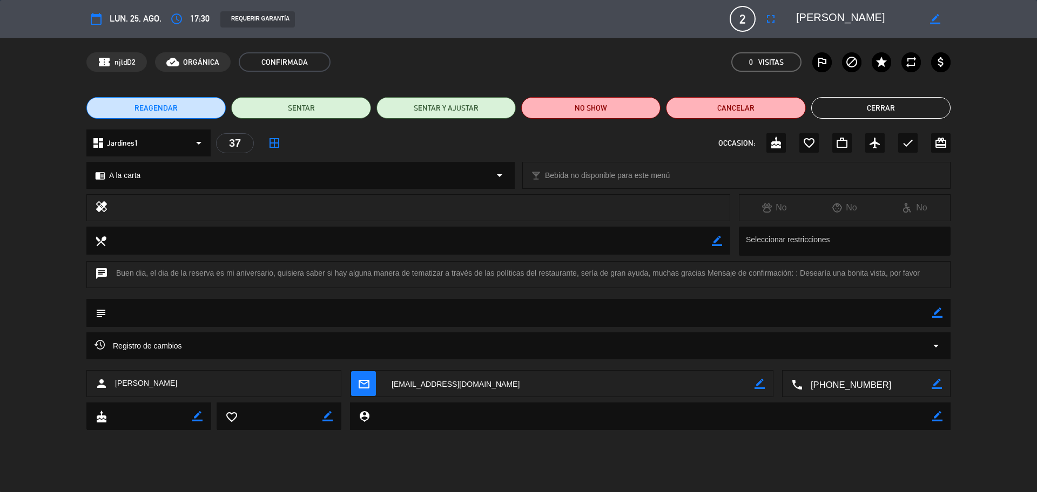
click at [872, 392] on textarea at bounding box center [866, 384] width 129 height 27
drag, startPoint x: 879, startPoint y: 16, endPoint x: 772, endPoint y: 31, distance: 108.6
click at [766, 31] on div "calendar_today lun. 25, ago. access_time 17:30 REQUERIR GARANTÍA 2 [PERSON_NAME…" at bounding box center [518, 19] width 864 height 26
click at [934, 311] on icon "border_color" at bounding box center [937, 313] width 10 height 10
click at [890, 316] on textarea at bounding box center [519, 313] width 826 height 28
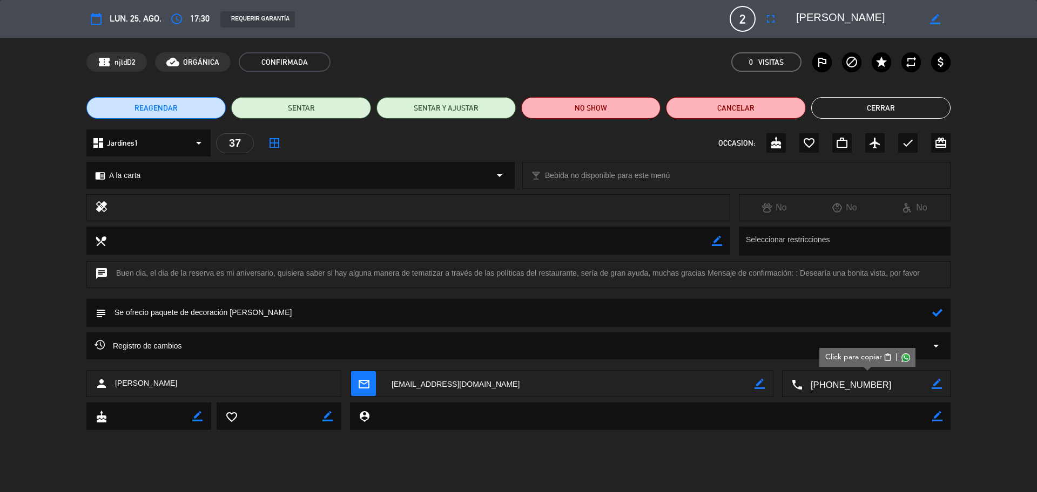
type textarea "Se ofrecio paquete de decoración [PERSON_NAME]"
click at [933, 311] on icon at bounding box center [937, 313] width 10 height 10
click at [857, 391] on textarea at bounding box center [866, 384] width 129 height 27
click at [898, 113] on button "Cerrar" at bounding box center [880, 108] width 139 height 22
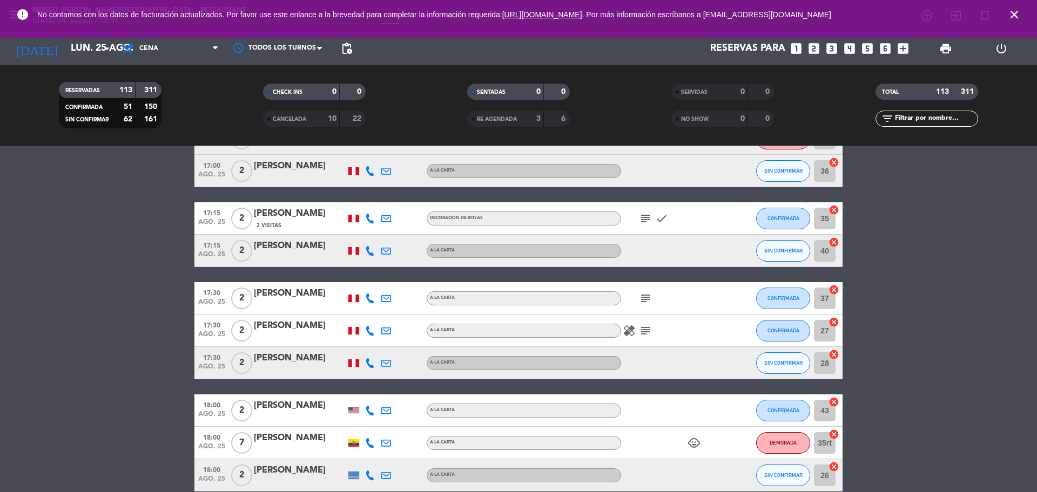
click at [649, 332] on icon "subject" at bounding box center [645, 331] width 13 height 13
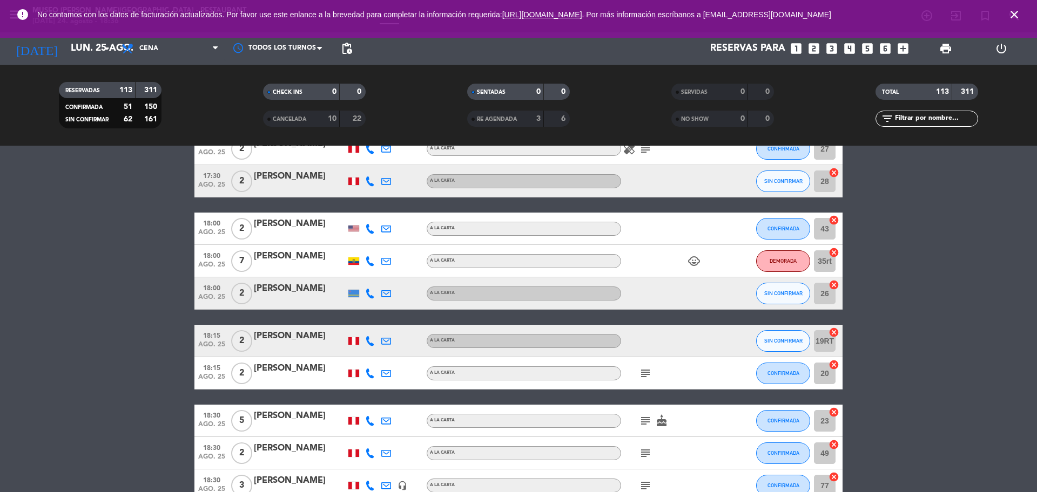
scroll to position [405, 0]
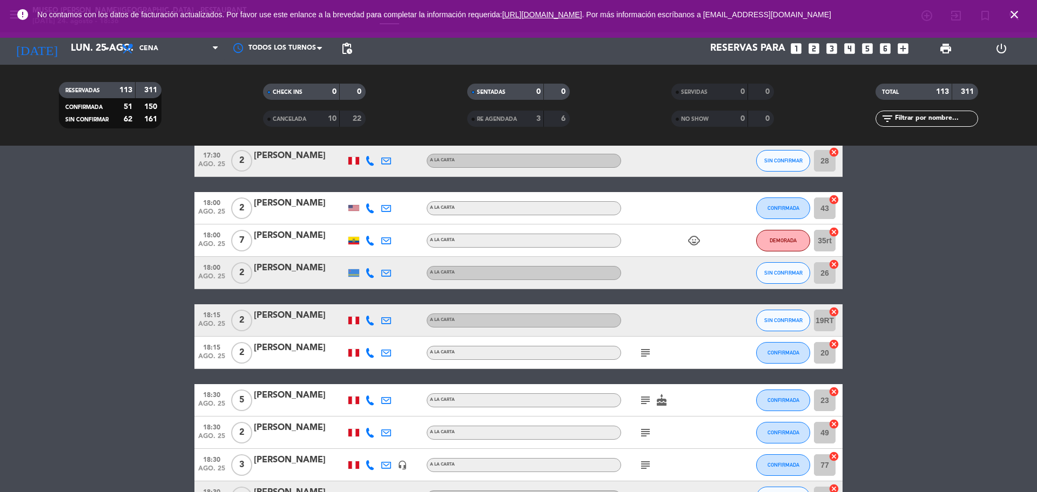
click at [647, 353] on icon "subject" at bounding box center [645, 353] width 13 height 13
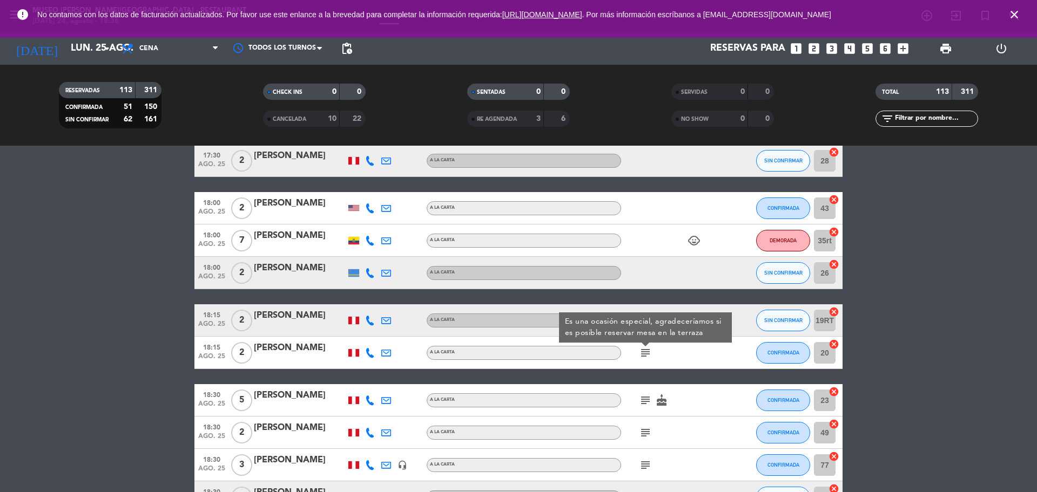
scroll to position [473, 0]
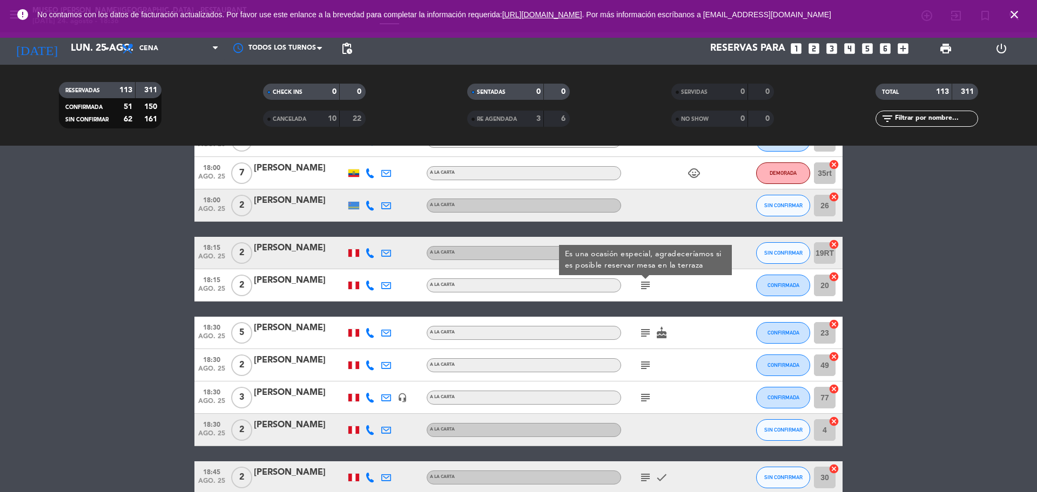
click at [646, 336] on icon "subject" at bounding box center [645, 333] width 13 height 13
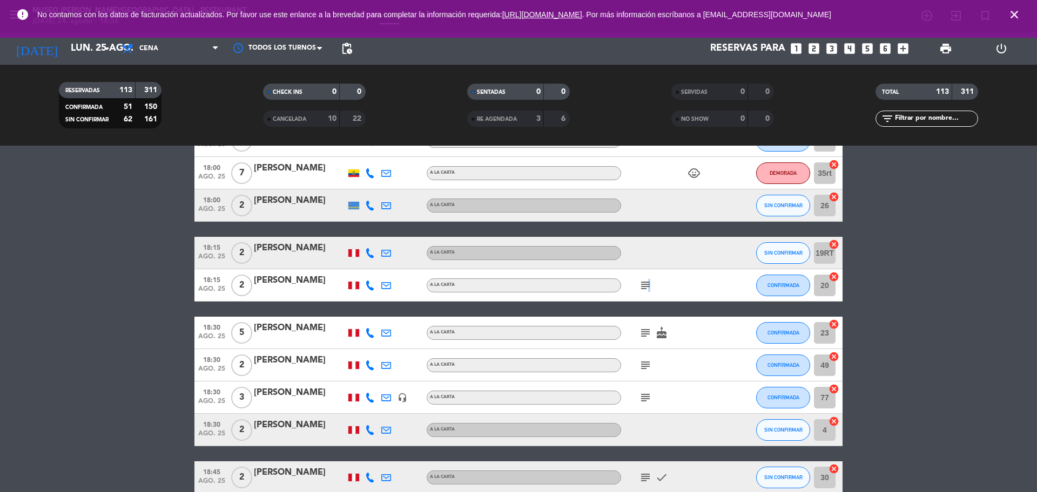
click at [646, 290] on icon "subject" at bounding box center [645, 285] width 13 height 13
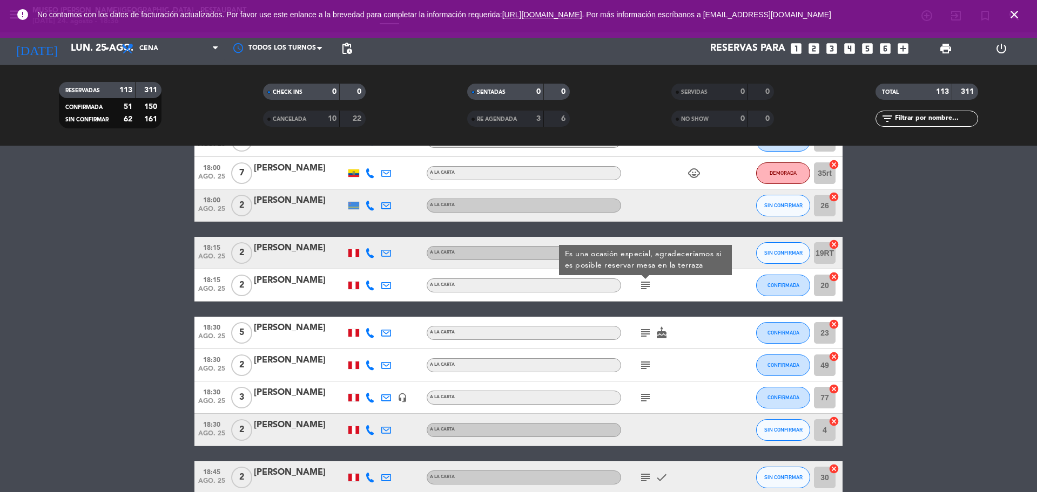
click at [644, 334] on icon "subject" at bounding box center [645, 333] width 13 height 13
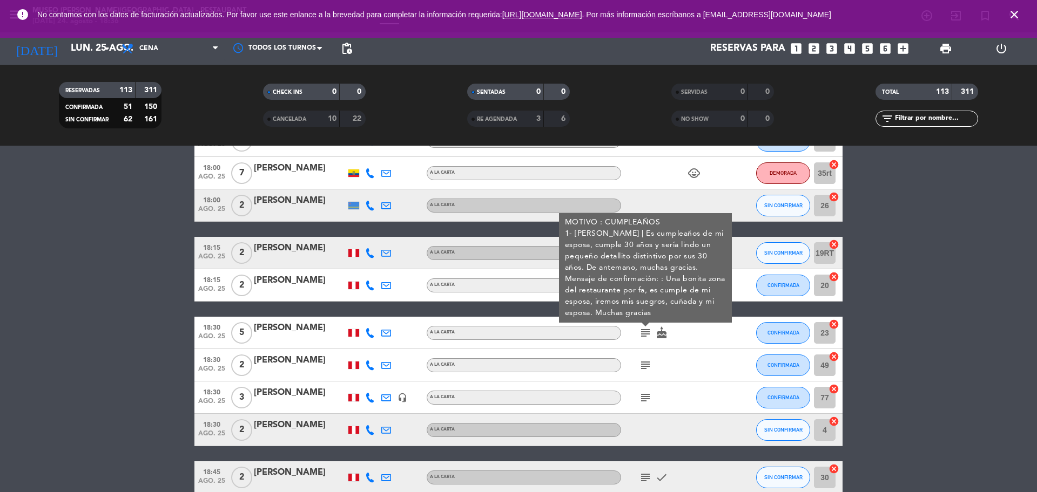
click at [644, 370] on icon "subject" at bounding box center [645, 365] width 13 height 13
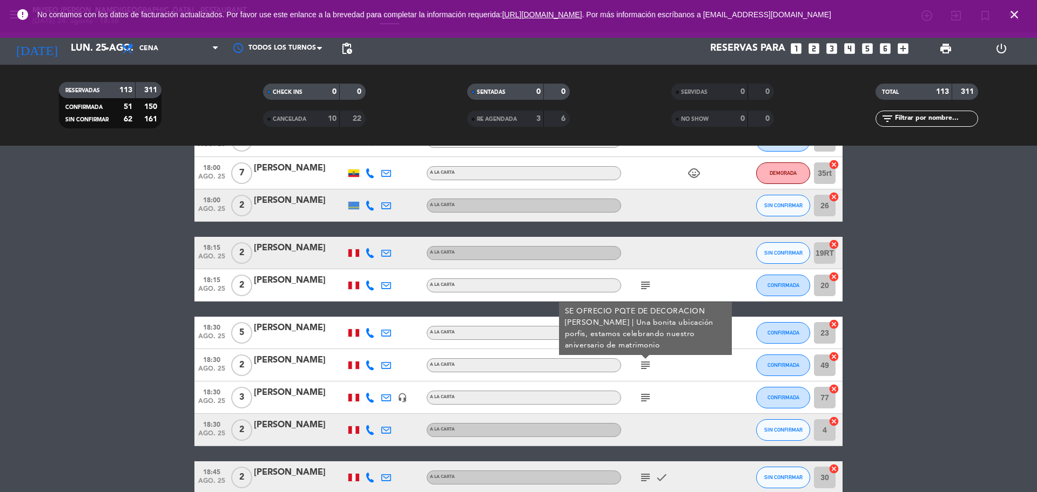
click at [646, 396] on icon "subject" at bounding box center [645, 398] width 13 height 13
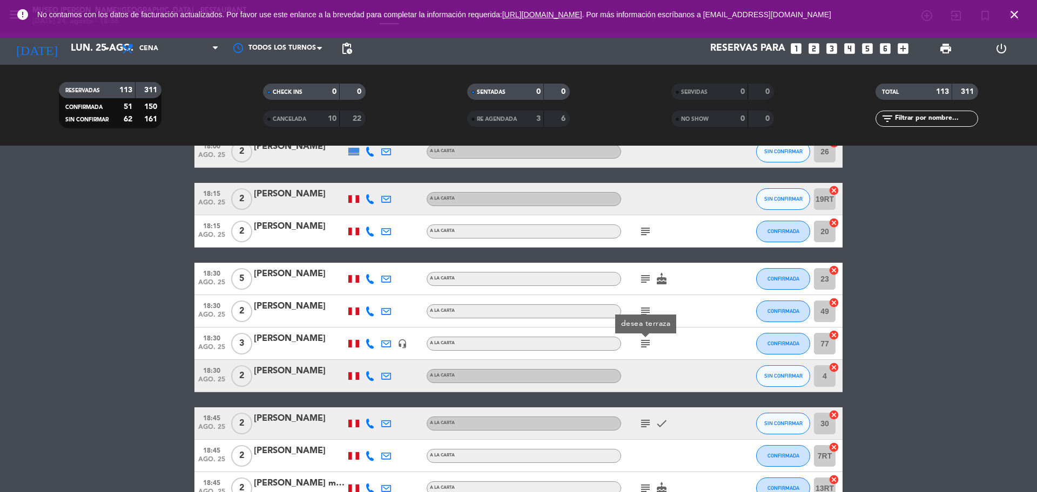
scroll to position [540, 0]
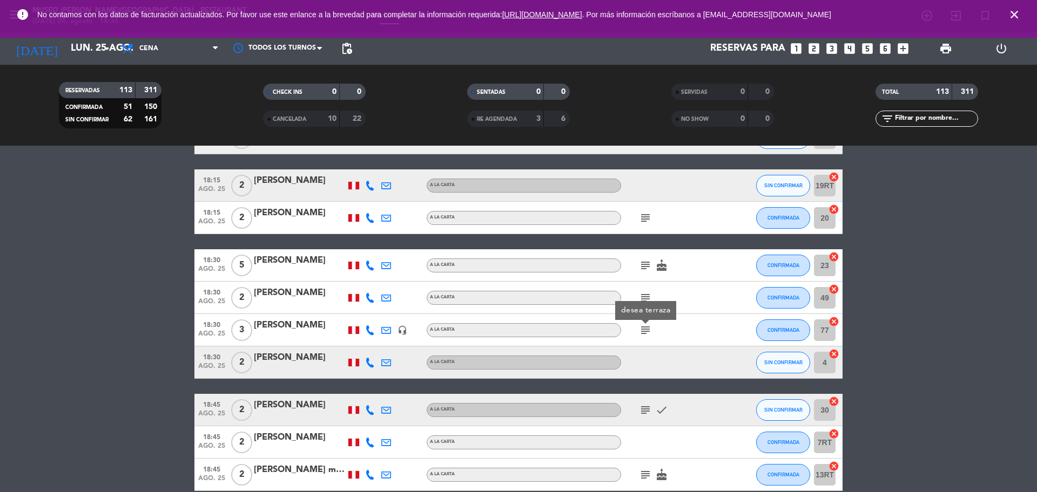
click at [403, 336] on div "headset_mic" at bounding box center [402, 330] width 16 height 32
click at [401, 332] on icon "headset_mic" at bounding box center [402, 331] width 10 height 10
click at [645, 330] on icon "subject" at bounding box center [645, 330] width 13 height 13
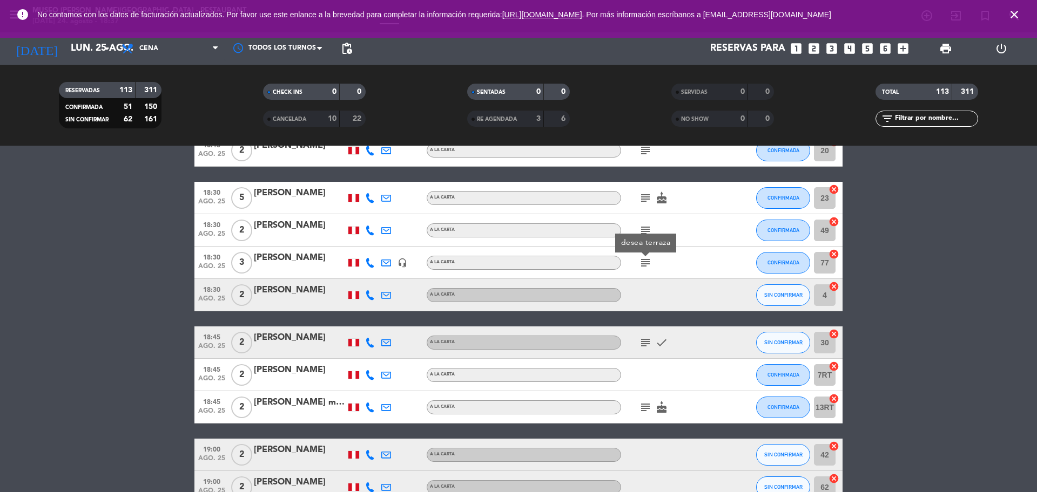
click at [650, 343] on icon "subject" at bounding box center [645, 342] width 13 height 13
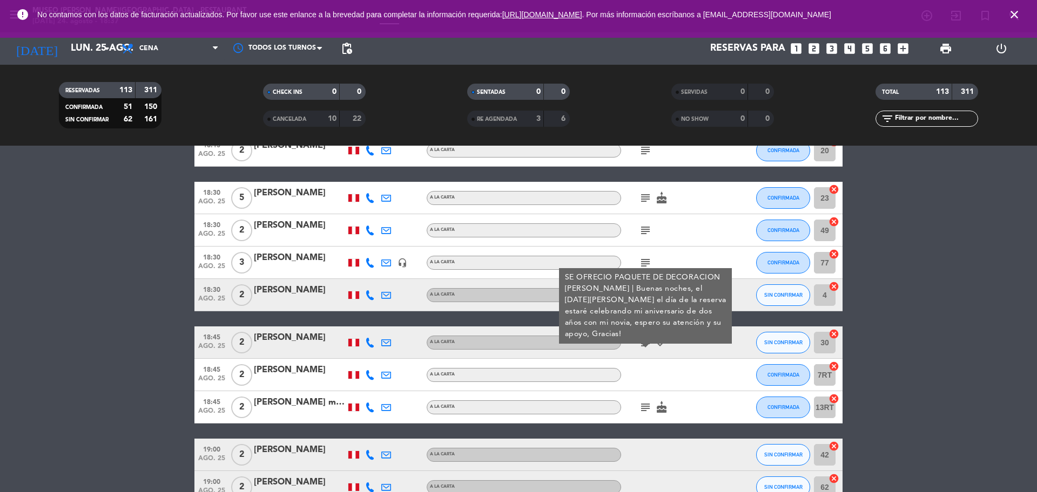
click at [647, 412] on icon "subject" at bounding box center [645, 407] width 13 height 13
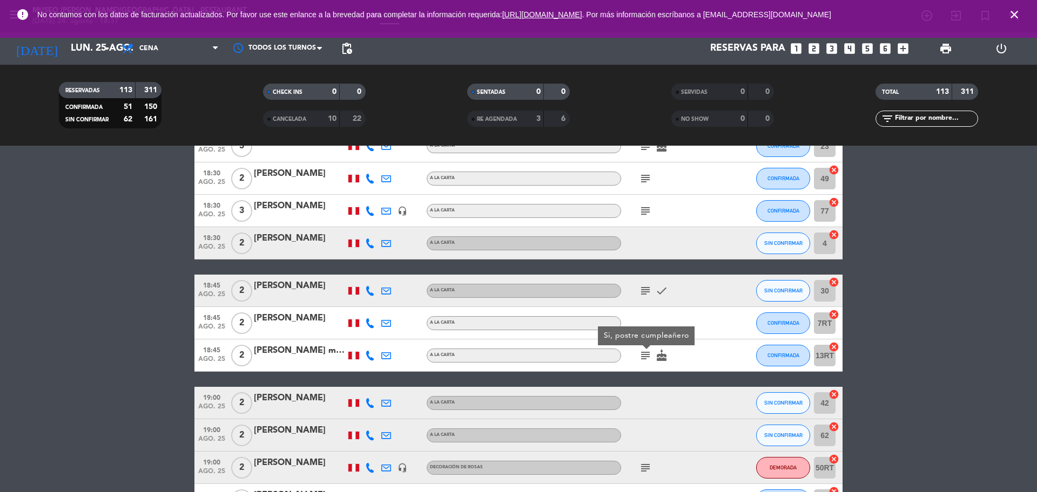
scroll to position [743, 0]
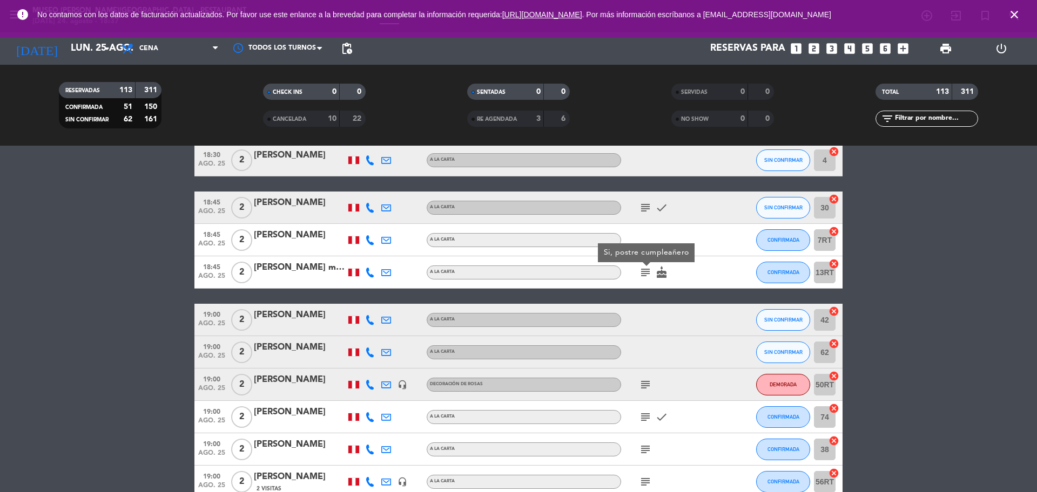
click at [646, 386] on icon "subject" at bounding box center [645, 385] width 13 height 13
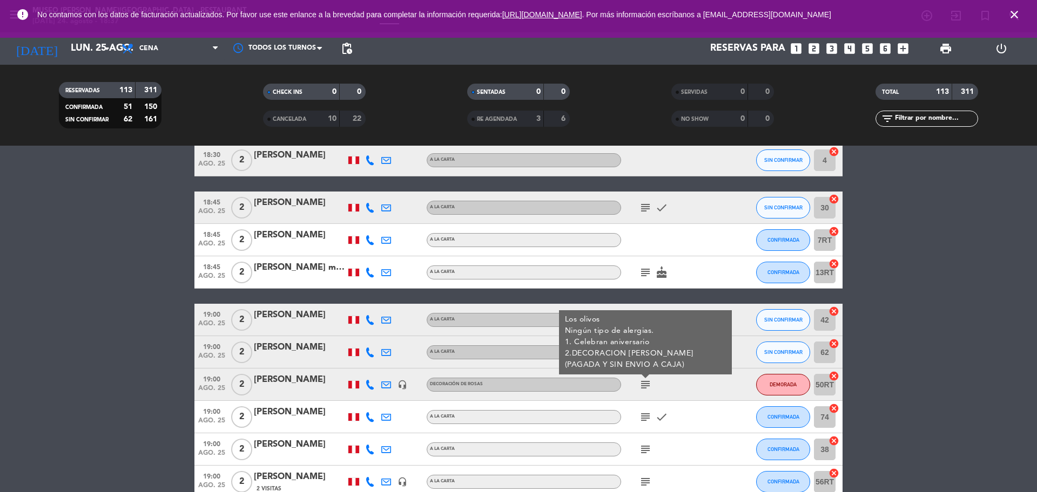
click at [646, 421] on icon "subject" at bounding box center [645, 417] width 13 height 13
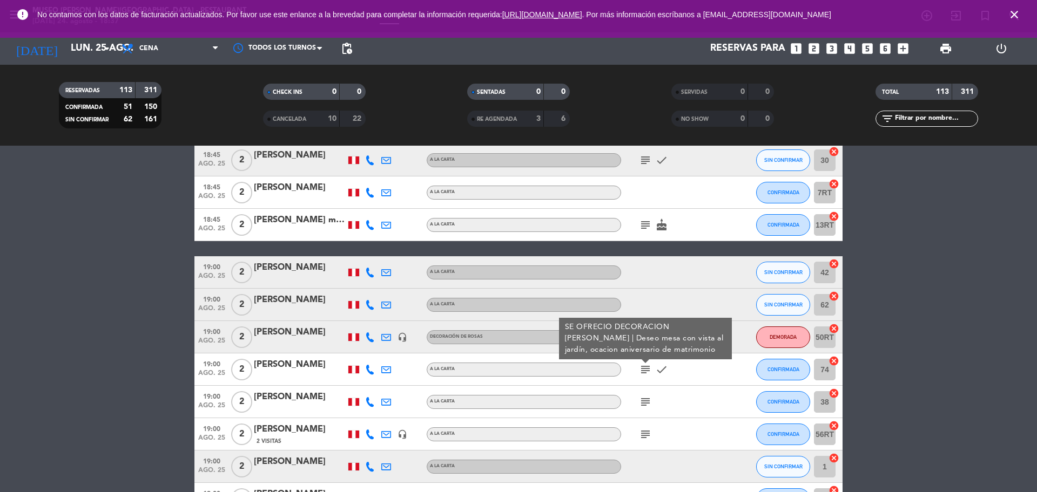
scroll to position [810, 0]
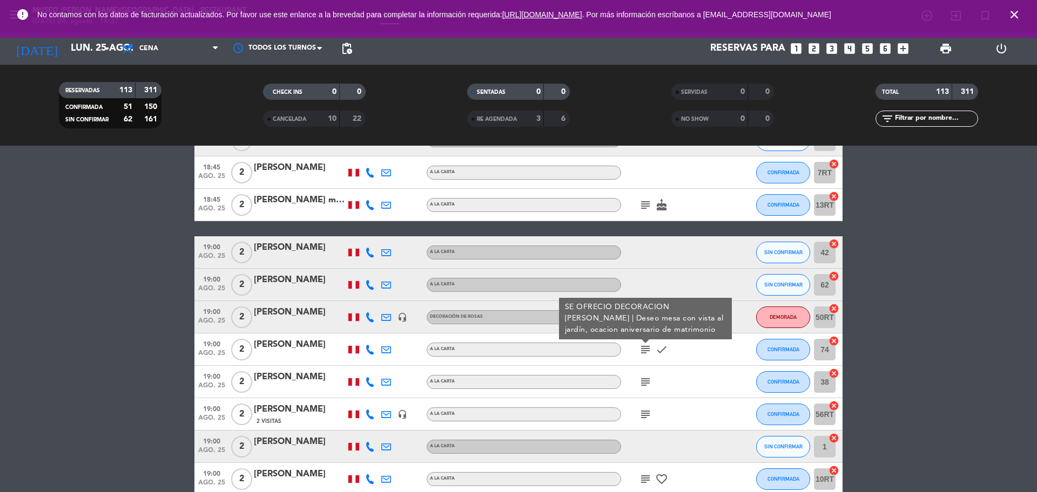
click at [641, 387] on icon "subject" at bounding box center [645, 382] width 13 height 13
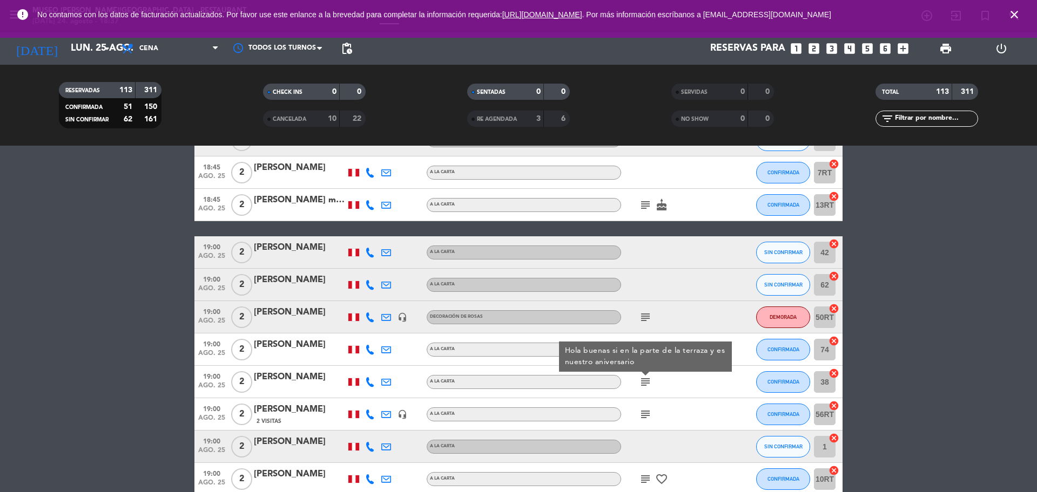
click at [644, 418] on icon "subject" at bounding box center [645, 414] width 13 height 13
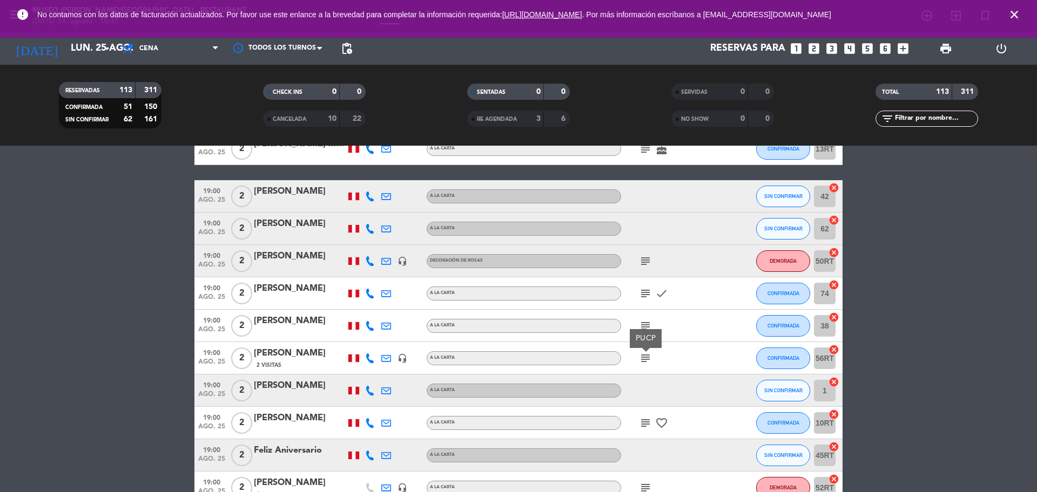
scroll to position [878, 0]
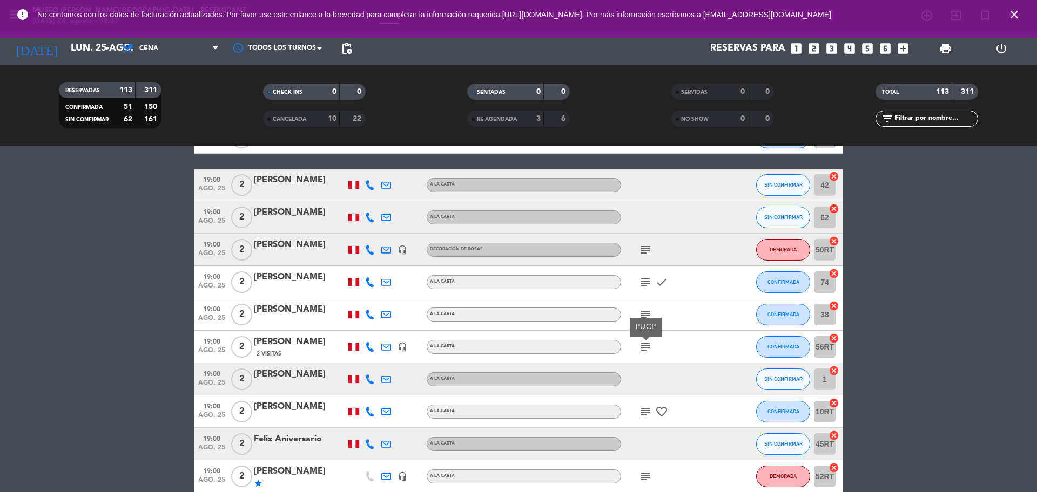
click at [643, 315] on icon "subject" at bounding box center [645, 314] width 13 height 13
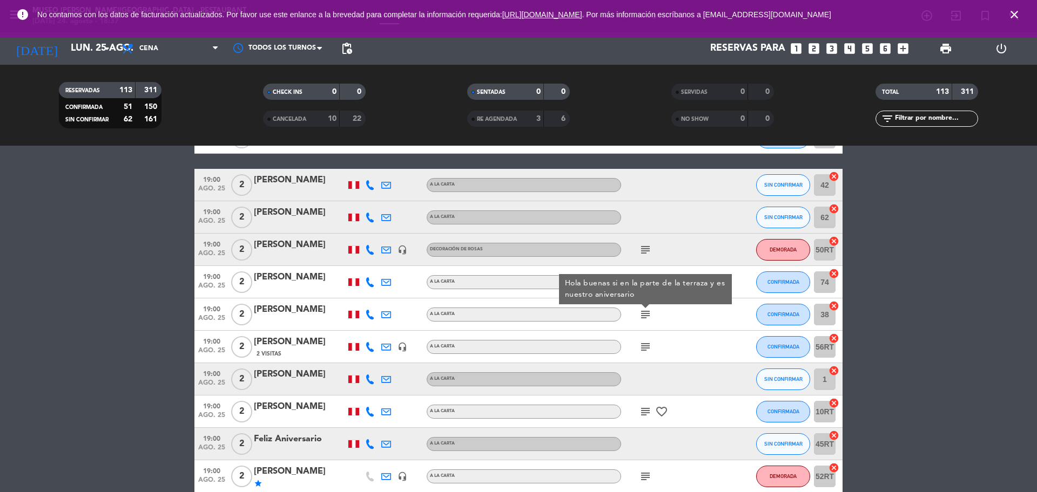
click at [271, 319] on div at bounding box center [300, 322] width 92 height 9
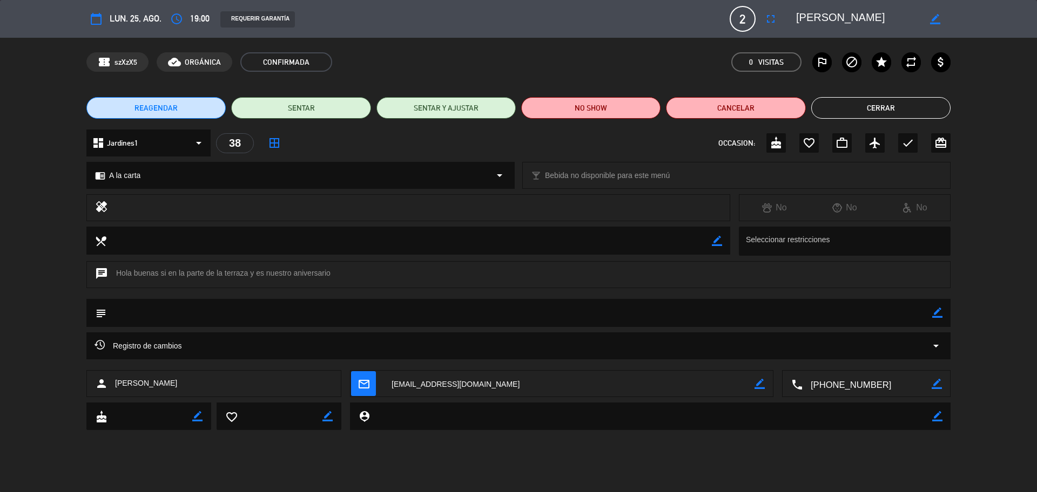
click at [863, 381] on textarea at bounding box center [866, 384] width 129 height 27
drag, startPoint x: 887, startPoint y: 14, endPoint x: 796, endPoint y: 15, distance: 91.3
click at [795, 15] on div "border_color" at bounding box center [869, 18] width 162 height 19
drag, startPoint x: 935, startPoint y: 313, endPoint x: 899, endPoint y: 313, distance: 35.6
click at [935, 313] on icon "border_color" at bounding box center [937, 313] width 10 height 10
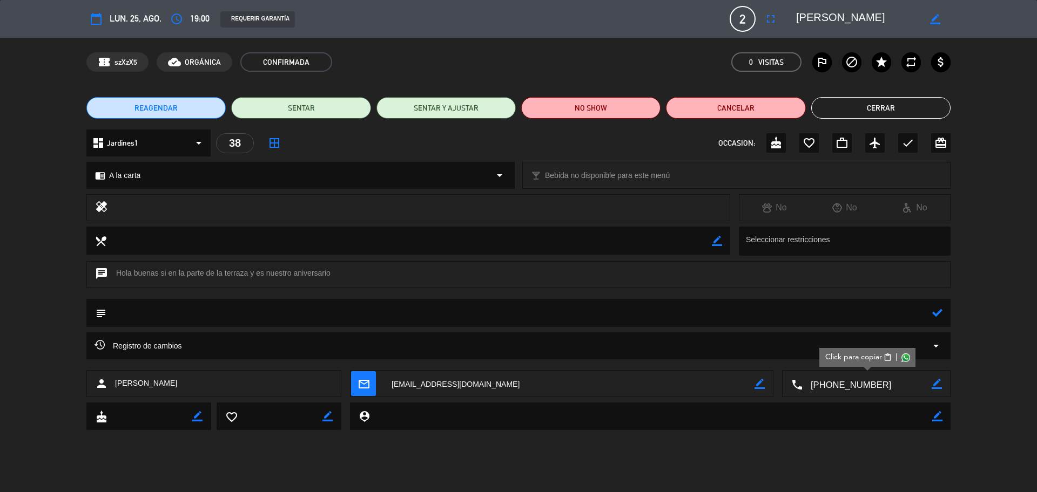
click at [892, 313] on textarea at bounding box center [519, 313] width 826 height 28
type textarea "1. Se ofrecio paquete de decoración [PERSON_NAME]"
click at [939, 314] on icon at bounding box center [937, 313] width 10 height 10
click at [913, 143] on icon "check" at bounding box center [907, 143] width 13 height 13
click at [881, 106] on button "Cerrar" at bounding box center [880, 108] width 139 height 22
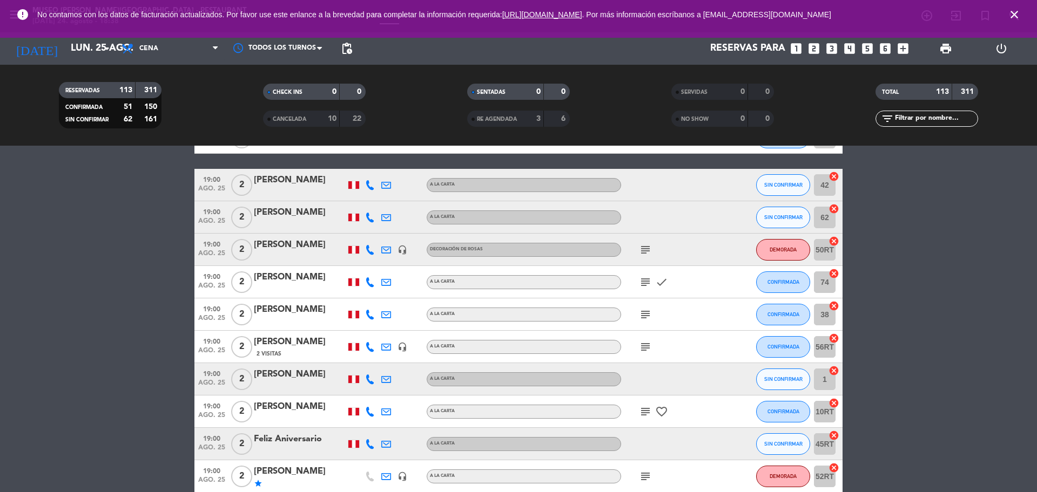
click at [646, 339] on div "subject" at bounding box center [669, 347] width 97 height 32
click at [648, 343] on icon "subject" at bounding box center [645, 347] width 13 height 13
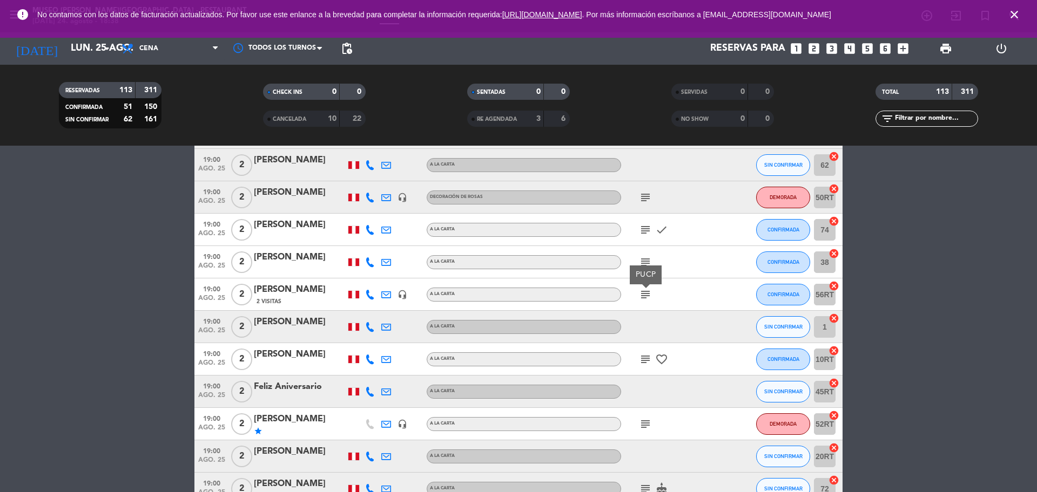
scroll to position [945, 0]
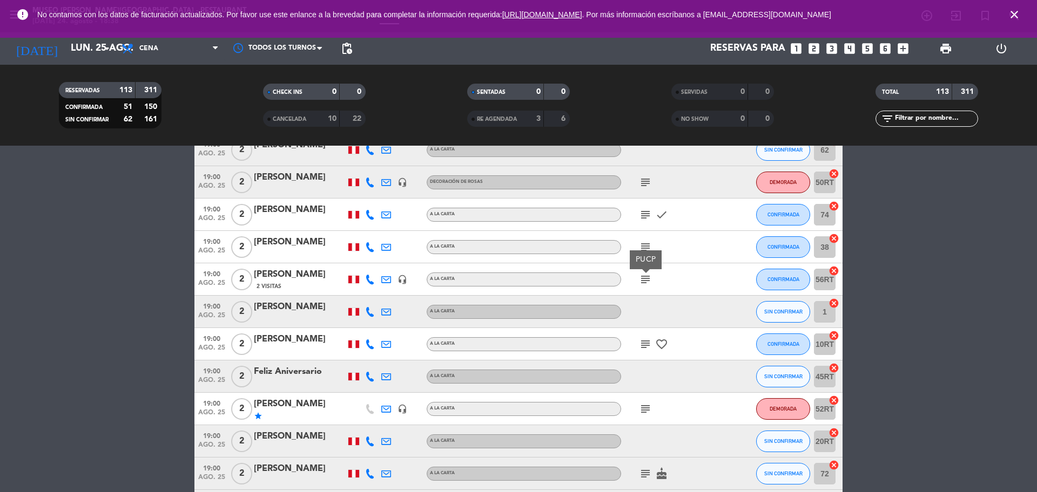
click at [640, 344] on icon "subject" at bounding box center [645, 344] width 13 height 13
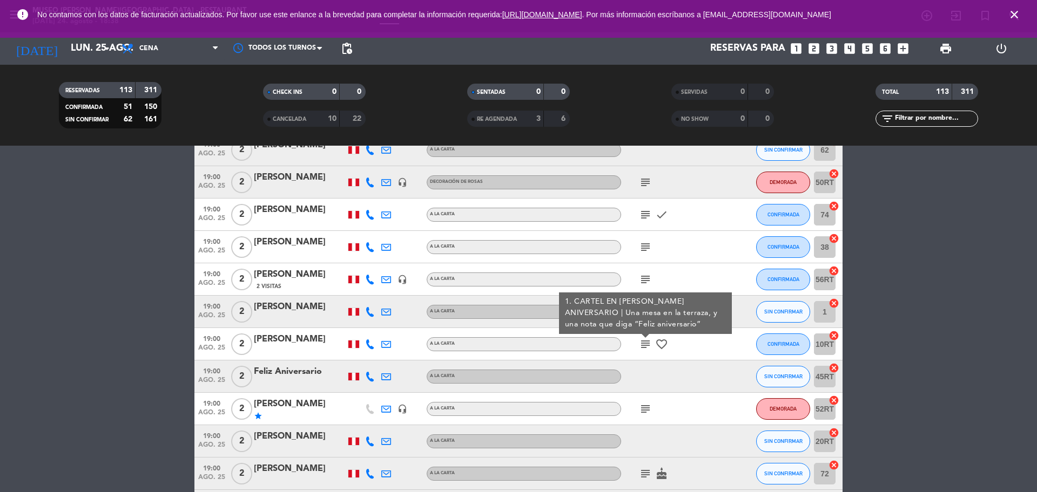
scroll to position [1013, 0]
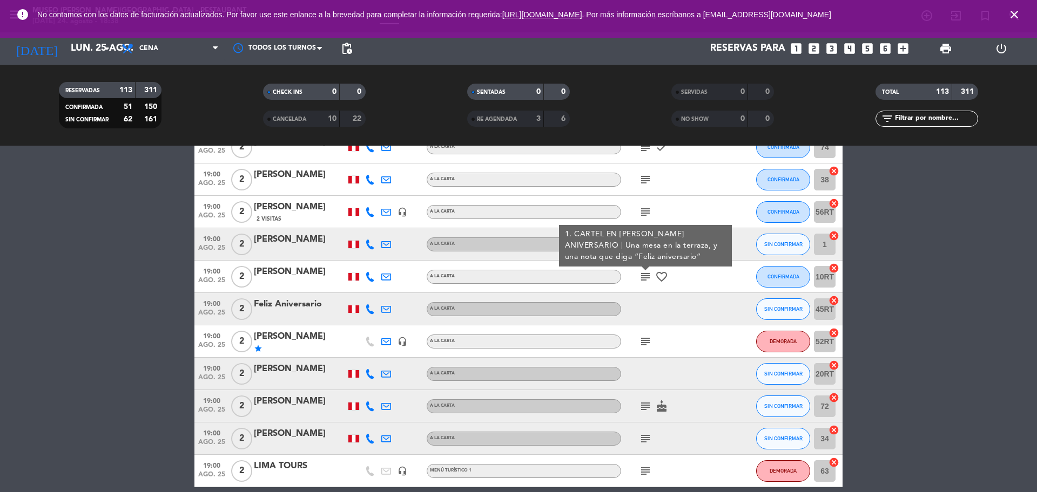
click at [646, 343] on icon "subject" at bounding box center [645, 341] width 13 height 13
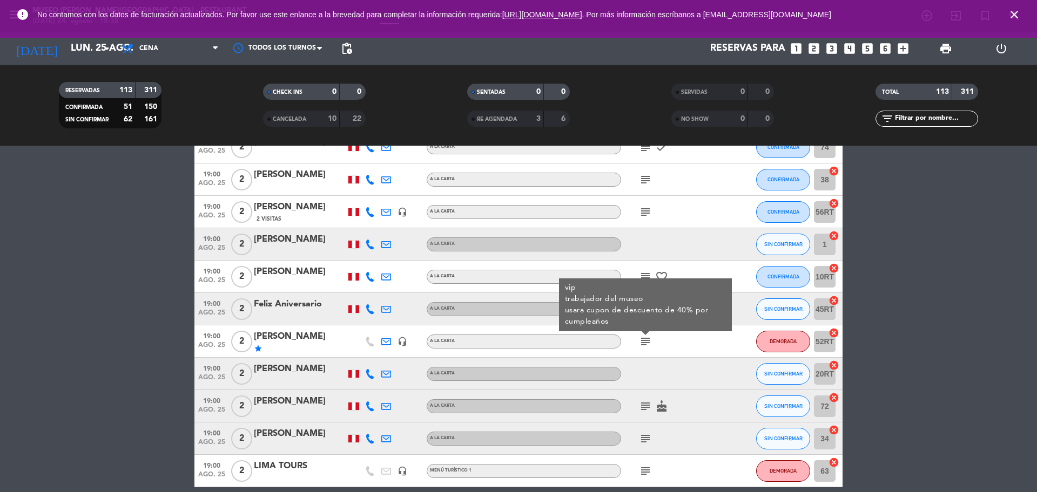
drag, startPoint x: 402, startPoint y: 341, endPoint x: 408, endPoint y: 347, distance: 7.6
click at [403, 341] on icon "headset_mic" at bounding box center [402, 342] width 10 height 10
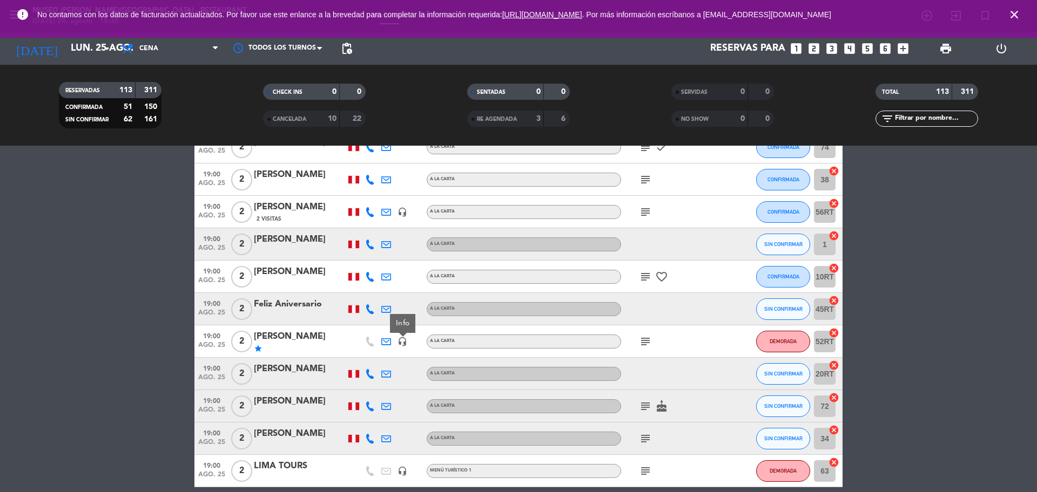
click at [643, 408] on icon "subject" at bounding box center [645, 406] width 13 height 13
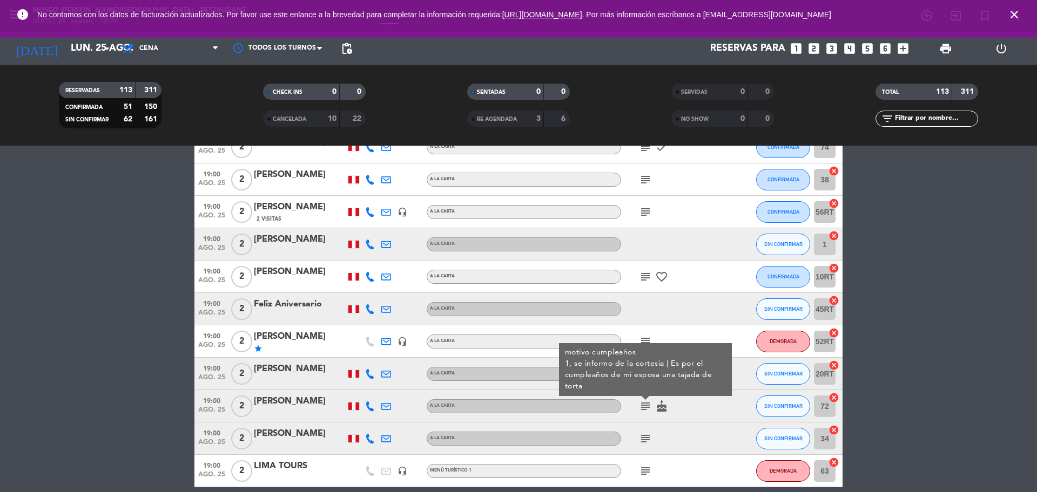
click at [645, 436] on icon "subject" at bounding box center [645, 439] width 13 height 13
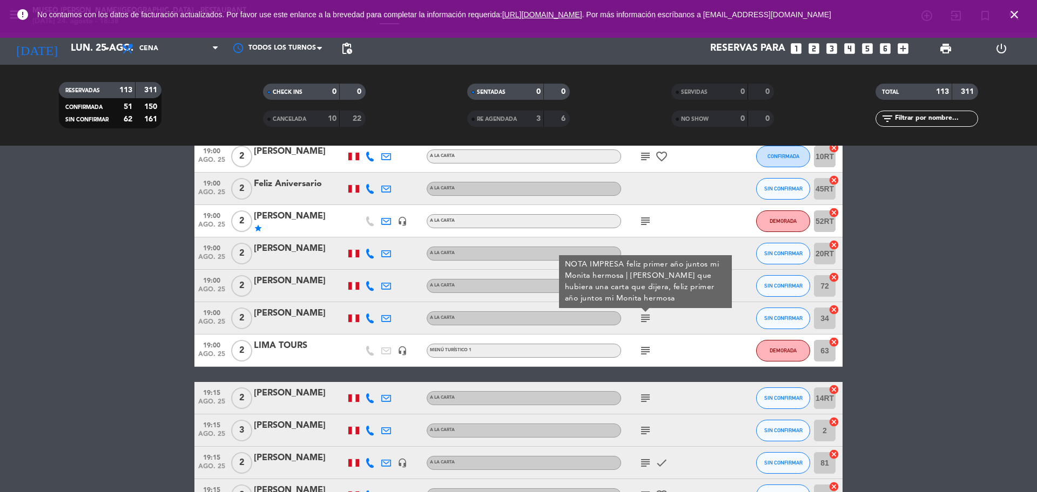
scroll to position [1148, 0]
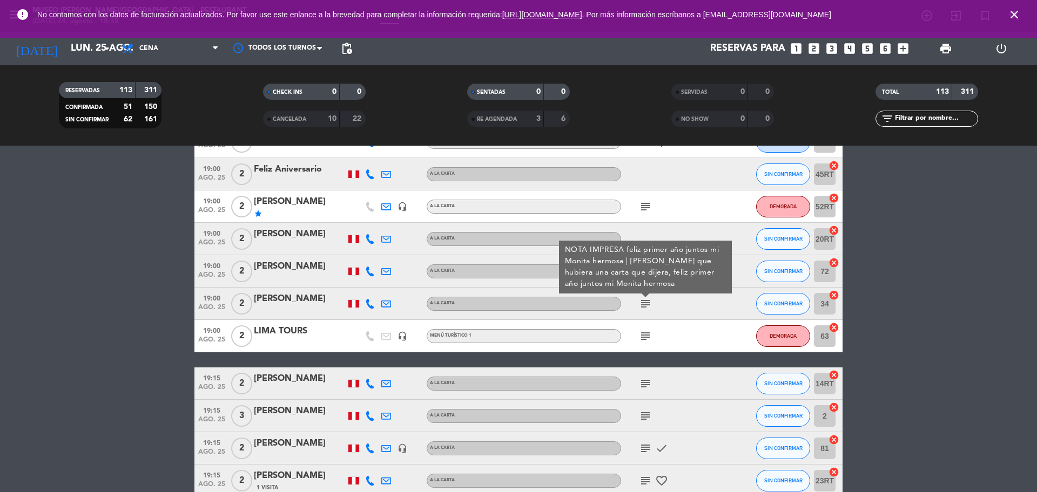
click at [648, 335] on icon "subject" at bounding box center [645, 336] width 13 height 13
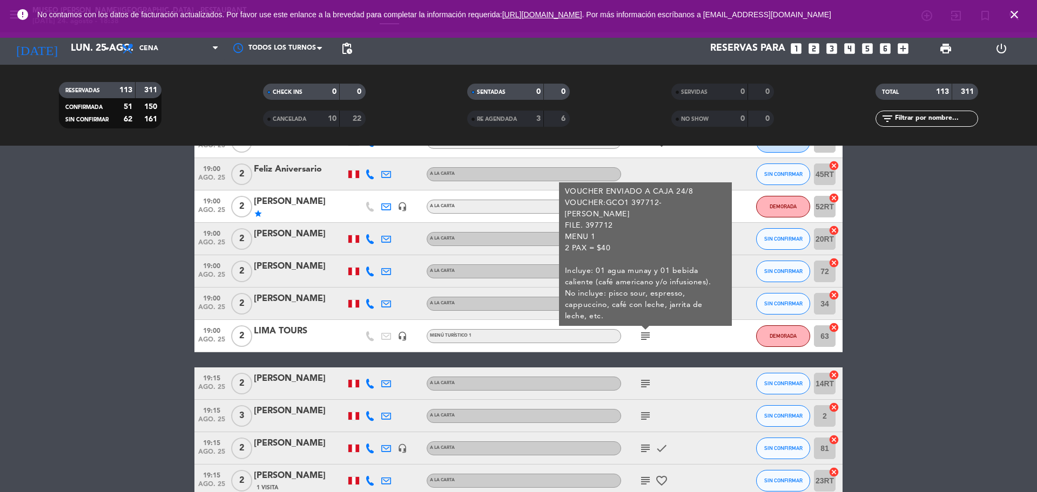
click at [646, 382] on icon "subject" at bounding box center [645, 383] width 13 height 13
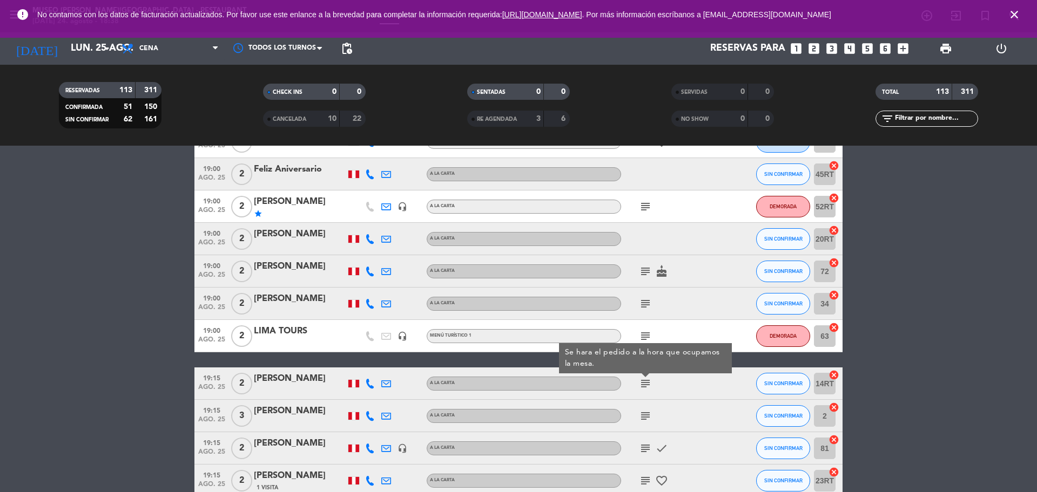
click at [645, 416] on icon "subject" at bounding box center [645, 416] width 13 height 13
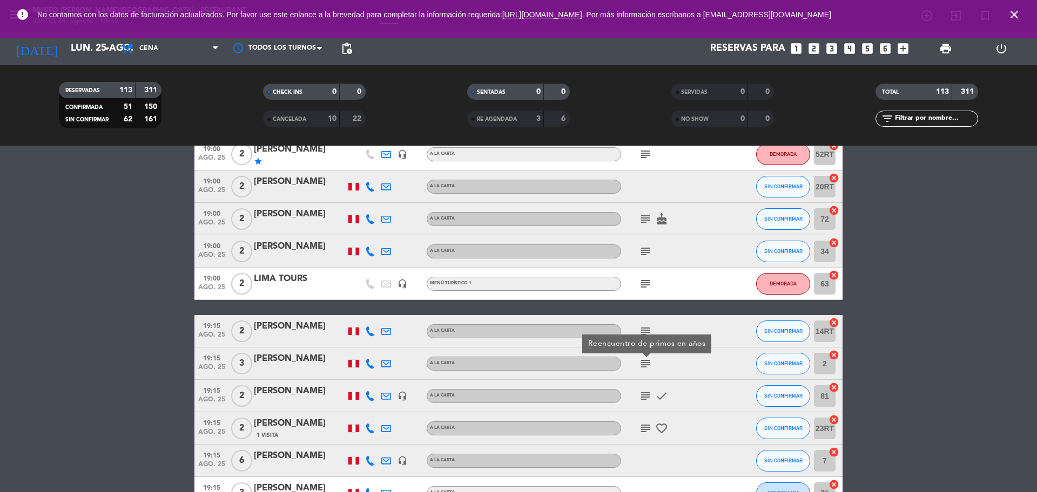
scroll to position [1215, 0]
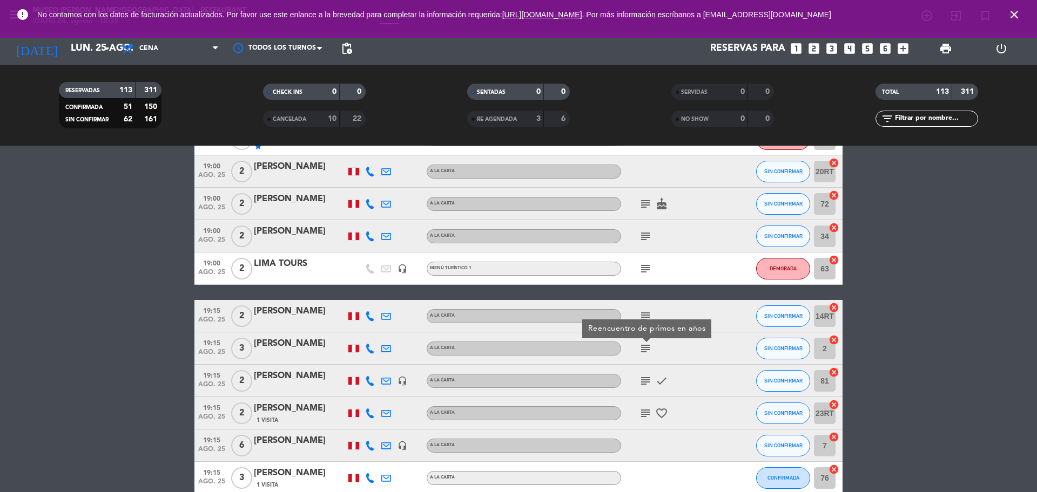
click at [644, 376] on icon "subject" at bounding box center [645, 381] width 13 height 13
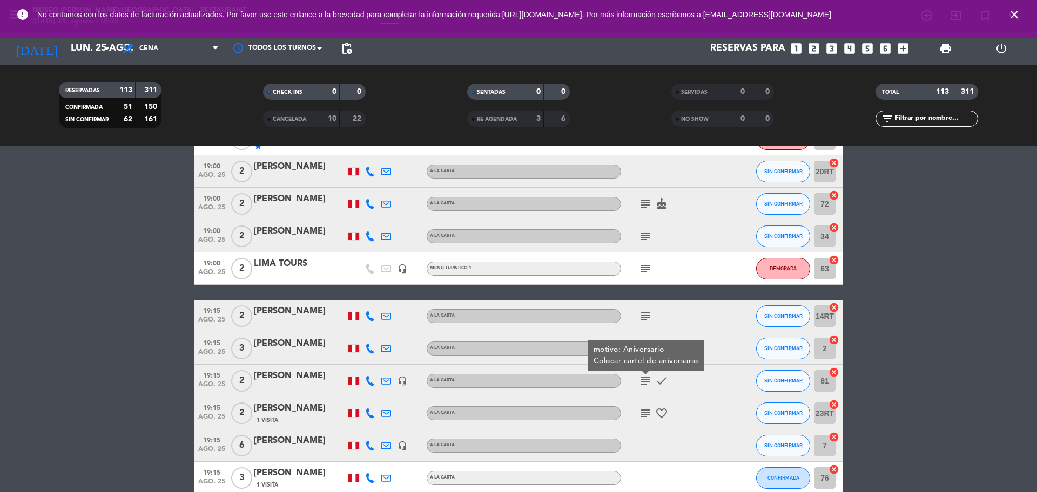
click at [641, 413] on icon "subject" at bounding box center [645, 413] width 13 height 13
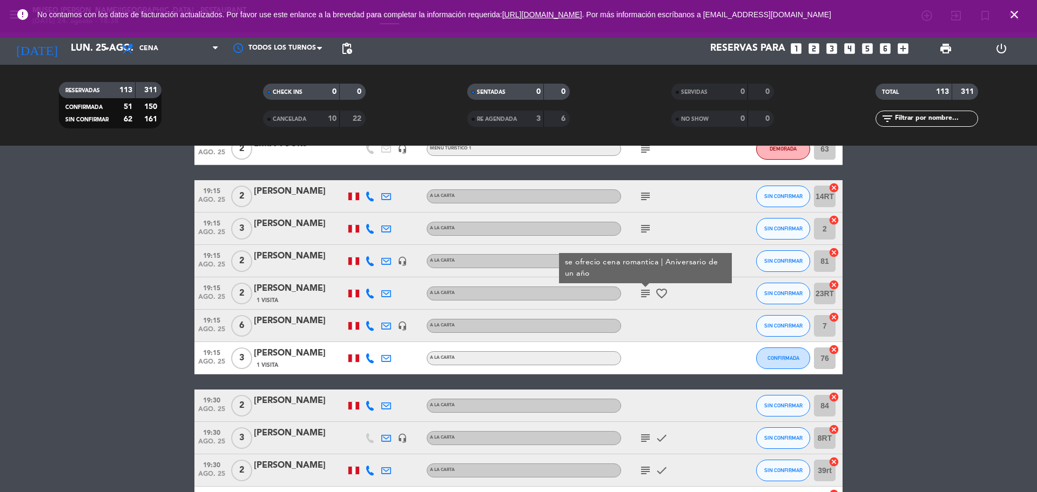
scroll to position [1350, 0]
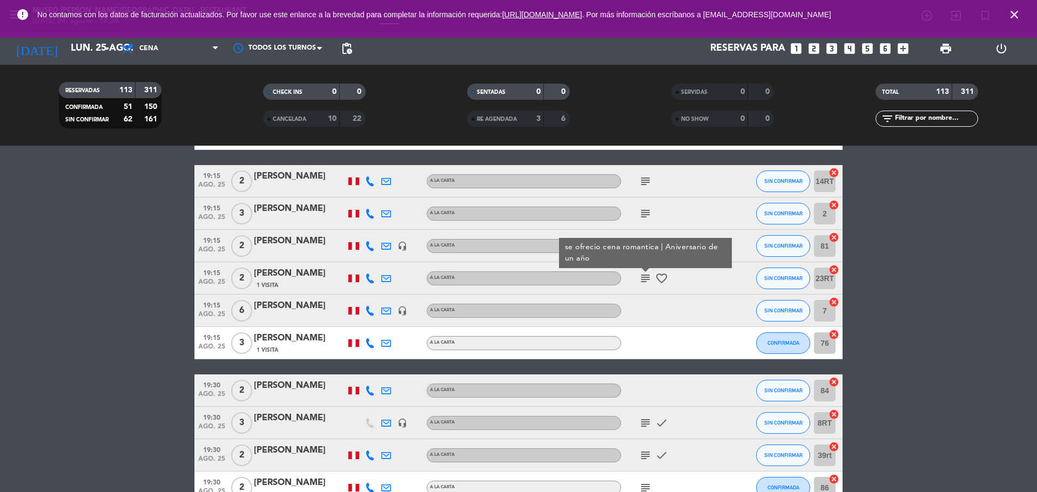
click at [642, 419] on icon "subject" at bounding box center [645, 423] width 13 height 13
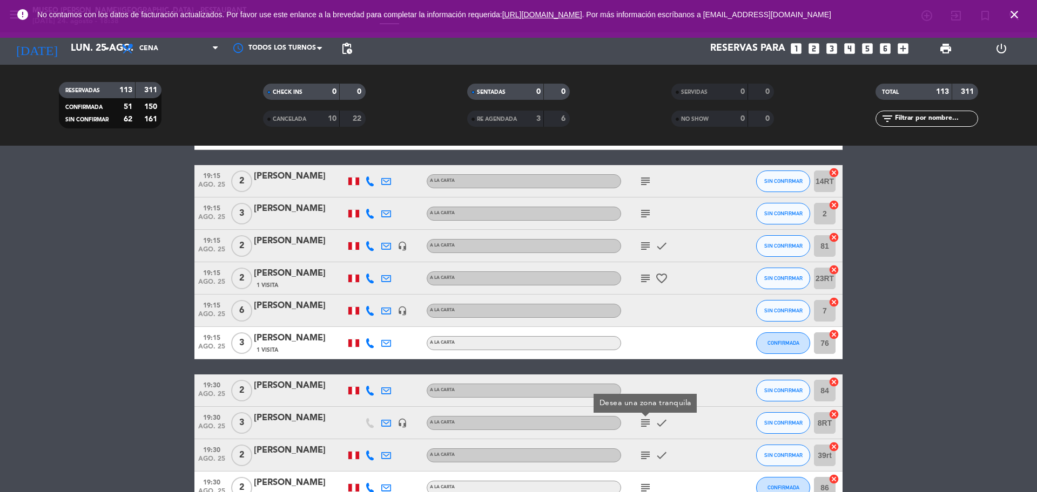
click at [644, 457] on icon "subject" at bounding box center [645, 455] width 13 height 13
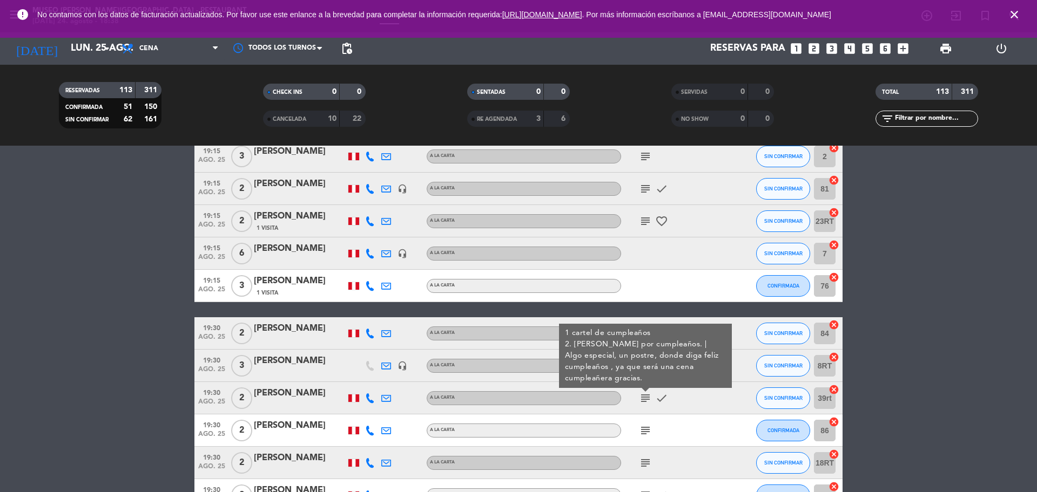
scroll to position [1485, 0]
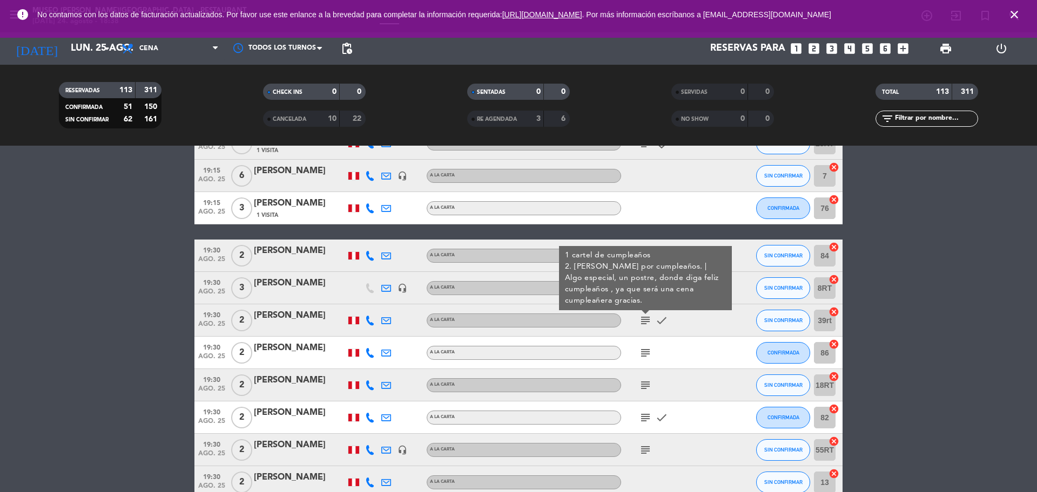
click at [650, 352] on icon "subject" at bounding box center [645, 353] width 13 height 13
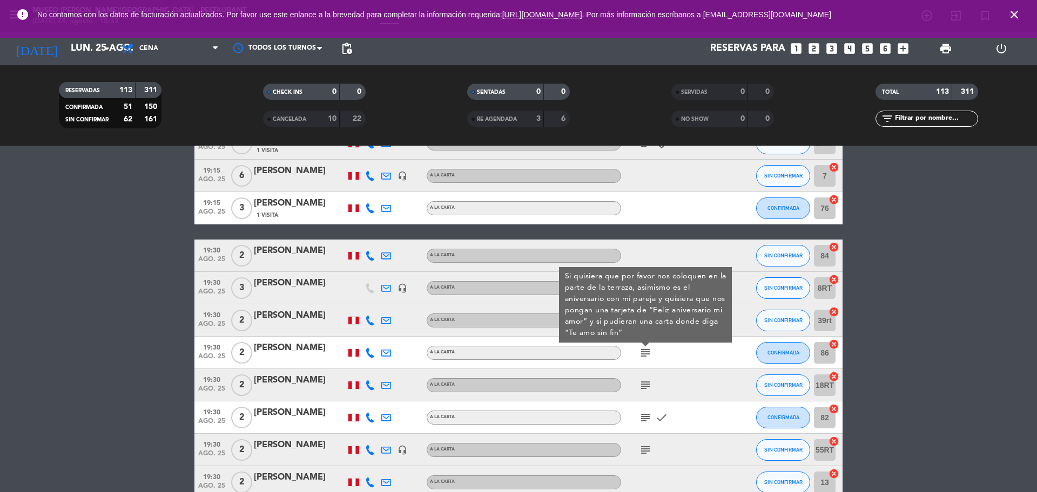
click at [291, 356] on div at bounding box center [300, 360] width 92 height 9
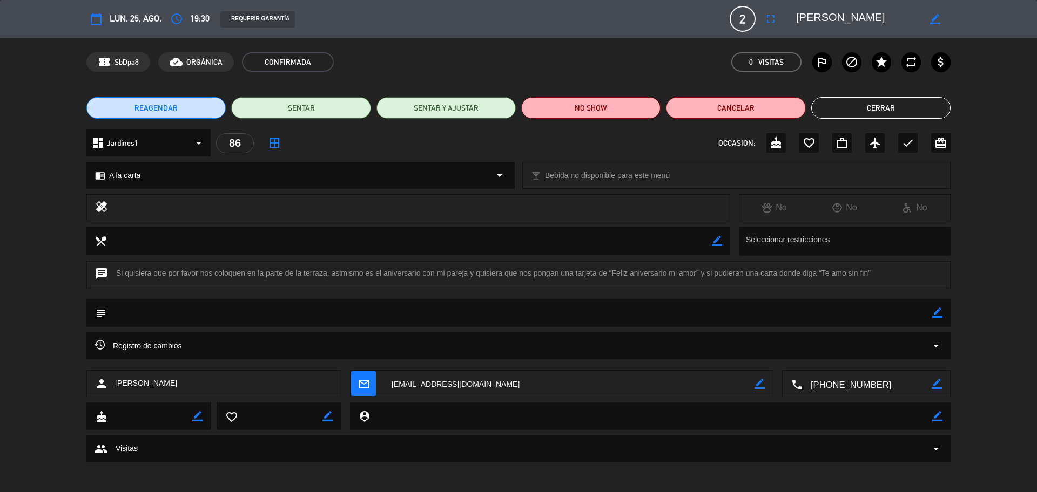
click at [886, 388] on textarea at bounding box center [866, 384] width 129 height 27
drag, startPoint x: 875, startPoint y: 16, endPoint x: 797, endPoint y: 19, distance: 78.9
click at [797, 19] on textarea at bounding box center [858, 18] width 124 height 19
click at [938, 312] on icon "border_color" at bounding box center [937, 313] width 10 height 10
click at [906, 314] on textarea at bounding box center [519, 313] width 826 height 28
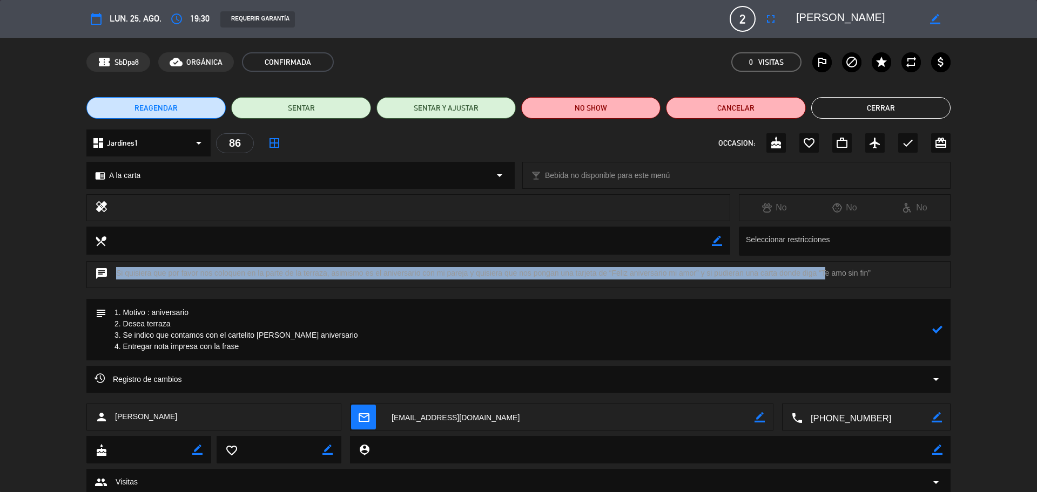
drag, startPoint x: 822, startPoint y: 273, endPoint x: 871, endPoint y: 273, distance: 48.1
click at [871, 273] on div "chat Si quisiera que por favor nos coloquen en la parte de la terraza, asimismo…" at bounding box center [518, 274] width 864 height 27
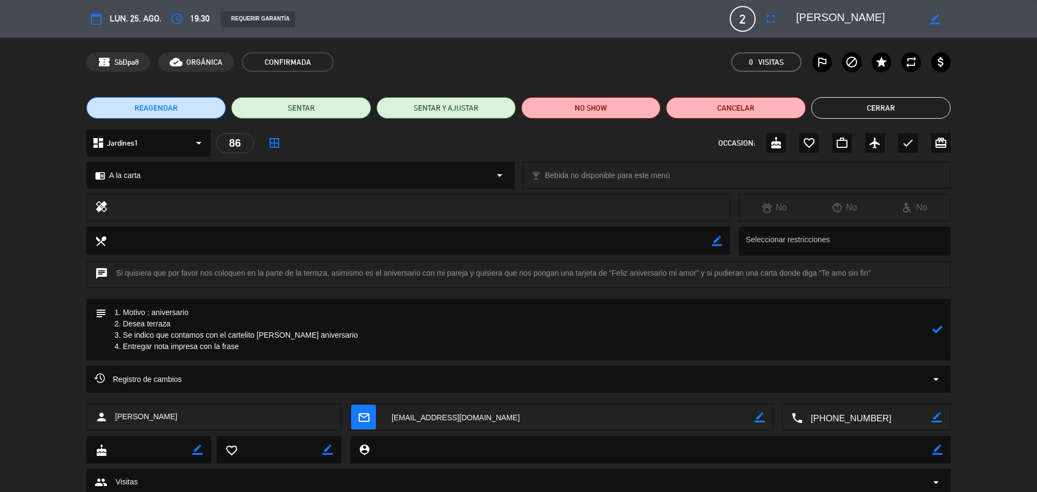
click at [866, 273] on div "chat Si quisiera que por favor nos coloquen en la parte de la terraza, asimismo…" at bounding box center [518, 274] width 864 height 27
drag, startPoint x: 824, startPoint y: 274, endPoint x: 867, endPoint y: 274, distance: 43.2
click at [867, 274] on div "chat Si quisiera que por favor nos coloquen en la parte de la terraza, asimismo…" at bounding box center [518, 274] width 864 height 27
copy div "Te amo sin fin"
click at [300, 353] on textarea at bounding box center [519, 330] width 826 height 62
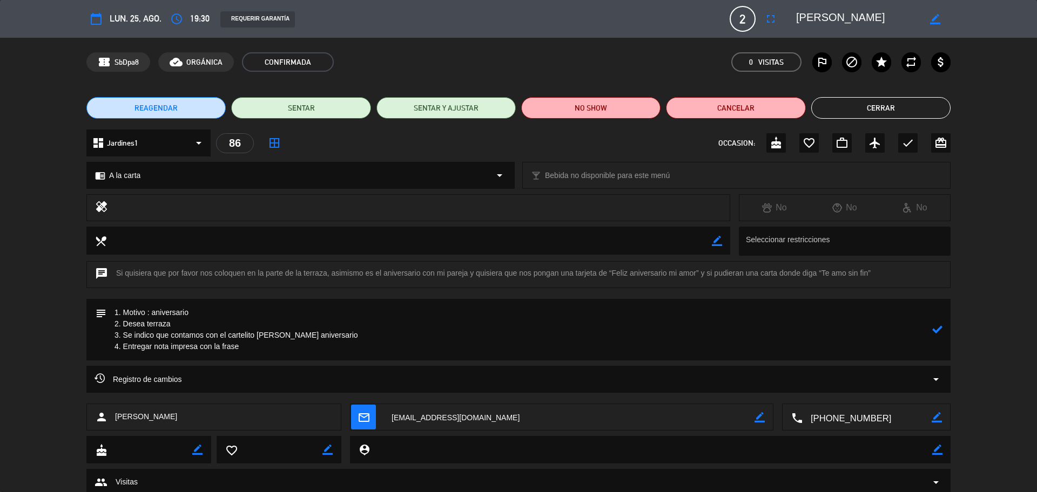
paste textarea "Te amo sin fin"
click at [937, 332] on icon at bounding box center [937, 330] width 10 height 10
click at [935, 332] on icon "border_color" at bounding box center [937, 330] width 10 height 10
type textarea "1. Motivo : aniversario 2. Desea terraza 3. Se indico que contamos con el carte…"
click at [935, 330] on icon at bounding box center [937, 330] width 10 height 10
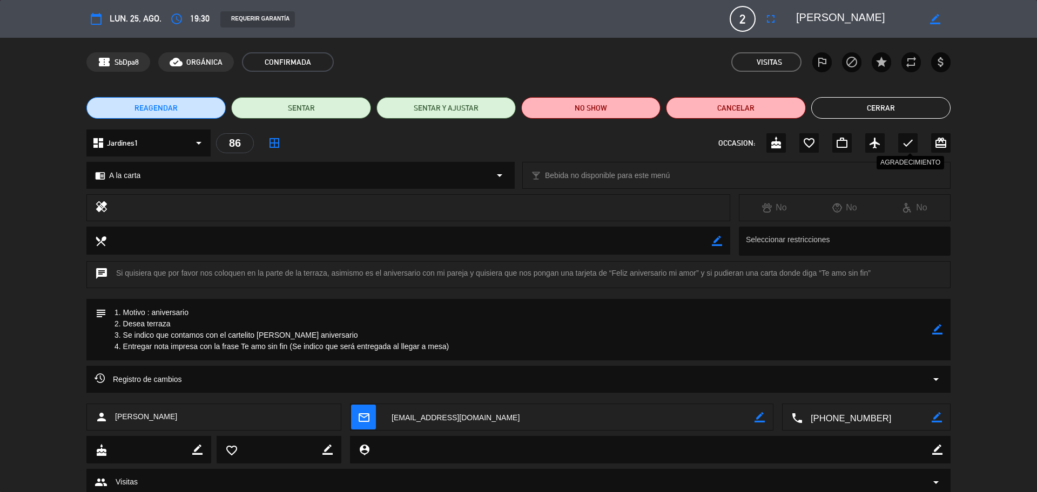
click at [902, 143] on icon "check" at bounding box center [907, 143] width 13 height 13
click at [848, 114] on button "Cerrar" at bounding box center [880, 108] width 139 height 22
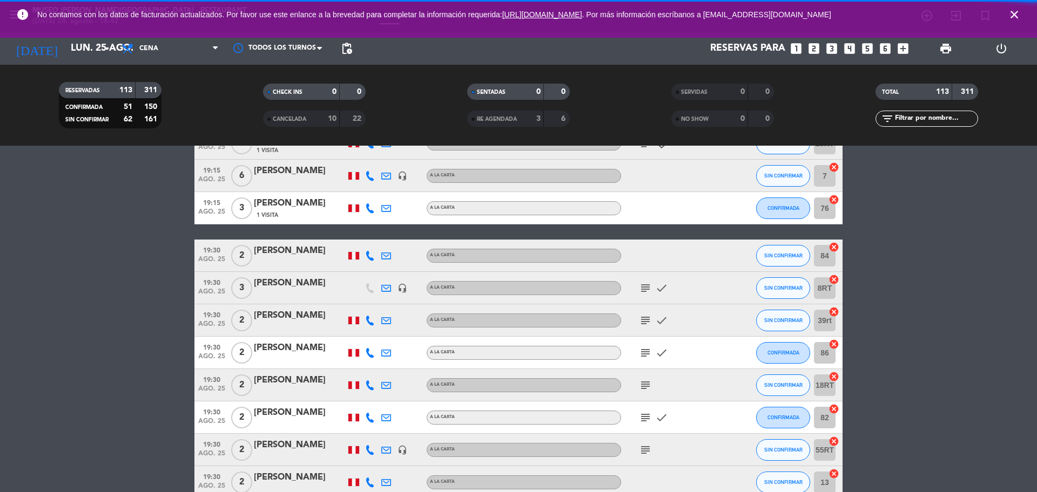
click at [646, 389] on icon "subject" at bounding box center [645, 385] width 13 height 13
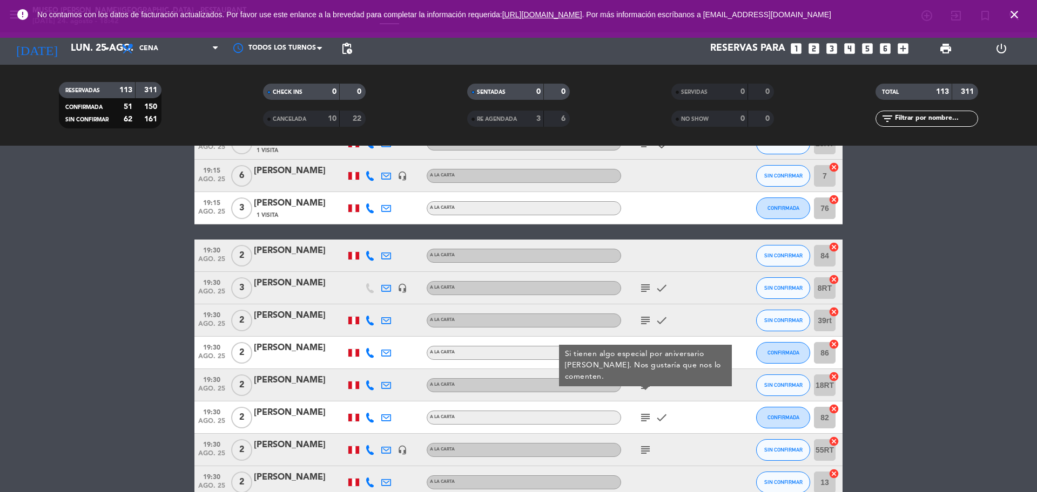
click at [206, 392] on span "ago. 25" at bounding box center [211, 392] width 27 height 12
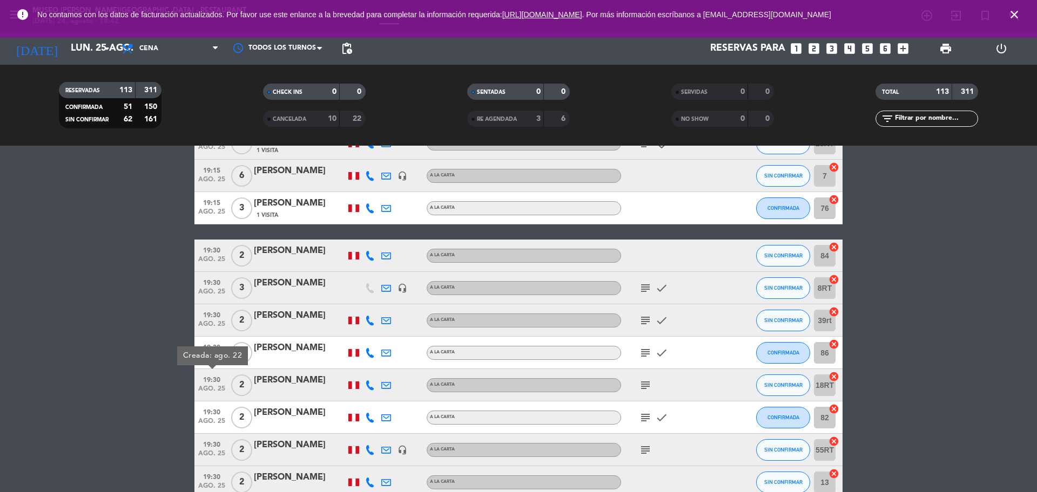
click at [286, 392] on div at bounding box center [300, 392] width 92 height 9
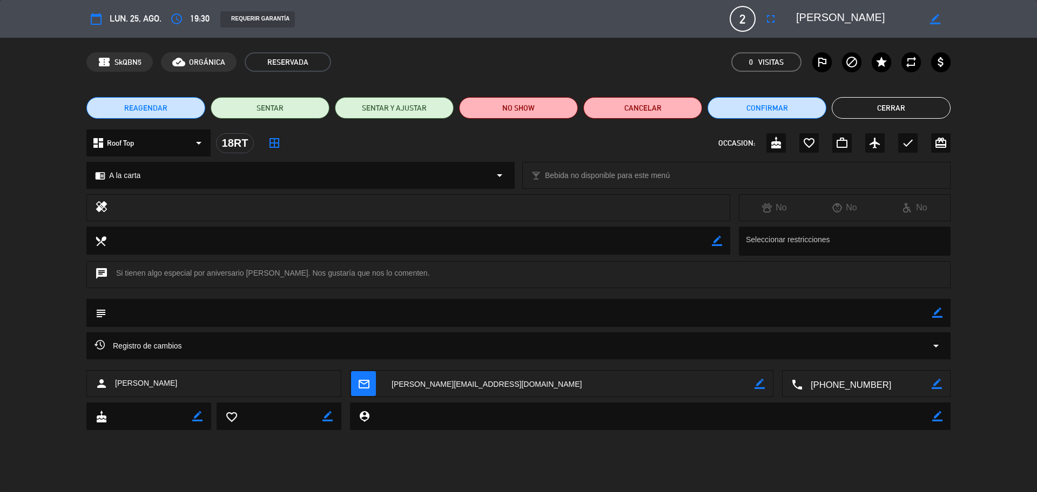
click at [871, 383] on textarea at bounding box center [866, 384] width 129 height 27
drag, startPoint x: 851, startPoint y: 18, endPoint x: 791, endPoint y: 15, distance: 60.0
click at [791, 15] on div "border_color" at bounding box center [869, 18] width 162 height 19
click at [934, 315] on icon "border_color" at bounding box center [937, 313] width 10 height 10
click at [899, 313] on textarea at bounding box center [519, 313] width 826 height 28
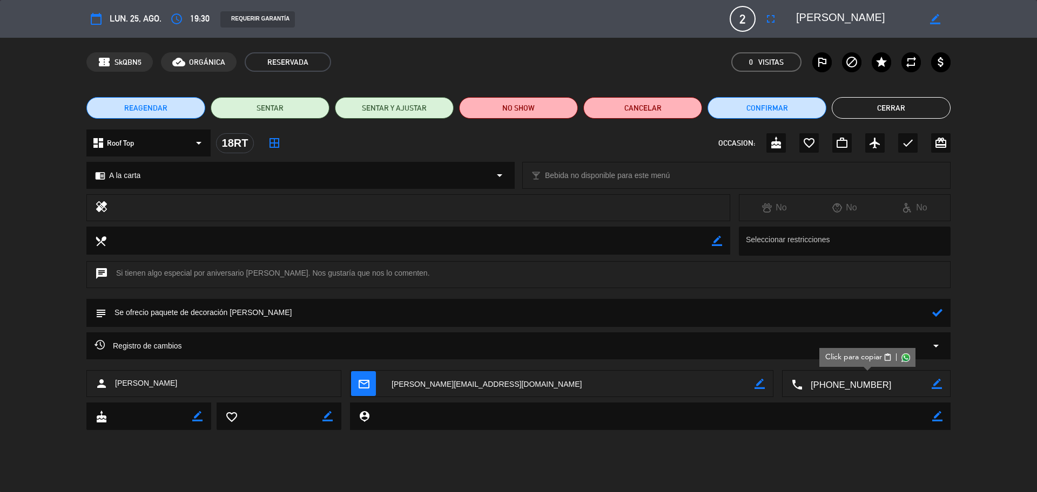
type textarea "Se ofrecio paquete de decoración [PERSON_NAME]"
click at [936, 314] on icon at bounding box center [937, 313] width 10 height 10
click at [908, 146] on icon "check" at bounding box center [907, 143] width 13 height 13
click at [902, 105] on button "Cerrar" at bounding box center [891, 108] width 119 height 22
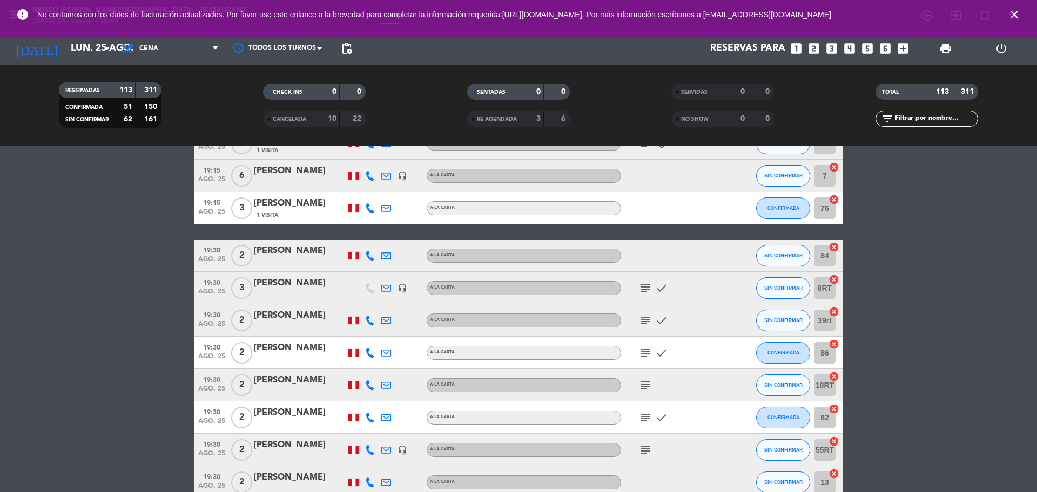
click at [642, 387] on icon "subject" at bounding box center [645, 385] width 13 height 13
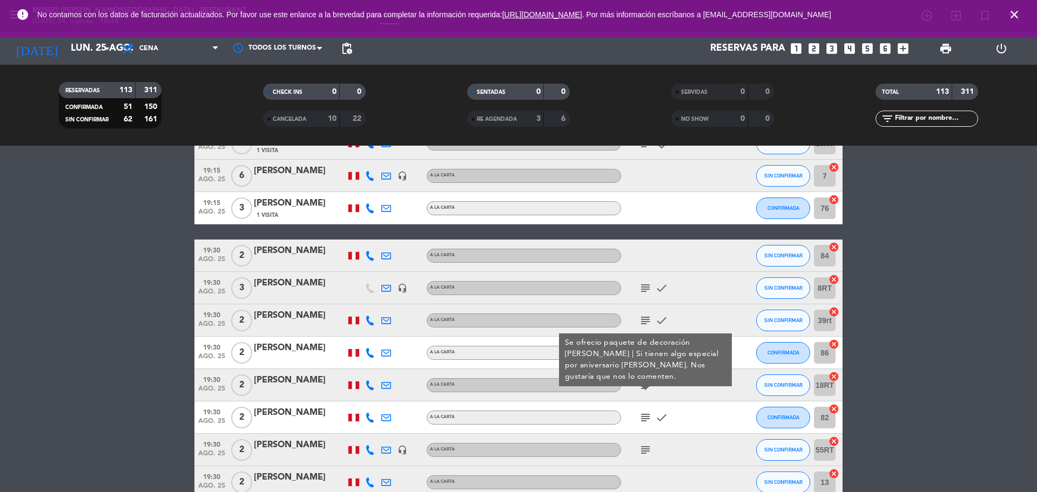
click at [644, 418] on icon "subject" at bounding box center [645, 417] width 13 height 13
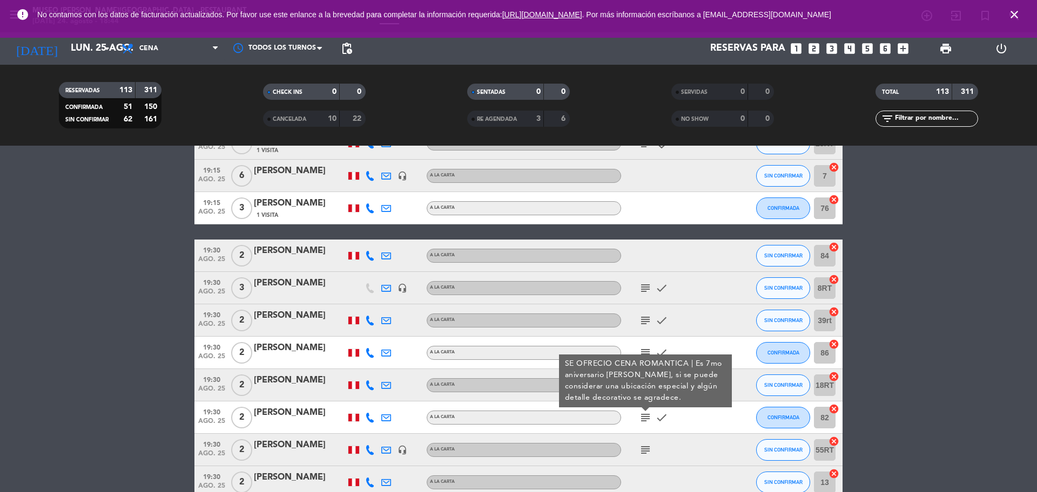
click at [643, 444] on icon "subject" at bounding box center [645, 450] width 13 height 13
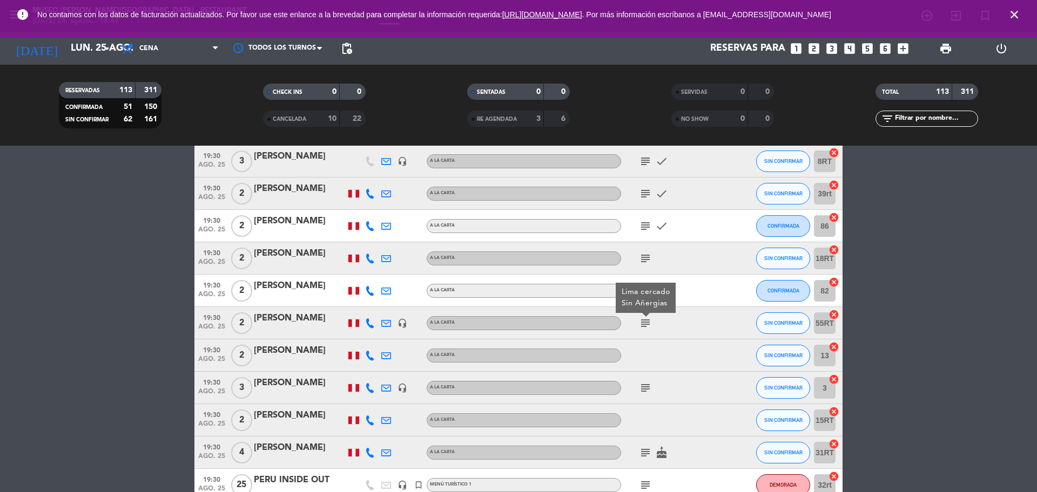
scroll to position [1620, 0]
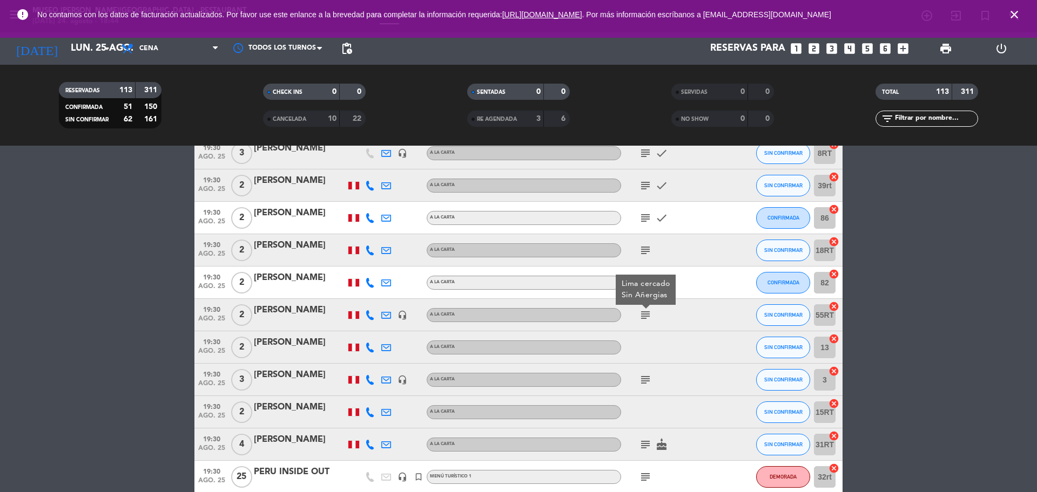
click at [400, 320] on div "headset_mic" at bounding box center [402, 315] width 16 height 32
click at [402, 316] on icon "headset_mic" at bounding box center [402, 316] width 10 height 10
click at [291, 322] on div at bounding box center [300, 322] width 92 height 9
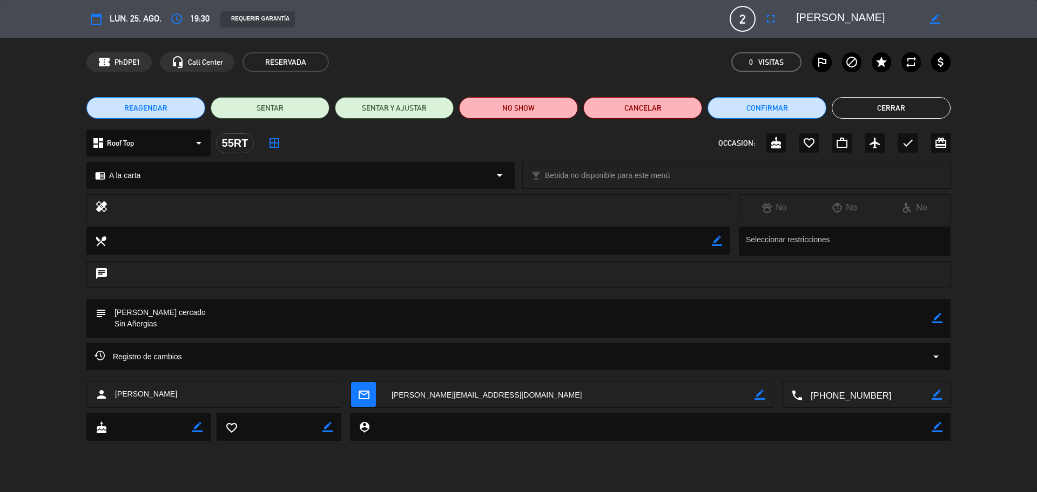
click at [893, 398] on textarea at bounding box center [866, 395] width 129 height 27
click at [882, 112] on button "Cerrar" at bounding box center [891, 108] width 119 height 22
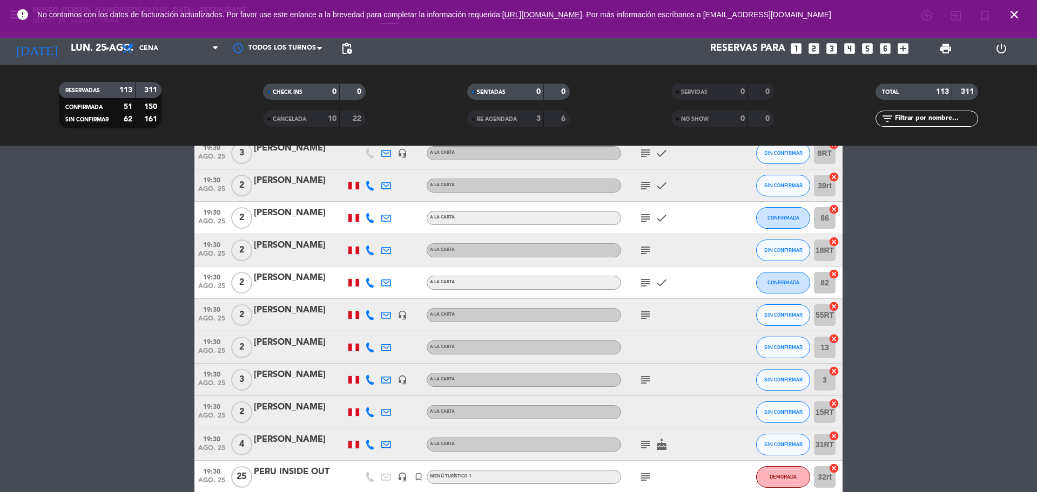
click at [643, 379] on icon "subject" at bounding box center [645, 380] width 13 height 13
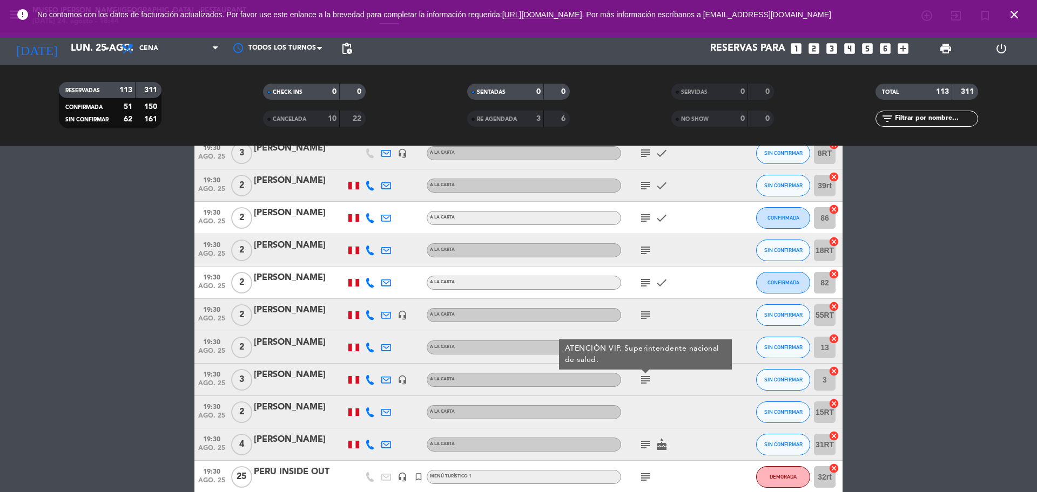
click at [648, 448] on icon "subject" at bounding box center [645, 444] width 13 height 13
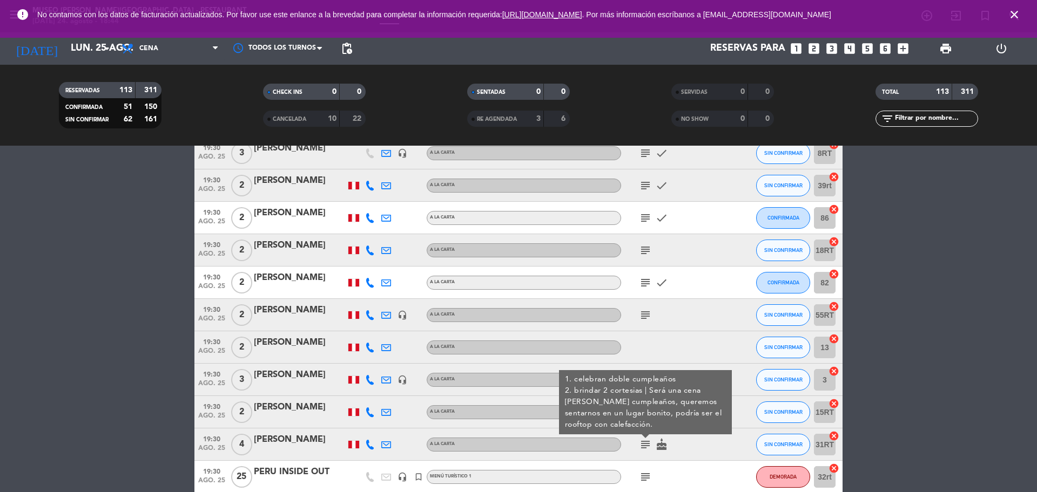
scroll to position [1688, 0]
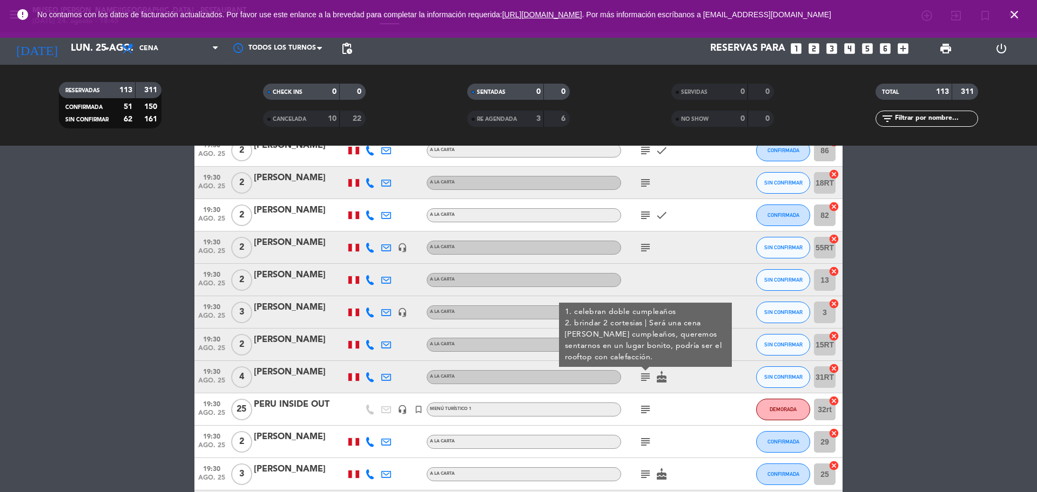
click at [648, 410] on icon "subject" at bounding box center [645, 409] width 13 height 13
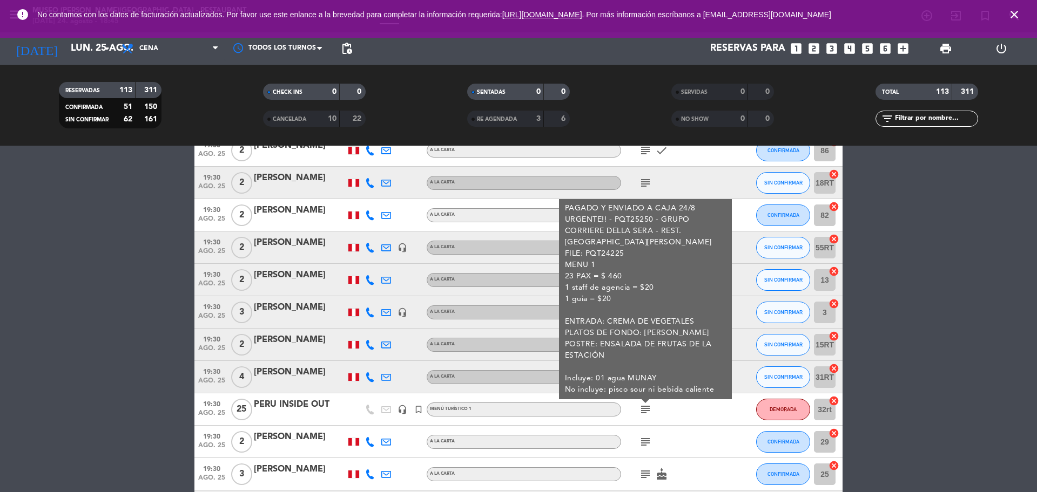
click at [647, 441] on icon "subject" at bounding box center [645, 442] width 13 height 13
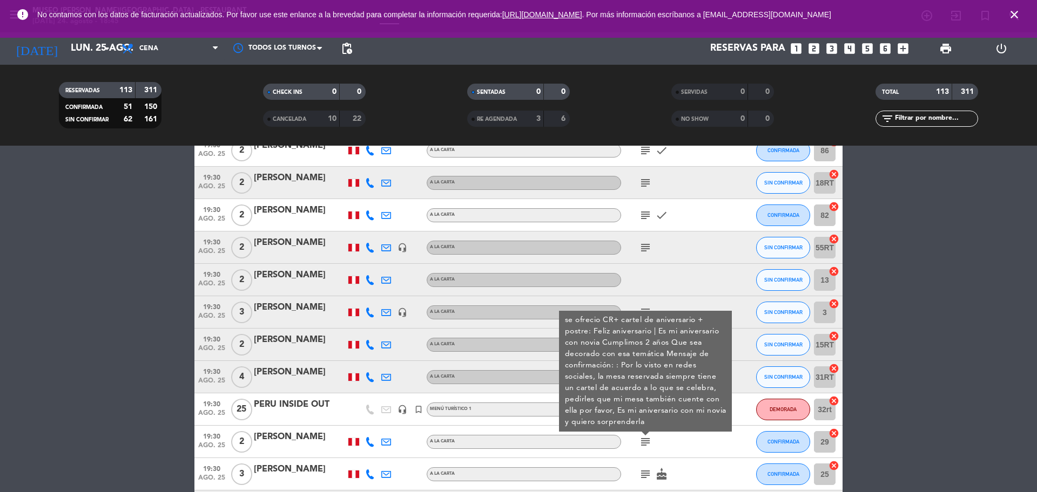
scroll to position [1755, 0]
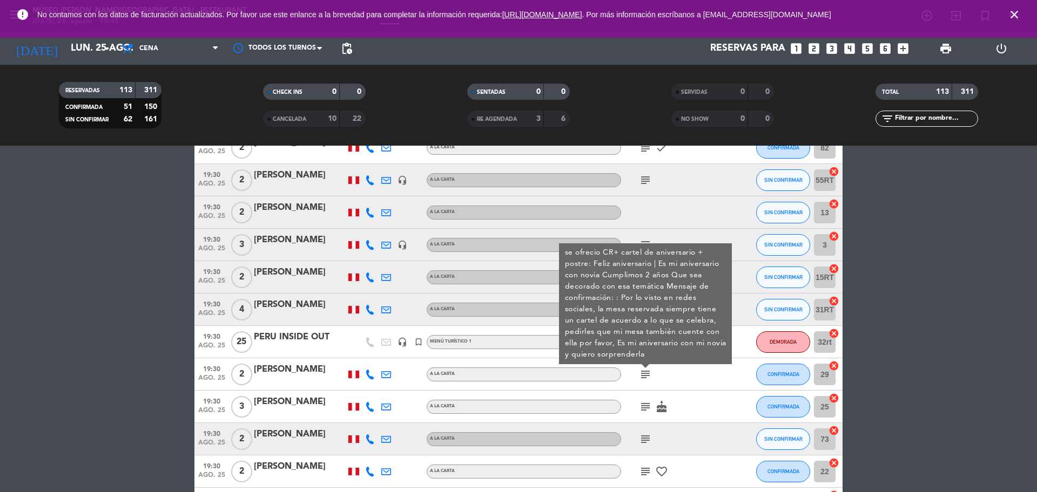
click at [318, 375] on div "[PERSON_NAME]" at bounding box center [300, 370] width 92 height 14
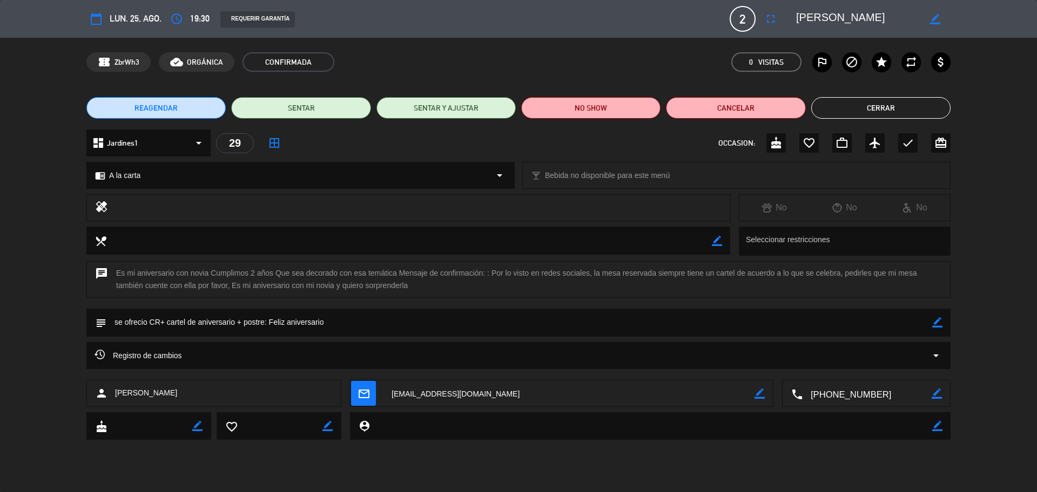
click at [855, 401] on textarea at bounding box center [866, 394] width 129 height 27
click at [884, 392] on textarea at bounding box center [866, 394] width 129 height 27
click at [876, 110] on button "Cerrar" at bounding box center [880, 108] width 139 height 22
